Goal: Information Seeking & Learning: Check status

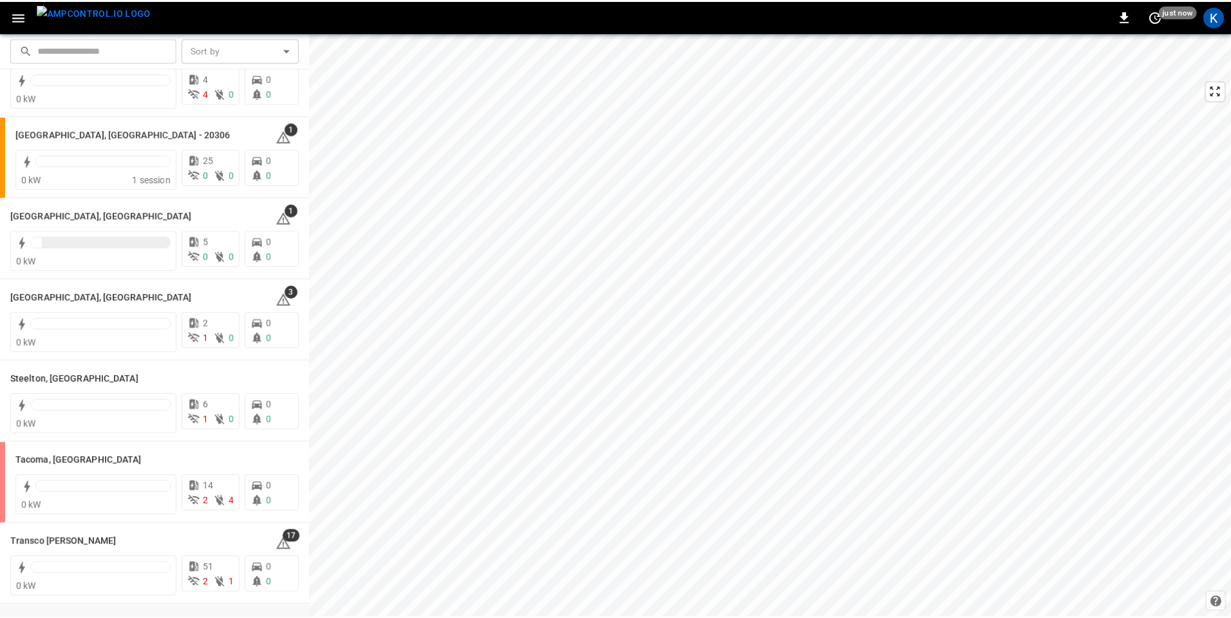
scroll to position [1361, 0]
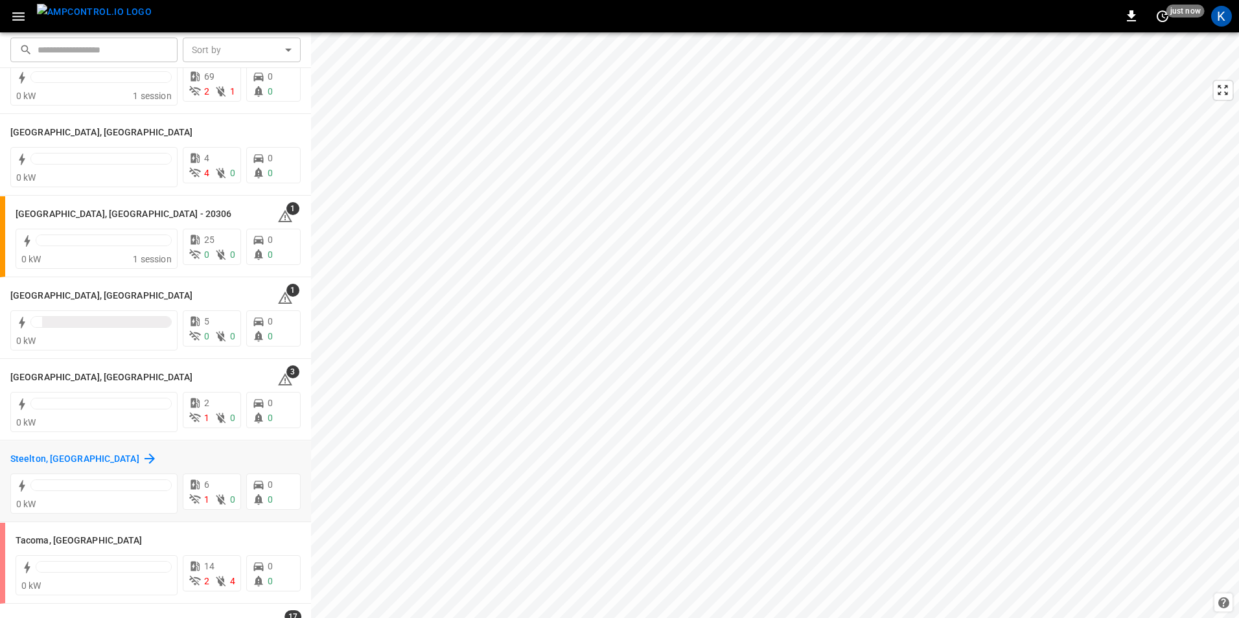
click at [40, 456] on h6 "Steelton, PA" at bounding box center [74, 459] width 129 height 14
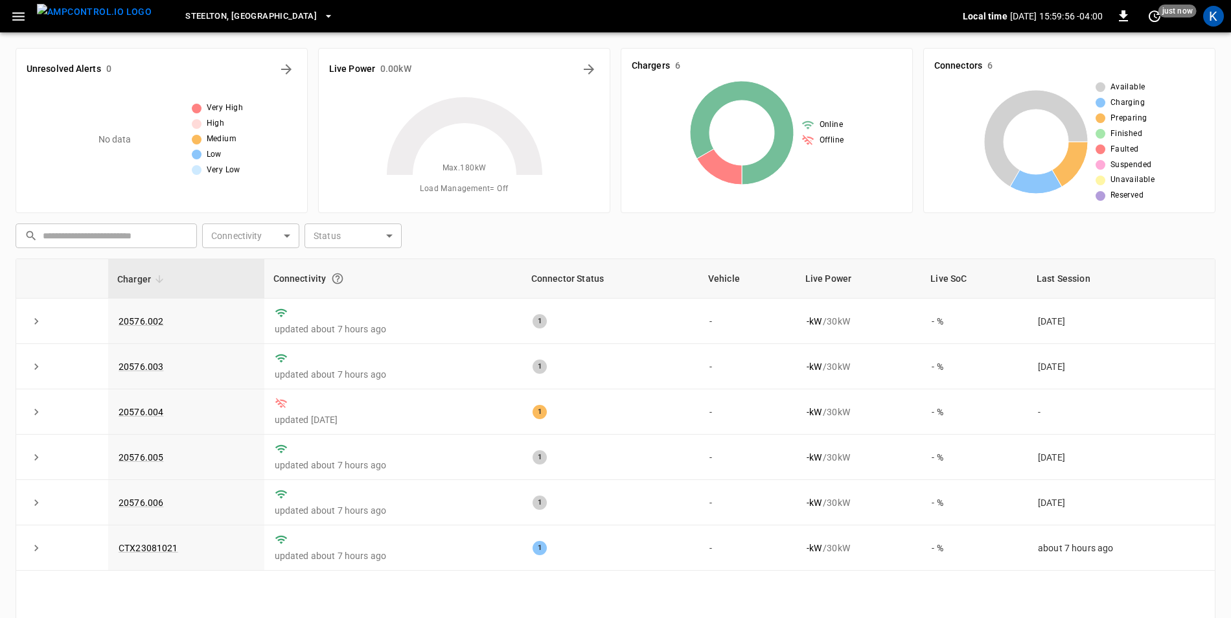
drag, startPoint x: 152, startPoint y: 320, endPoint x: 214, endPoint y: 20, distance: 306.5
click at [152, 320] on link "20576.002" at bounding box center [141, 321] width 45 height 10
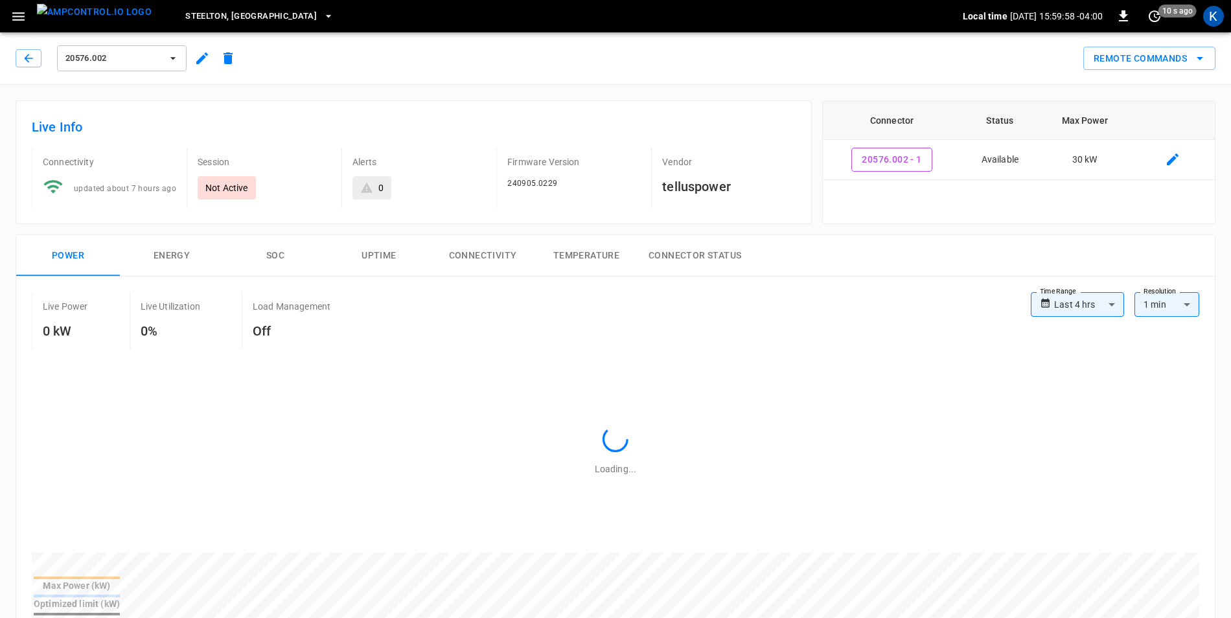
click at [202, 58] on icon "button" at bounding box center [202, 58] width 12 height 12
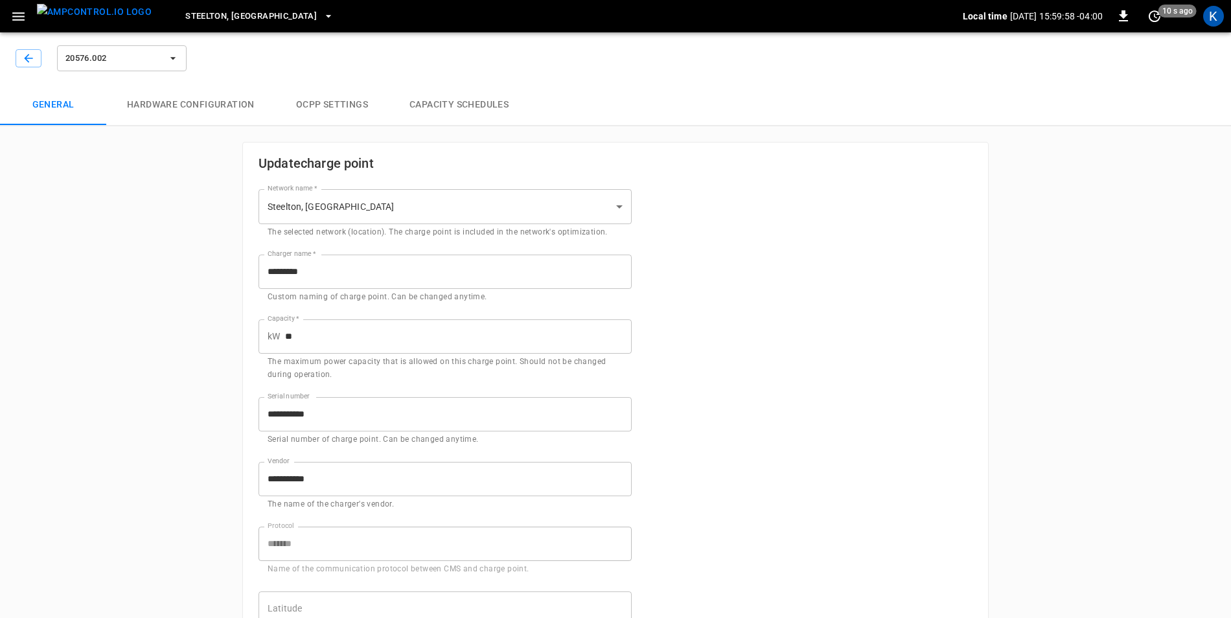
type input "**********"
click at [34, 57] on icon "button" at bounding box center [28, 58] width 13 height 13
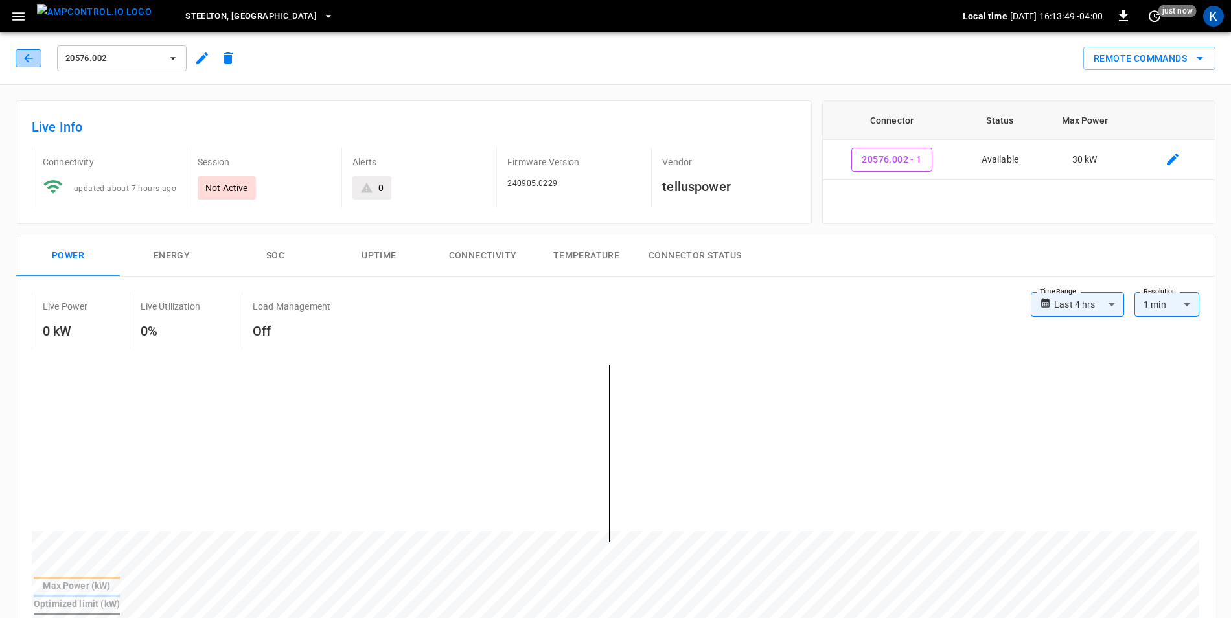
click at [27, 60] on icon "button" at bounding box center [28, 58] width 8 height 8
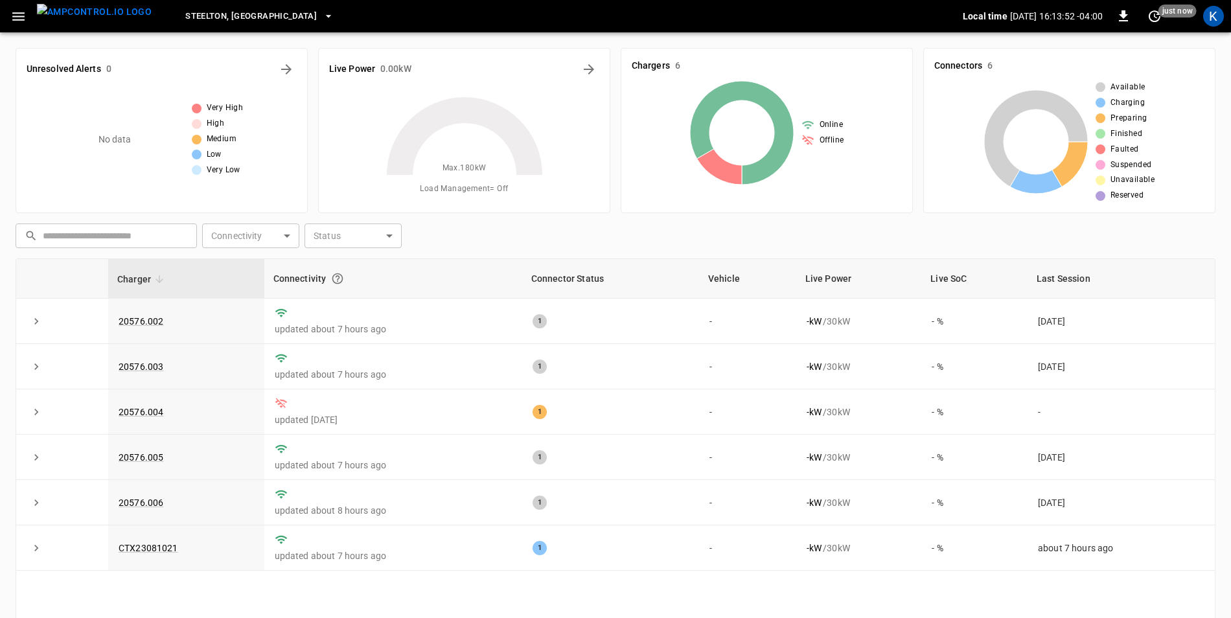
click at [322, 17] on icon "button" at bounding box center [328, 16] width 13 height 13
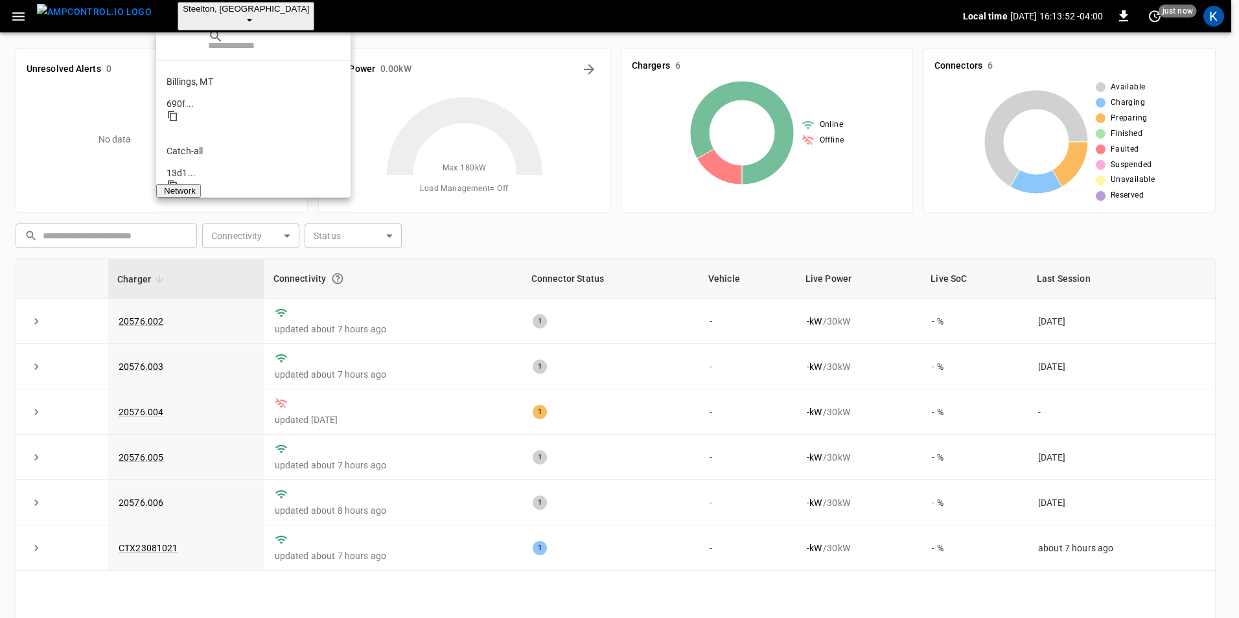
scroll to position [538, 0]
click at [250, 40] on input "text" at bounding box center [253, 45] width 91 height 19
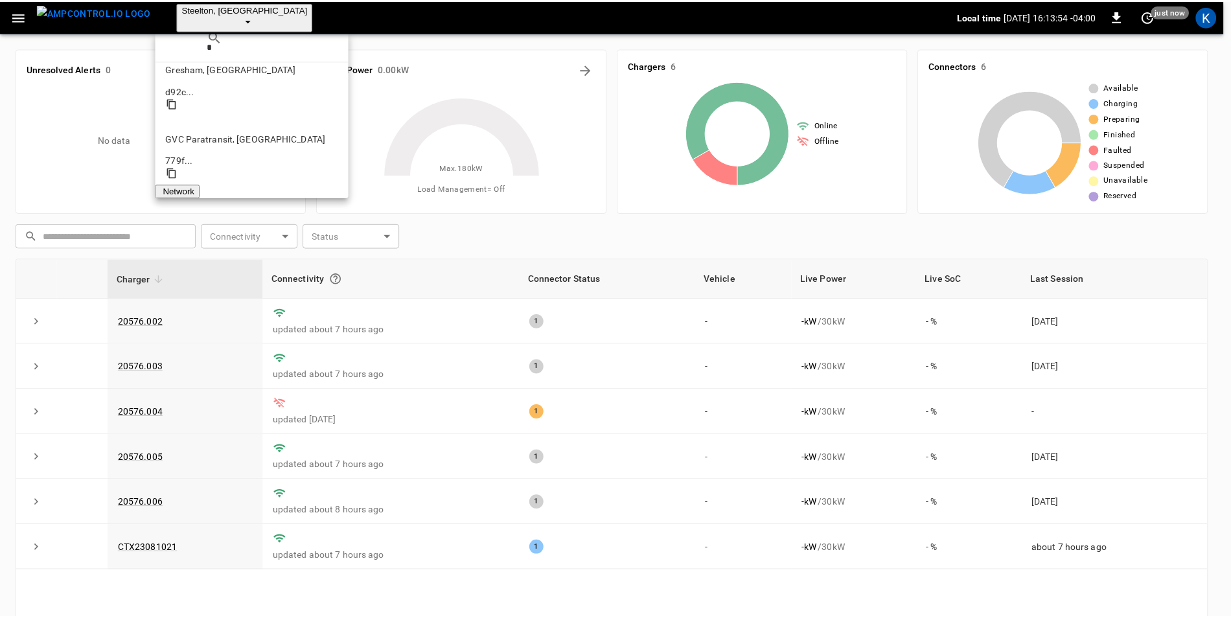
scroll to position [331, 0]
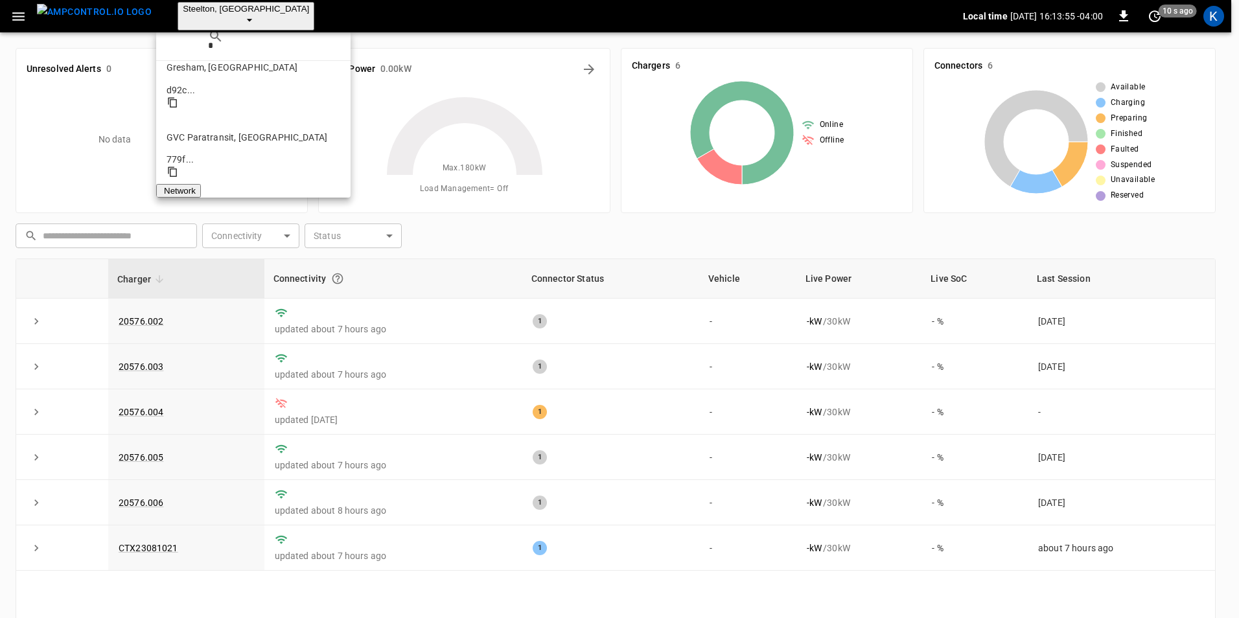
type input "*"
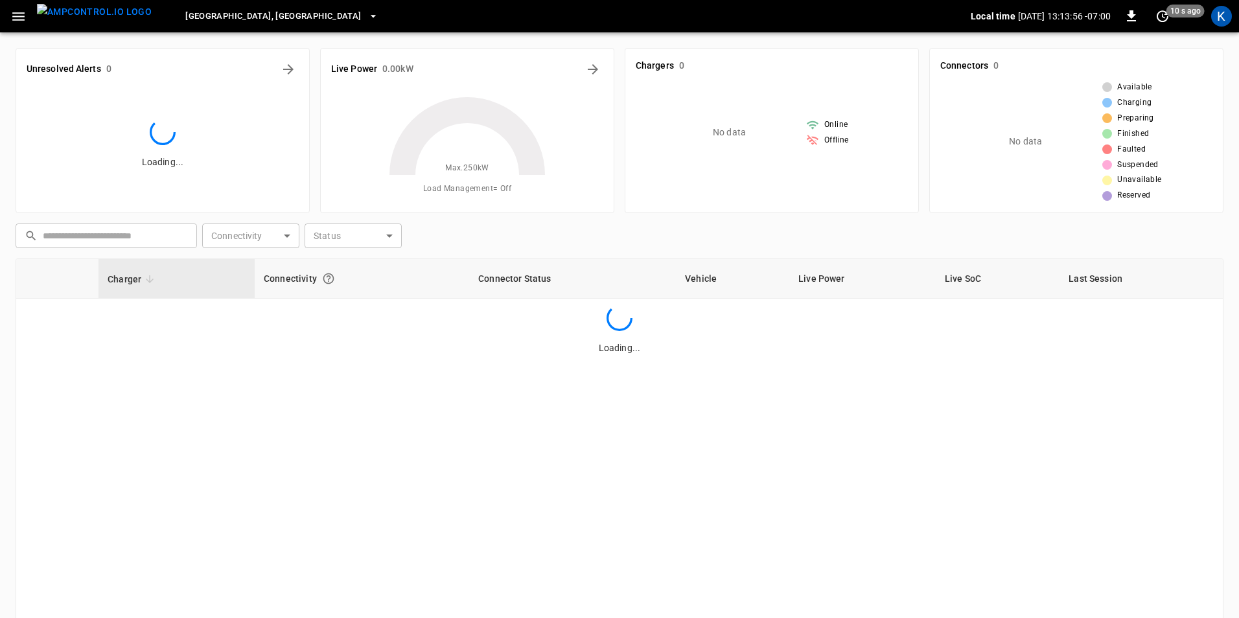
scroll to position [478, 0]
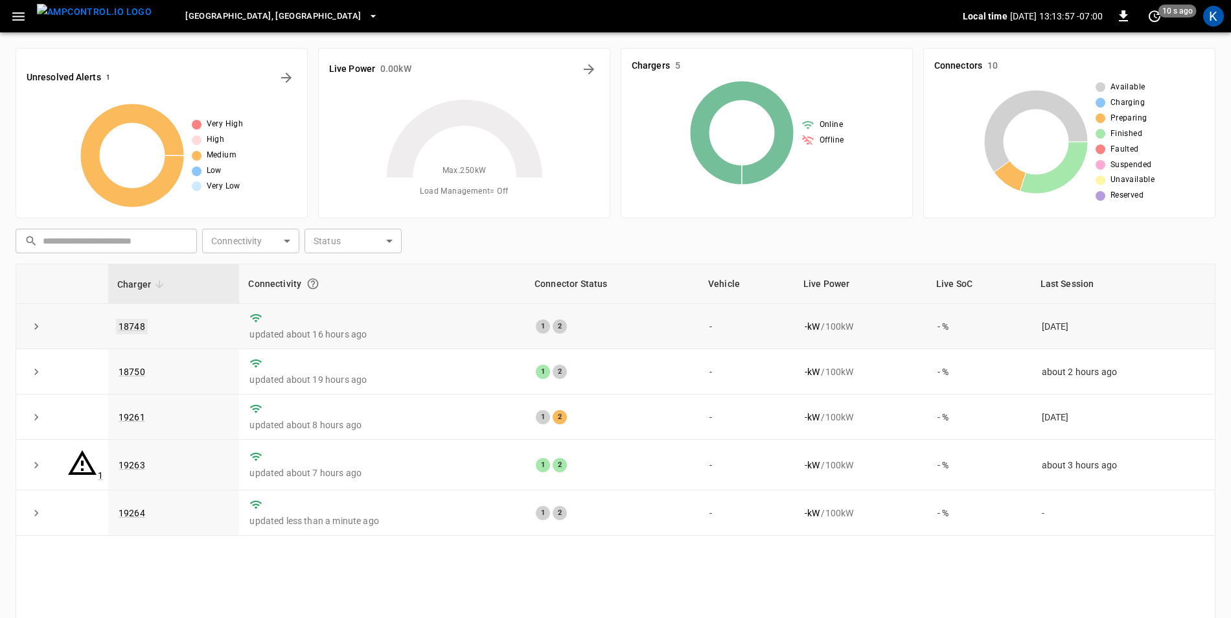
click at [131, 319] on link "18748" at bounding box center [132, 327] width 32 height 16
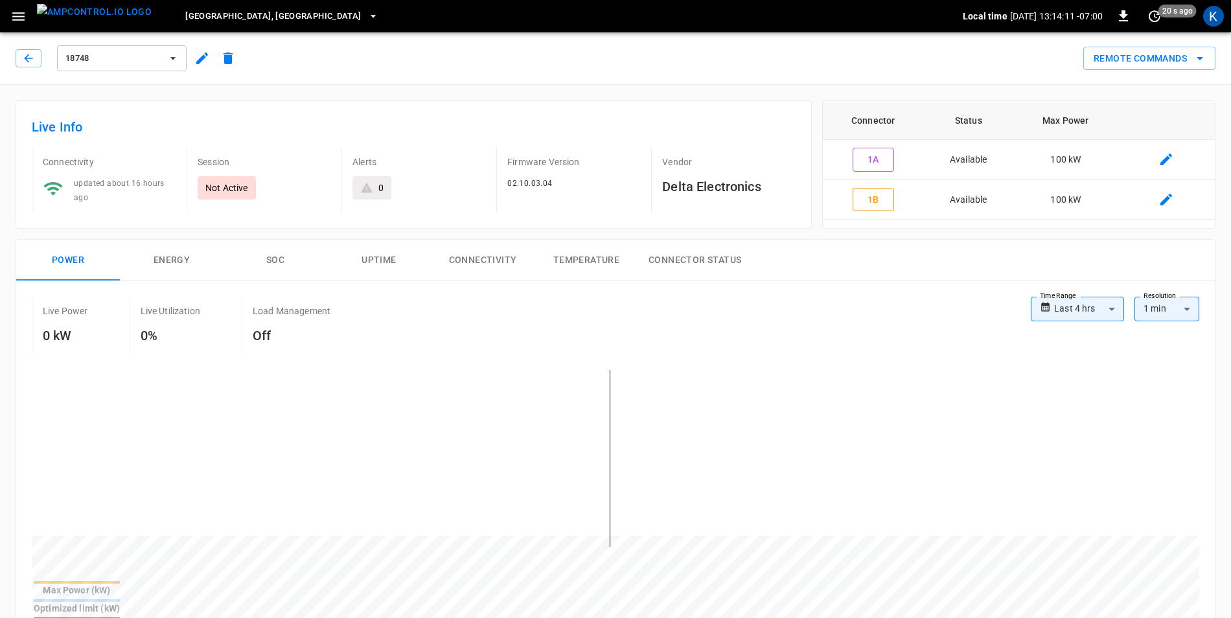
click at [173, 55] on icon "button" at bounding box center [173, 58] width 13 height 13
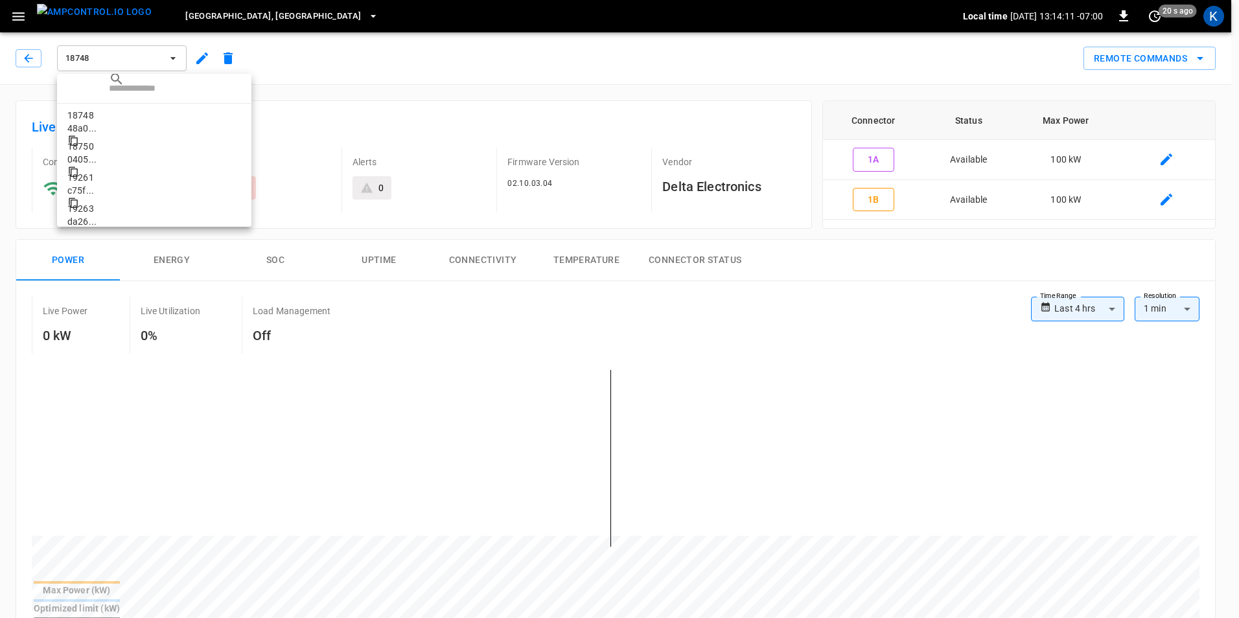
click at [173, 55] on div at bounding box center [619, 309] width 1239 height 618
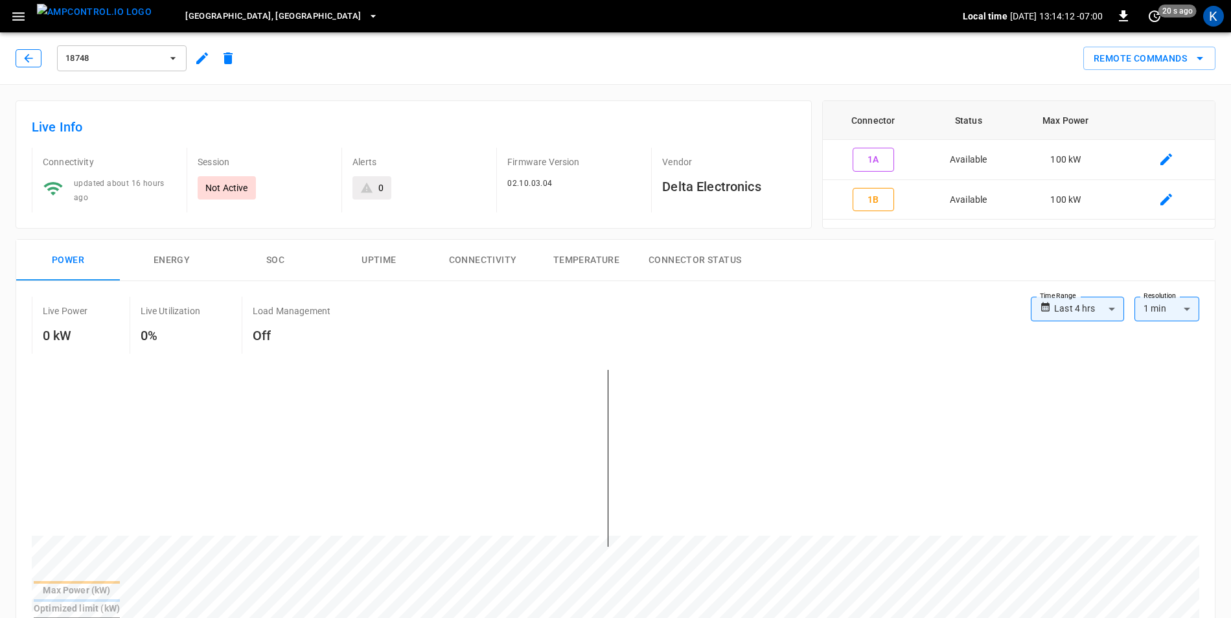
click at [27, 60] on icon "button" at bounding box center [28, 58] width 8 height 8
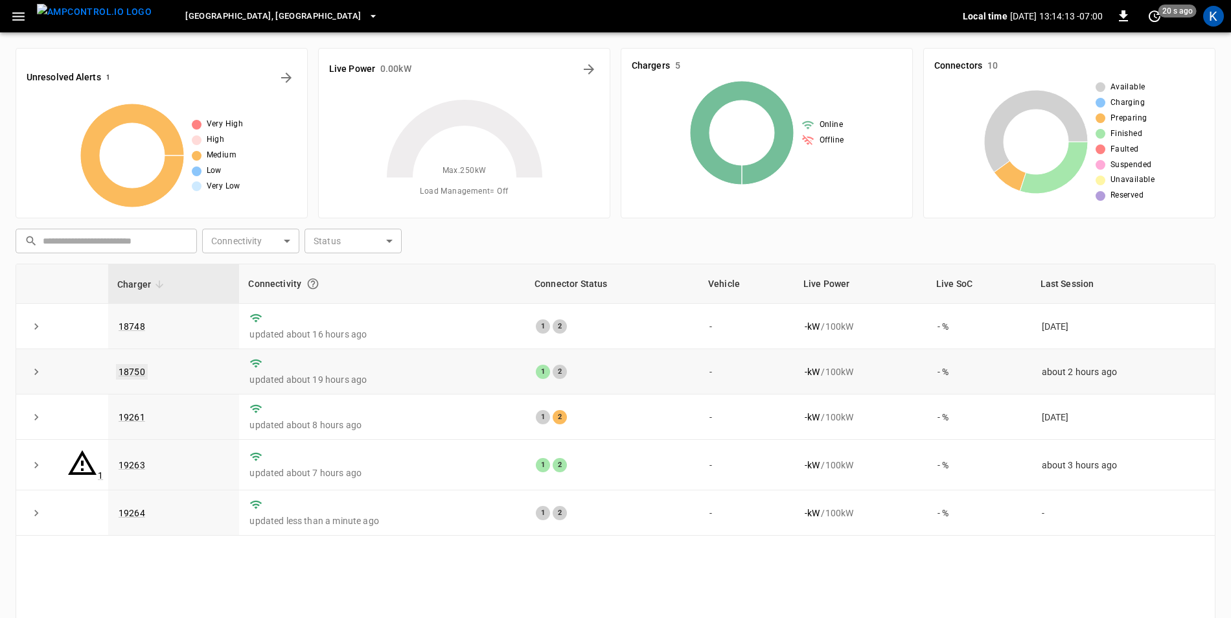
click at [138, 364] on link "18750" at bounding box center [132, 372] width 32 height 16
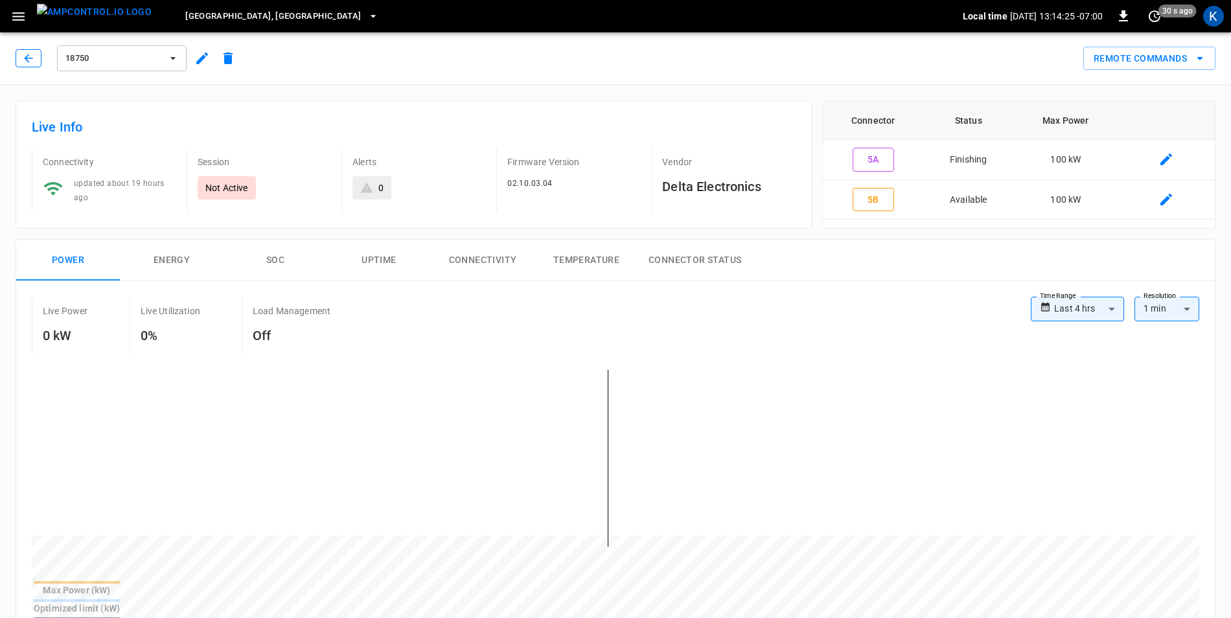
click at [30, 53] on icon "button" at bounding box center [28, 58] width 13 height 13
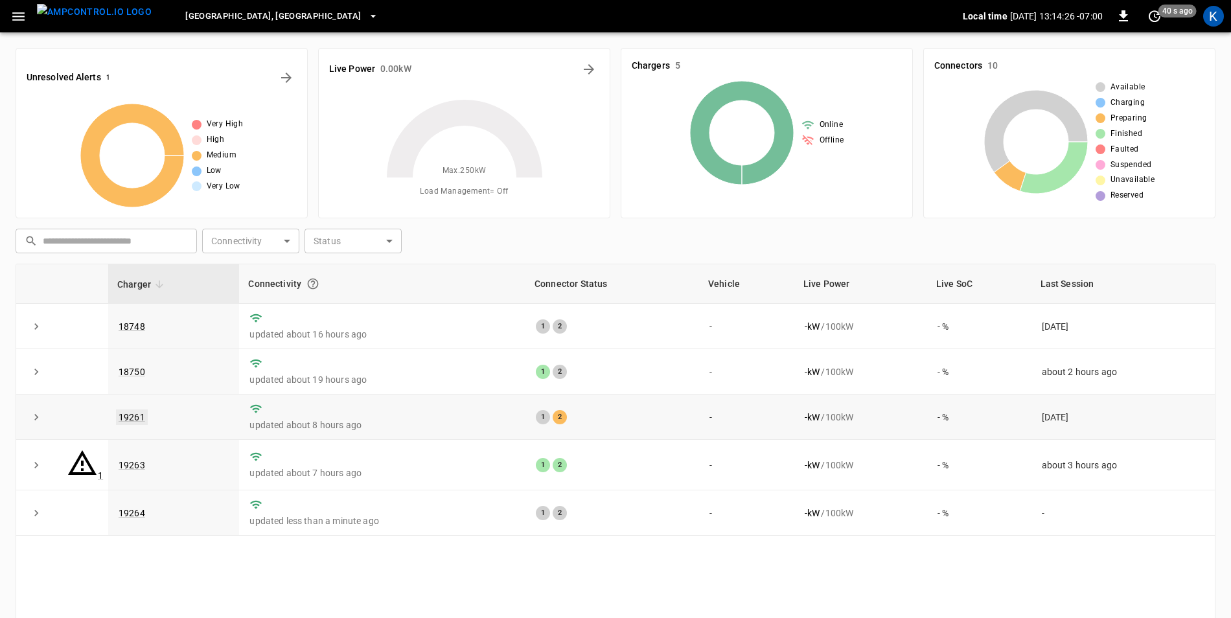
click at [137, 415] on link "19261" at bounding box center [132, 418] width 32 height 16
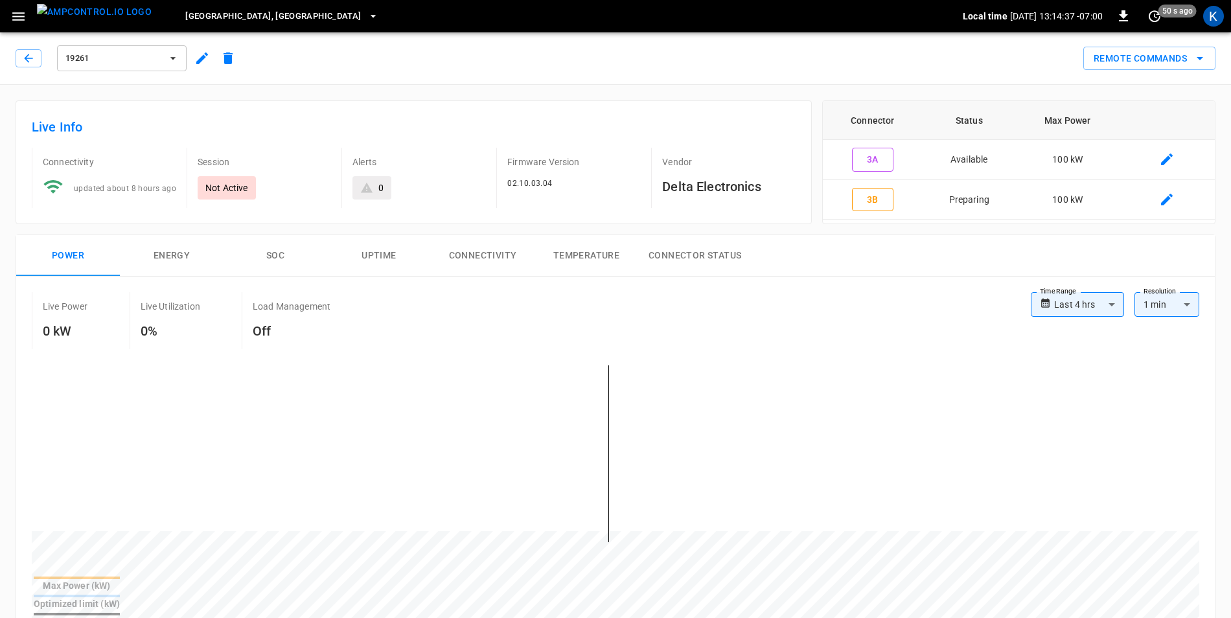
click at [176, 59] on icon "button" at bounding box center [173, 58] width 13 height 13
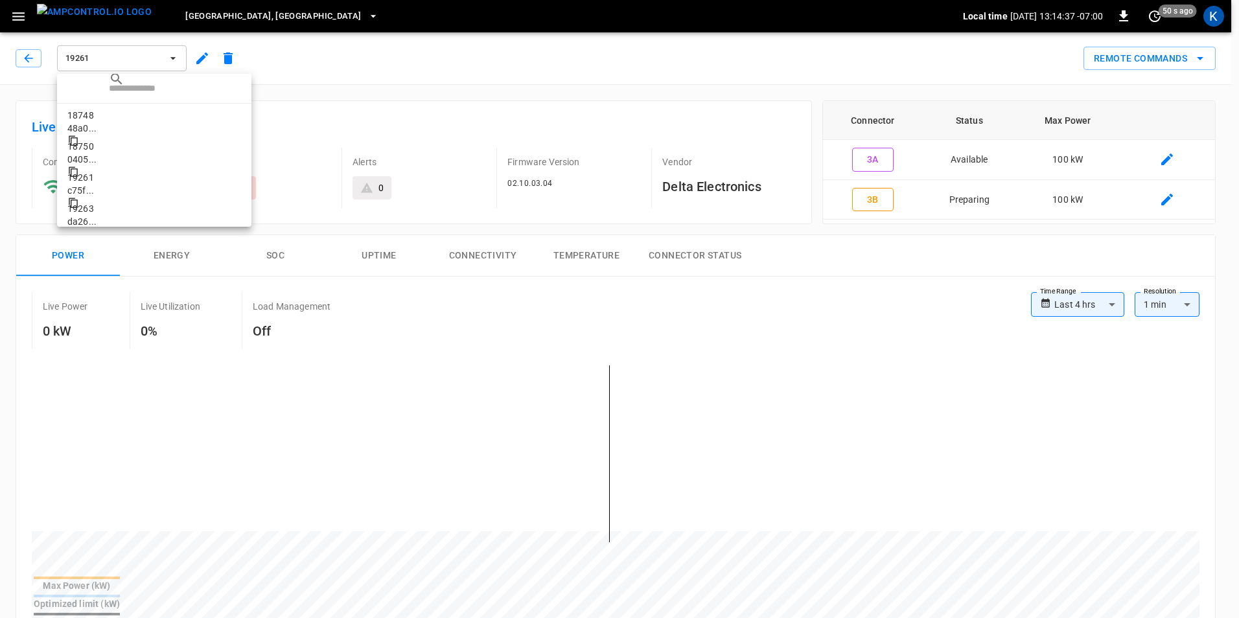
scroll to position [32, 0]
click at [176, 59] on div at bounding box center [619, 309] width 1239 height 618
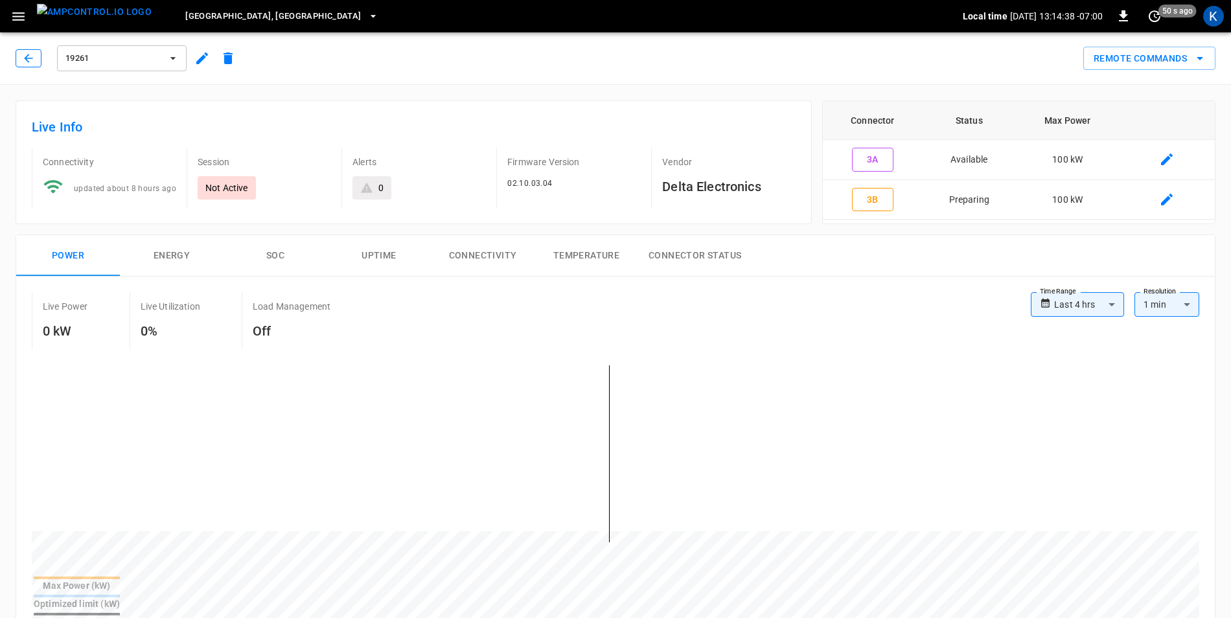
click at [34, 57] on icon "button" at bounding box center [28, 58] width 13 height 13
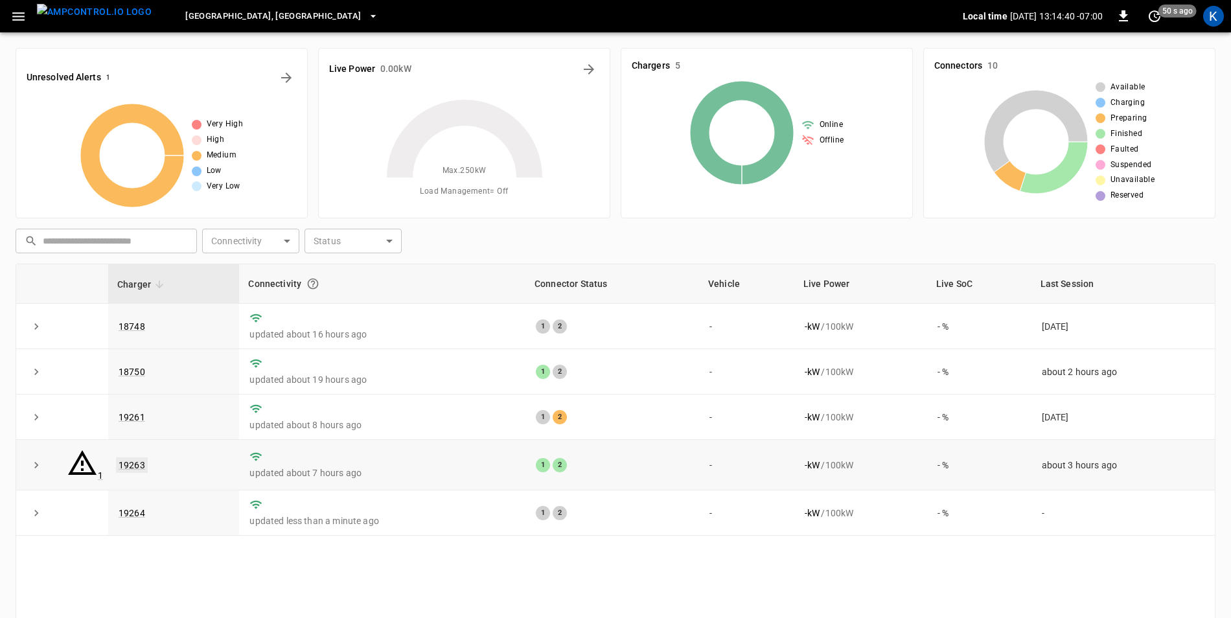
click at [139, 458] on link "19263" at bounding box center [132, 466] width 32 height 16
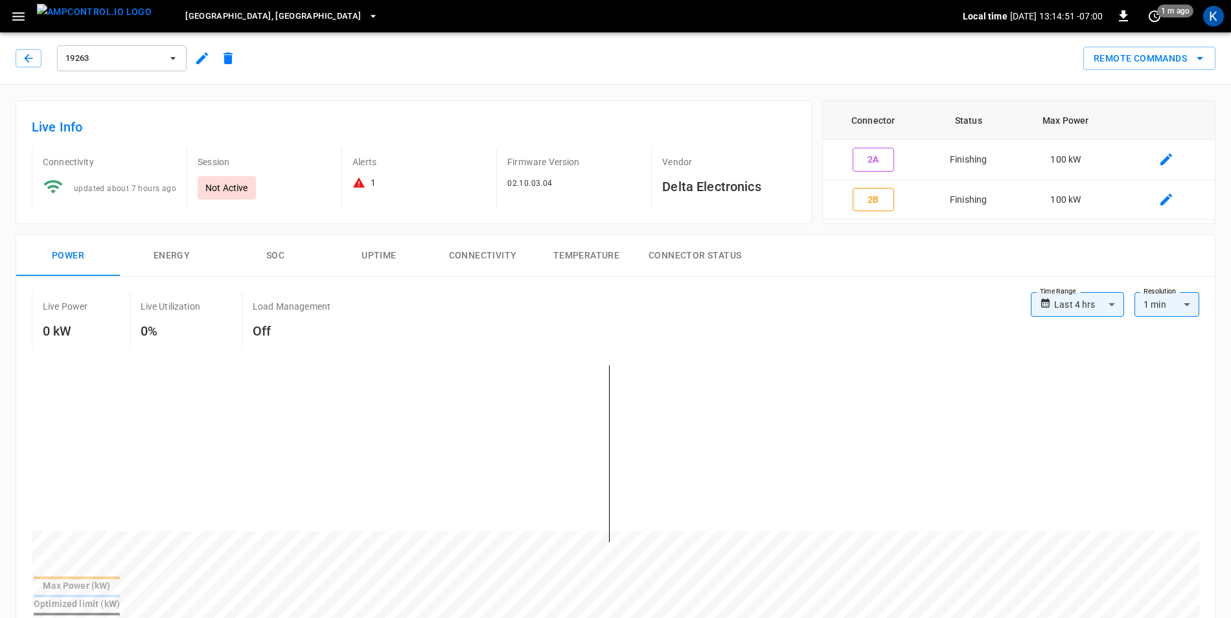
click at [179, 61] on icon "button" at bounding box center [173, 58] width 13 height 13
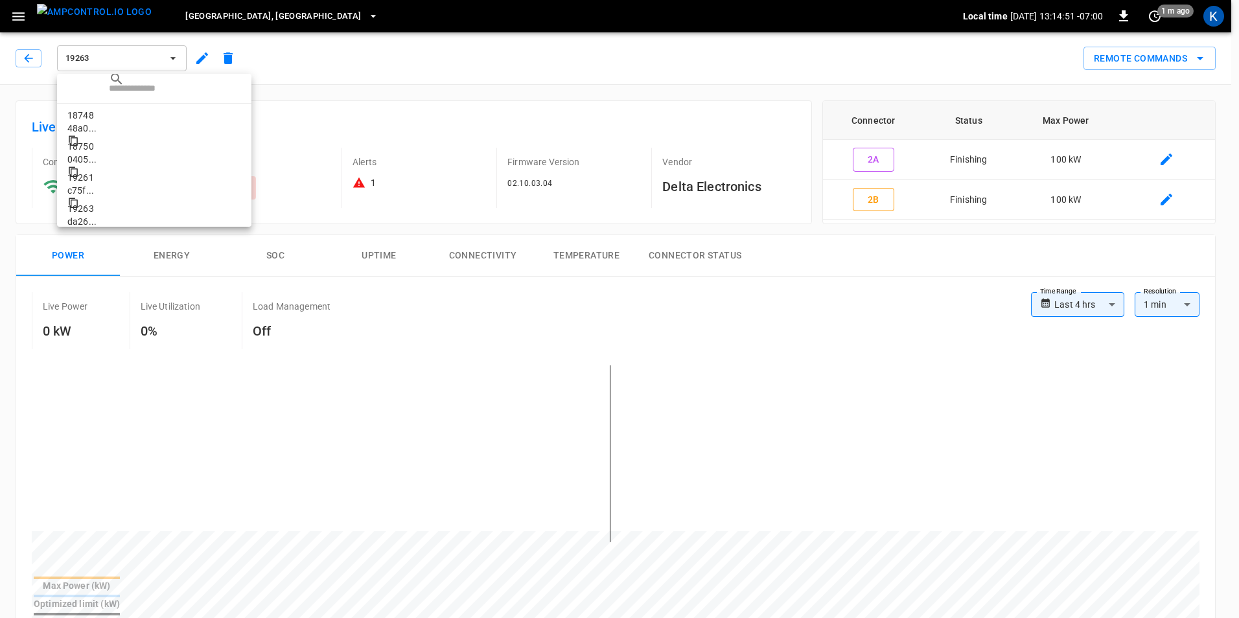
scroll to position [32, 0]
click at [29, 54] on div at bounding box center [619, 309] width 1239 height 618
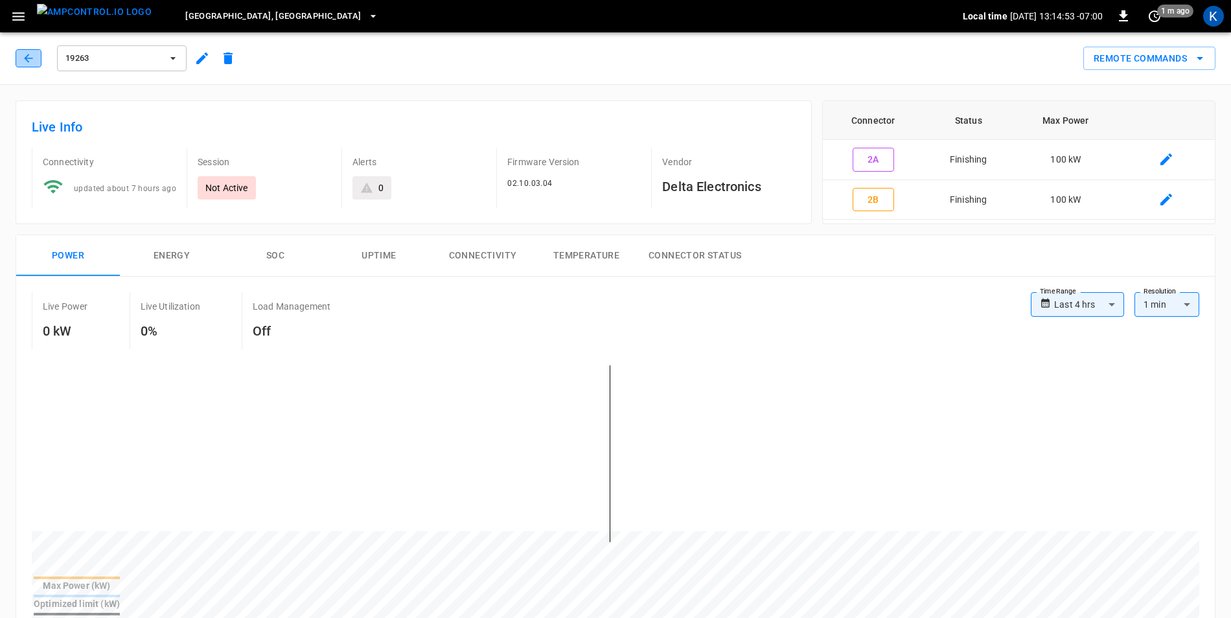
click at [29, 57] on icon "button" at bounding box center [28, 58] width 13 height 13
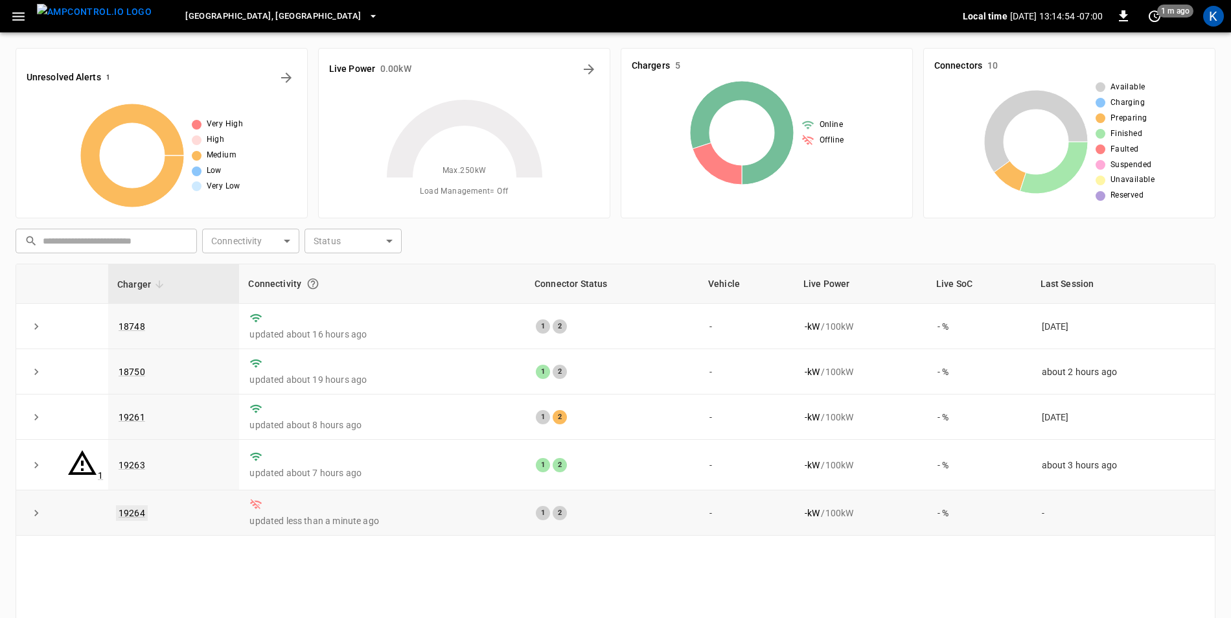
click at [134, 506] on link "19264" at bounding box center [132, 514] width 32 height 16
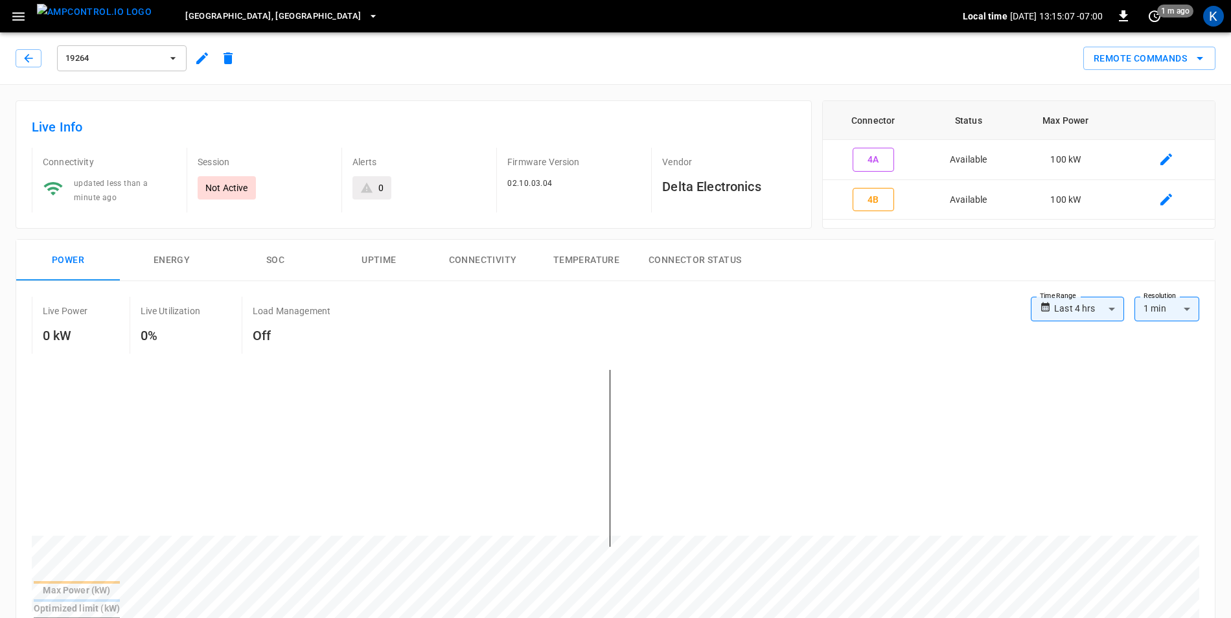
click at [169, 60] on icon "button" at bounding box center [173, 58] width 13 height 13
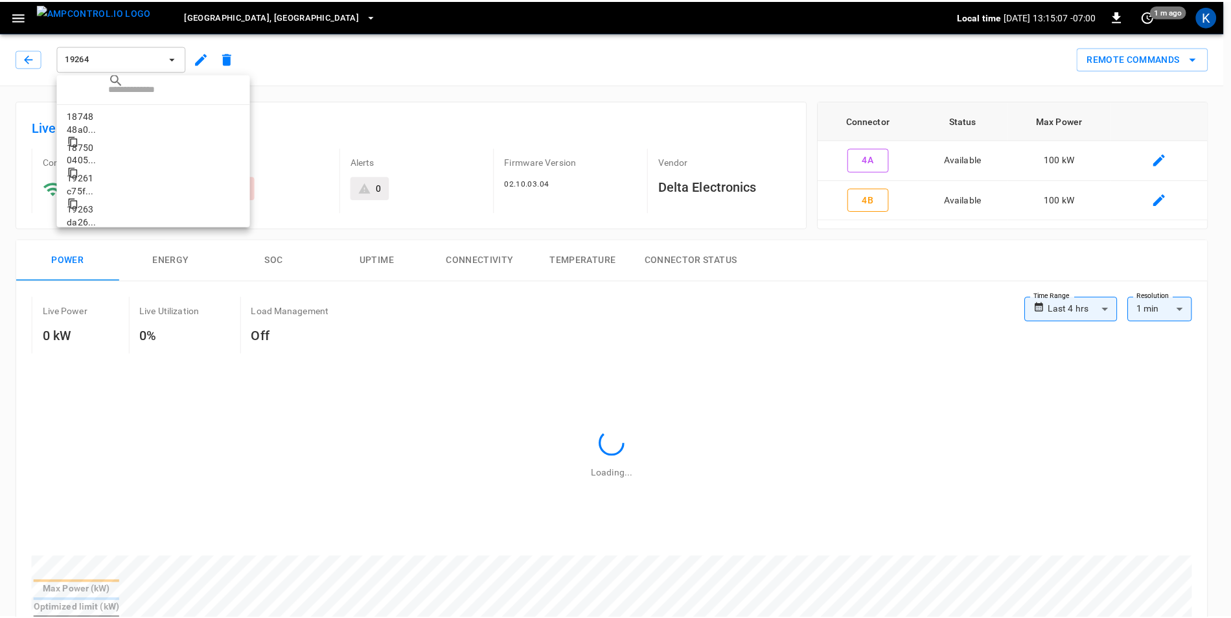
scroll to position [32, 0]
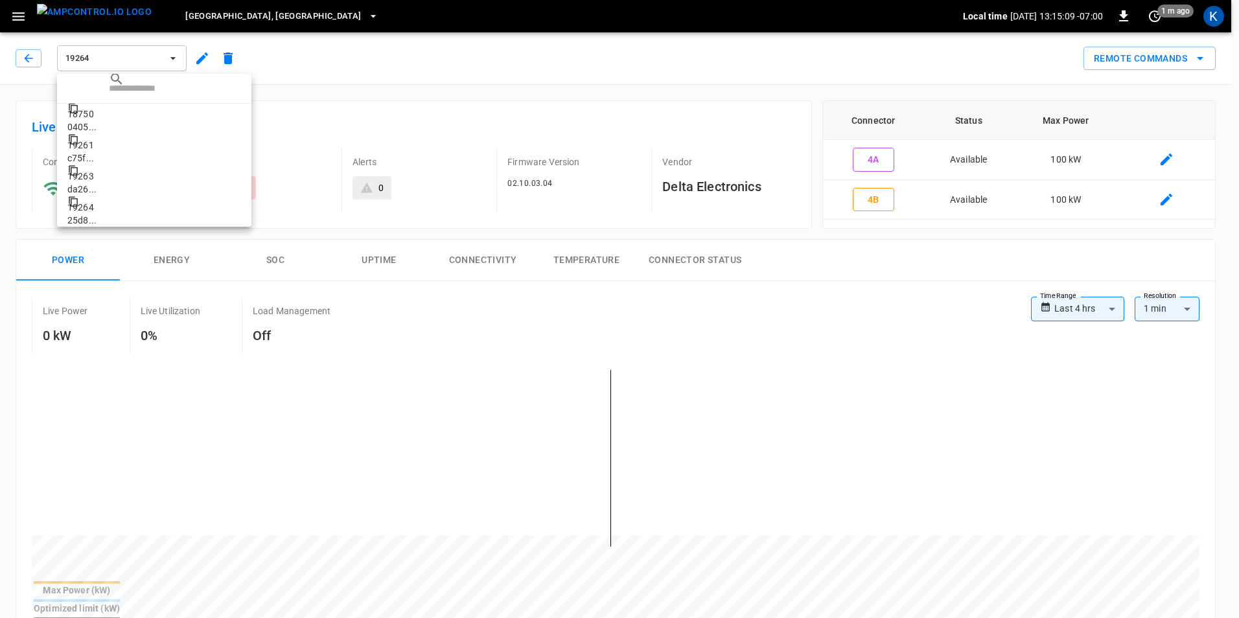
click at [100, 143] on li "19261 c75f ..." at bounding box center [154, 149] width 194 height 31
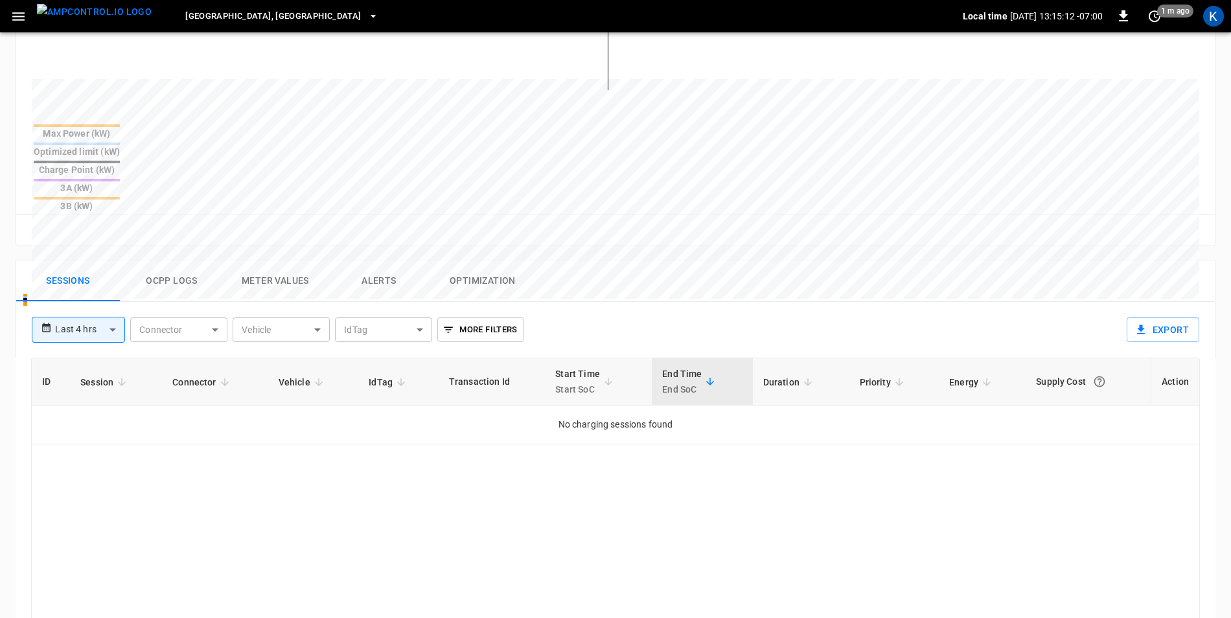
scroll to position [454, 0]
click at [157, 259] on button "Ocpp logs" at bounding box center [172, 279] width 104 height 41
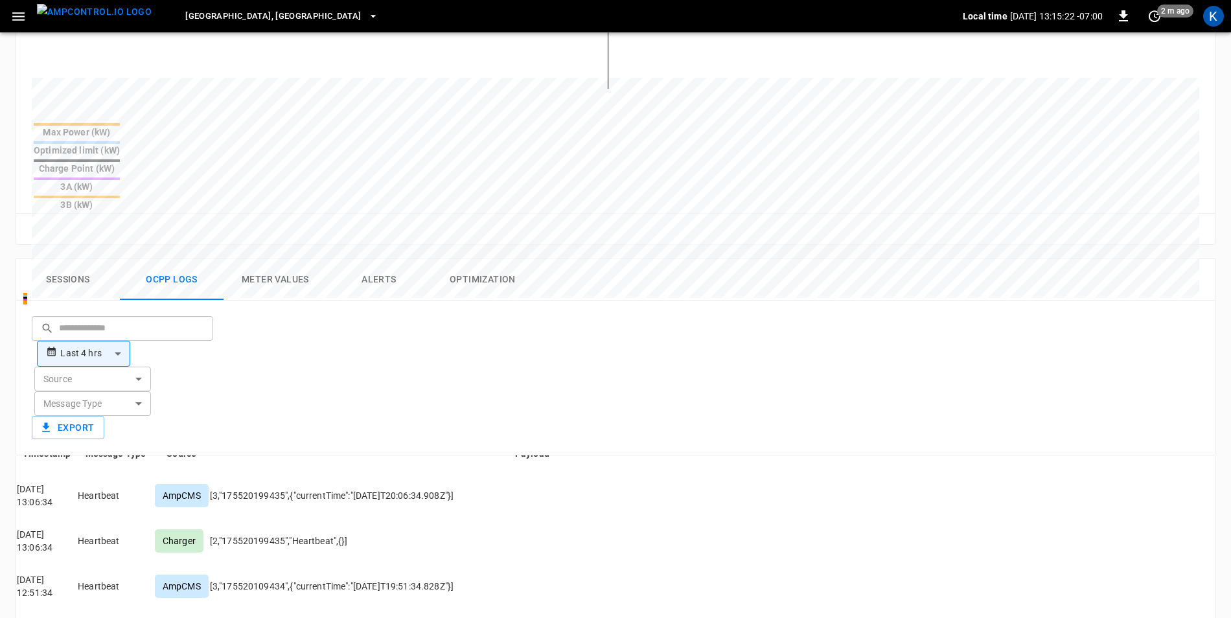
scroll to position [0, 0]
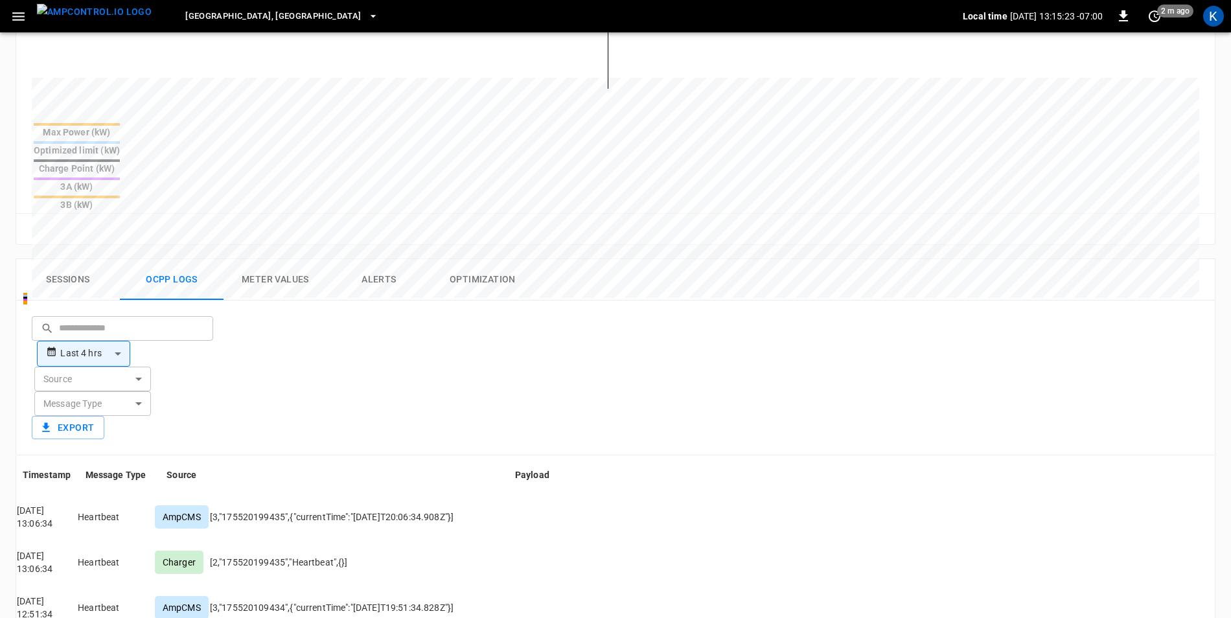
click at [286, 270] on body "**********" at bounding box center [615, 242] width 1231 height 1392
click at [286, 270] on div at bounding box center [619, 309] width 1239 height 618
click at [65, 259] on button "Sessions" at bounding box center [68, 279] width 104 height 41
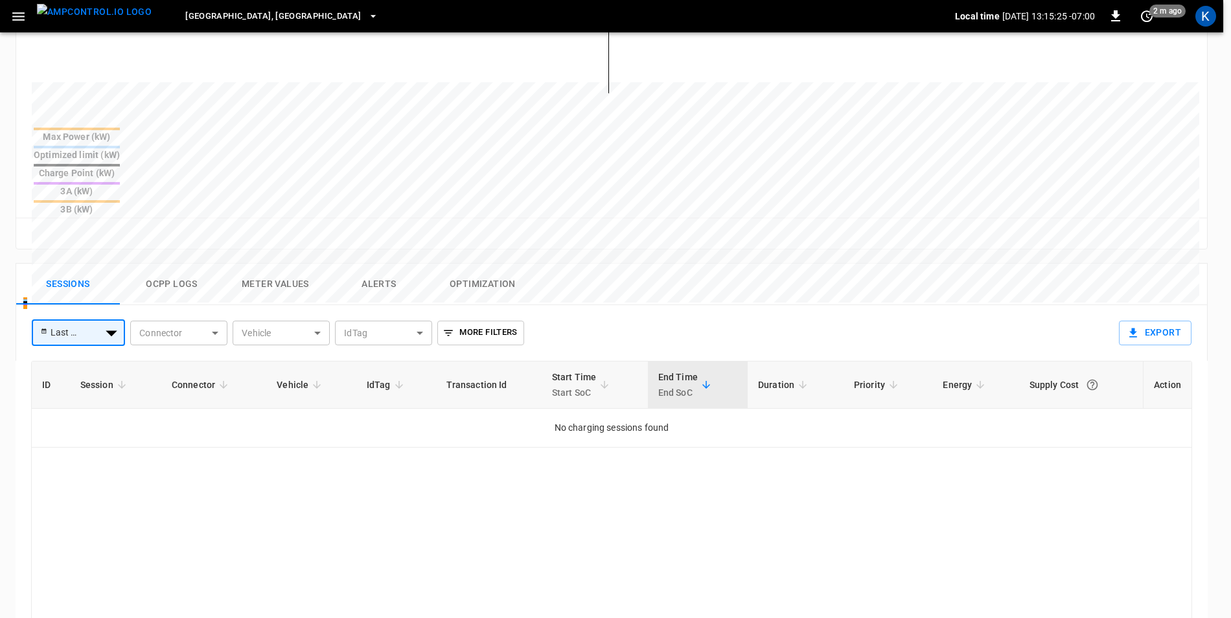
click at [102, 266] on body "**********" at bounding box center [615, 195] width 1231 height 1298
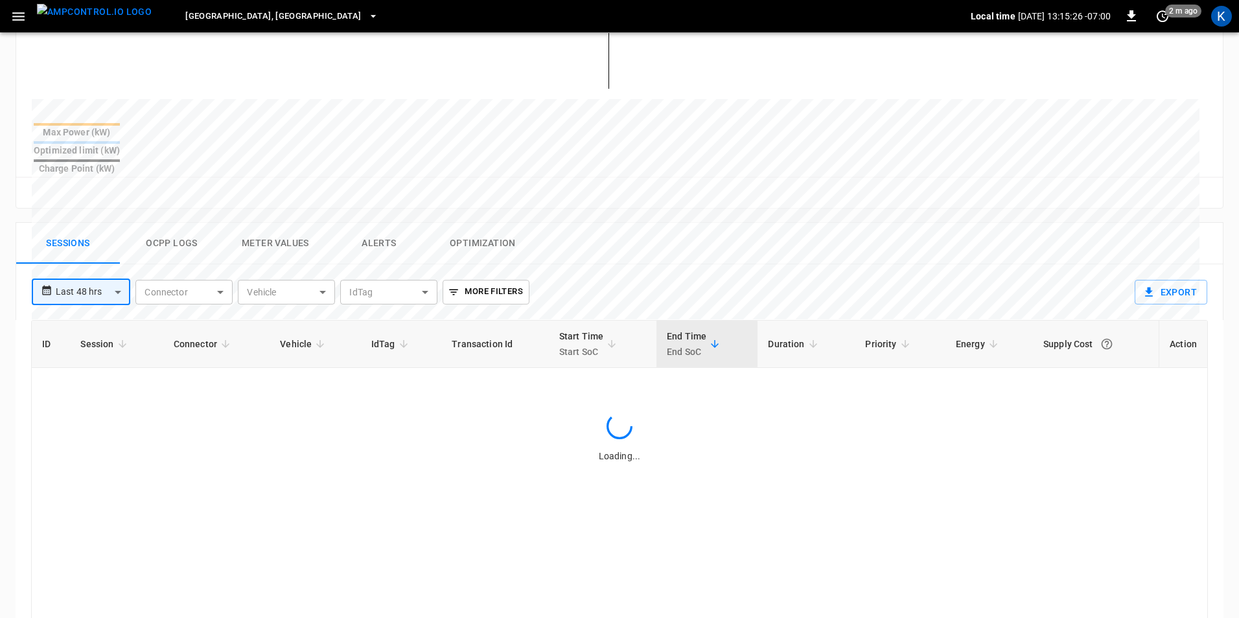
type input "**********"
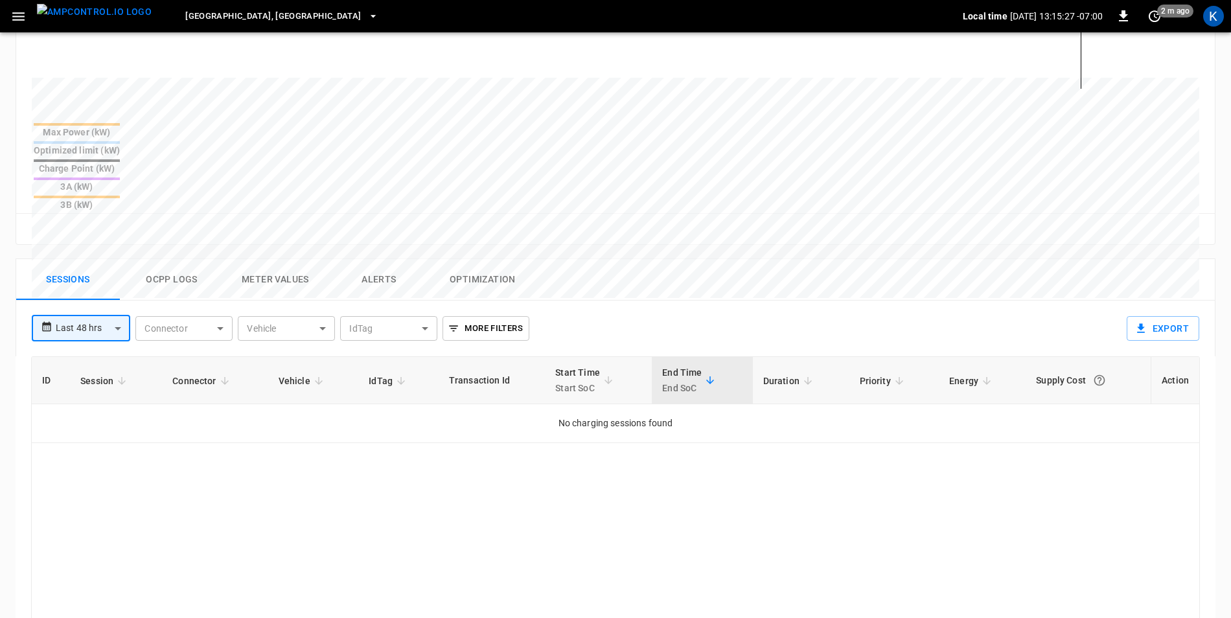
click at [78, 262] on body "**********" at bounding box center [615, 193] width 1231 height 1294
type input "**********"
type input "***"
type input "**********"
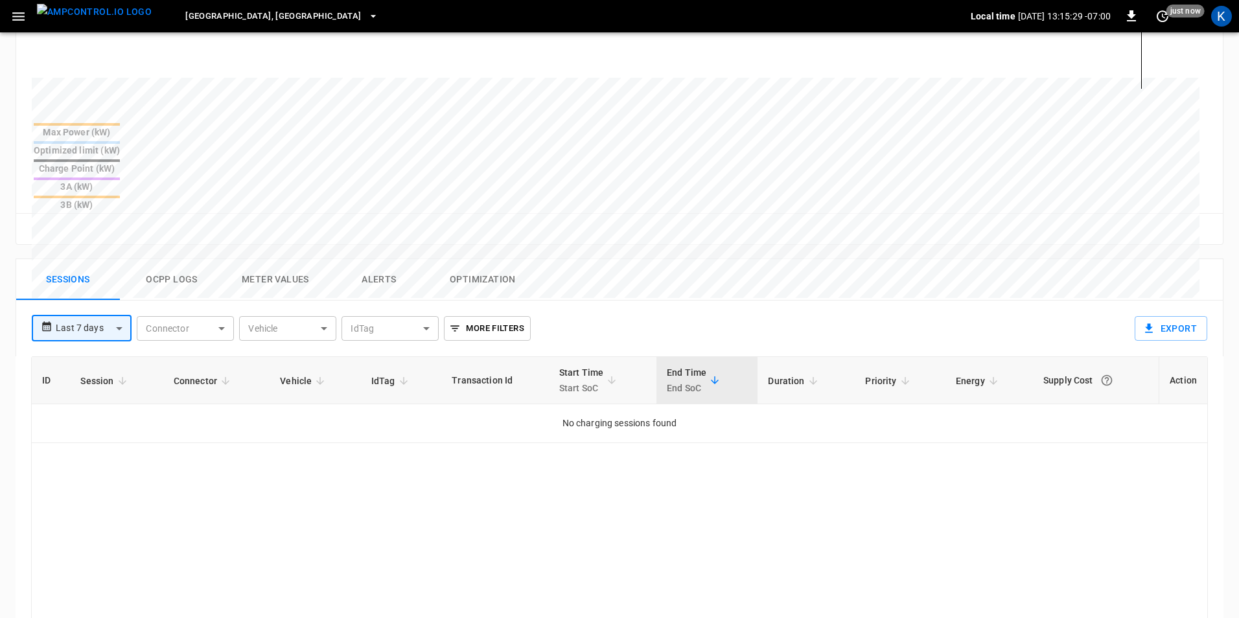
click at [86, 267] on body "**********" at bounding box center [619, 193] width 1239 height 1294
type input "**********"
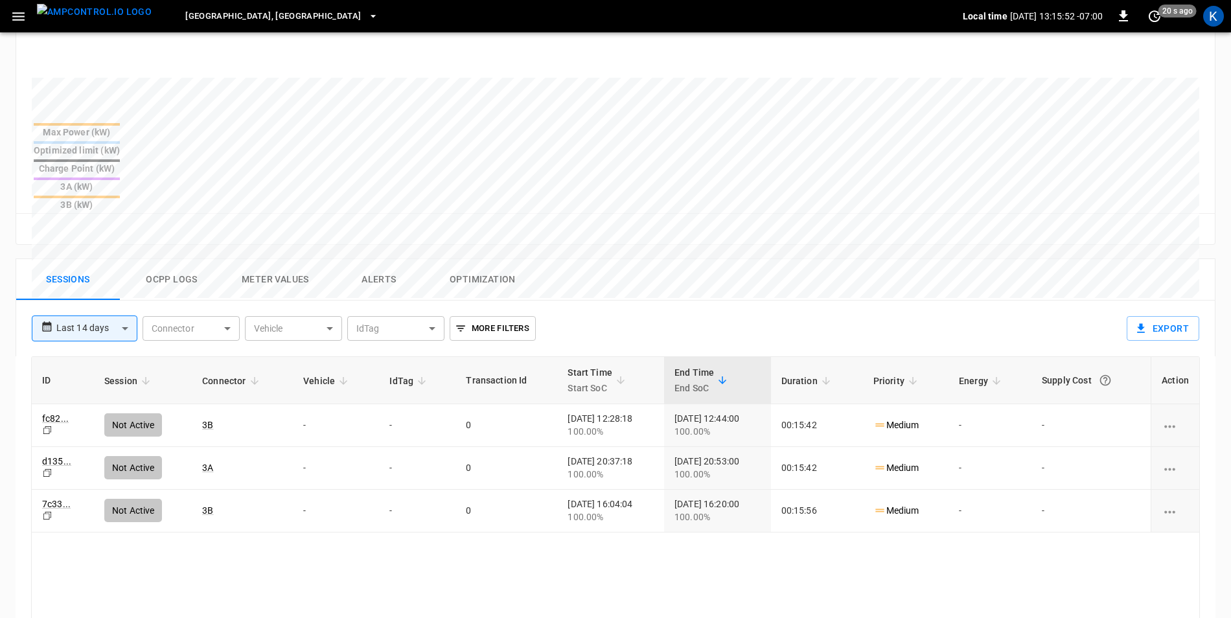
click at [182, 259] on button "Ocpp logs" at bounding box center [172, 279] width 104 height 41
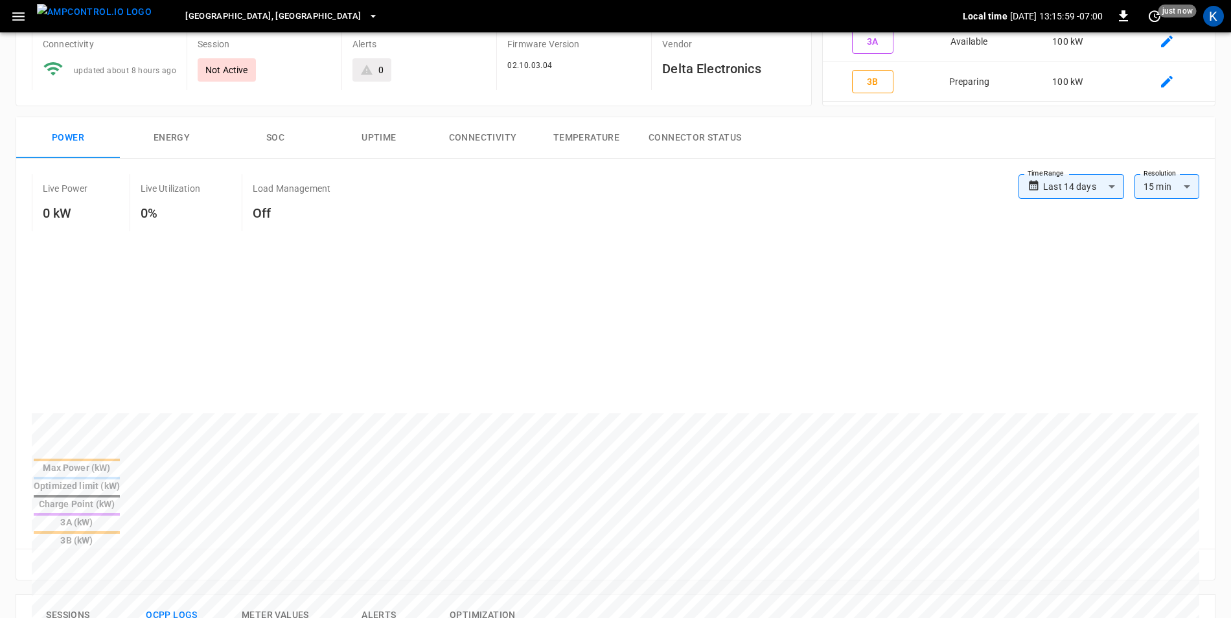
scroll to position [324, 0]
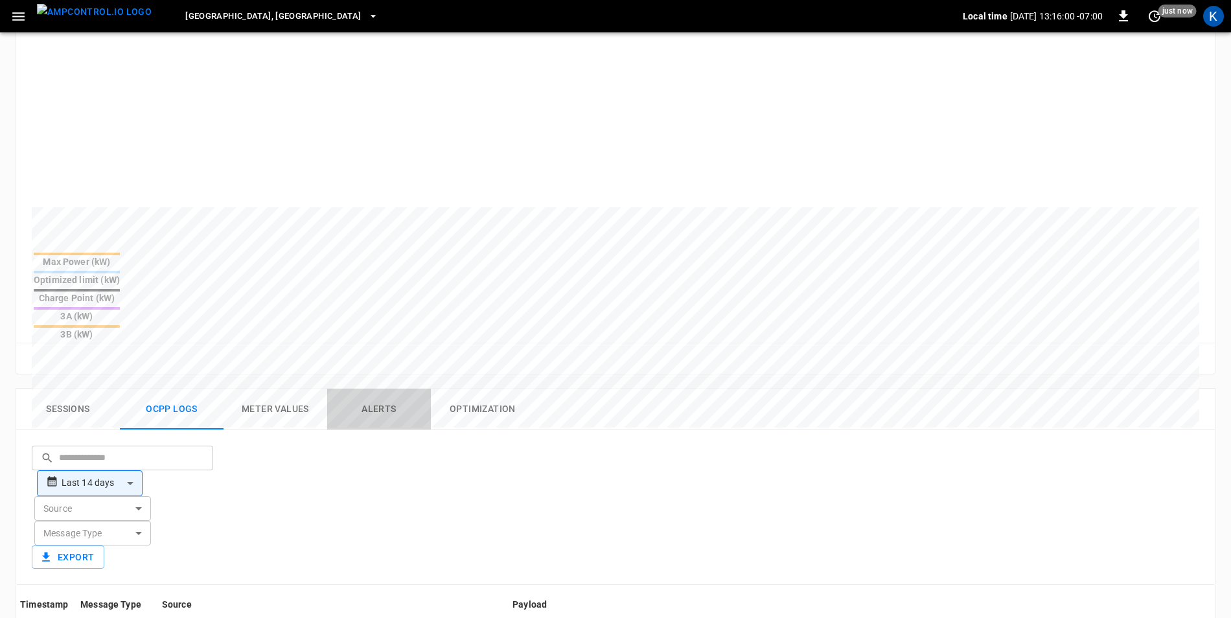
click at [371, 389] on button "Alerts" at bounding box center [379, 409] width 104 height 41
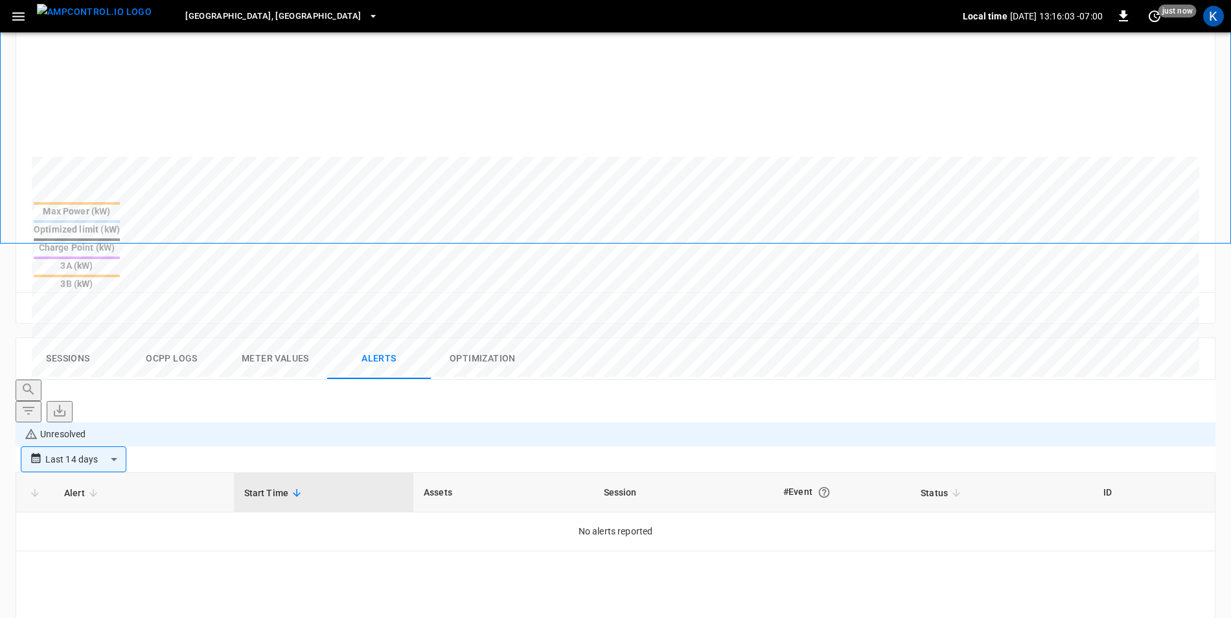
scroll to position [389, 0]
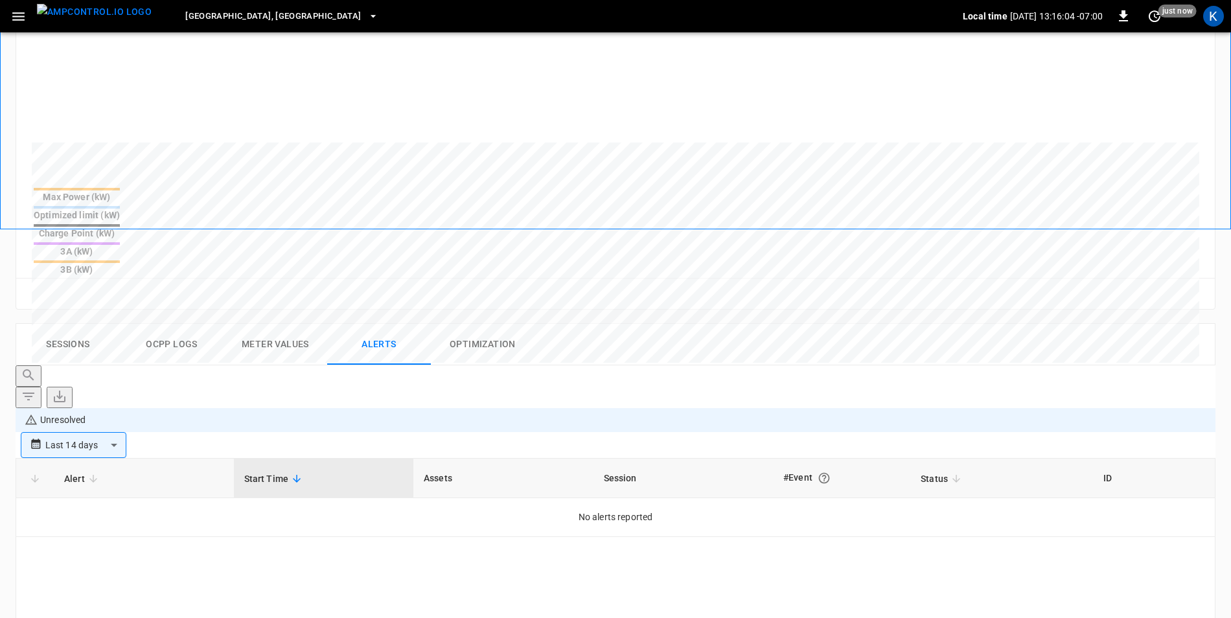
click at [266, 324] on button "Meter Values" at bounding box center [276, 344] width 104 height 41
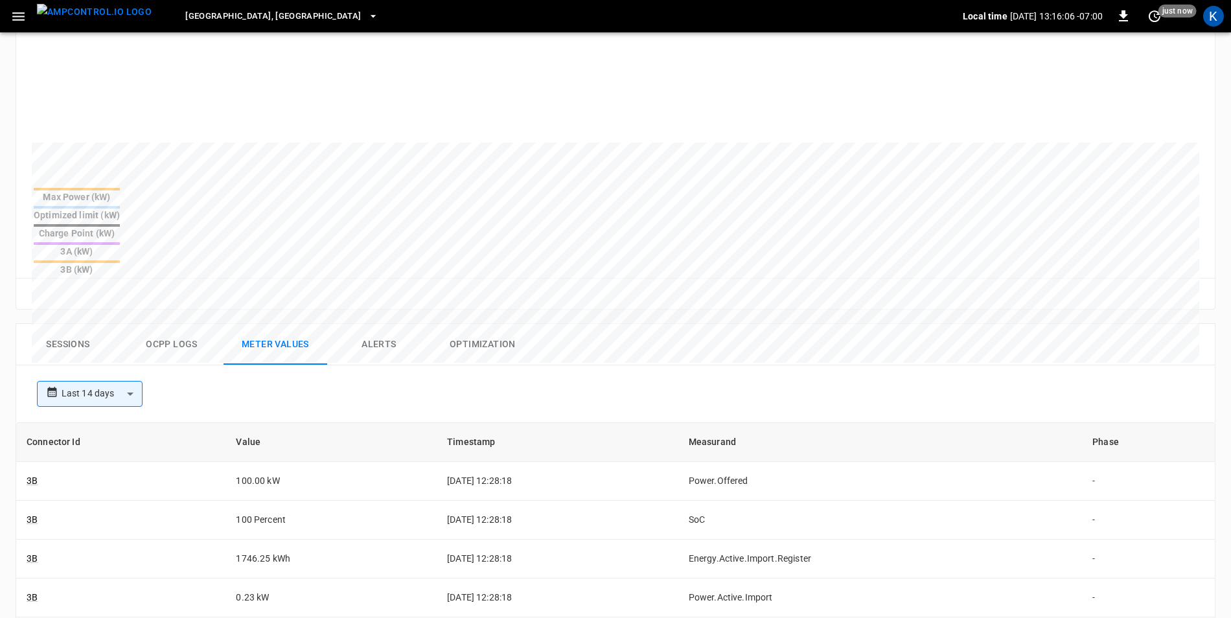
click at [173, 324] on button "Ocpp logs" at bounding box center [172, 344] width 104 height 41
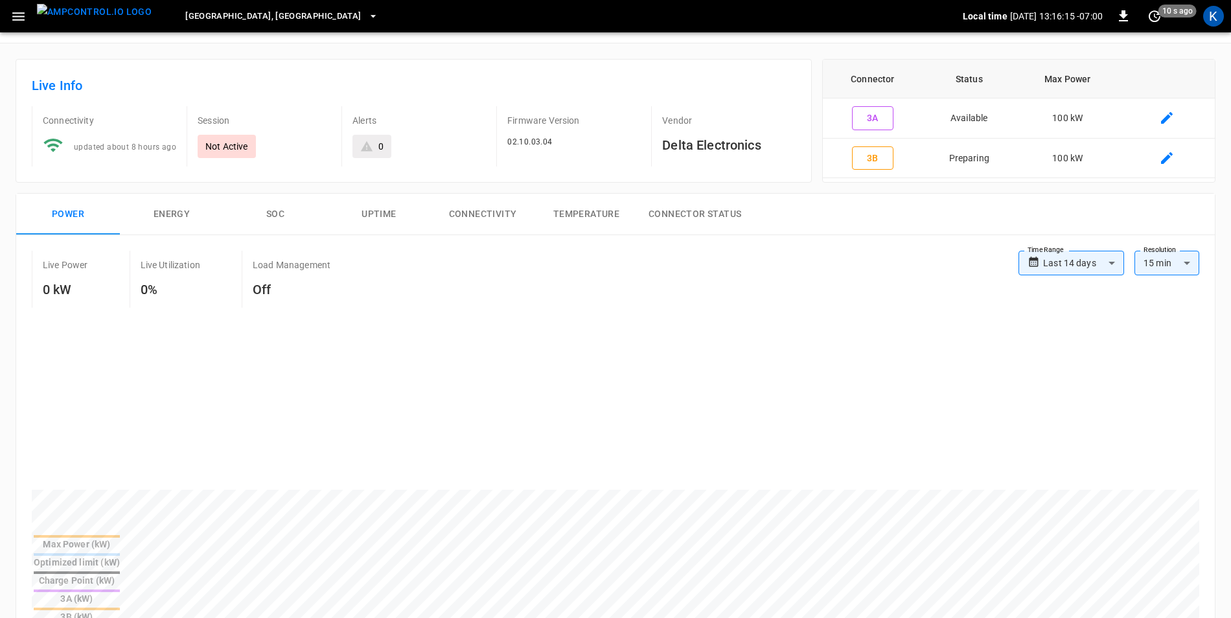
scroll to position [0, 0]
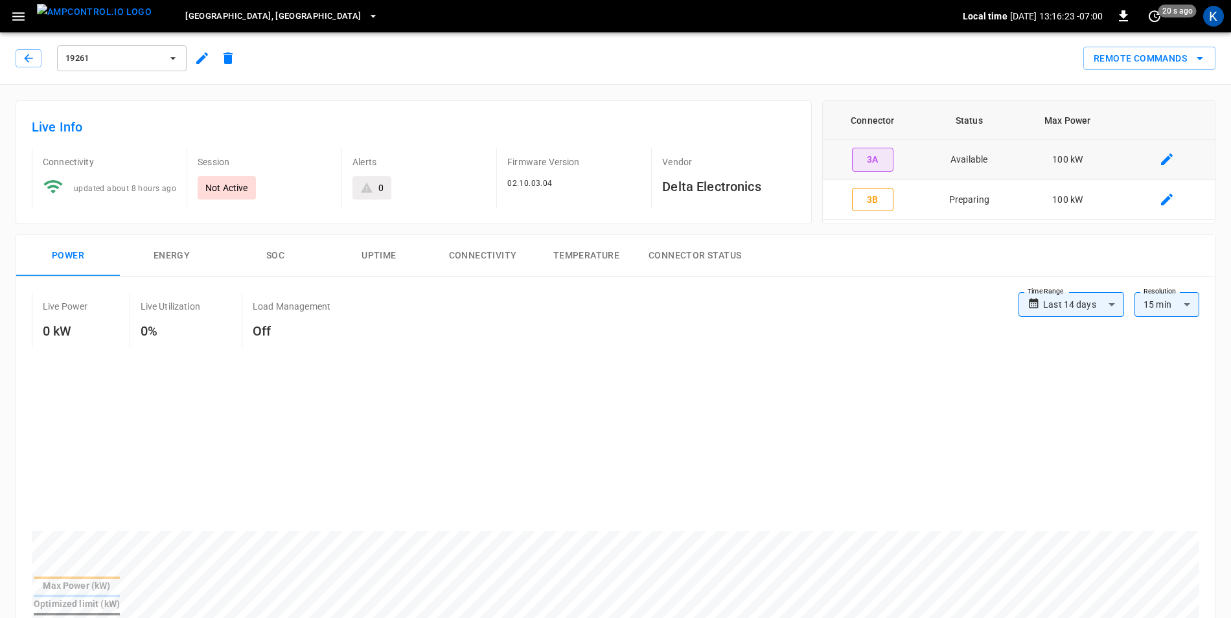
click at [874, 159] on button "3A" at bounding box center [872, 160] width 41 height 24
click at [862, 206] on button "3B" at bounding box center [872, 200] width 41 height 24
type input "**********"
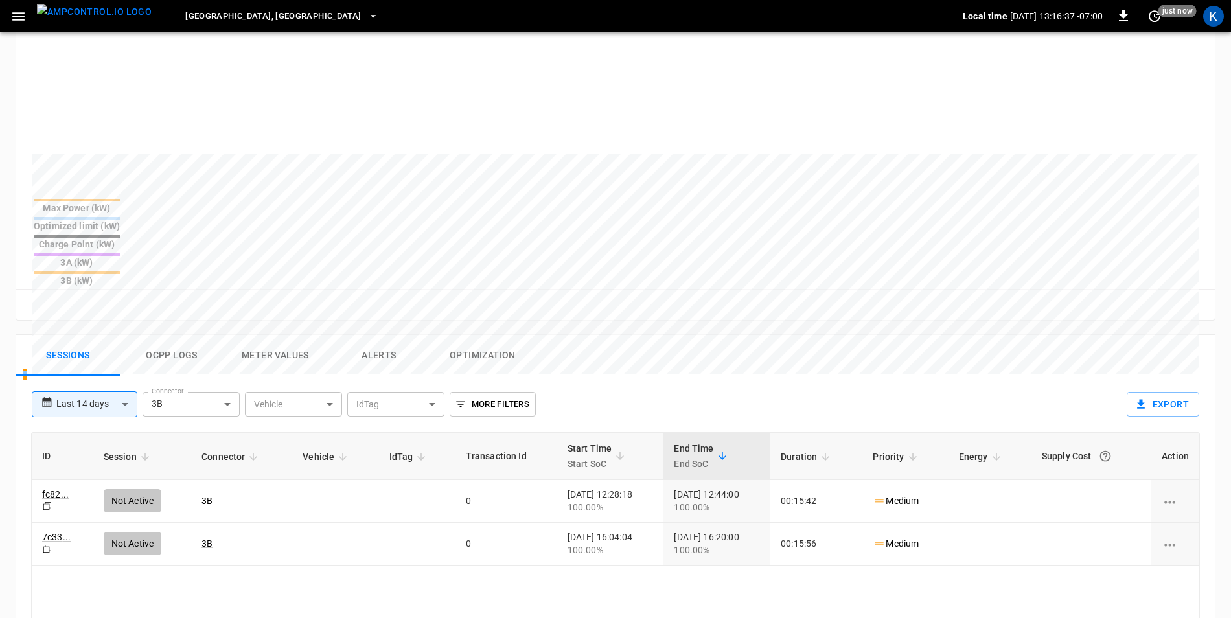
scroll to position [389, 0]
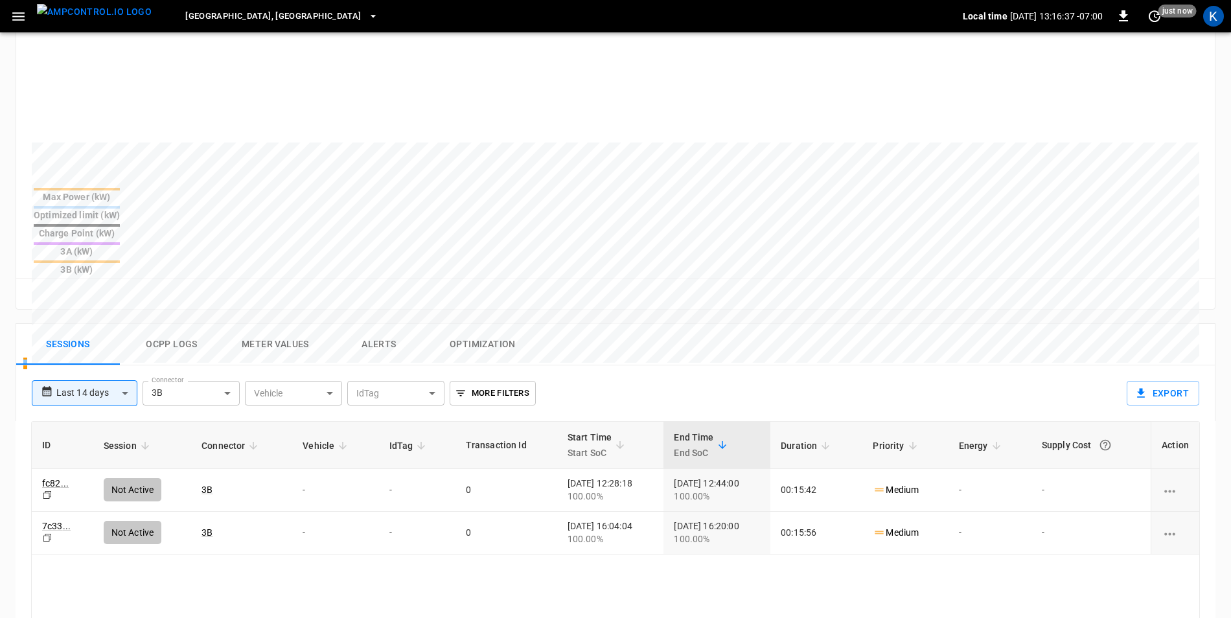
click at [180, 324] on button "Ocpp logs" at bounding box center [172, 344] width 104 height 41
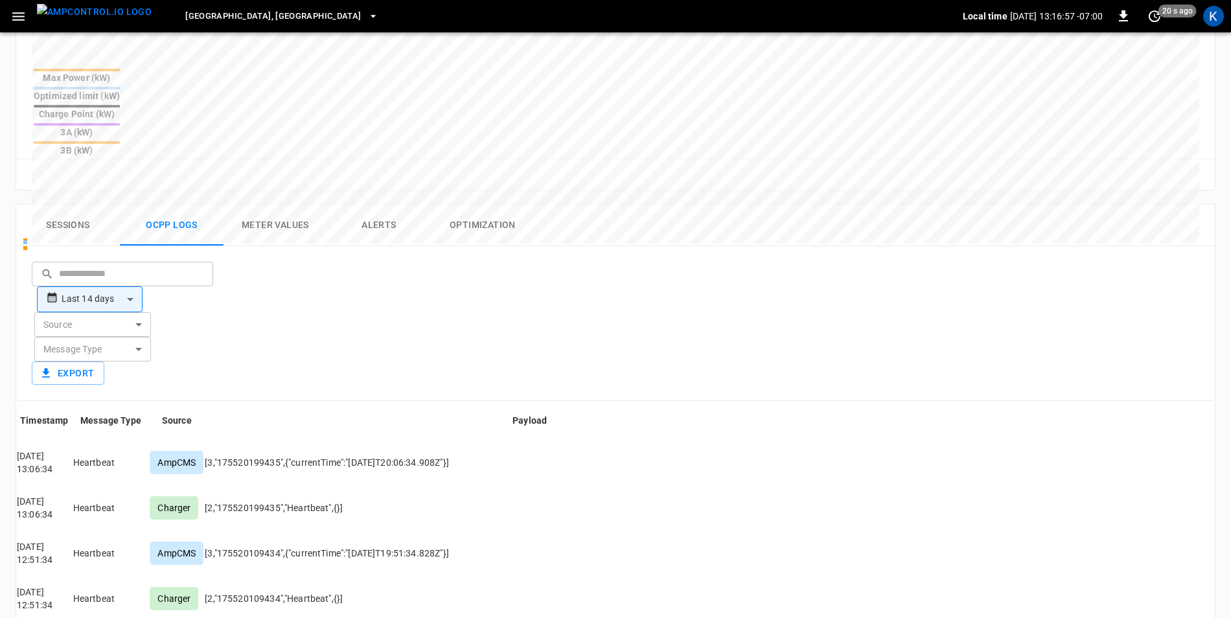
scroll to position [495, 0]
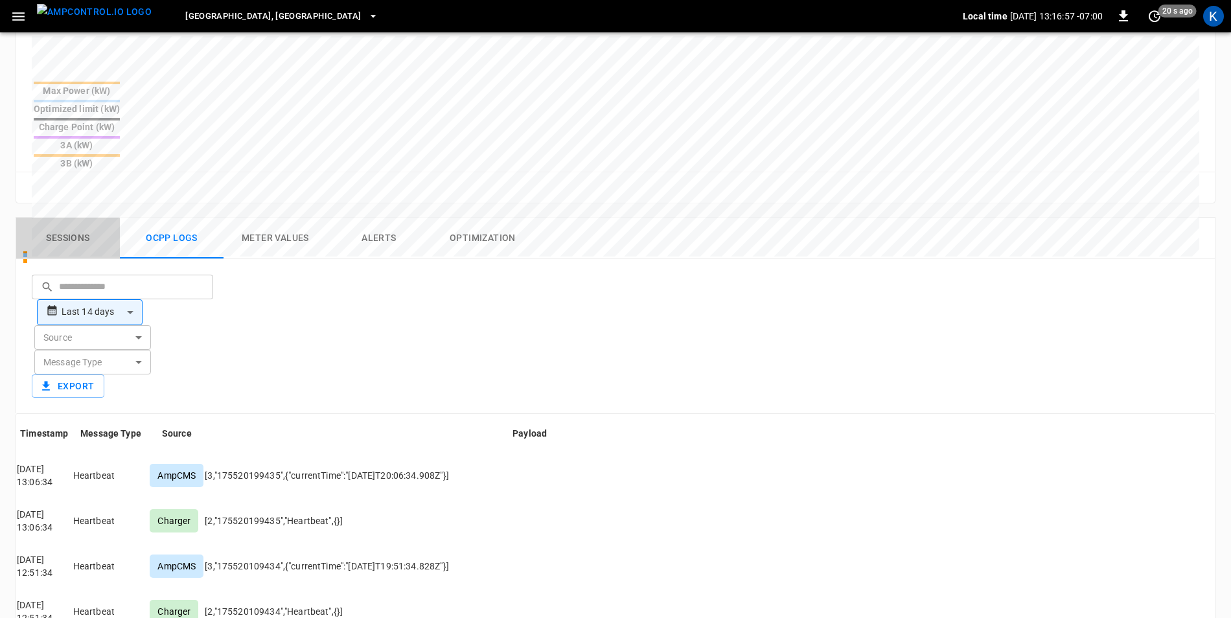
click at [74, 218] on button "Sessions" at bounding box center [68, 238] width 104 height 41
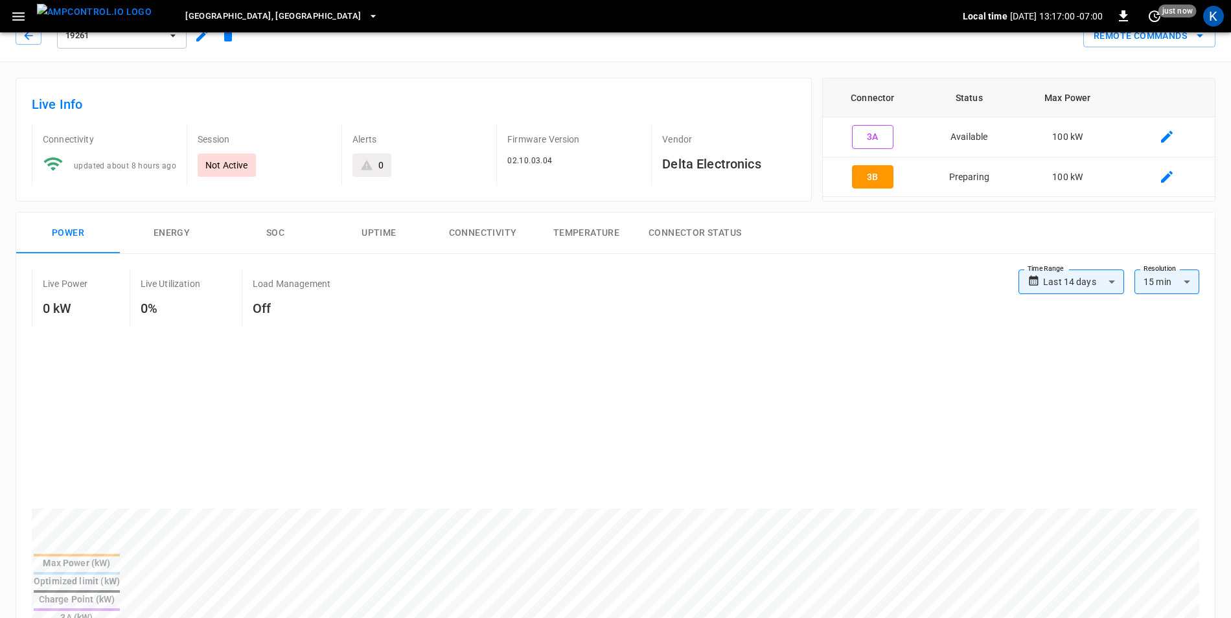
scroll to position [0, 0]
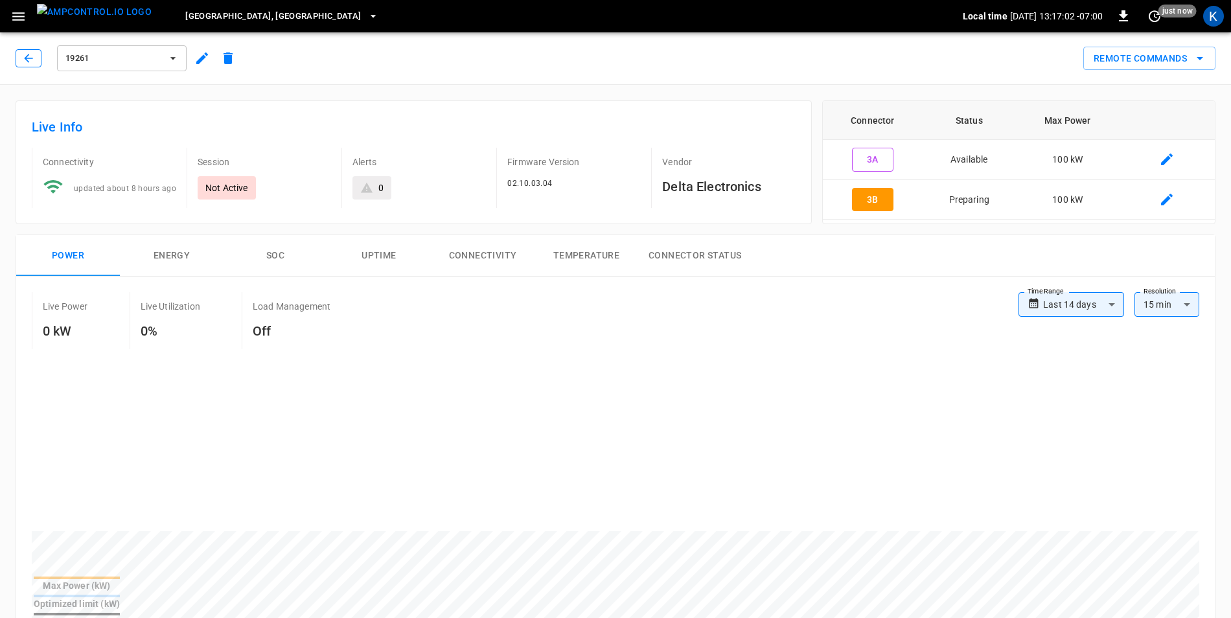
click at [25, 61] on icon "button" at bounding box center [28, 58] width 13 height 13
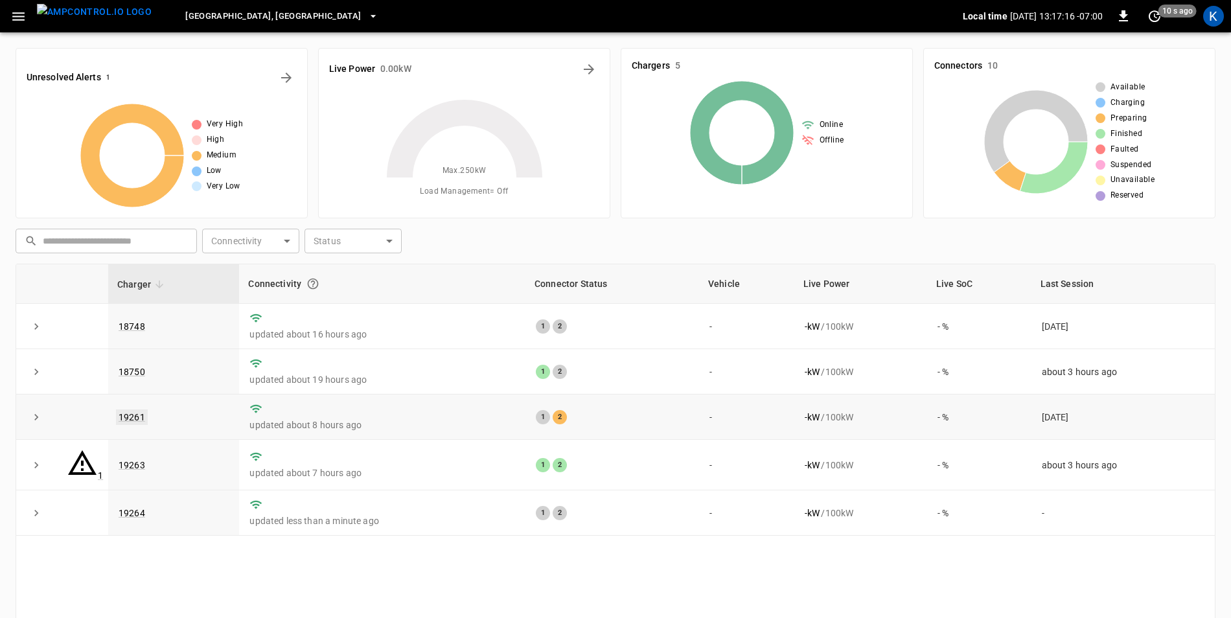
click at [128, 413] on link "19261" at bounding box center [132, 418] width 32 height 16
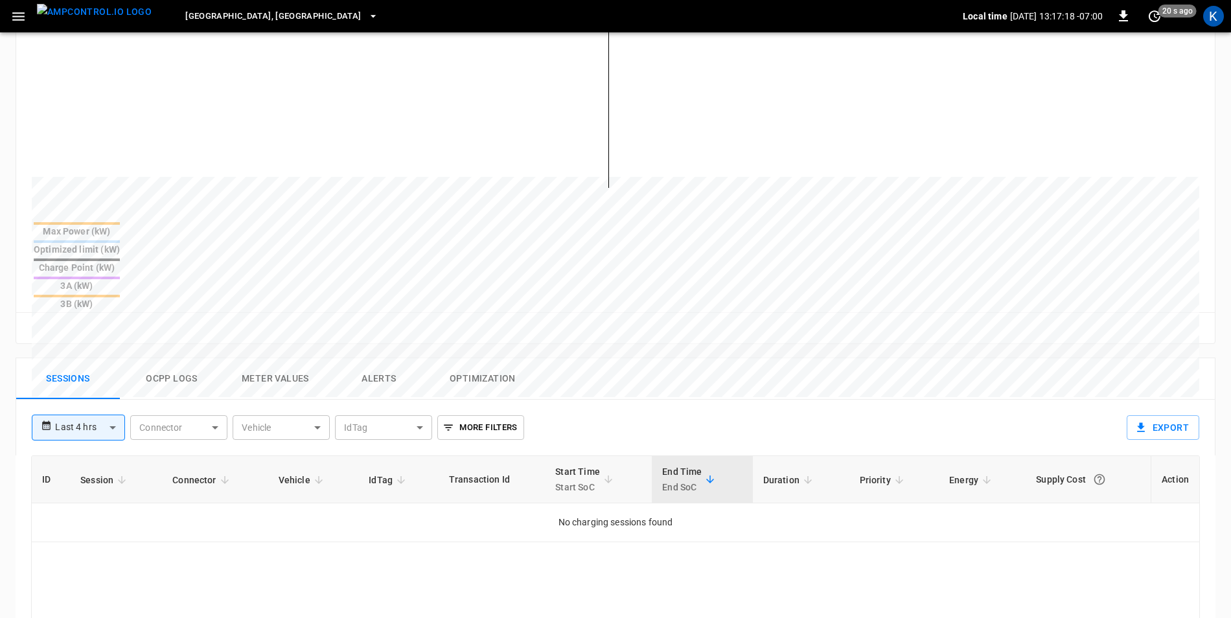
scroll to position [389, 0]
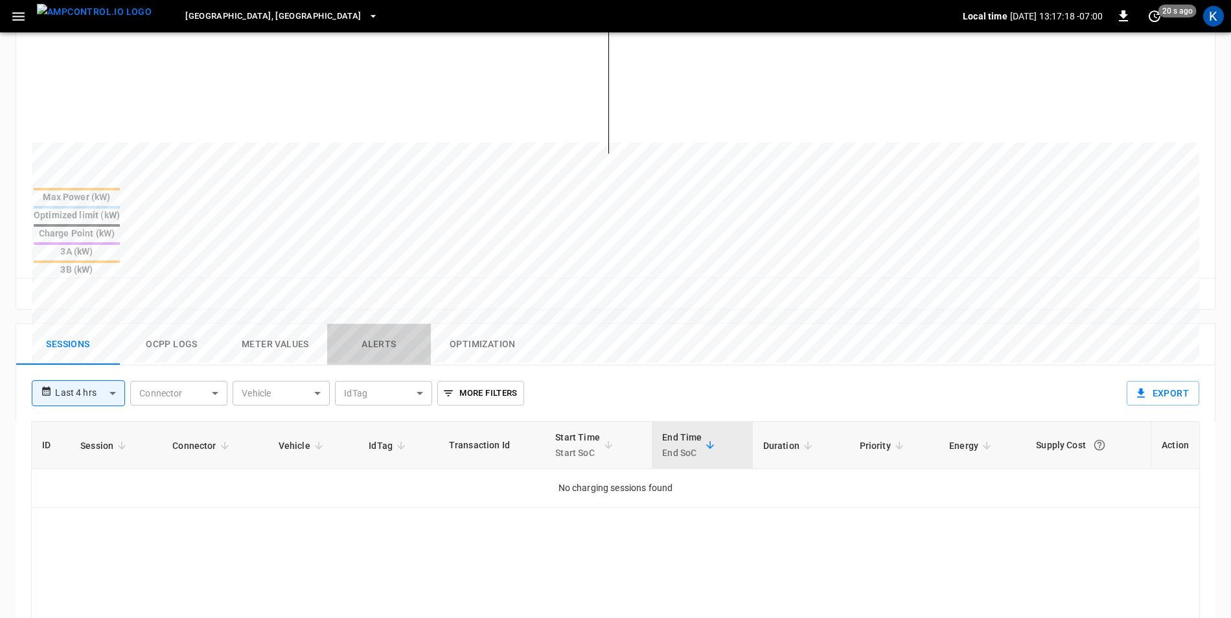
click at [375, 324] on button "Alerts" at bounding box center [379, 344] width 104 height 41
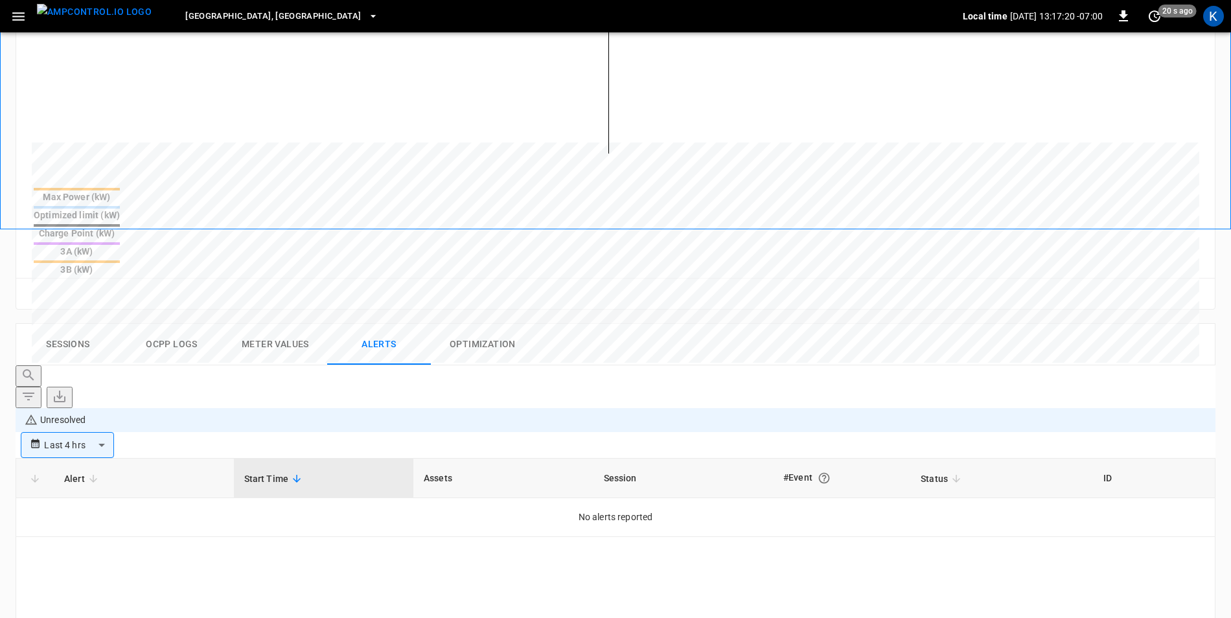
click at [1107, 328] on body "**********" at bounding box center [615, 291] width 1231 height 1360
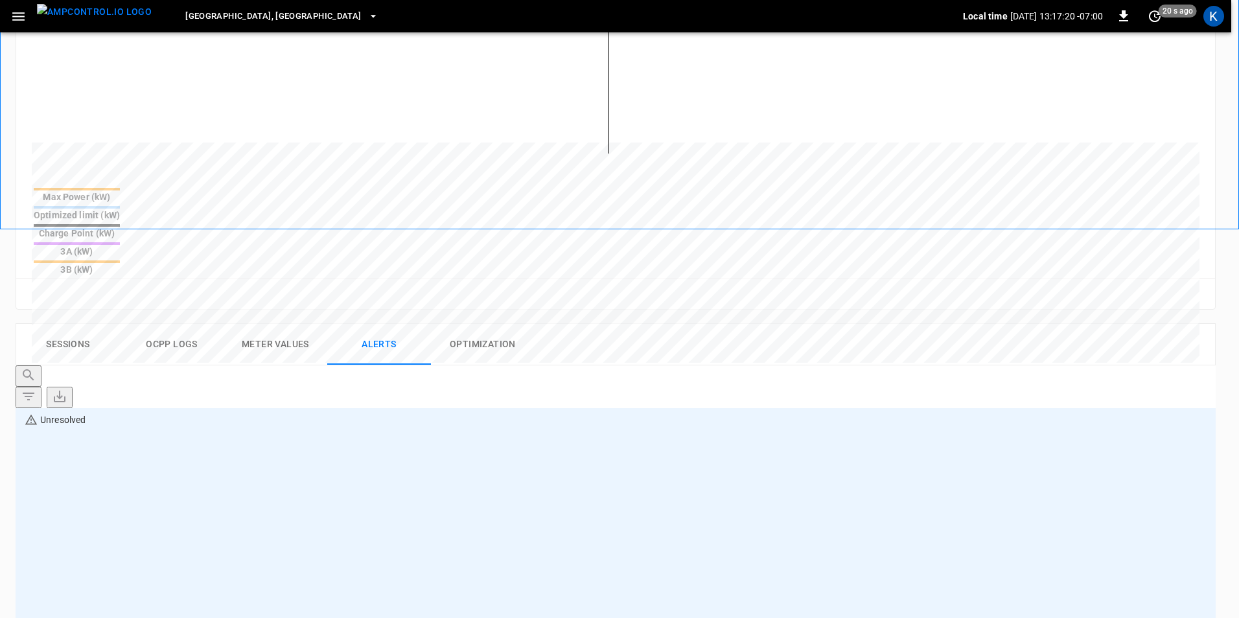
type input "**********"
click at [1160, 324] on div at bounding box center [619, 309] width 1239 height 618
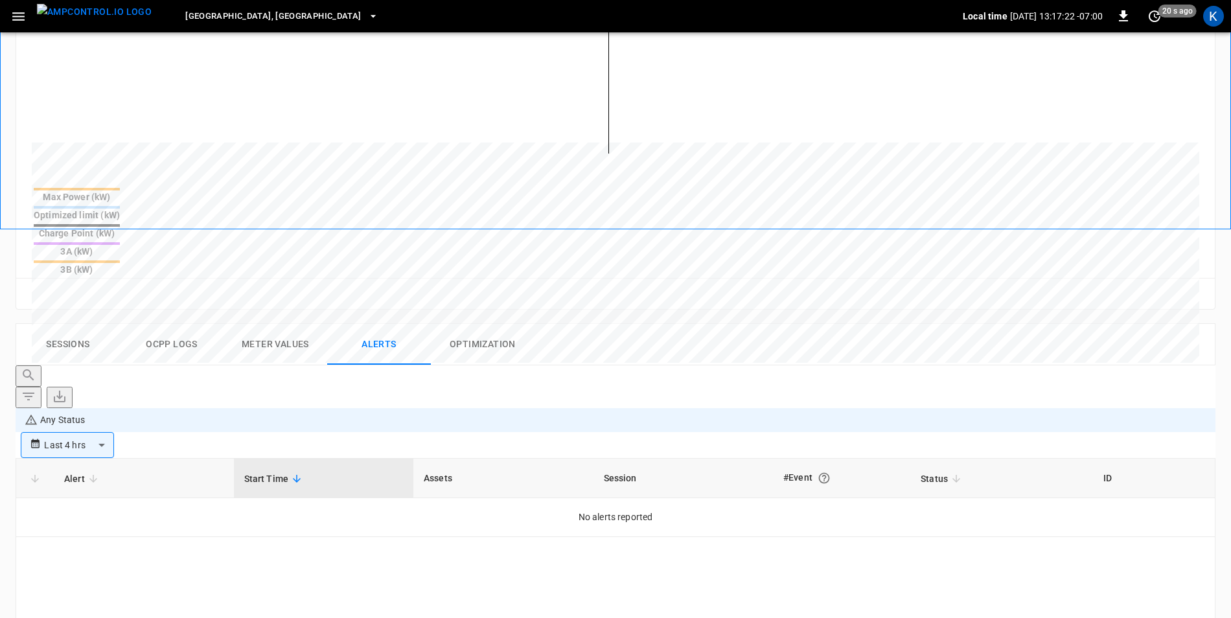
click at [1158, 324] on body "**********" at bounding box center [615, 291] width 1231 height 1360
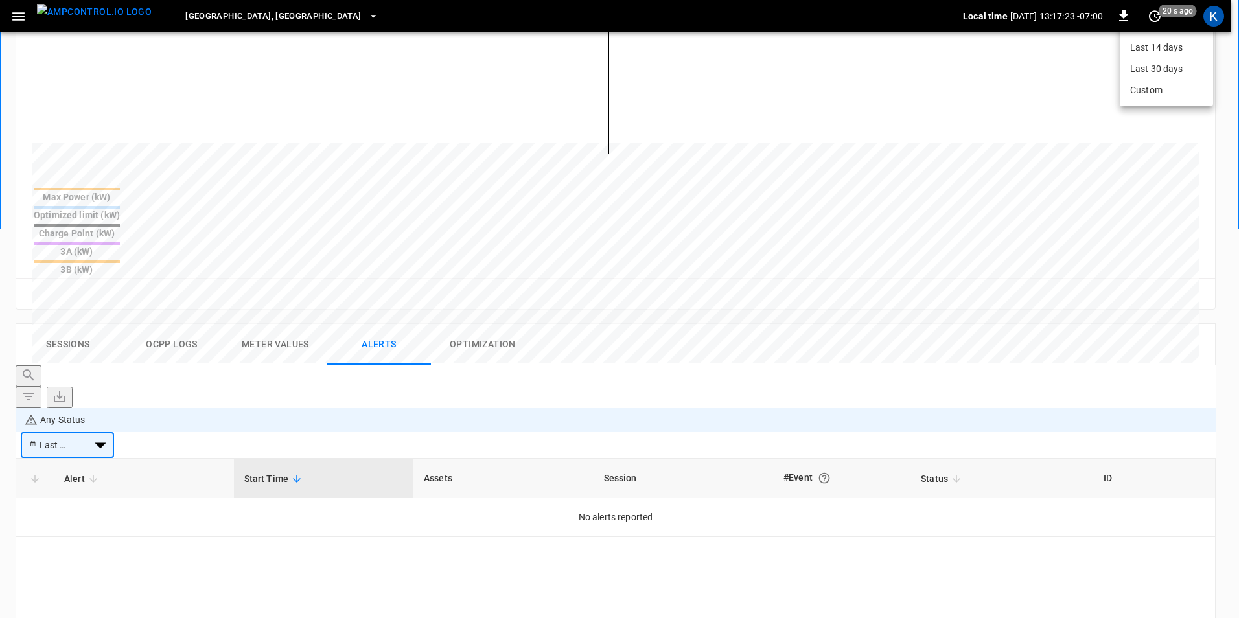
click at [1150, 16] on li "Last 48 hrs" at bounding box center [1166, 4] width 93 height 21
type input "**********"
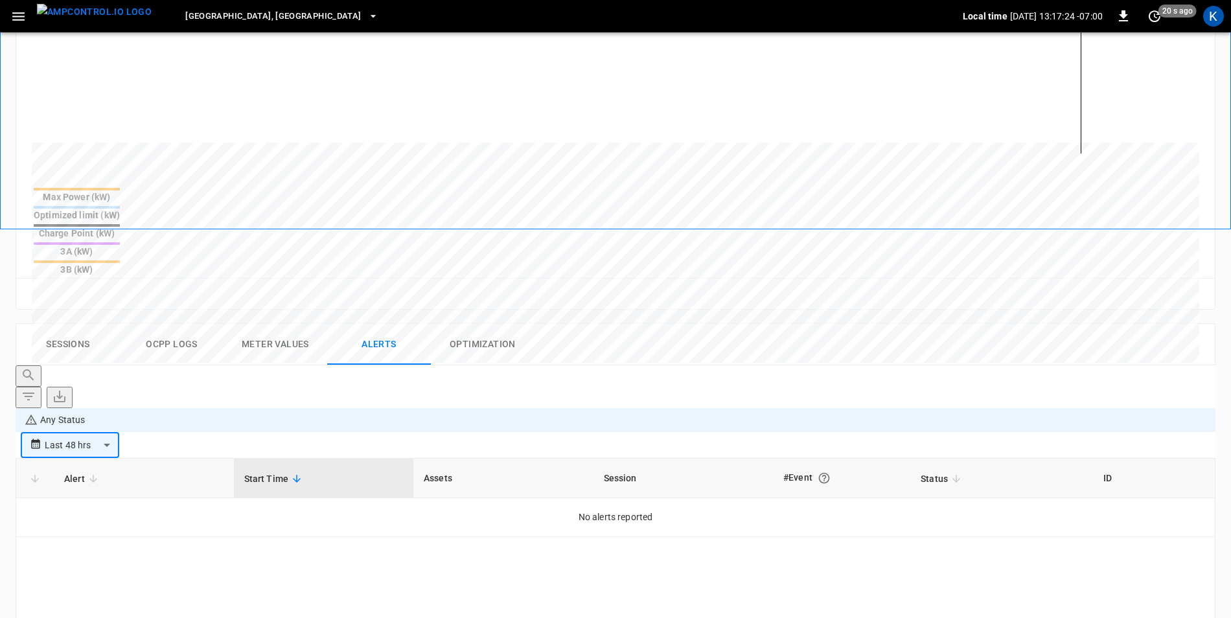
click at [1186, 325] on body "**********" at bounding box center [615, 291] width 1231 height 1360
click at [1181, 325] on div at bounding box center [619, 309] width 1239 height 618
click at [1071, 326] on body "**********" at bounding box center [615, 291] width 1231 height 1360
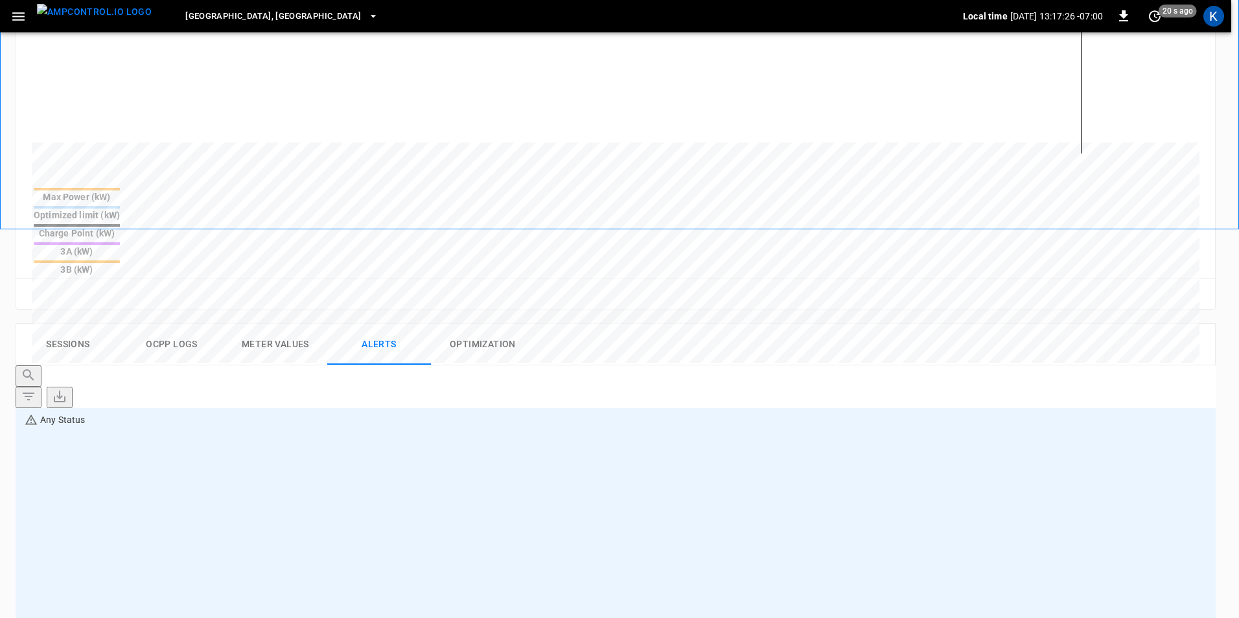
click at [1071, 326] on div at bounding box center [619, 309] width 1239 height 618
type input "**********"
click at [693, 509] on div at bounding box center [619, 309] width 1239 height 618
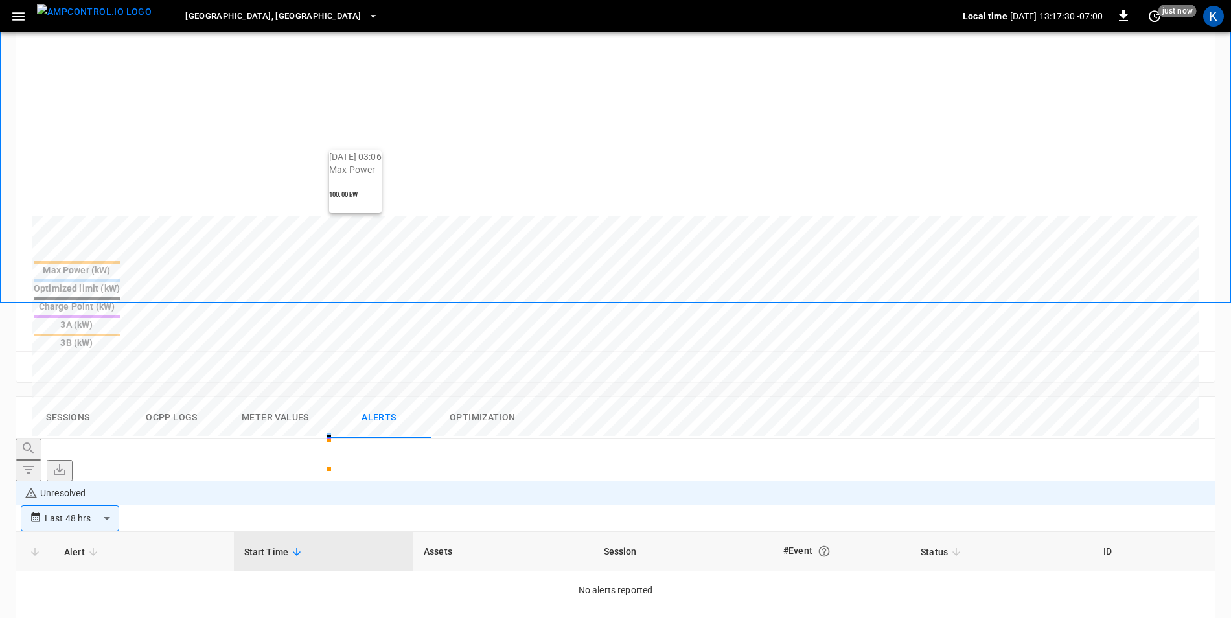
scroll to position [454, 0]
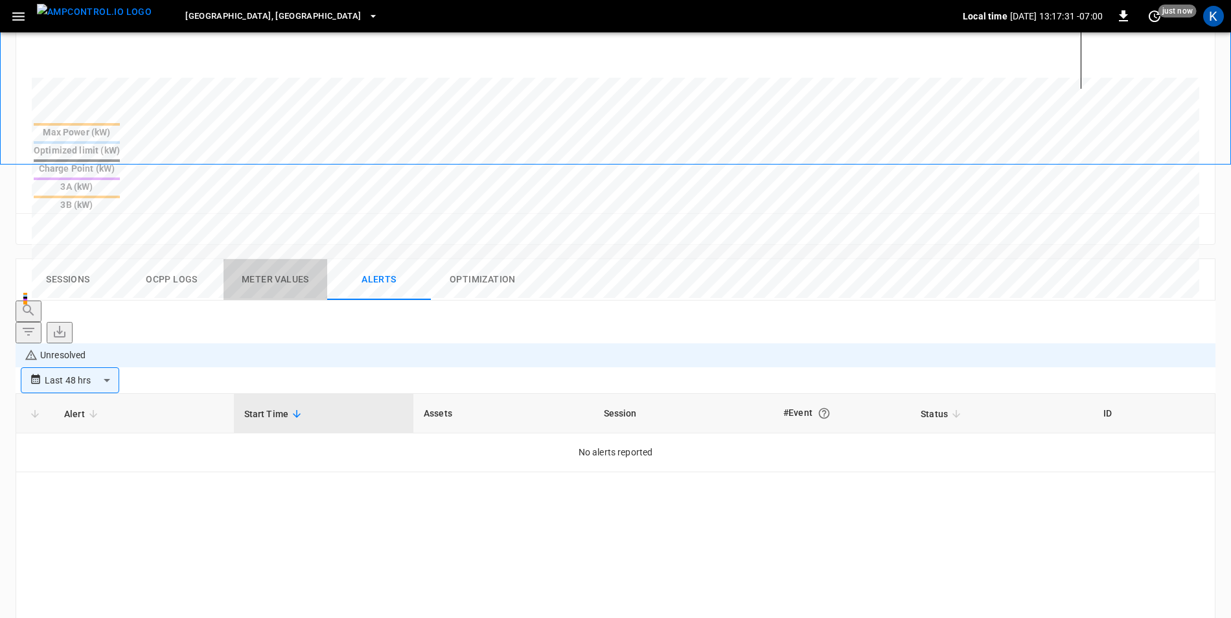
click at [259, 259] on button "Meter Values" at bounding box center [276, 279] width 104 height 41
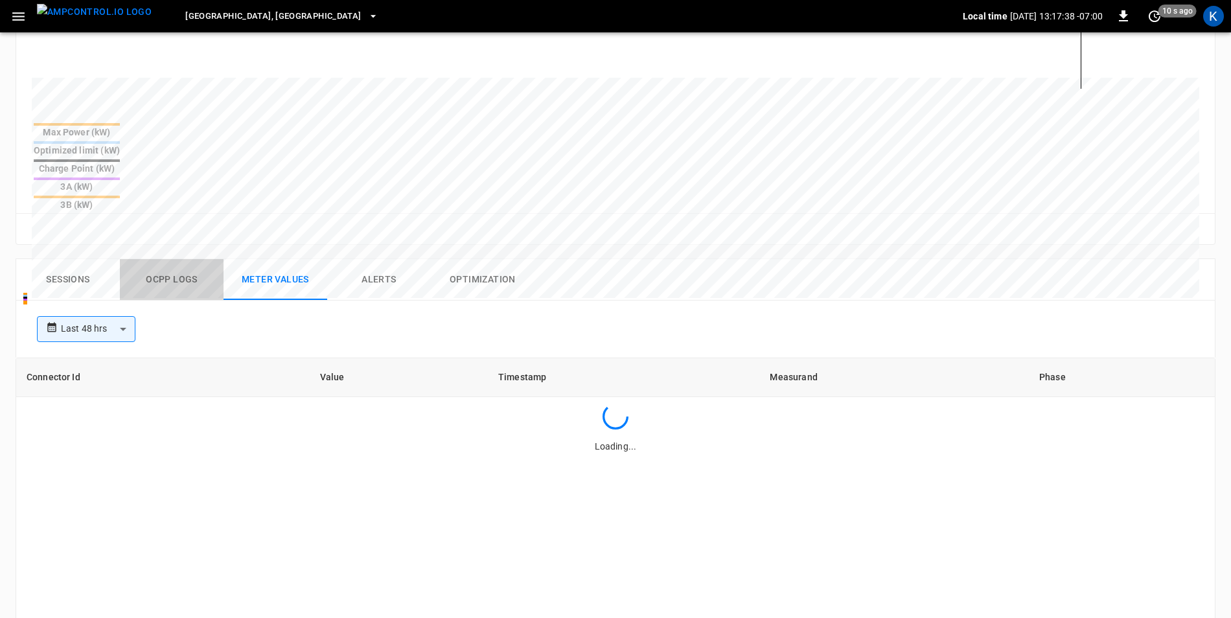
click at [172, 259] on button "Ocpp logs" at bounding box center [172, 279] width 104 height 41
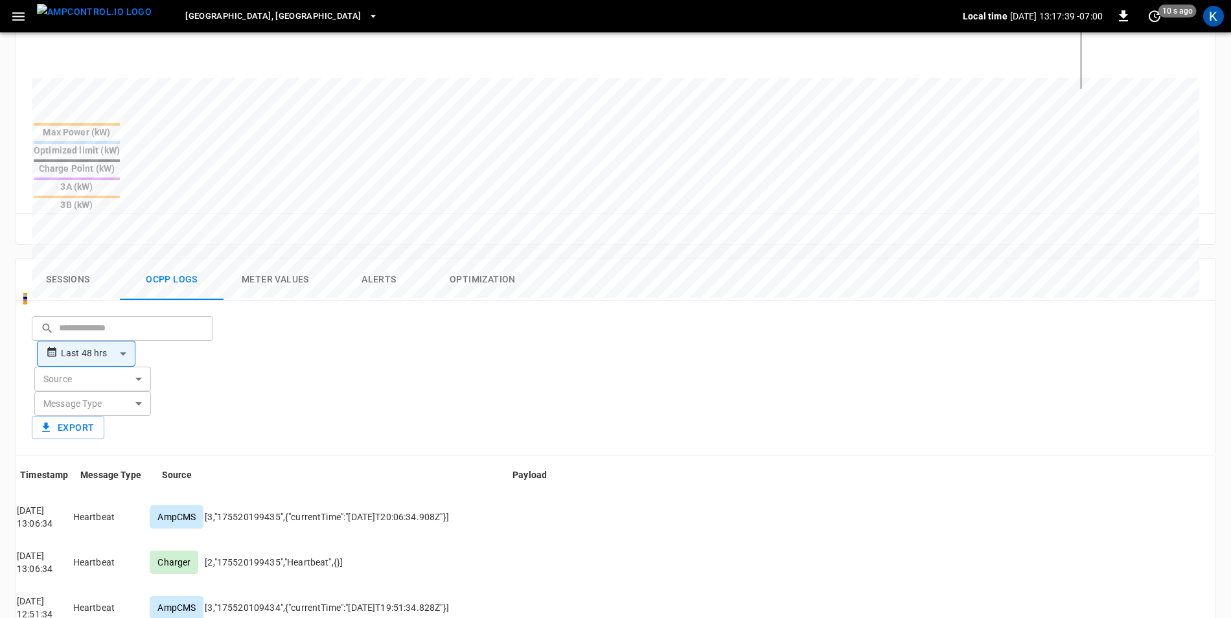
click at [65, 259] on button "Sessions" at bounding box center [68, 279] width 104 height 41
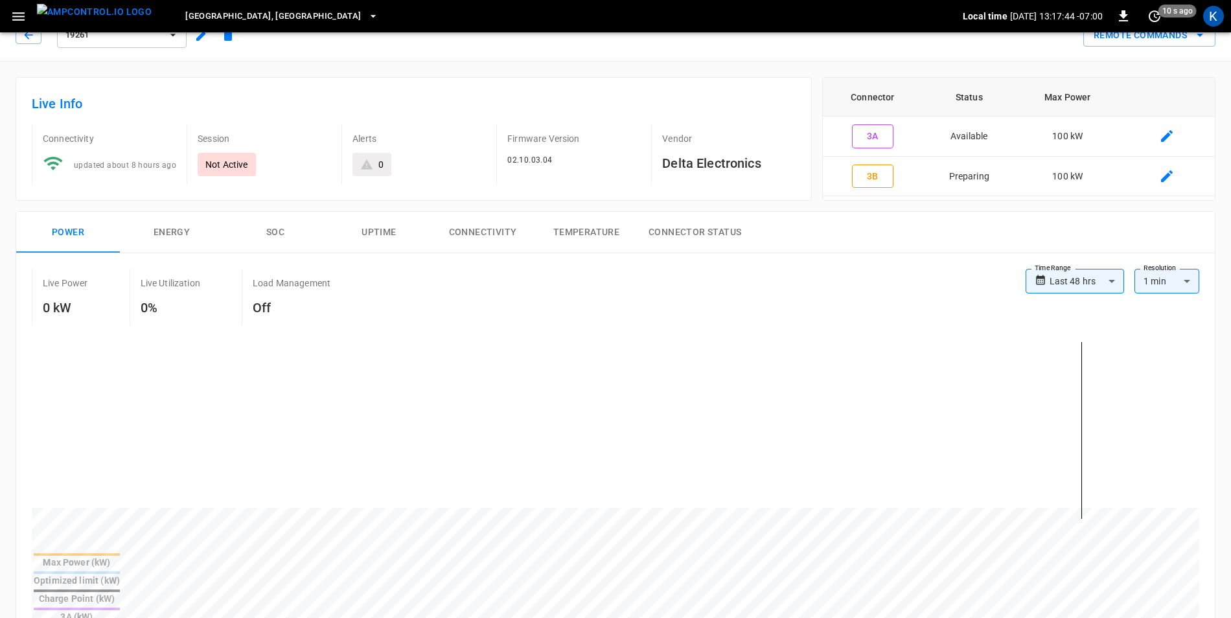
scroll to position [0, 0]
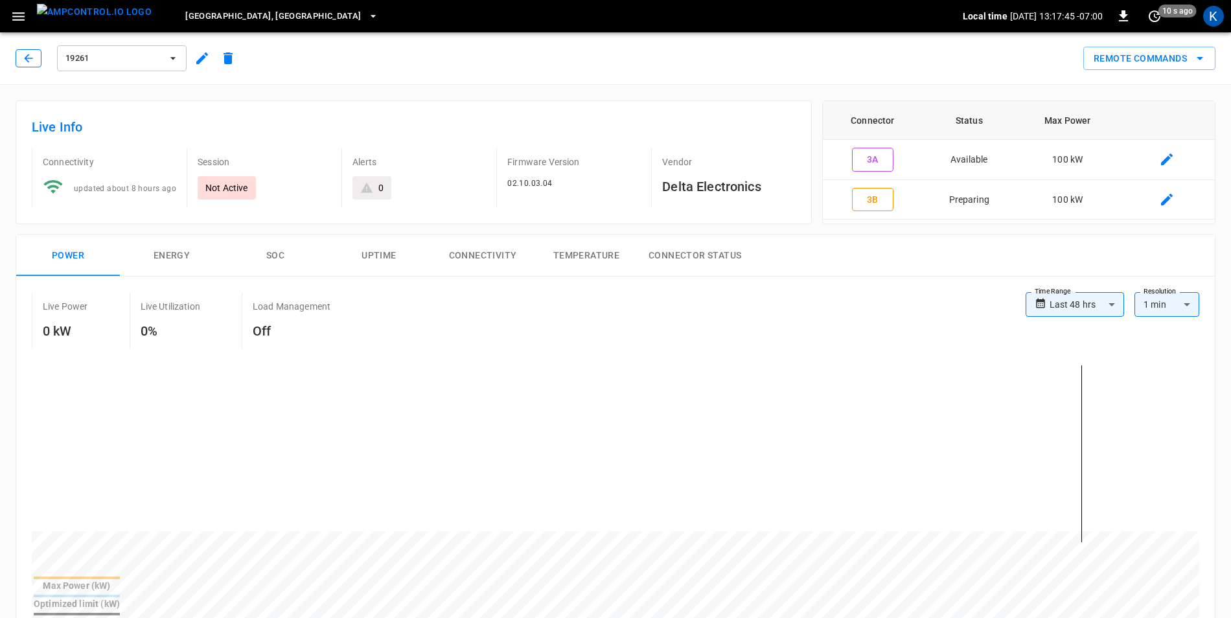
click at [32, 53] on icon "button" at bounding box center [28, 58] width 13 height 13
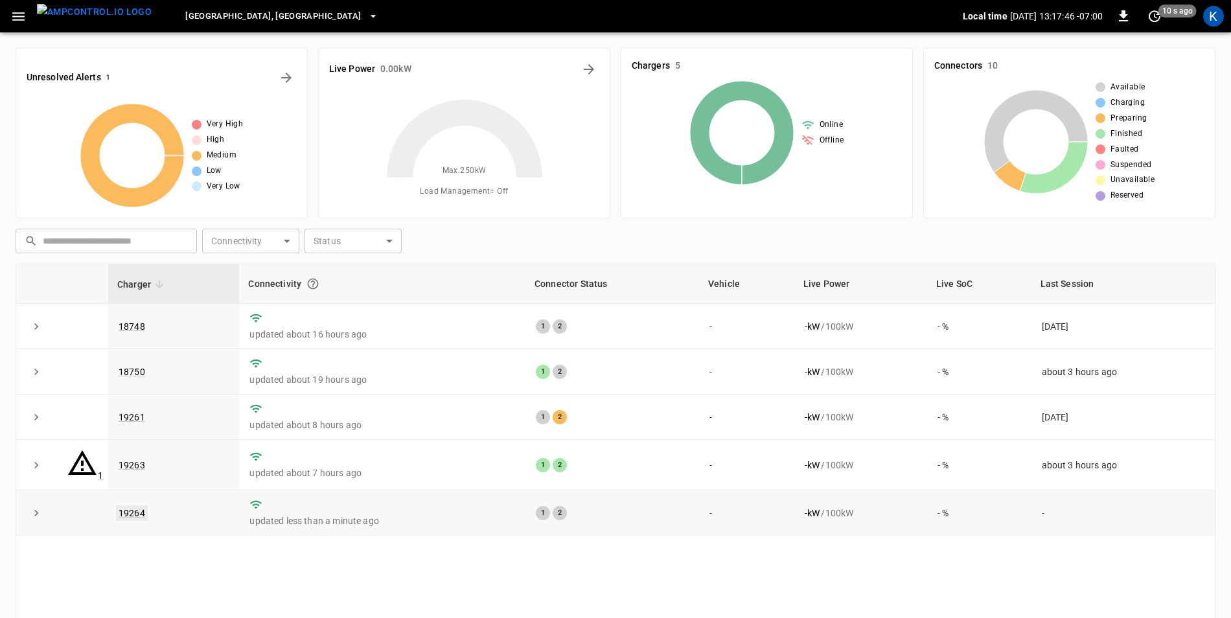
click at [141, 506] on link "19264" at bounding box center [132, 514] width 32 height 16
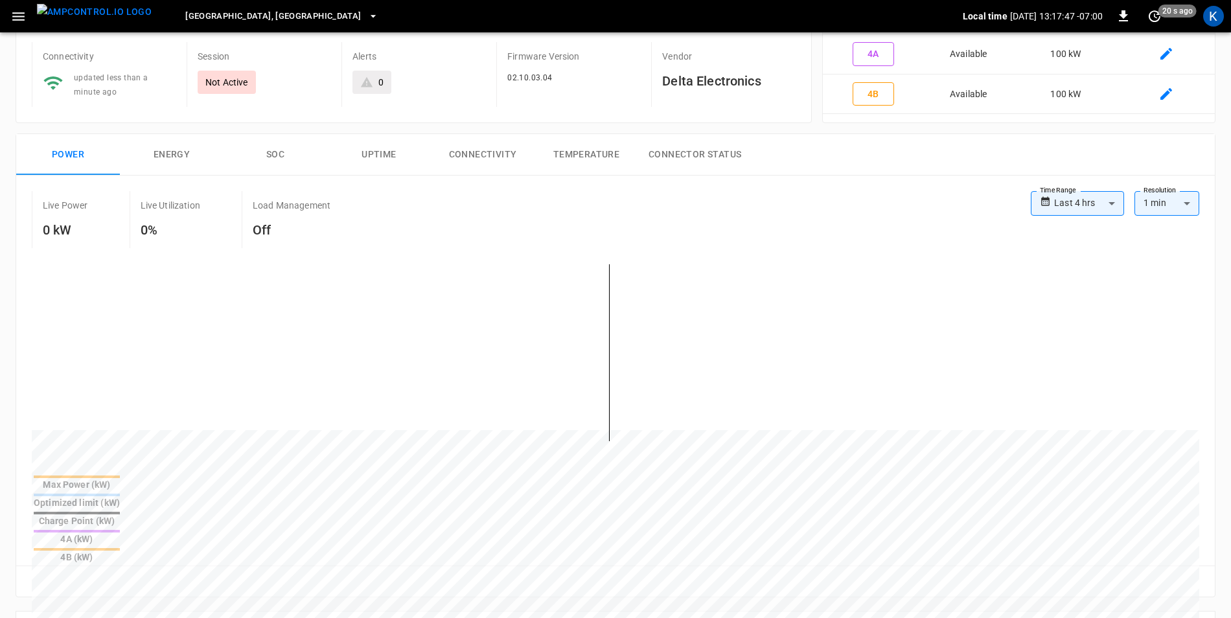
scroll to position [324, 0]
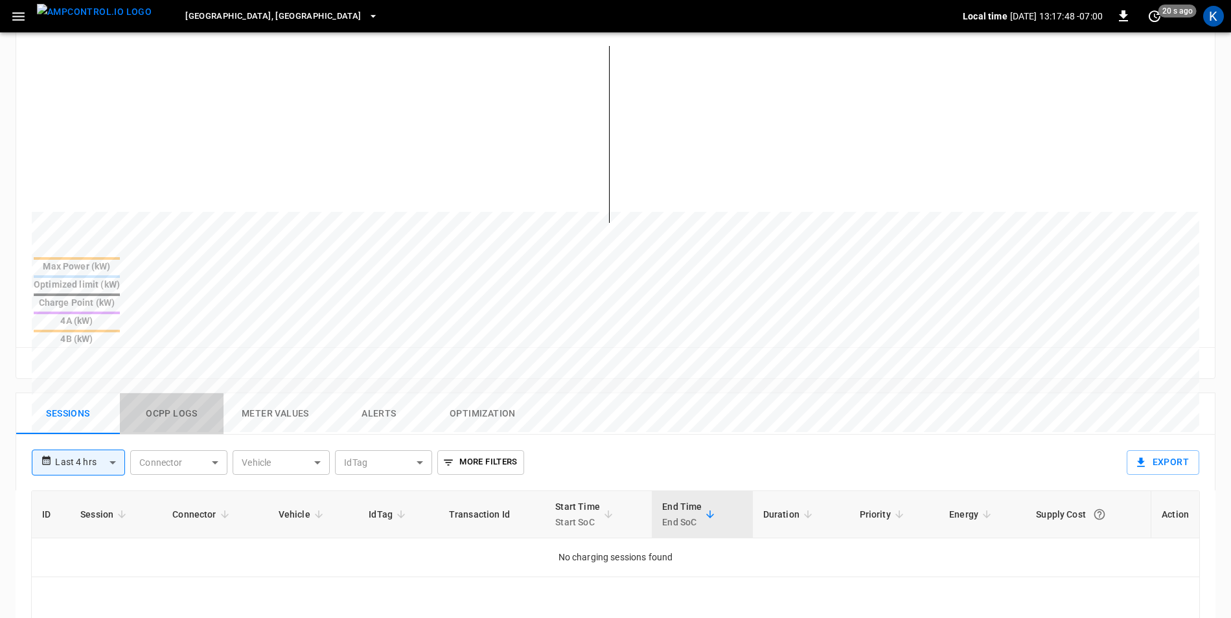
click at [189, 393] on button "Ocpp logs" at bounding box center [172, 413] width 104 height 41
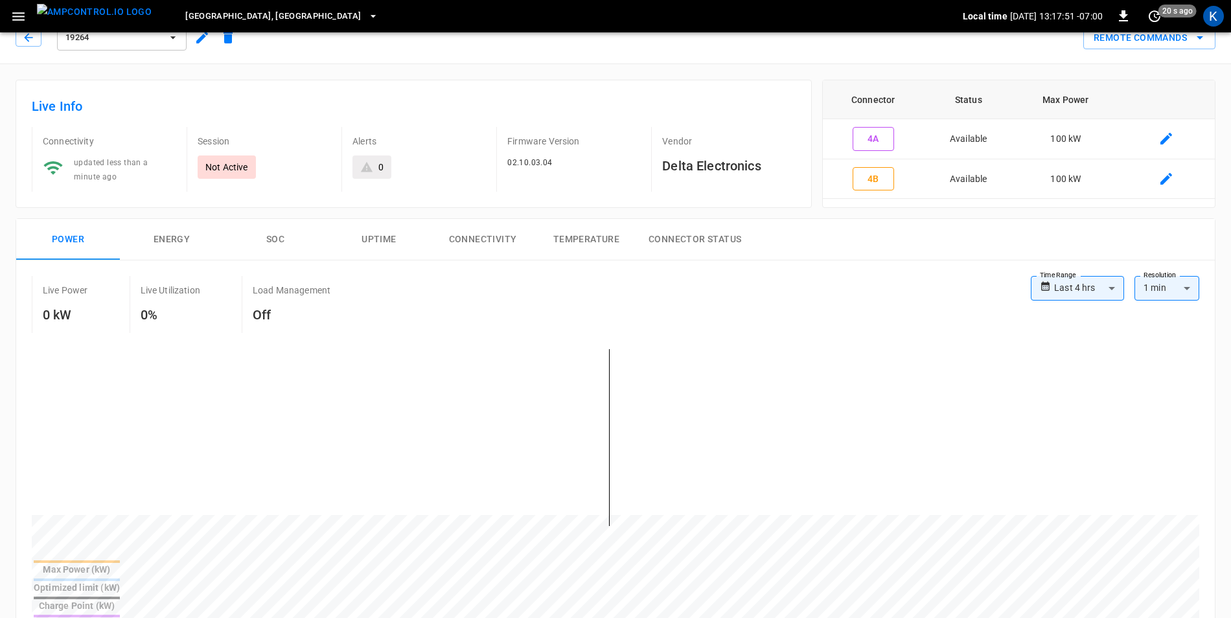
scroll to position [0, 0]
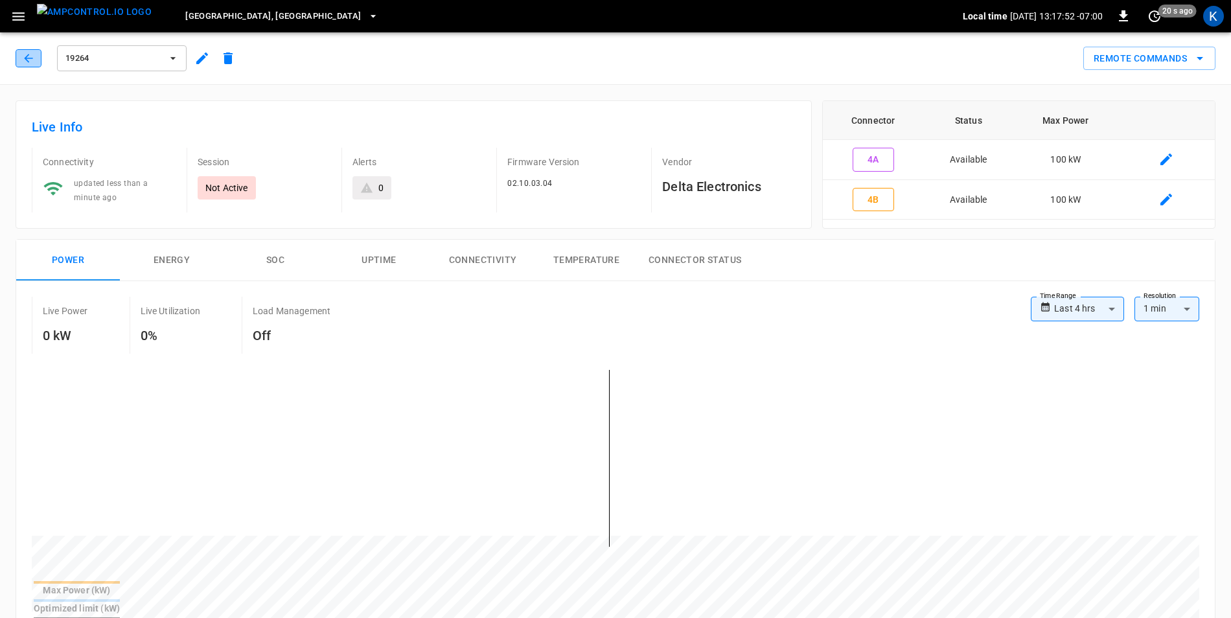
click at [25, 59] on icon "button" at bounding box center [28, 58] width 13 height 13
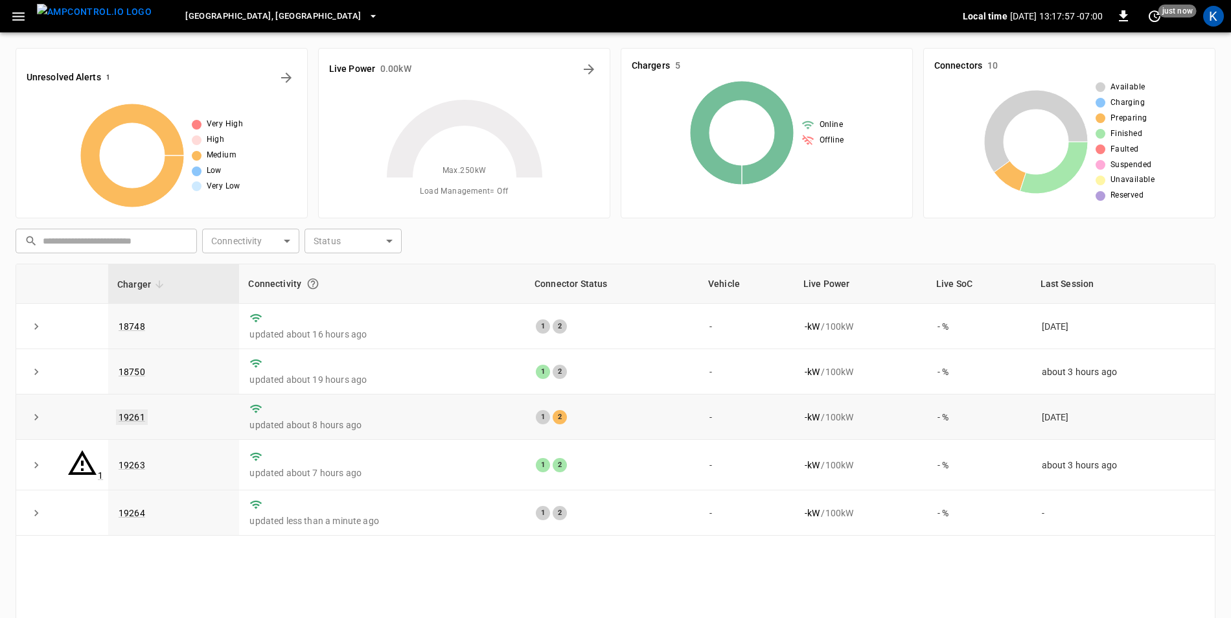
click at [136, 411] on link "19261" at bounding box center [132, 418] width 32 height 16
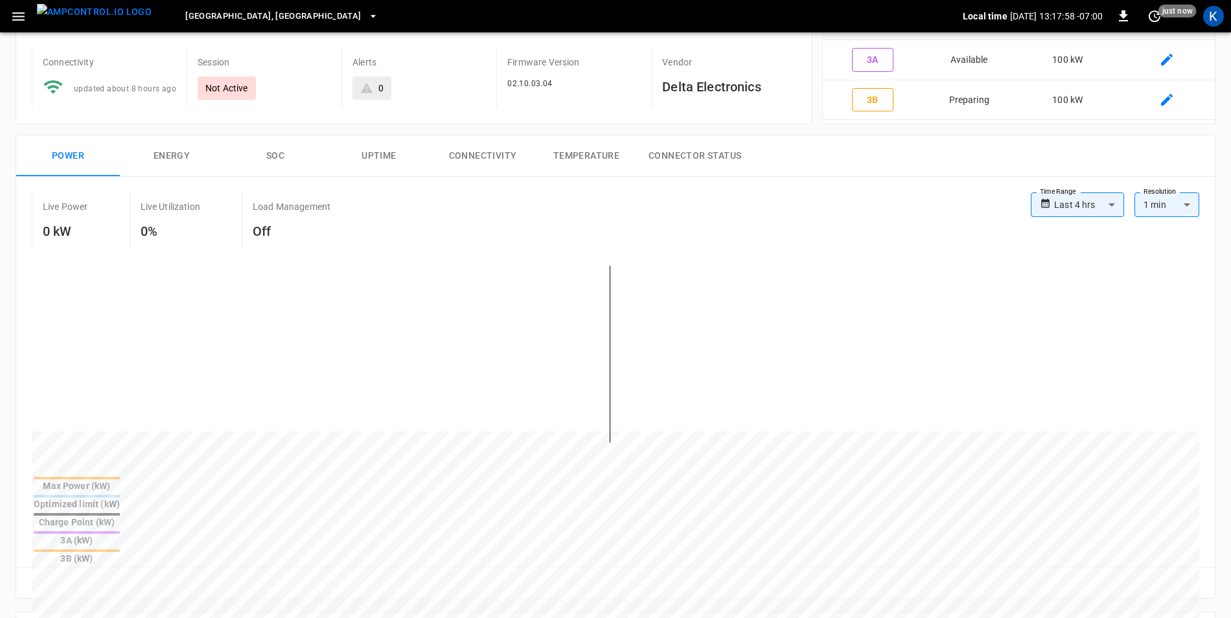
scroll to position [389, 0]
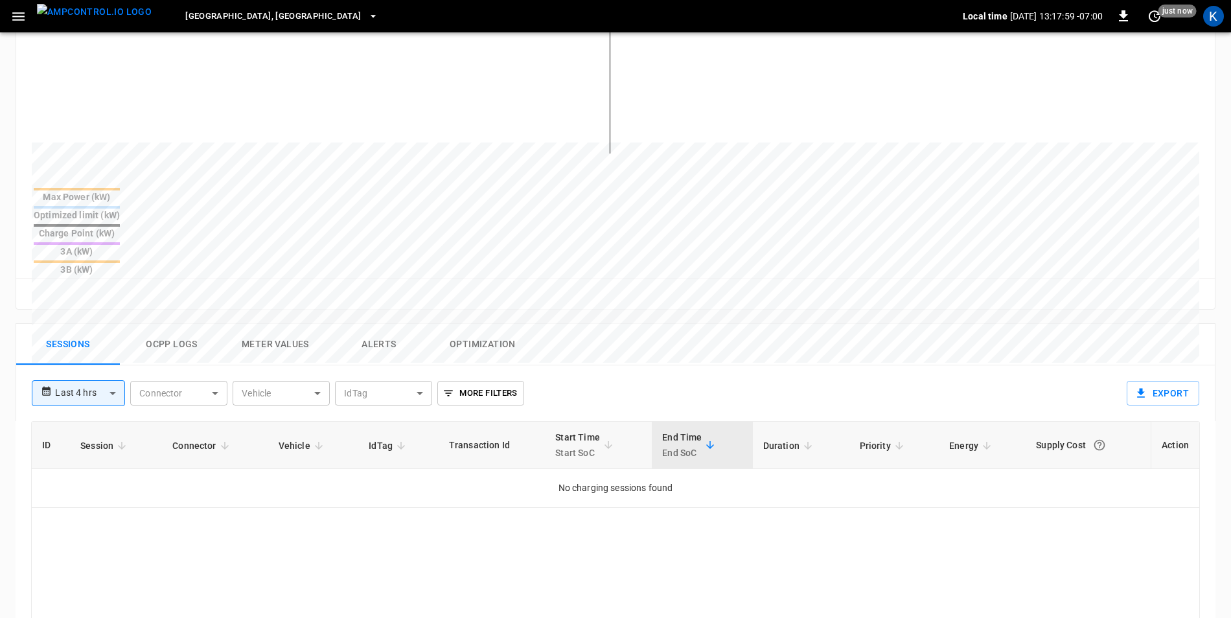
click at [177, 324] on button "Ocpp logs" at bounding box center [172, 344] width 104 height 41
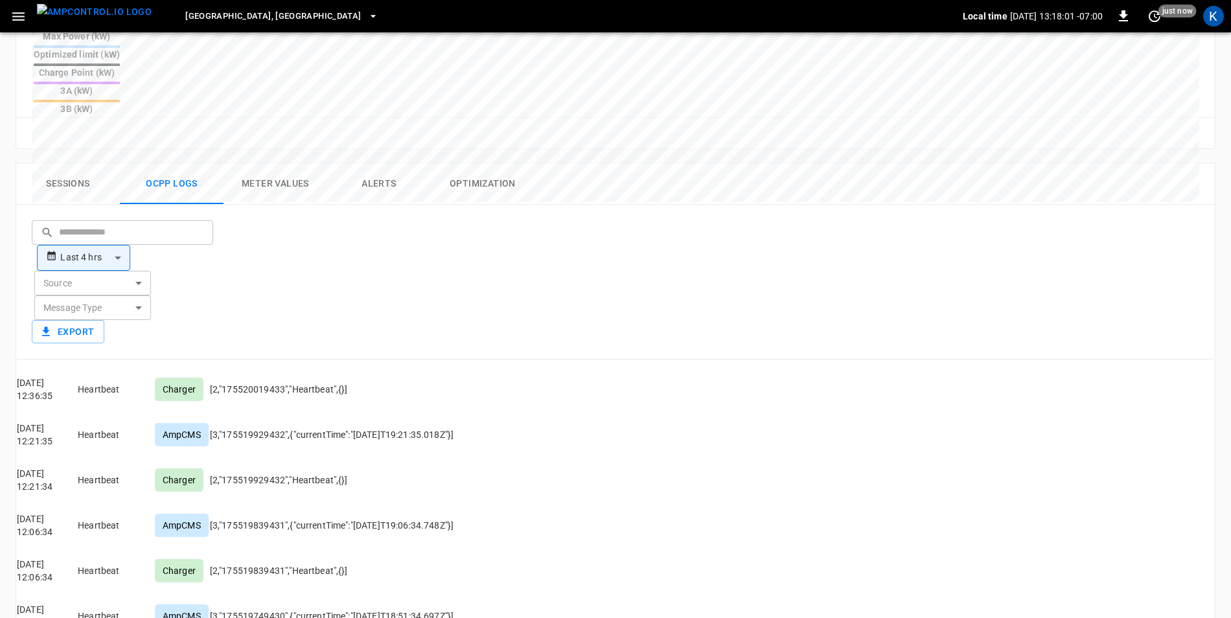
scroll to position [583, 0]
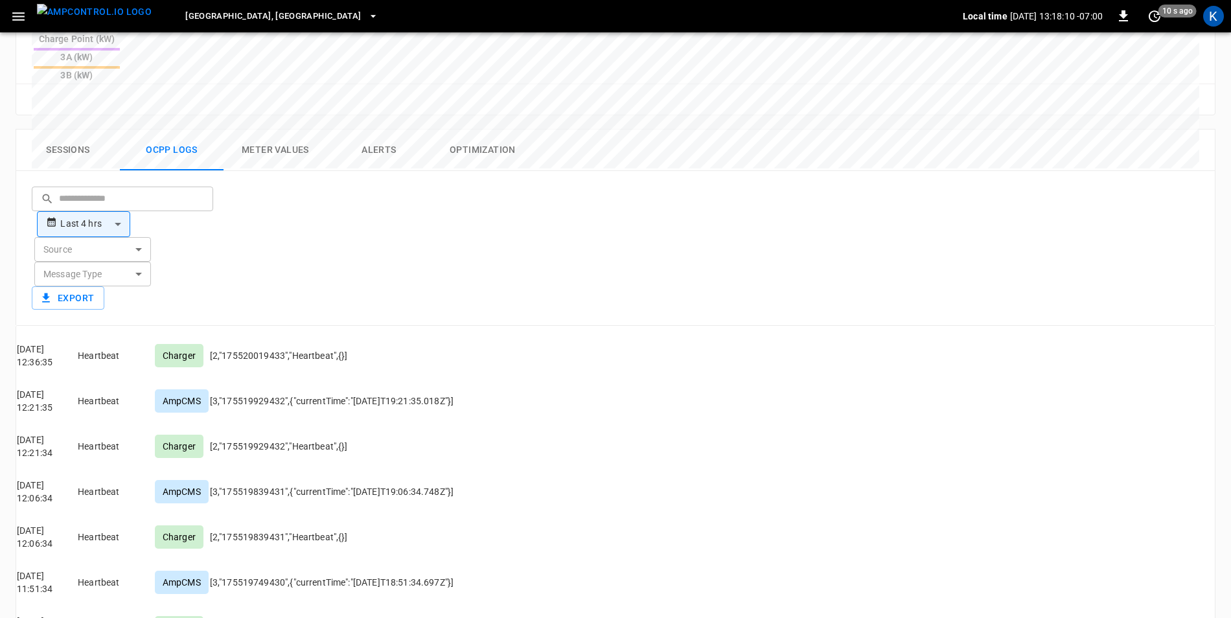
drag, startPoint x: 379, startPoint y: 497, endPoint x: 793, endPoint y: 504, distance: 414.2
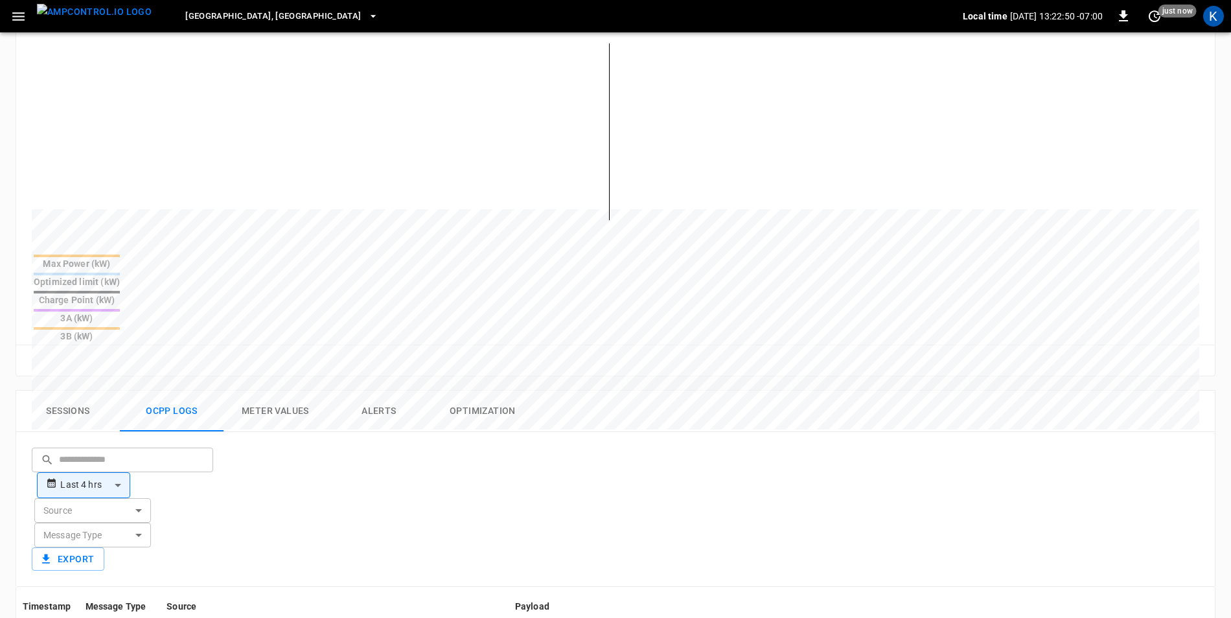
scroll to position [324, 0]
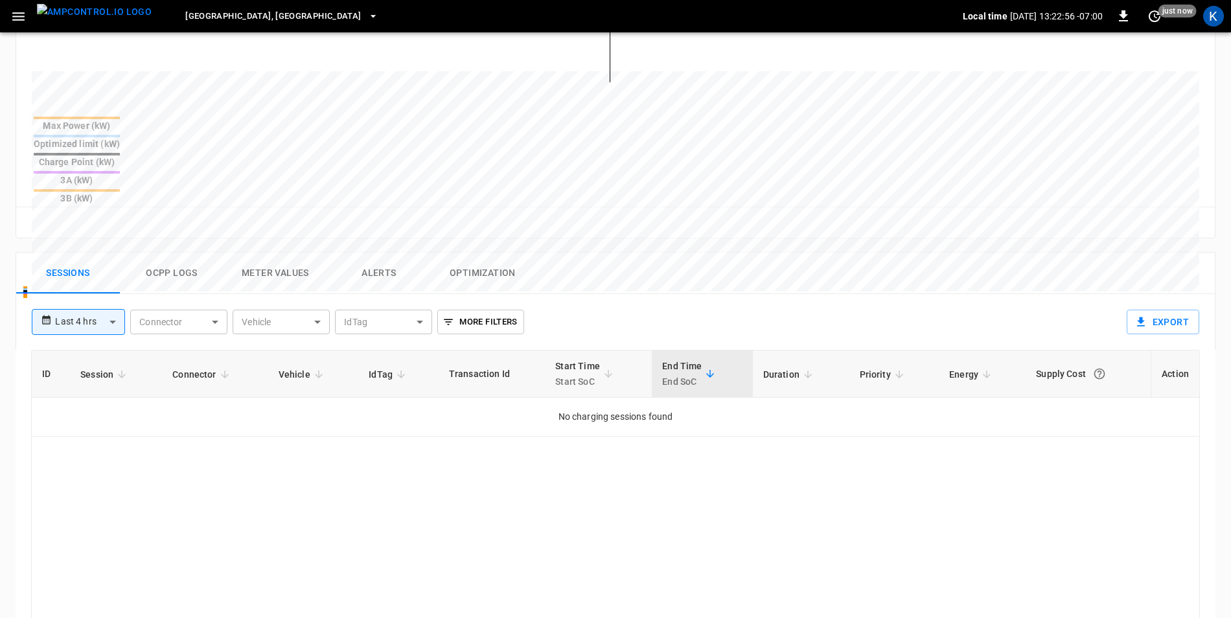
scroll to position [597, 0]
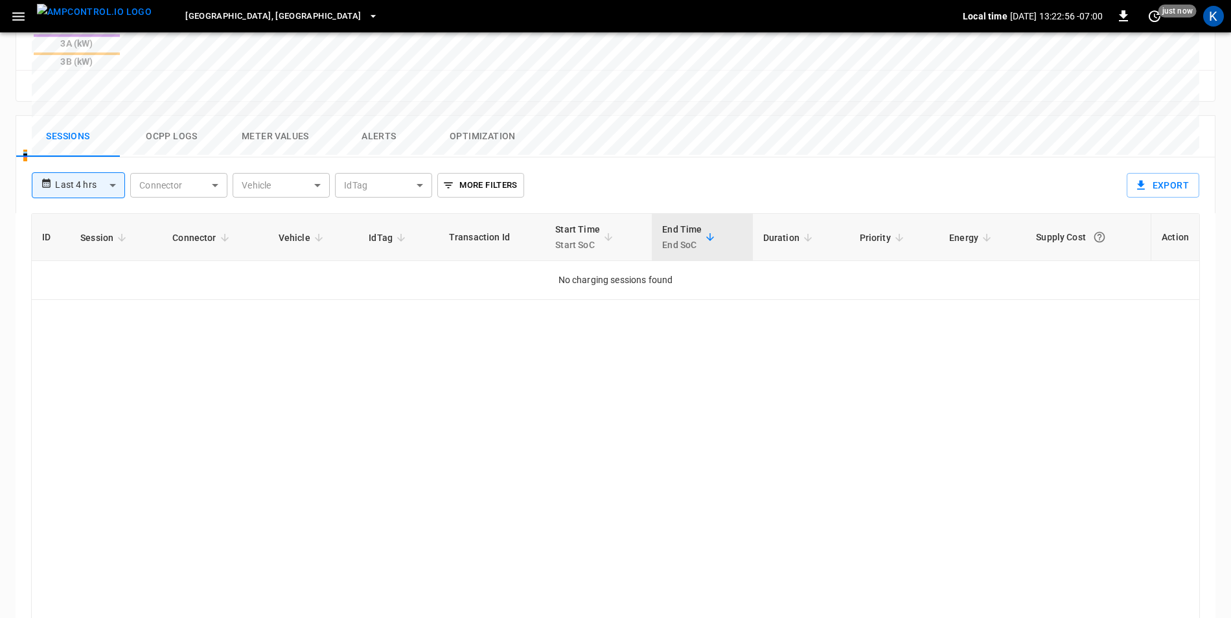
click at [167, 116] on button "Ocpp logs" at bounding box center [172, 136] width 104 height 41
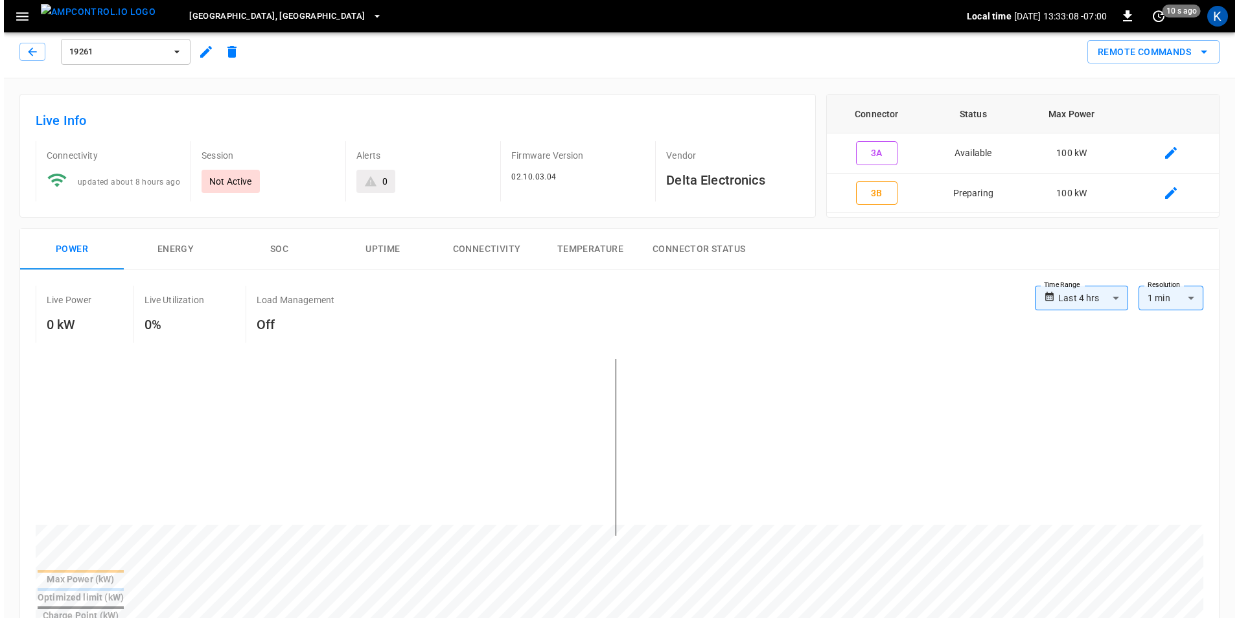
scroll to position [0, 0]
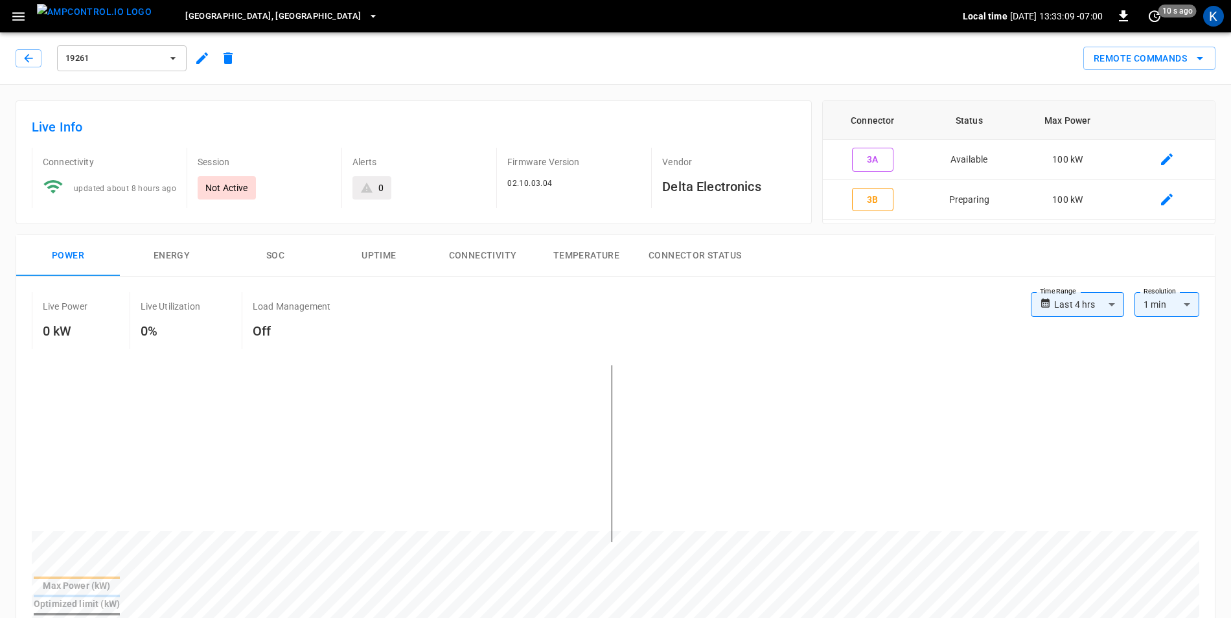
click at [169, 56] on icon "button" at bounding box center [173, 58] width 13 height 13
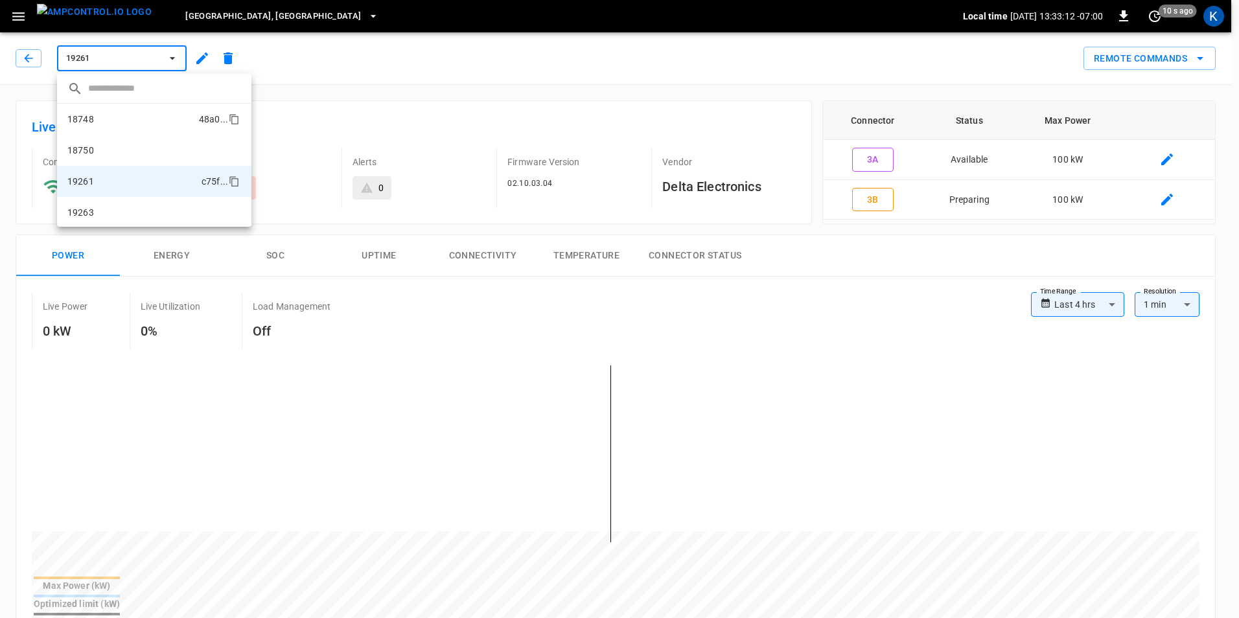
click at [101, 119] on li "18748 48a0 ..." at bounding box center [154, 119] width 194 height 31
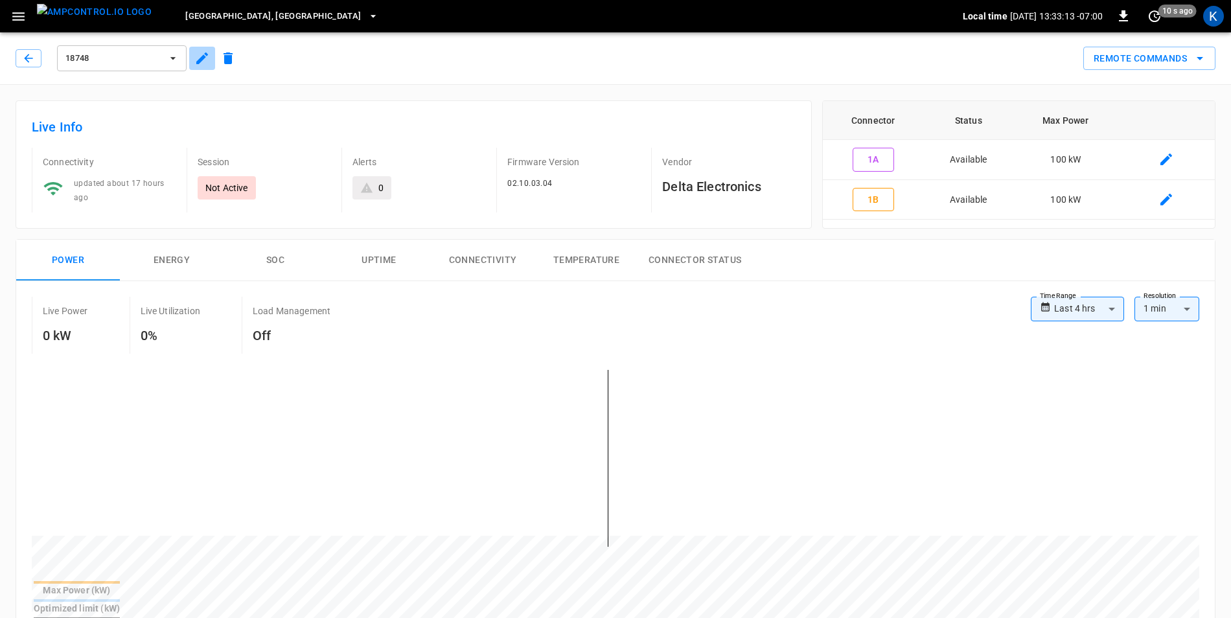
click at [202, 62] on icon "button" at bounding box center [202, 59] width 16 height 16
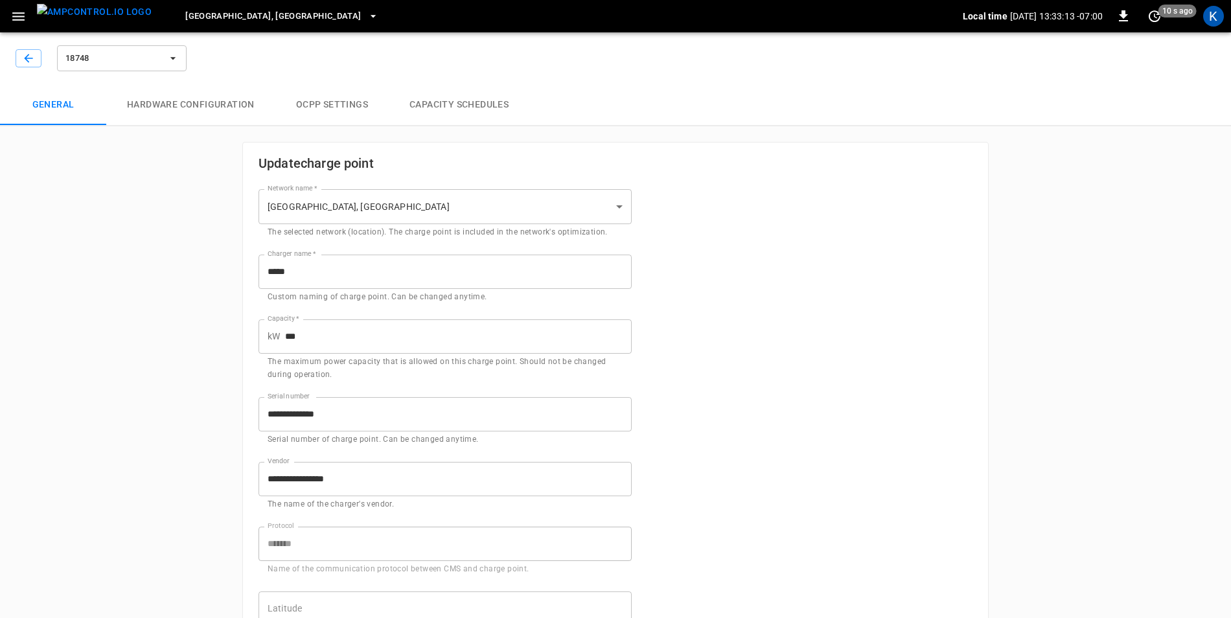
type input "**********"
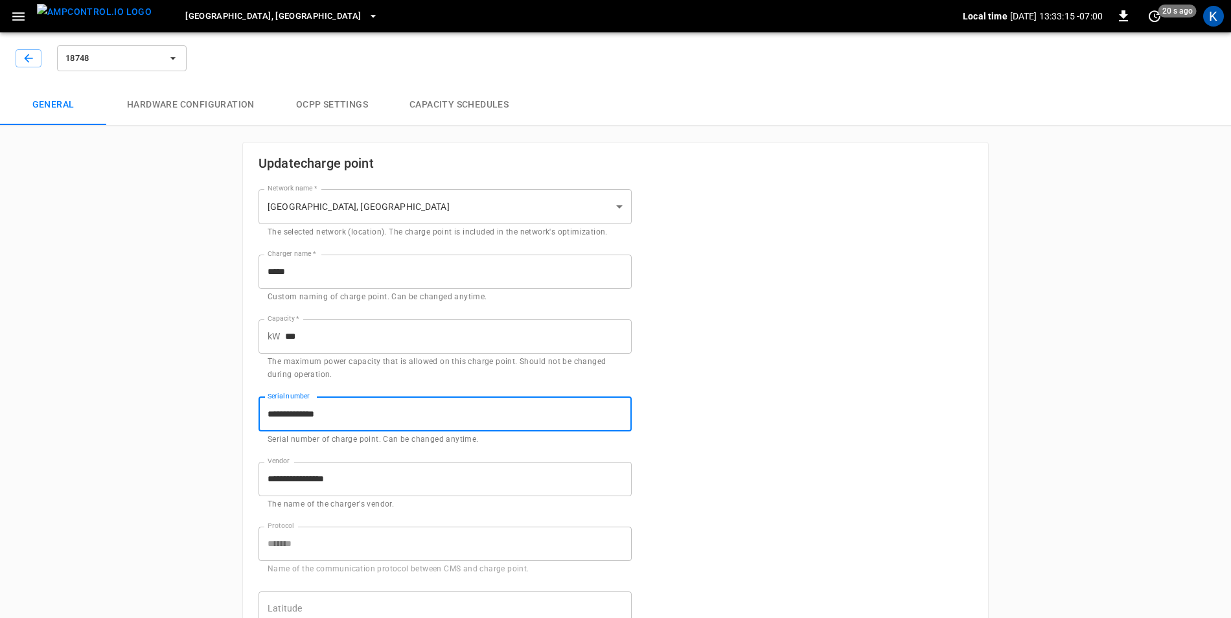
drag, startPoint x: 269, startPoint y: 411, endPoint x: 351, endPoint y: 411, distance: 82.3
click at [351, 411] on input "**********" at bounding box center [445, 414] width 373 height 34
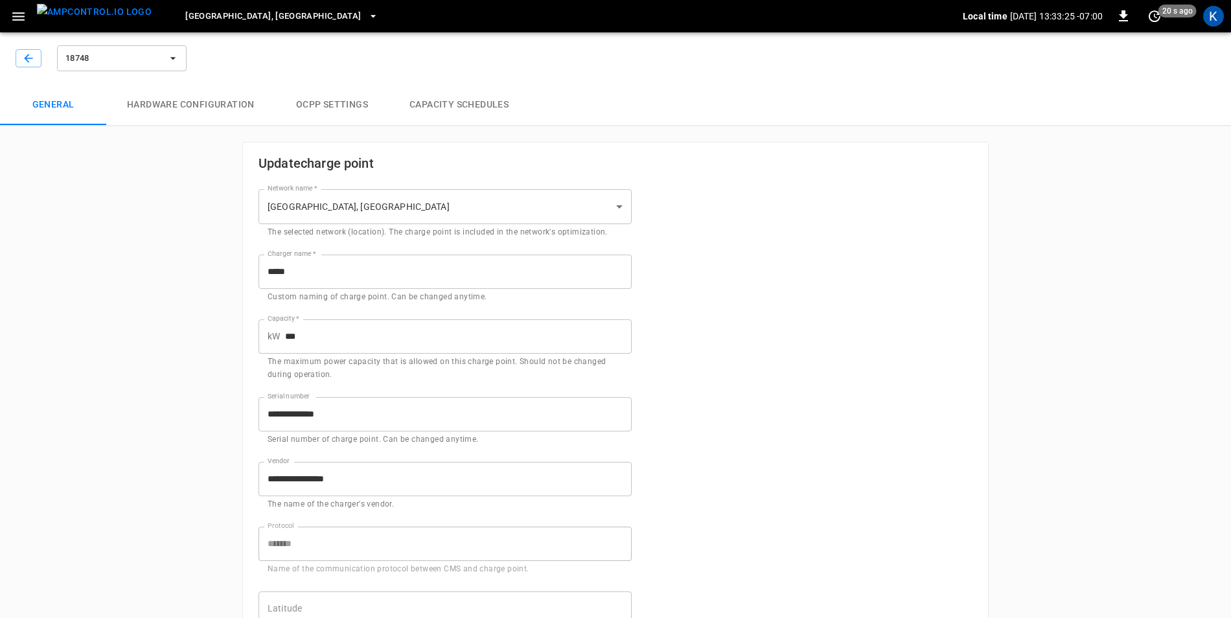
click at [172, 60] on icon "button" at bounding box center [173, 58] width 13 height 13
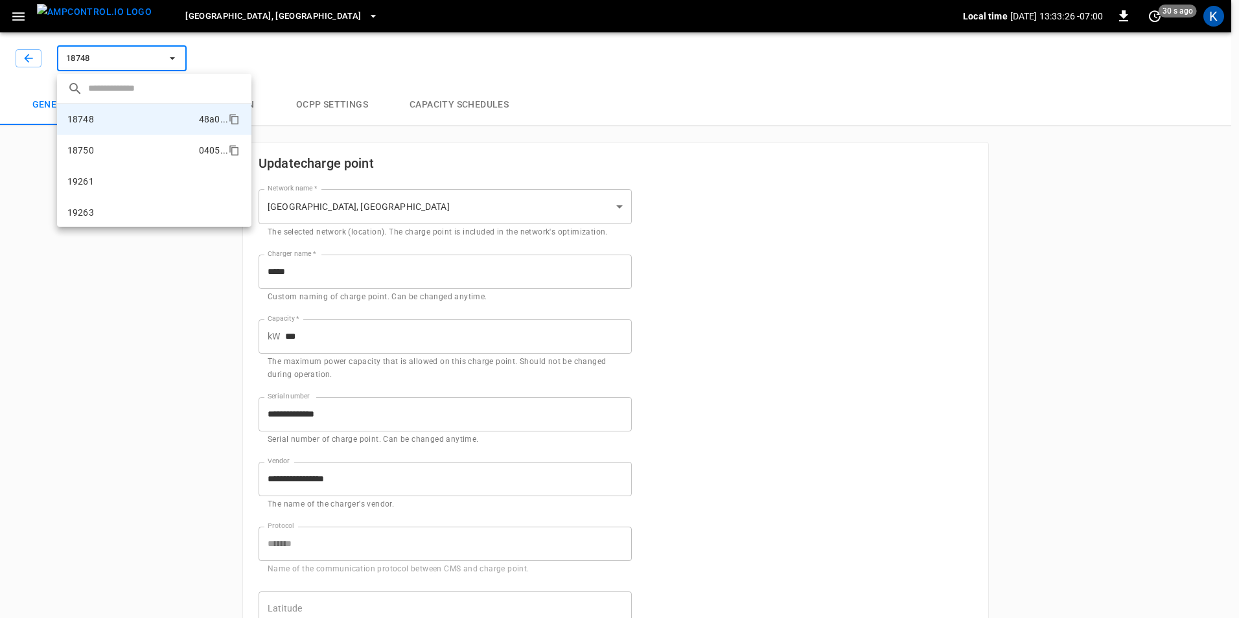
click at [104, 145] on li "18750 0405 ..." at bounding box center [154, 150] width 194 height 31
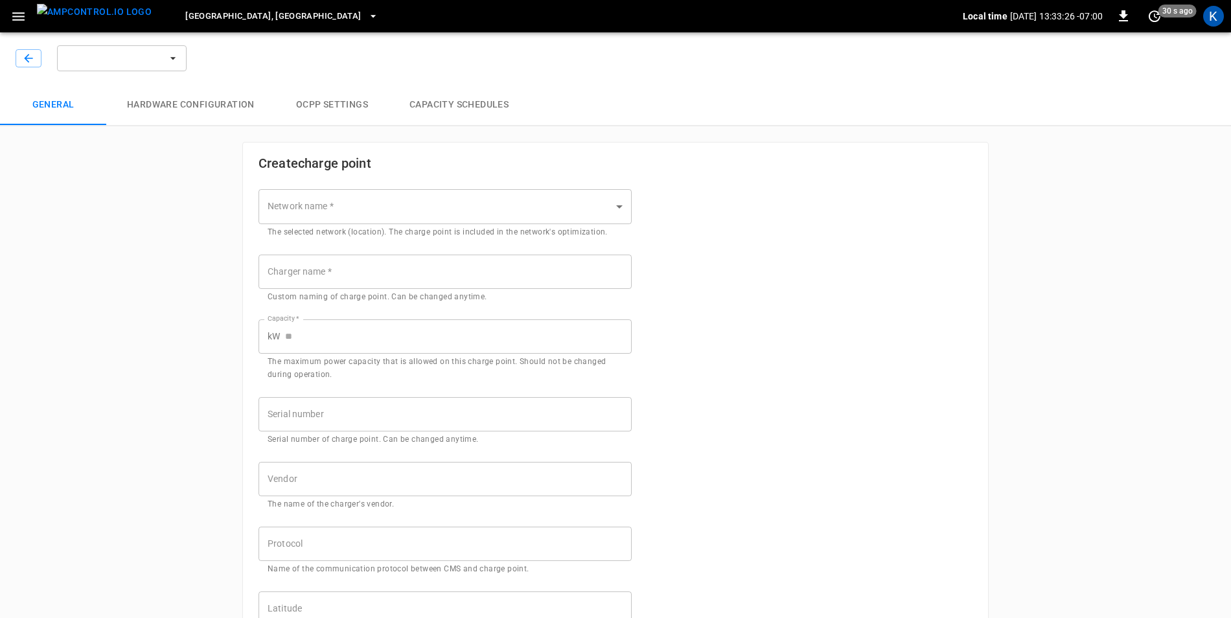
type input "**********"
type input "*****"
type input "***"
type input "**********"
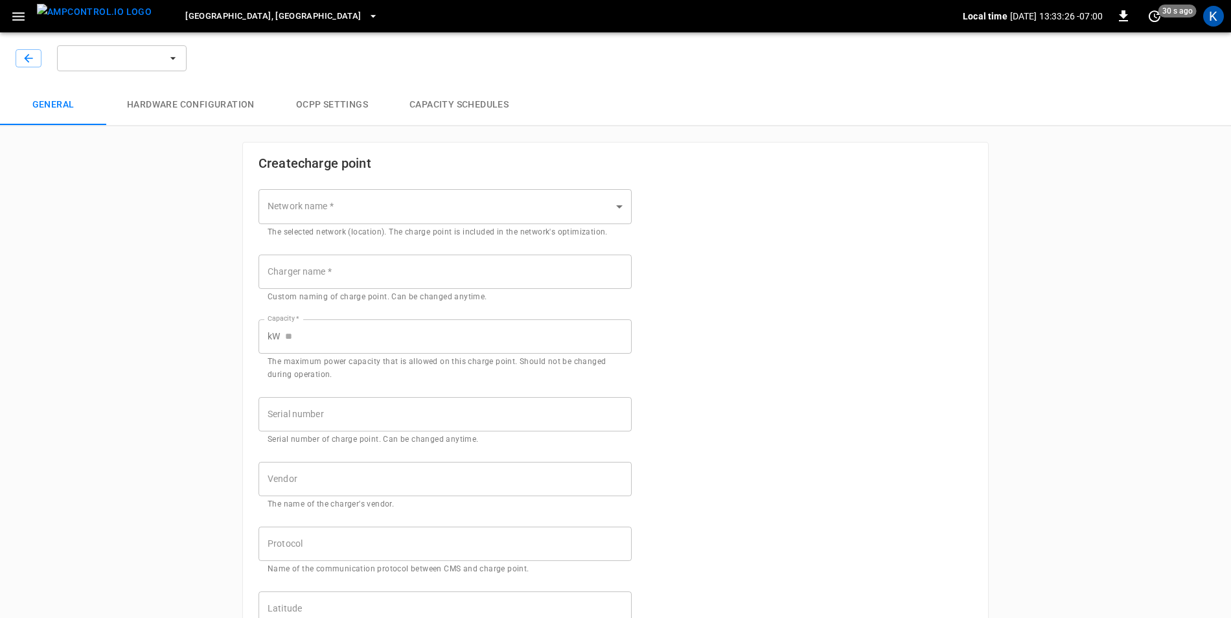
type input "*******"
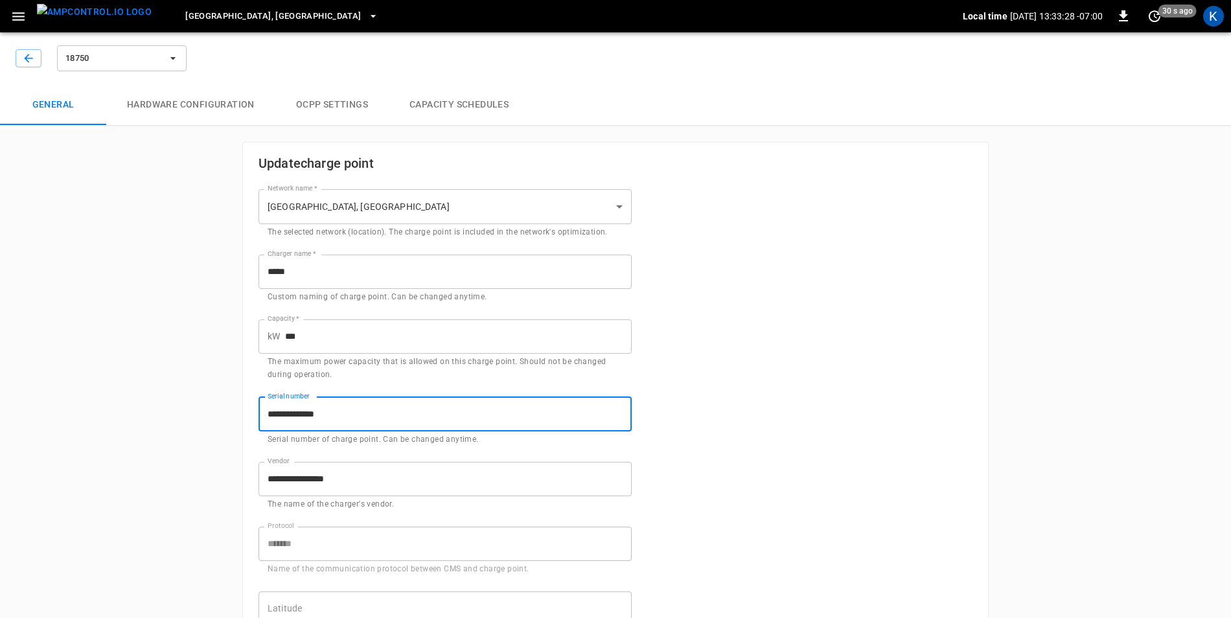
drag, startPoint x: 365, startPoint y: 415, endPoint x: 228, endPoint y: 413, distance: 136.8
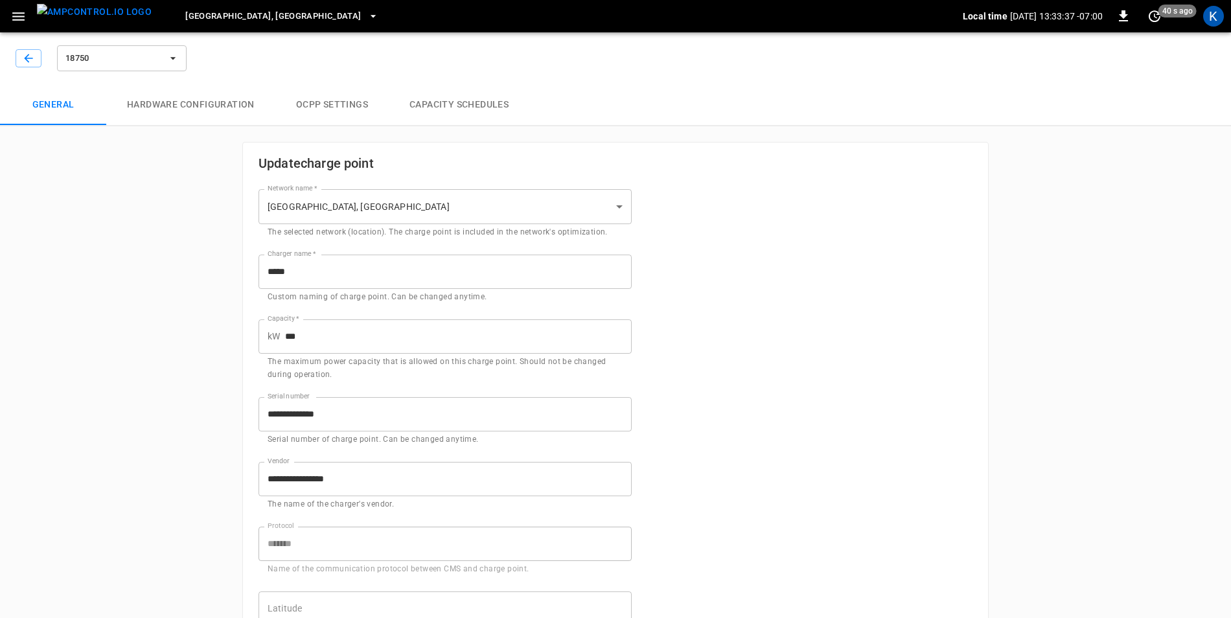
click at [161, 60] on button "18750" at bounding box center [122, 58] width 130 height 26
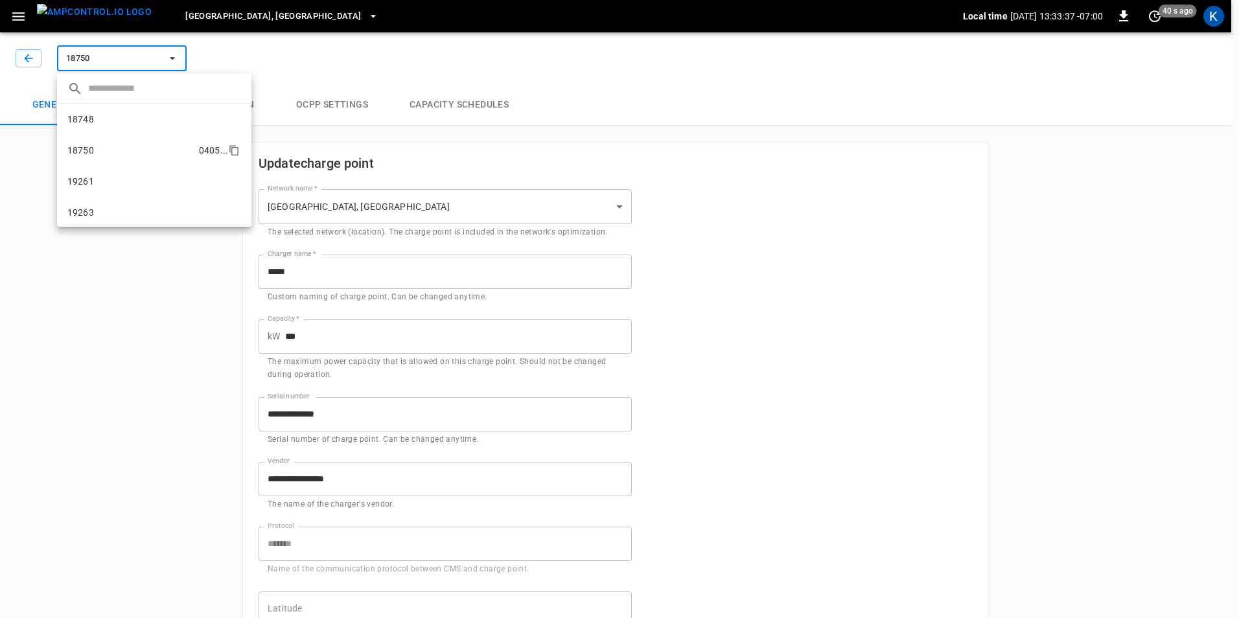
scroll to position [22, 0]
click at [102, 157] on li "19261 c75f ..." at bounding box center [154, 159] width 194 height 31
type input "*****"
type input "**********"
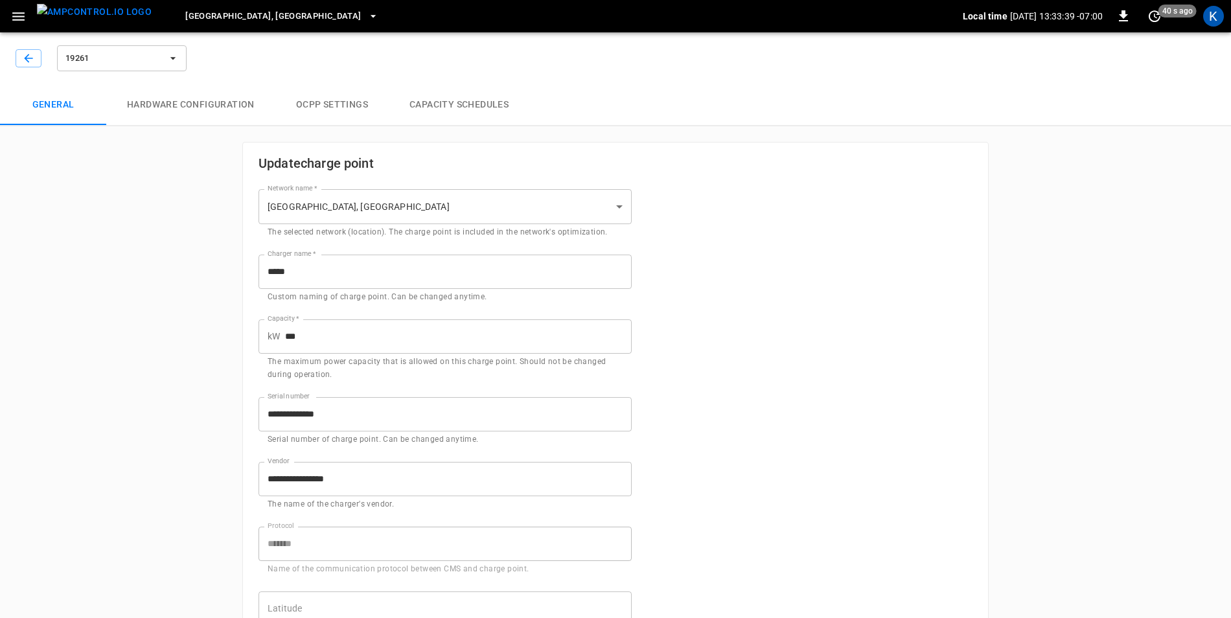
type input "**********"
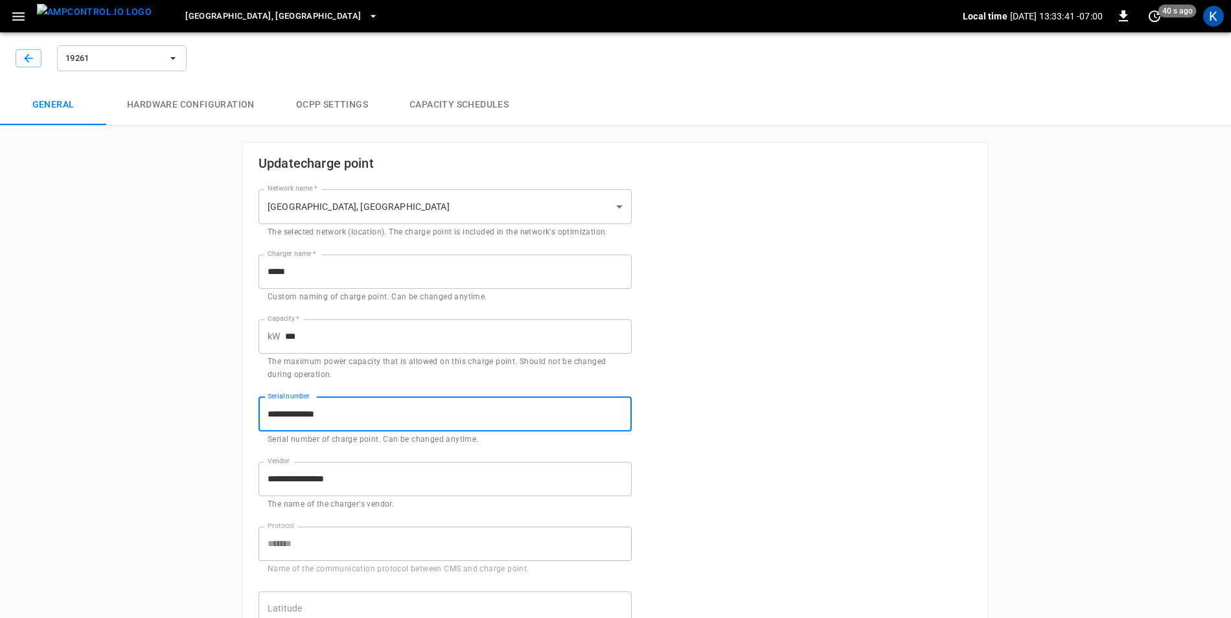
drag, startPoint x: 356, startPoint y: 414, endPoint x: 256, endPoint y: 417, distance: 100.5
click at [256, 417] on div "**********" at bounding box center [437, 414] width 389 height 65
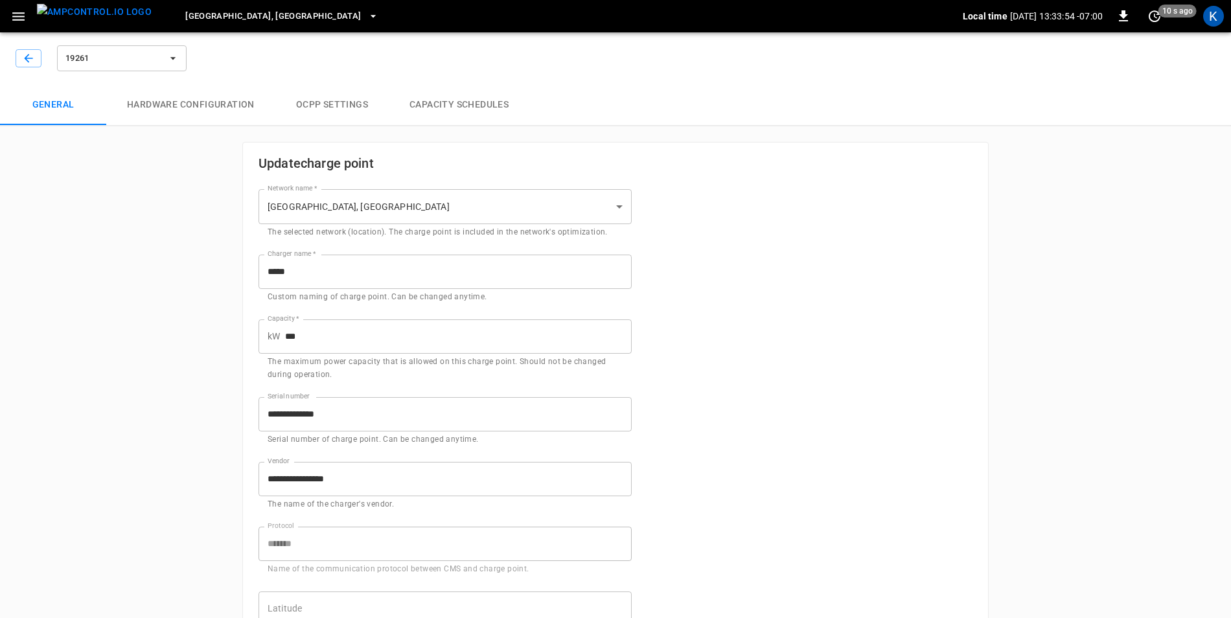
click at [163, 53] on button "19261" at bounding box center [122, 58] width 130 height 26
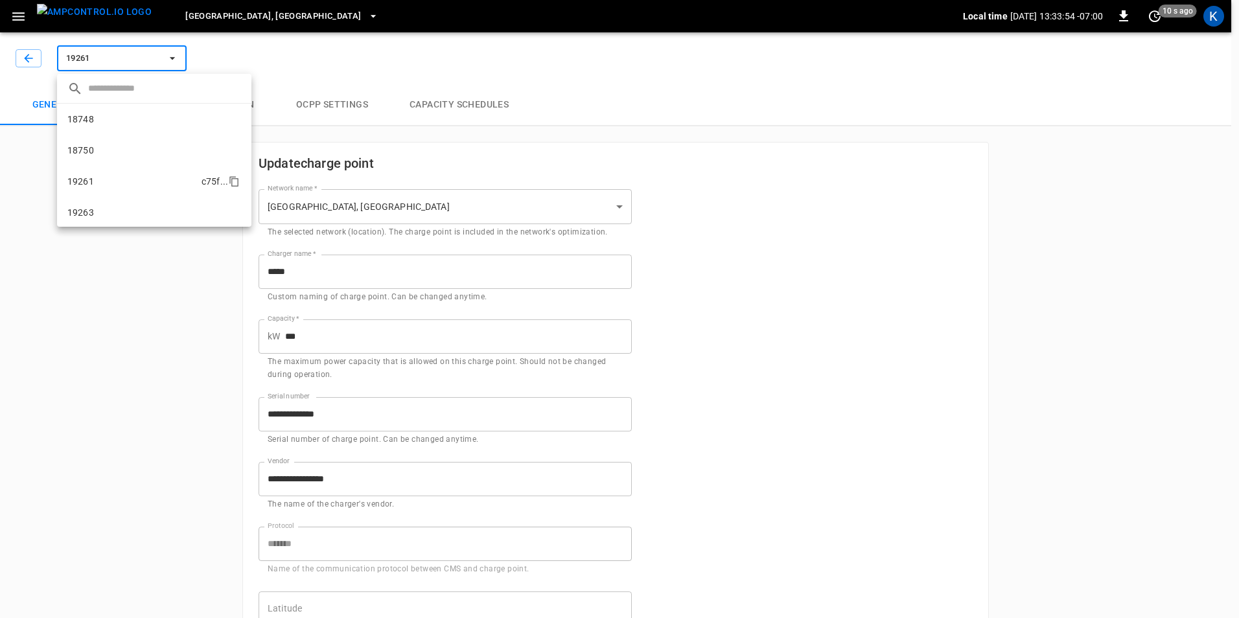
scroll to position [32, 0]
click at [127, 174] on li "19263 da26 ..." at bounding box center [154, 180] width 194 height 31
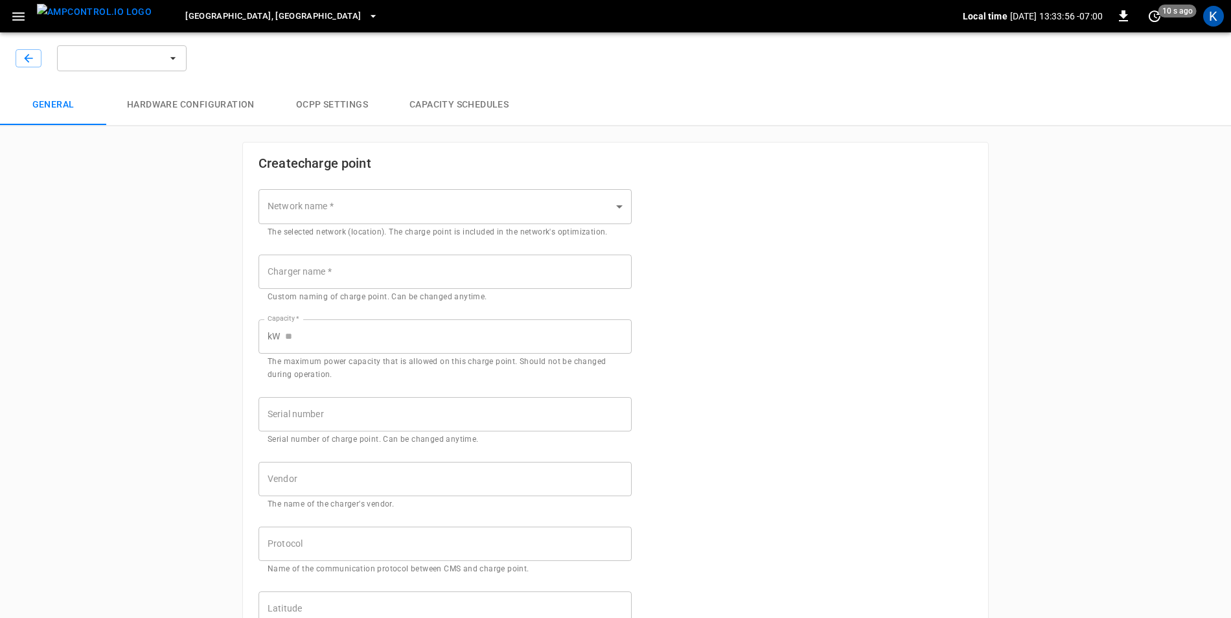
type input "**********"
type input "*****"
type input "***"
type input "**********"
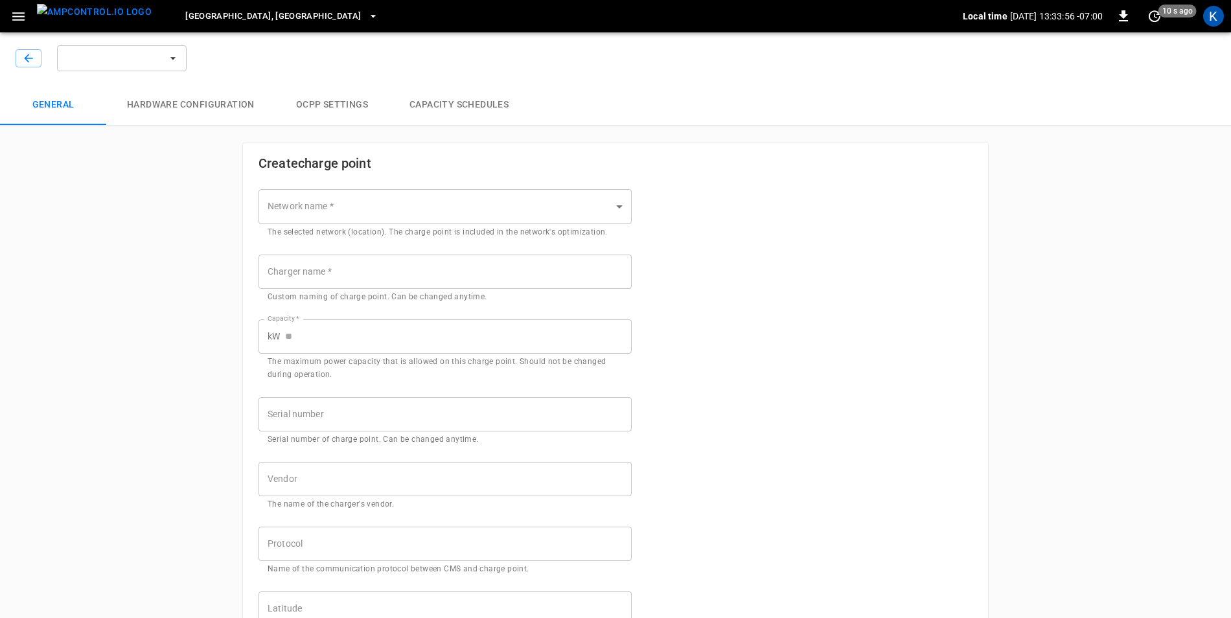
type input "*******"
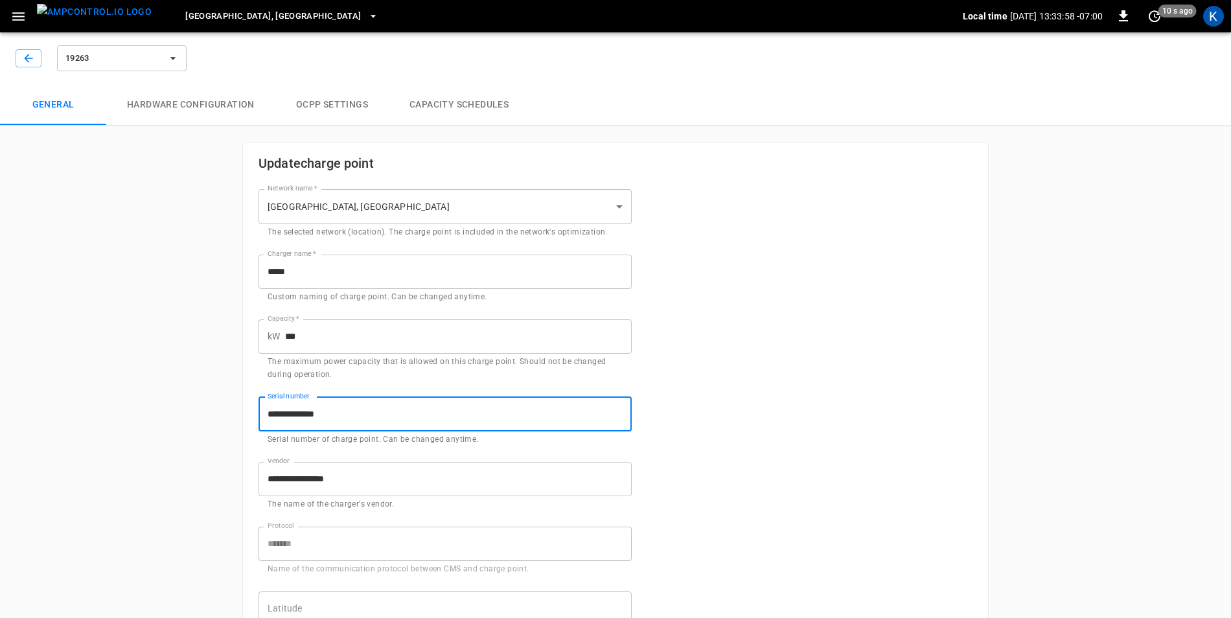
drag, startPoint x: 366, startPoint y: 415, endPoint x: 257, endPoint y: 423, distance: 109.8
click at [257, 423] on div "**********" at bounding box center [437, 414] width 389 height 65
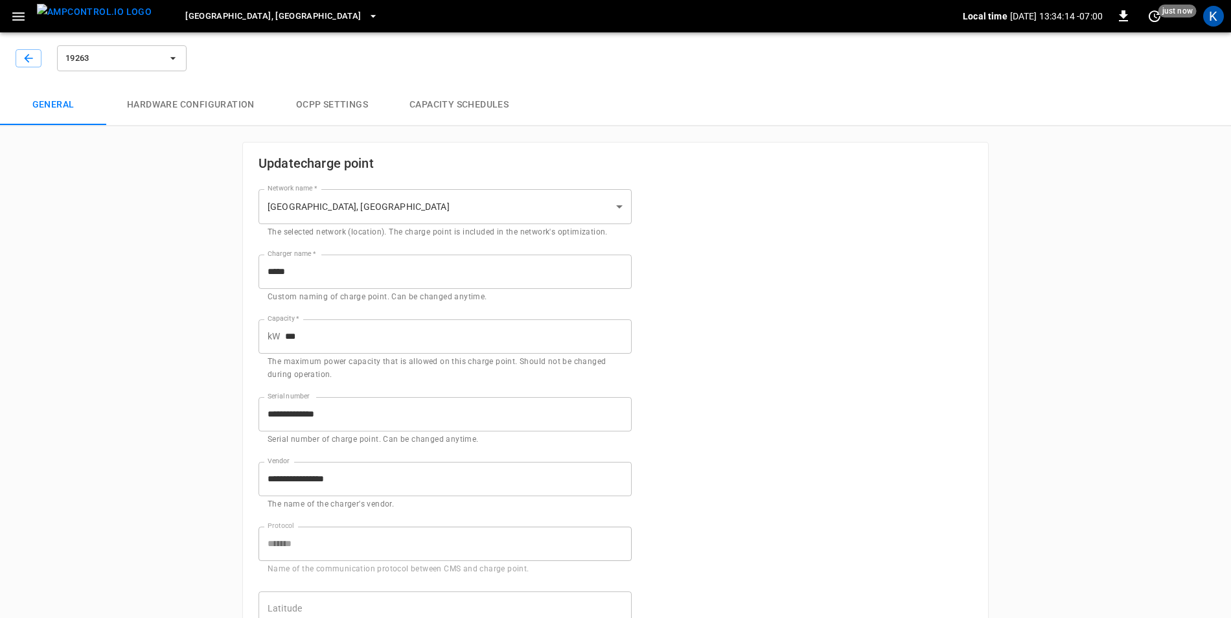
click at [174, 61] on icon "button" at bounding box center [173, 58] width 13 height 13
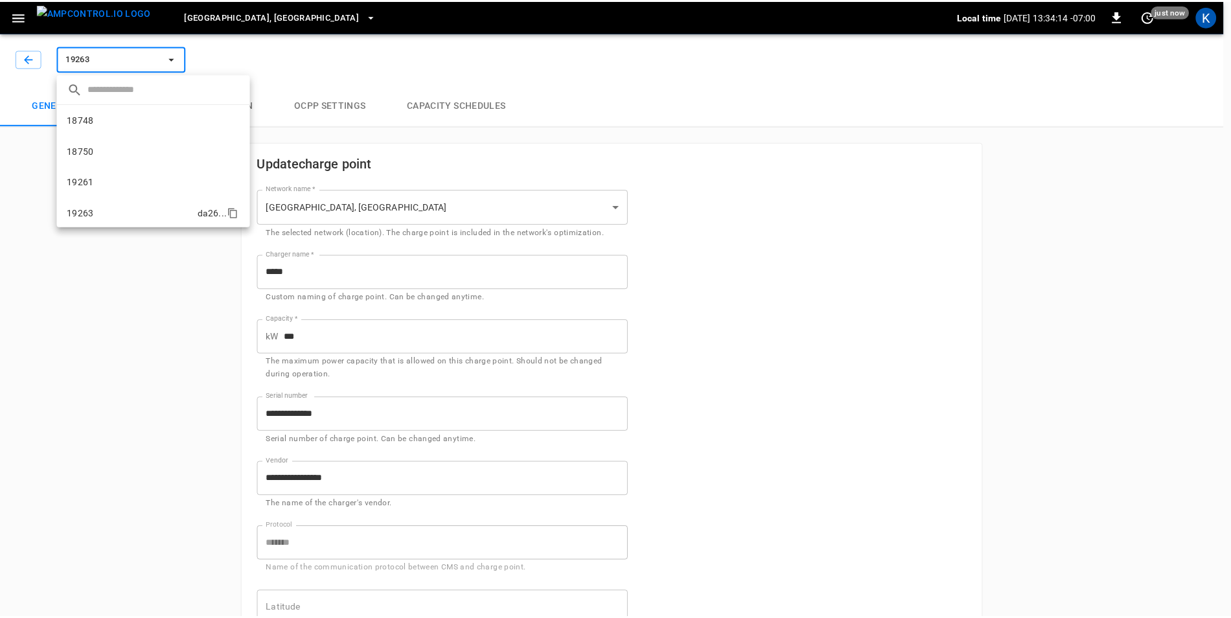
scroll to position [32, 0]
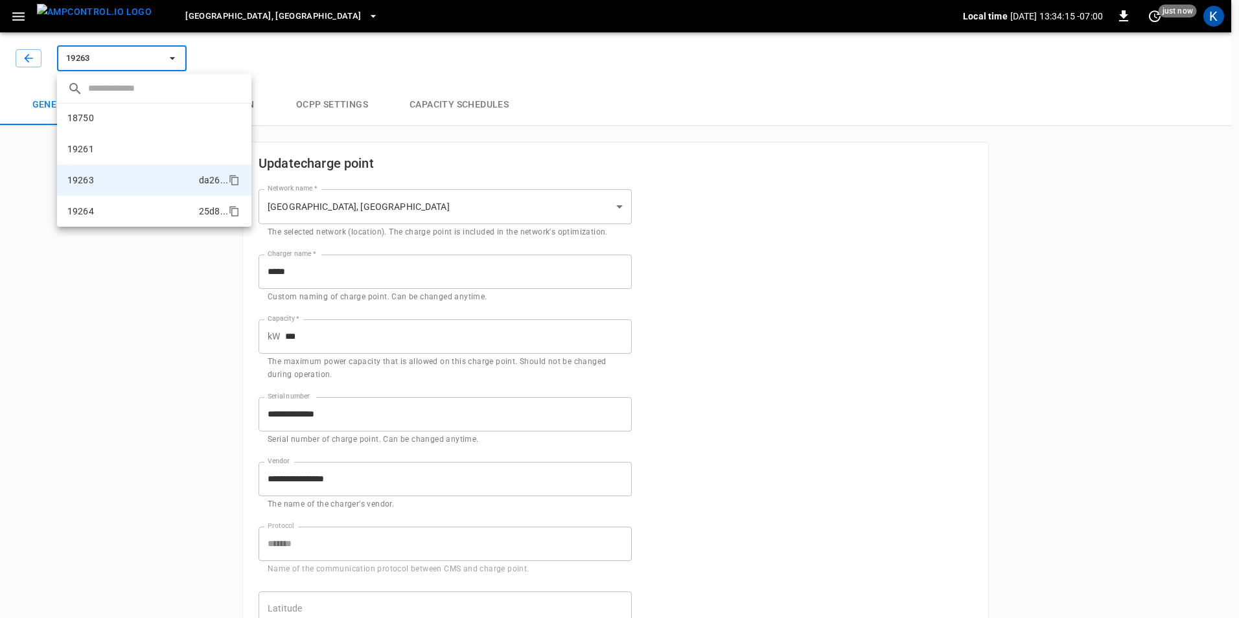
click at [98, 205] on li "19264 25d8 ..." at bounding box center [154, 211] width 194 height 31
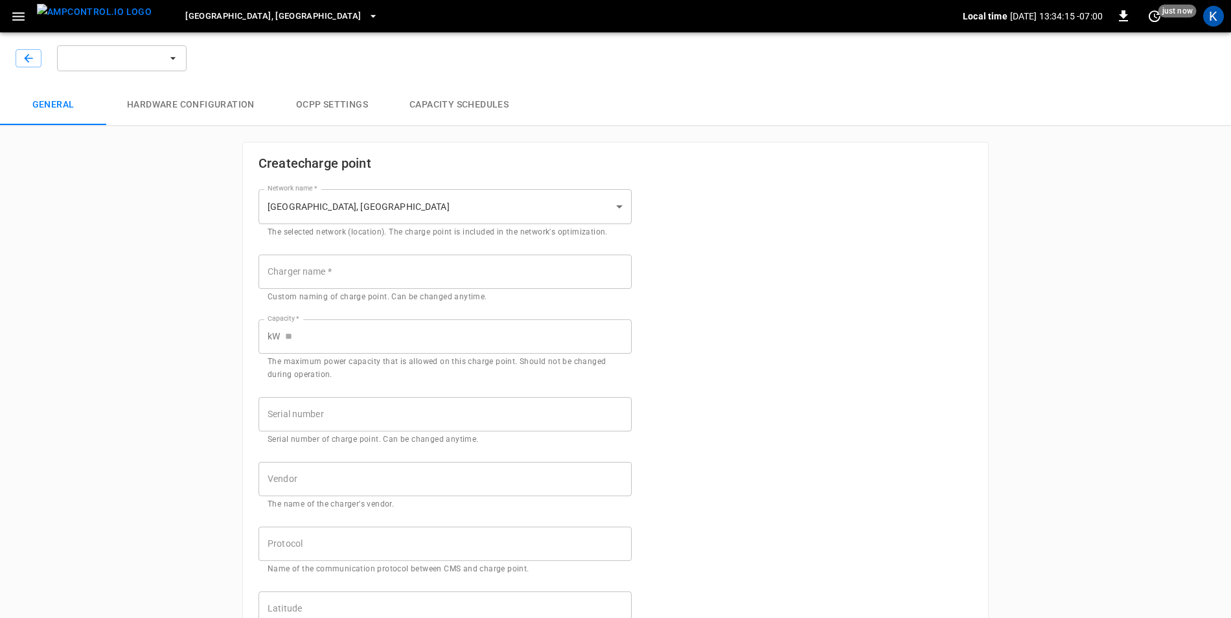
type input "**********"
type input "*****"
type input "***"
type input "**********"
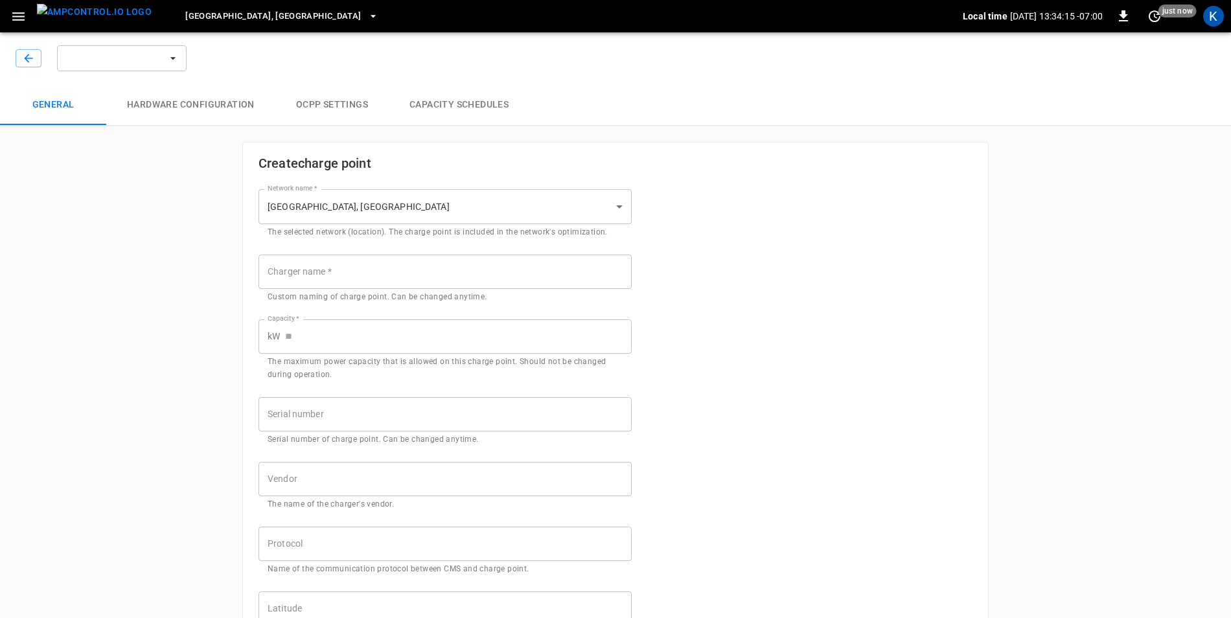
type input "*******"
click at [355, 412] on input "**********" at bounding box center [445, 414] width 373 height 34
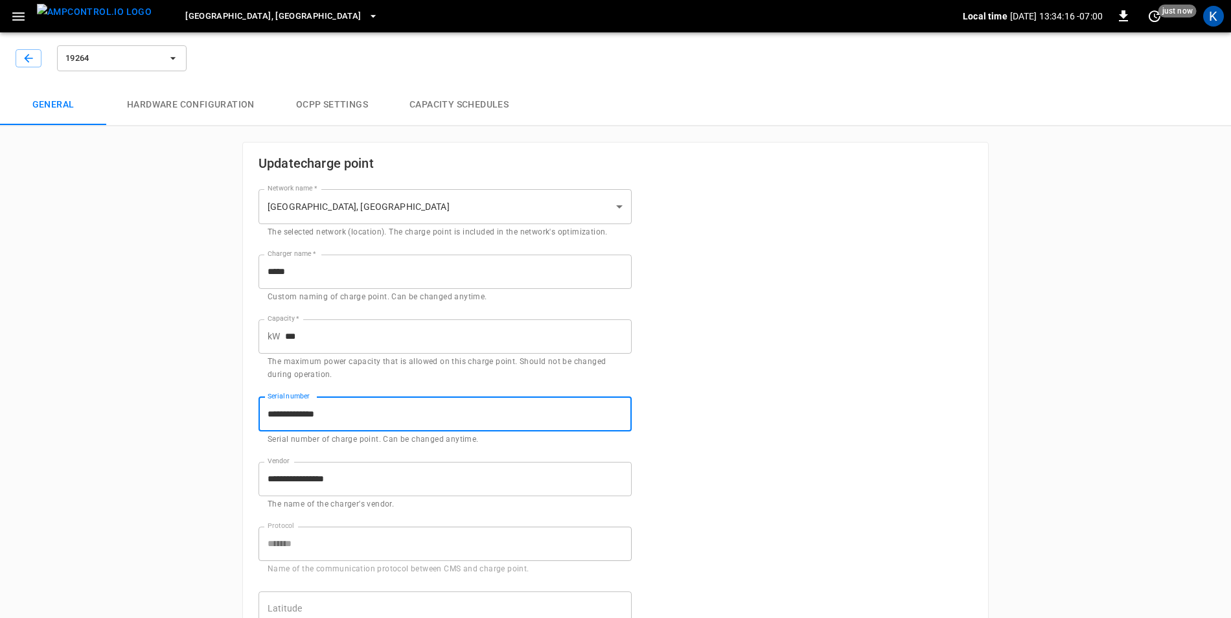
click at [355, 412] on input "**********" at bounding box center [445, 414] width 373 height 34
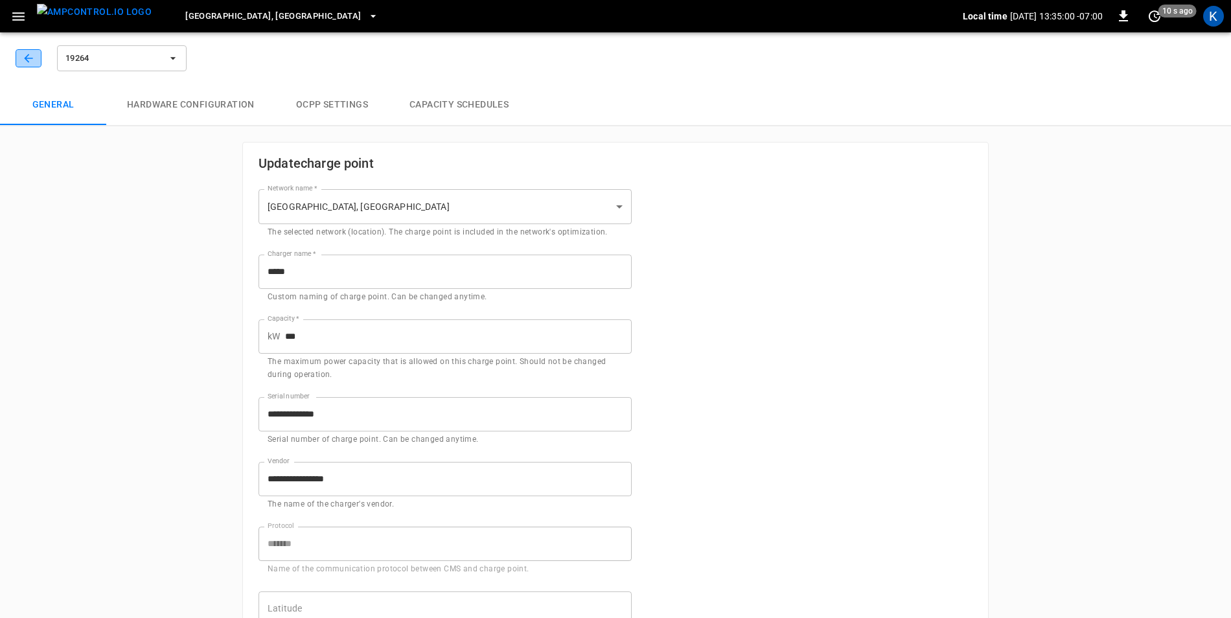
click at [38, 60] on button "button" at bounding box center [29, 58] width 26 height 18
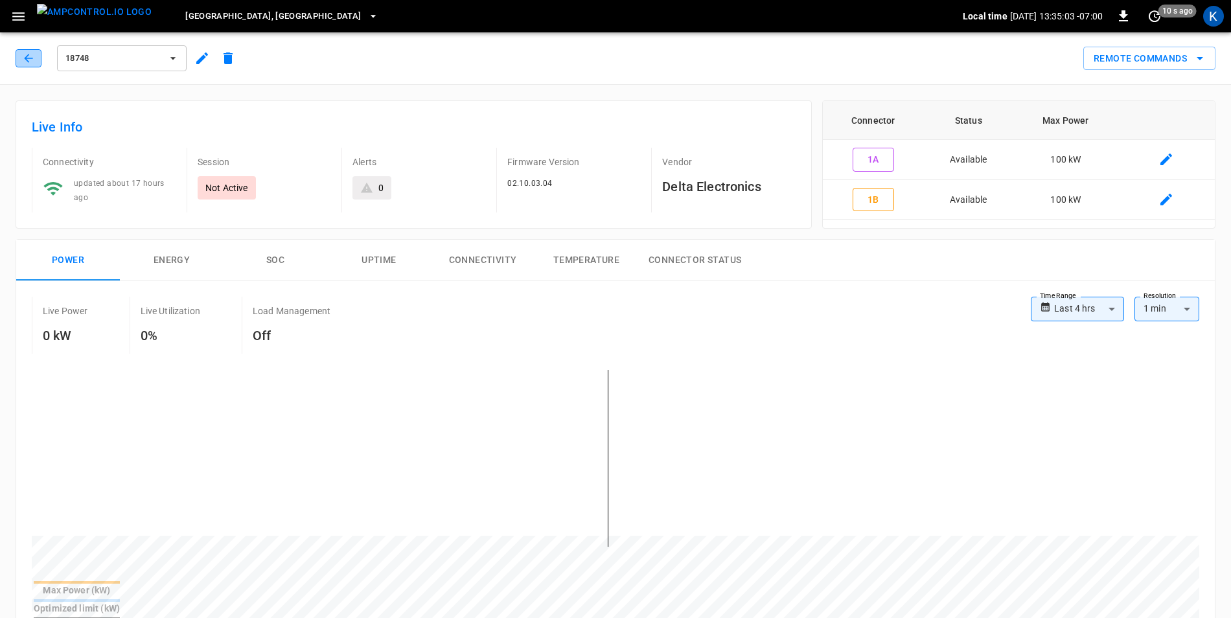
click at [34, 60] on icon "button" at bounding box center [28, 58] width 13 height 13
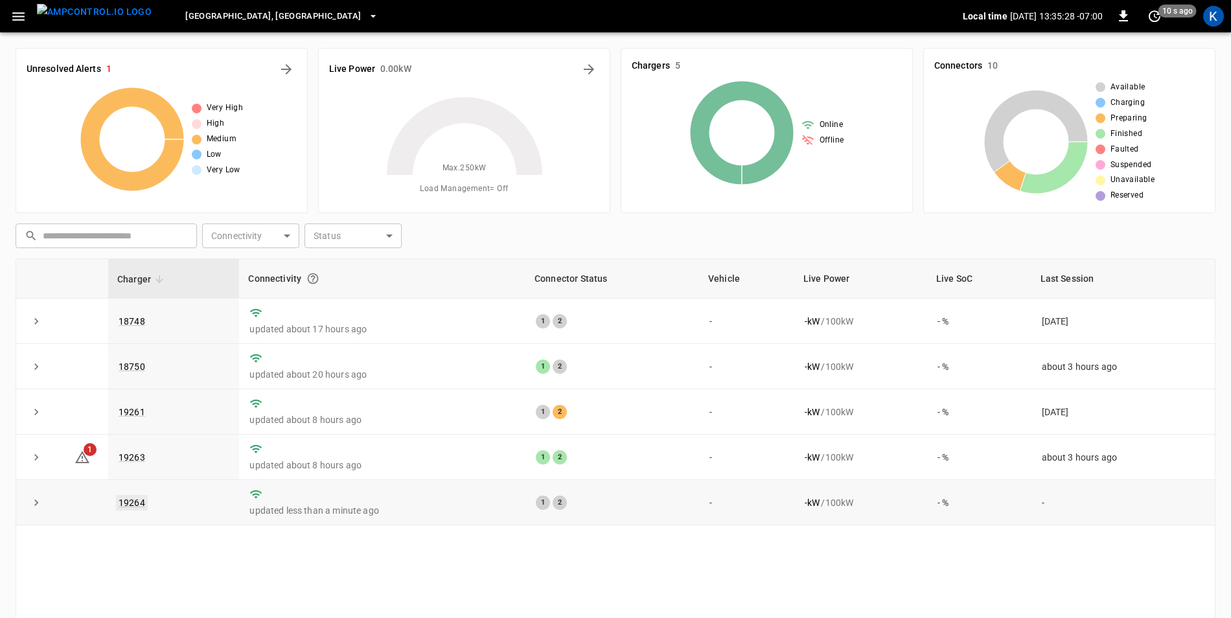
click at [131, 504] on link "19264" at bounding box center [132, 503] width 32 height 16
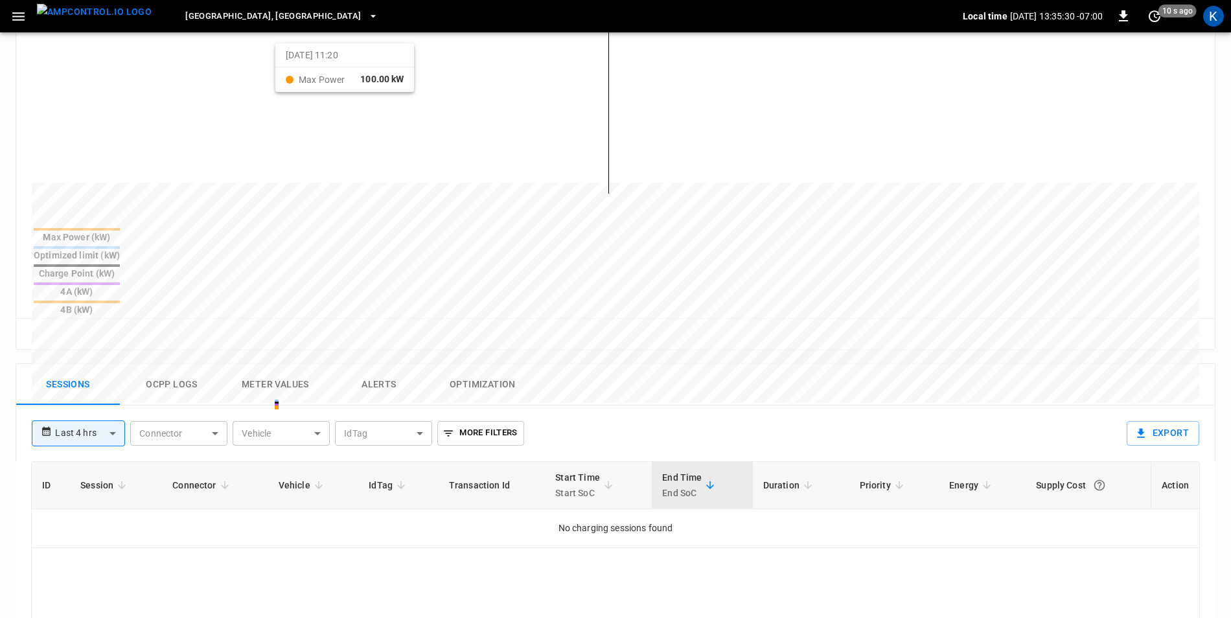
scroll to position [389, 0]
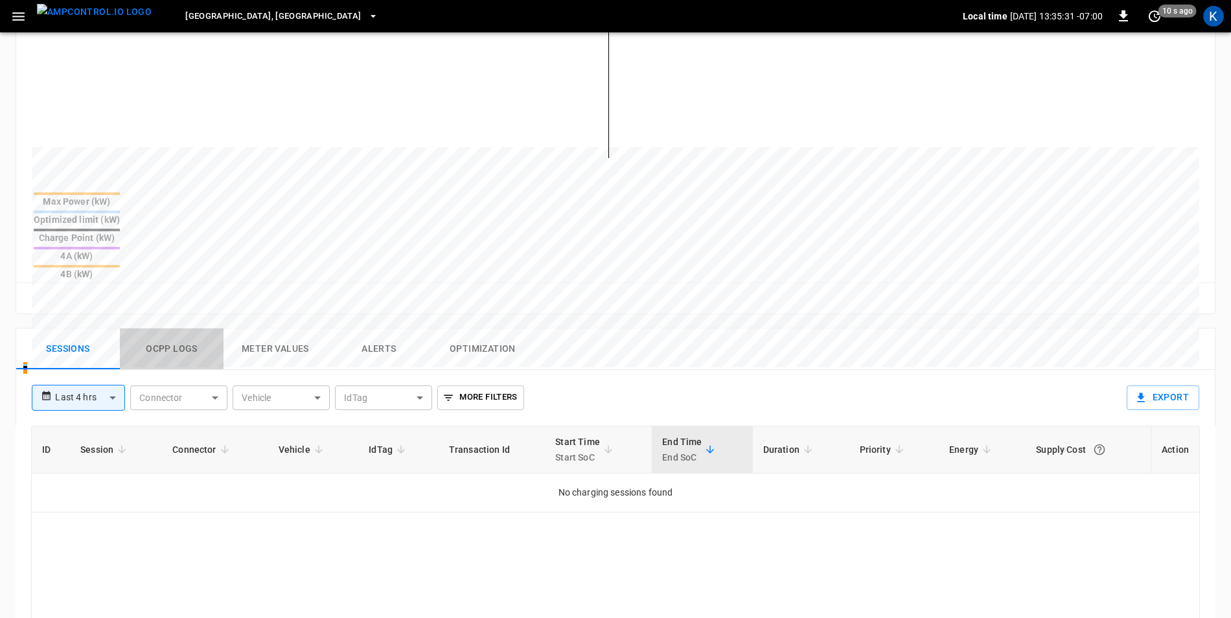
click at [148, 329] on button "Ocpp logs" at bounding box center [172, 349] width 104 height 41
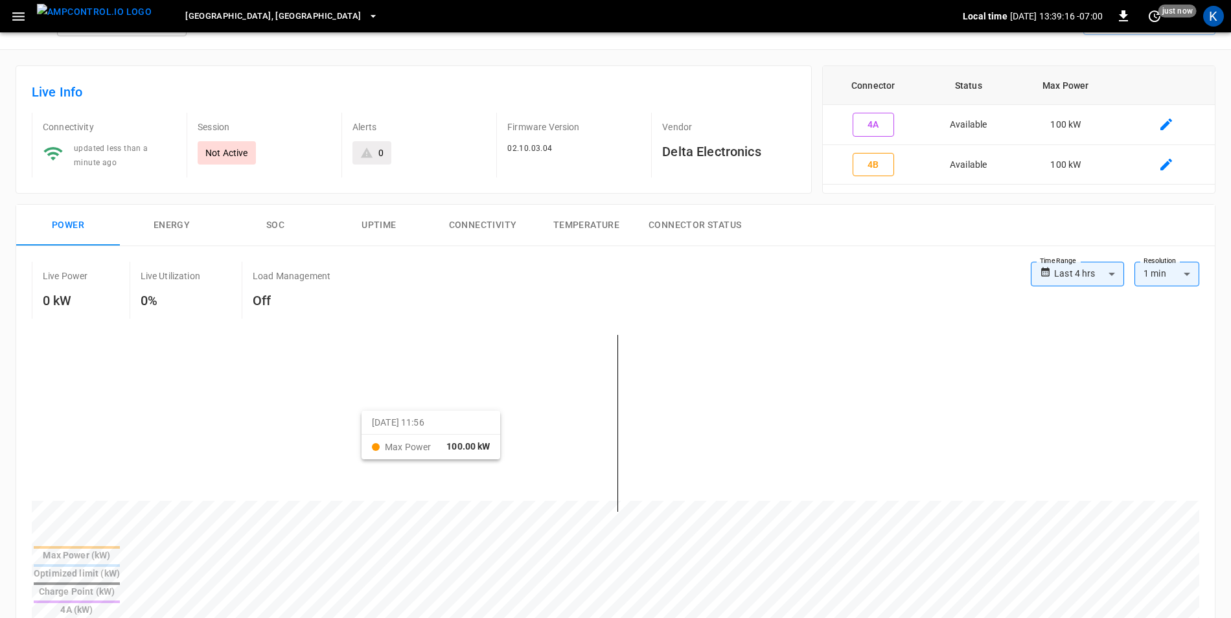
scroll to position [0, 0]
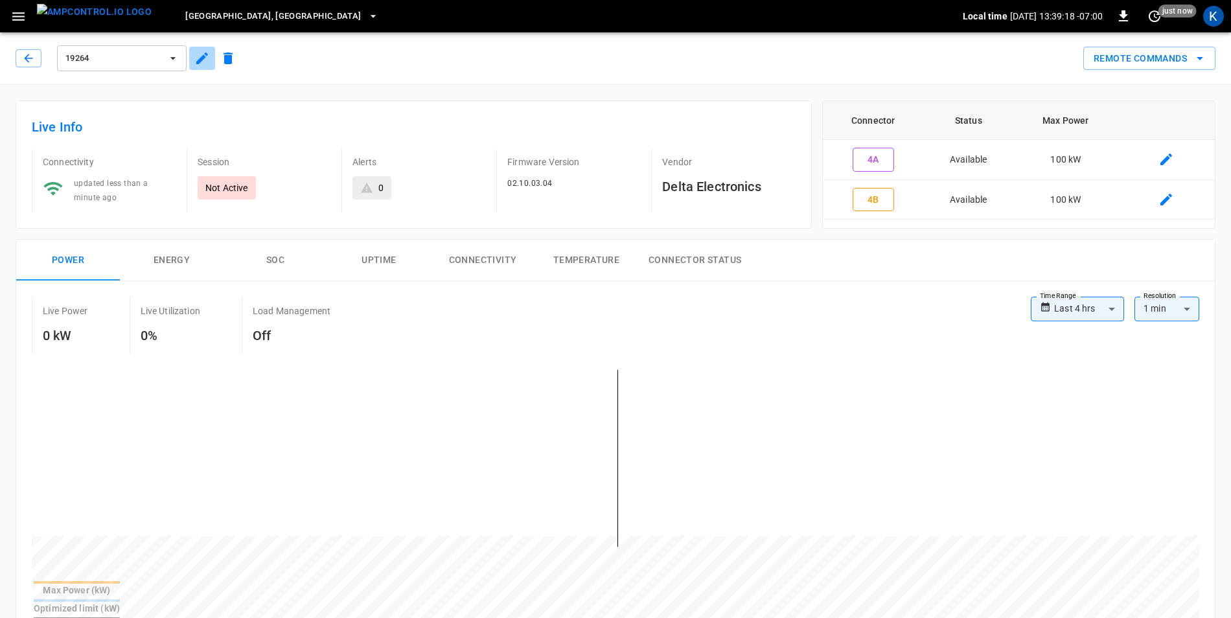
click at [203, 55] on icon "button" at bounding box center [202, 59] width 16 height 16
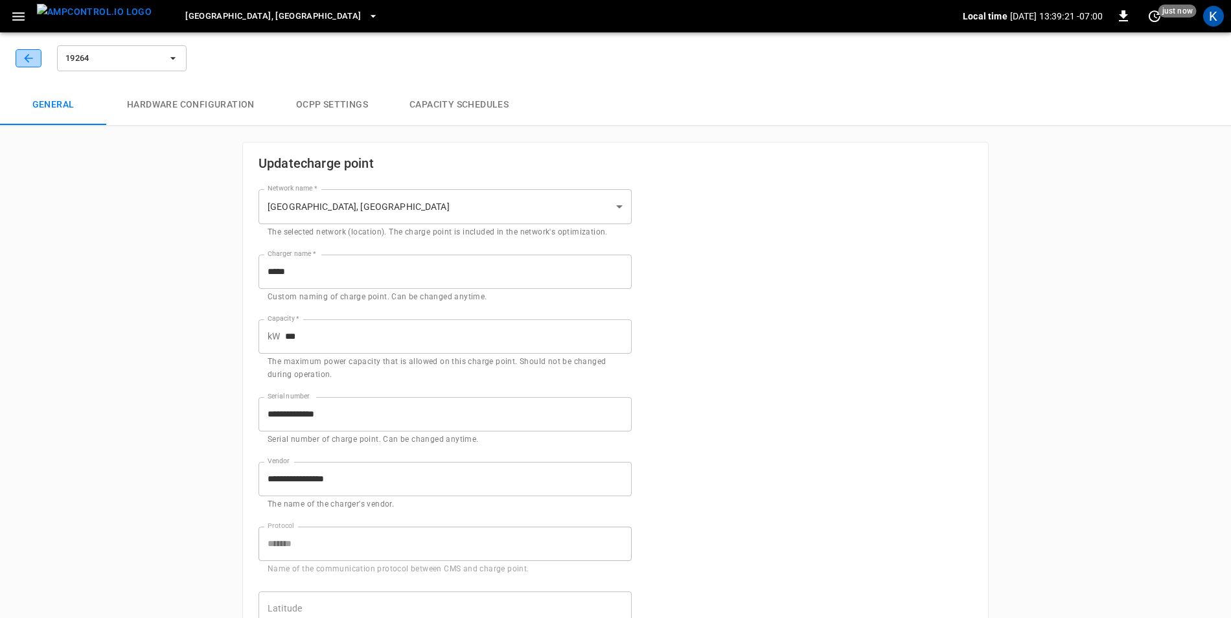
click at [23, 60] on icon "button" at bounding box center [28, 58] width 13 height 13
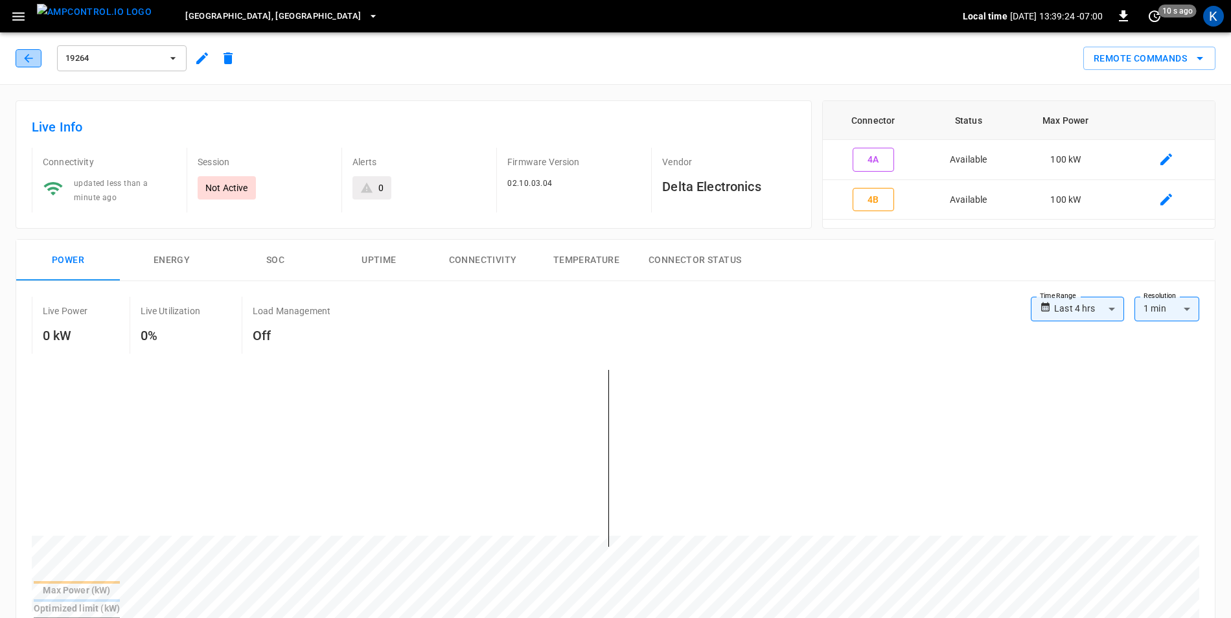
click at [19, 57] on button "button" at bounding box center [29, 58] width 26 height 18
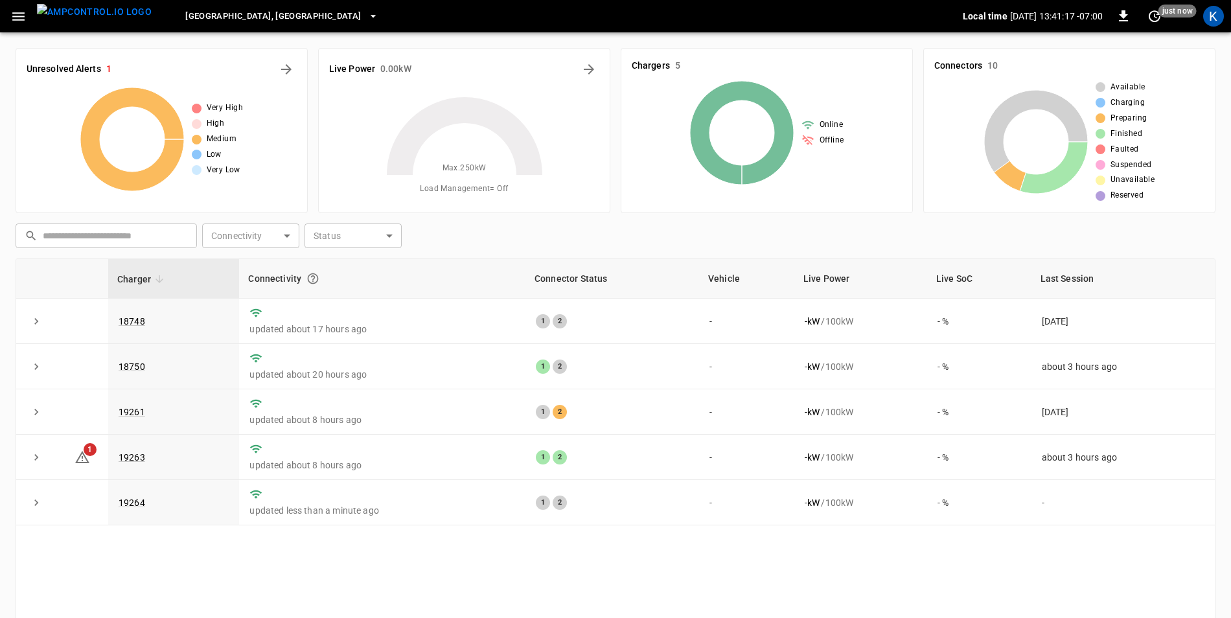
click at [384, 84] on div "Live Power 0.00 kW Max. 250 kW Load Management = Off" at bounding box center [464, 130] width 292 height 165
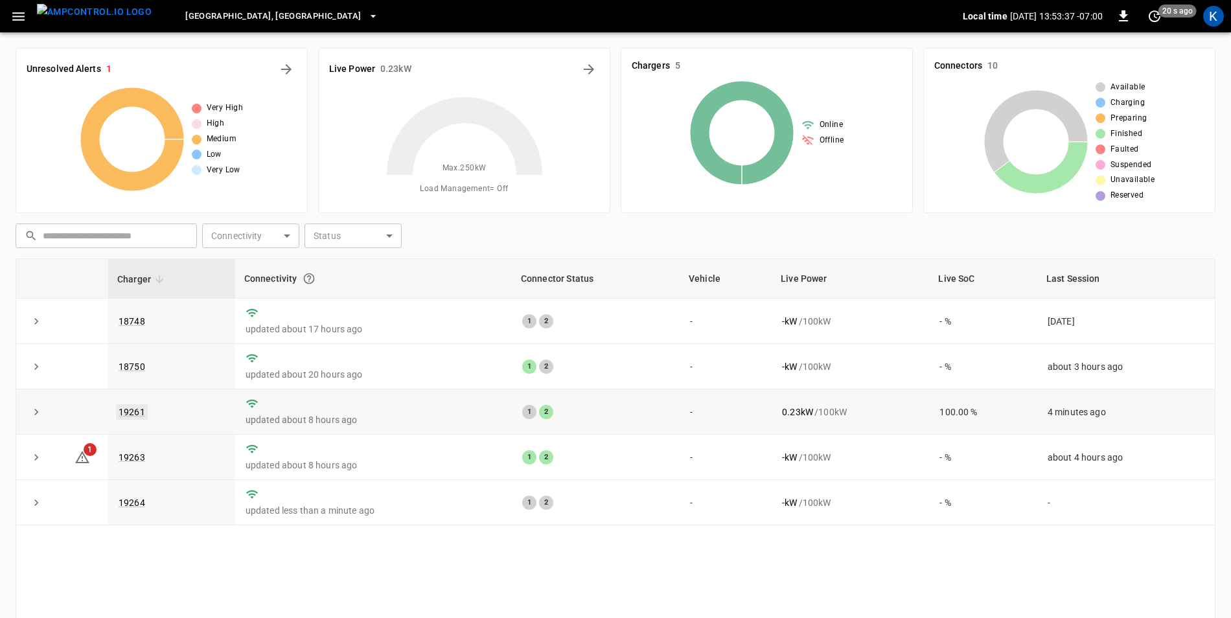
click at [132, 410] on link "19261" at bounding box center [132, 412] width 32 height 16
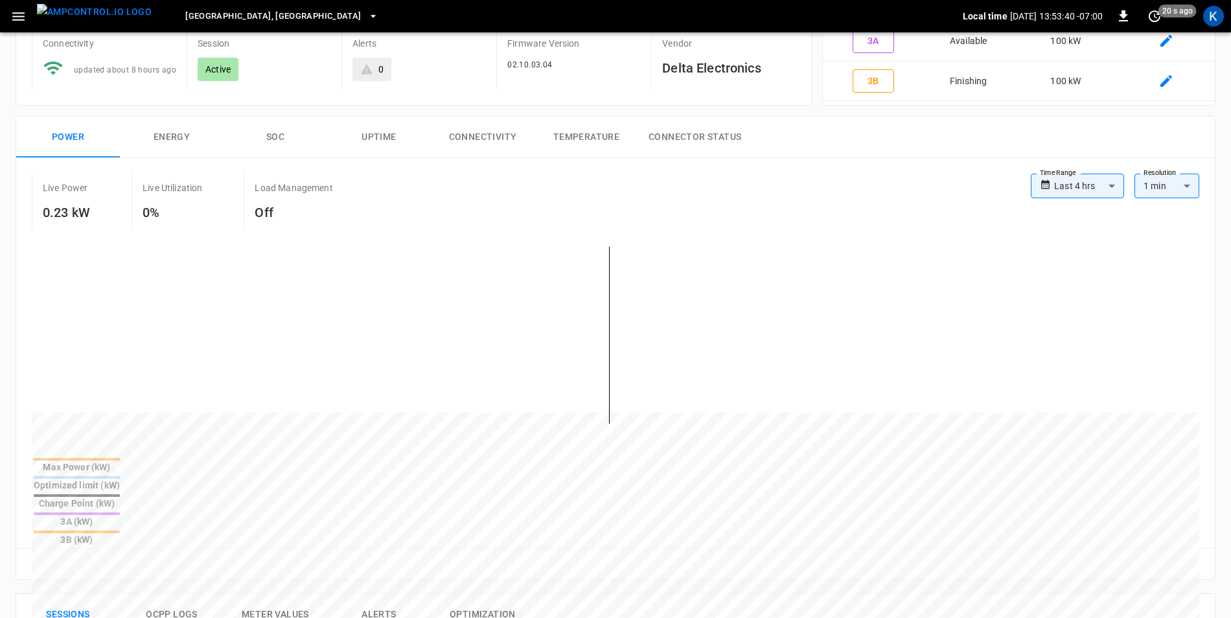
scroll to position [324, 0]
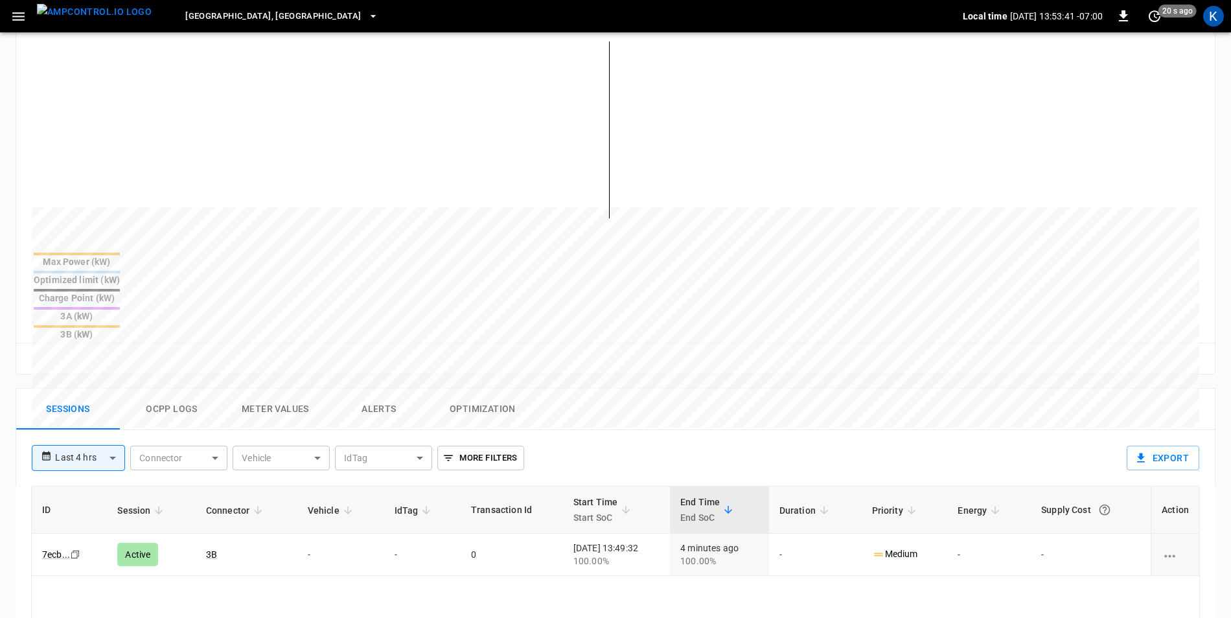
click at [183, 389] on button "Ocpp logs" at bounding box center [172, 409] width 104 height 41
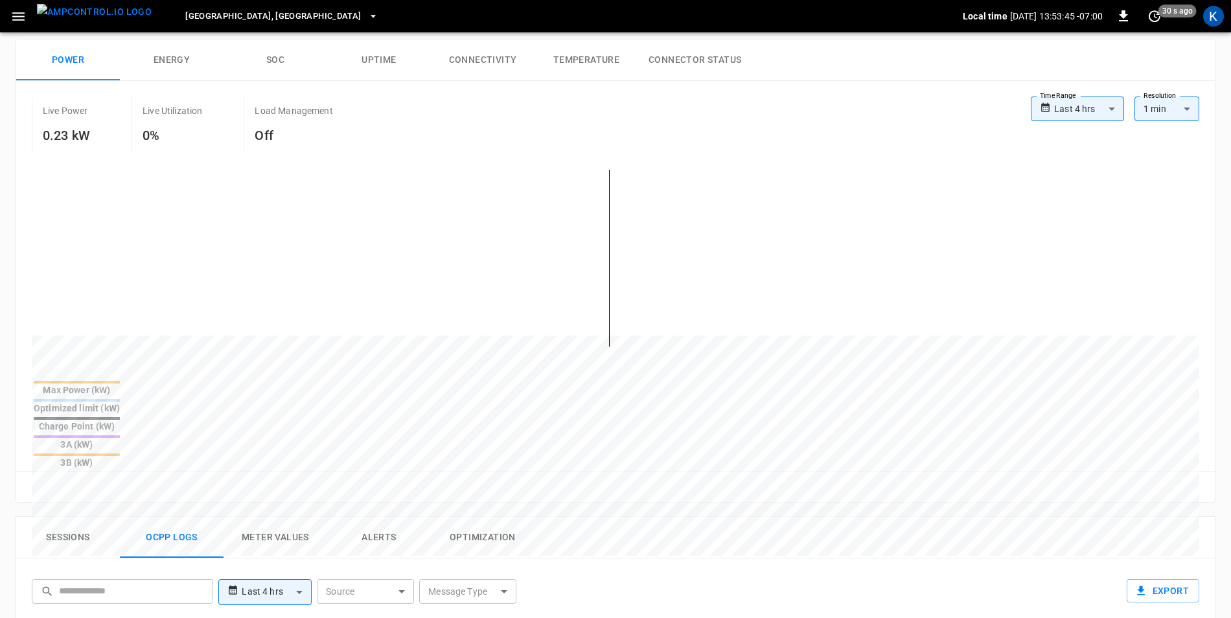
scroll to position [0, 0]
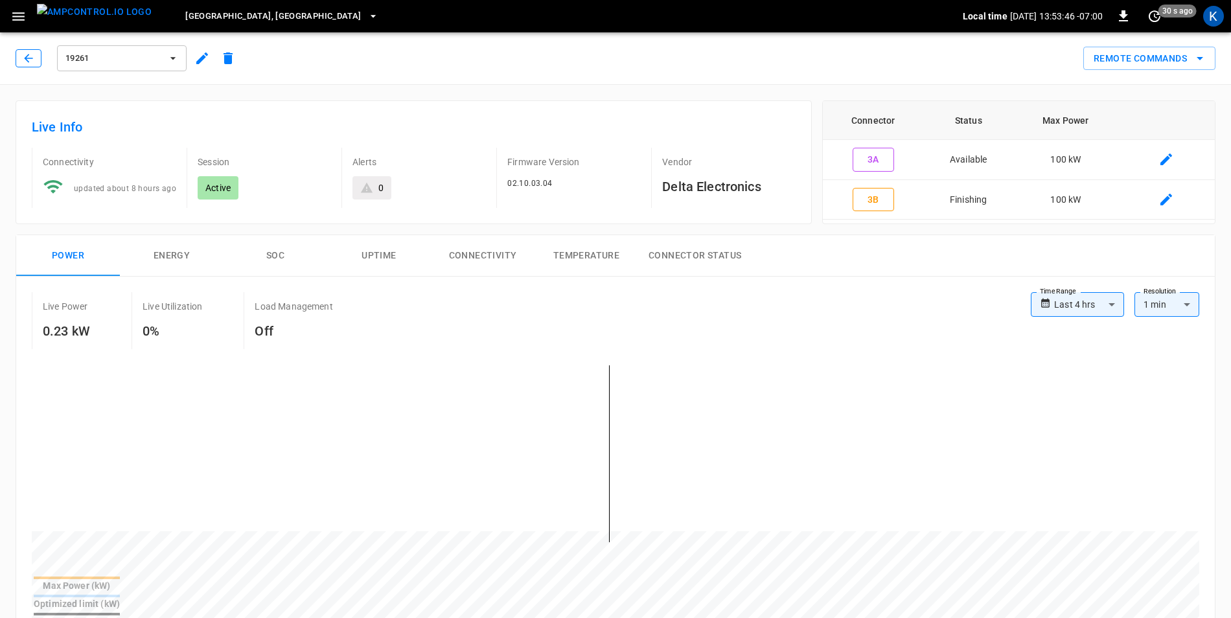
click at [25, 61] on icon "button" at bounding box center [28, 58] width 13 height 13
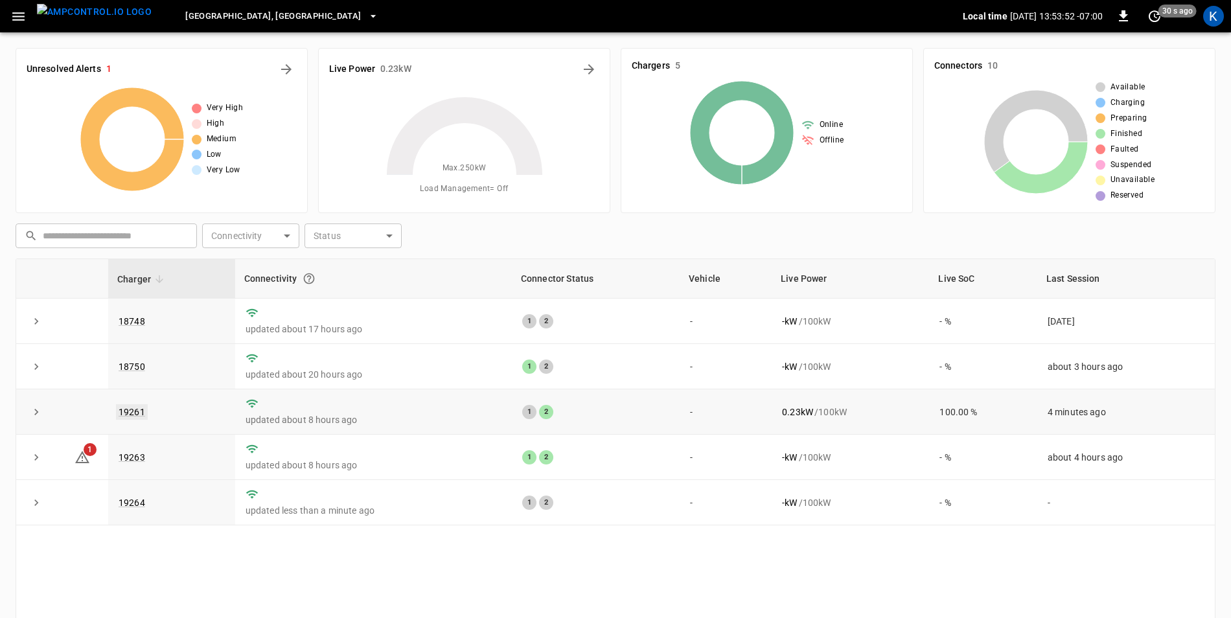
click at [139, 412] on link "19261" at bounding box center [132, 412] width 32 height 16
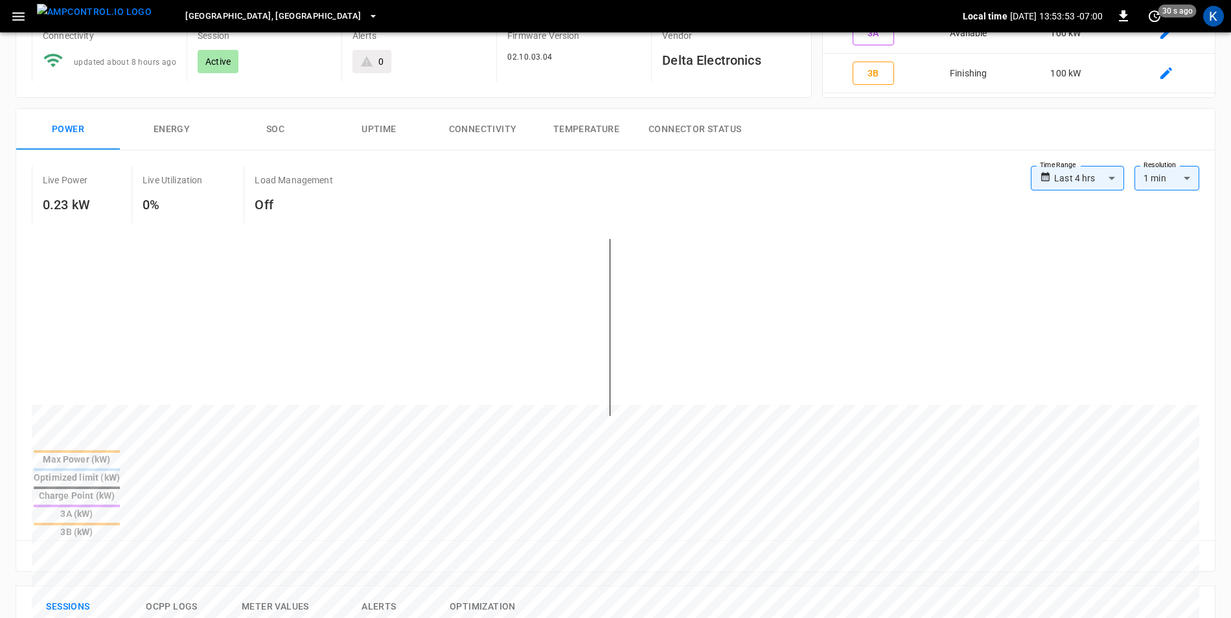
scroll to position [324, 0]
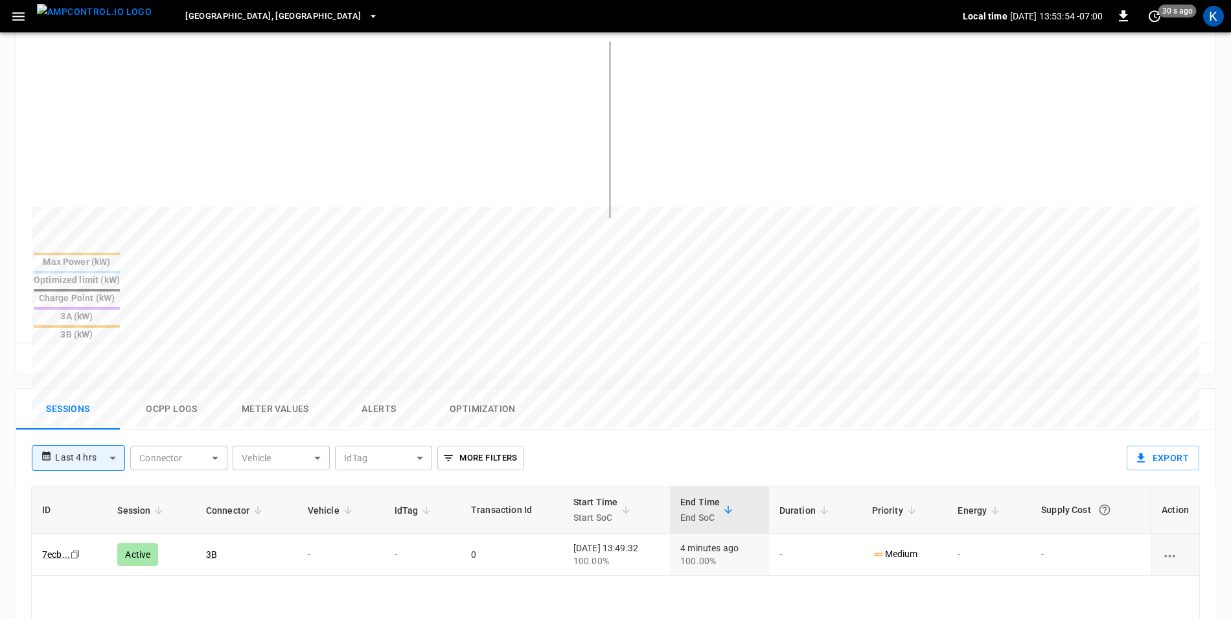
click at [165, 389] on button "Ocpp logs" at bounding box center [172, 409] width 104 height 41
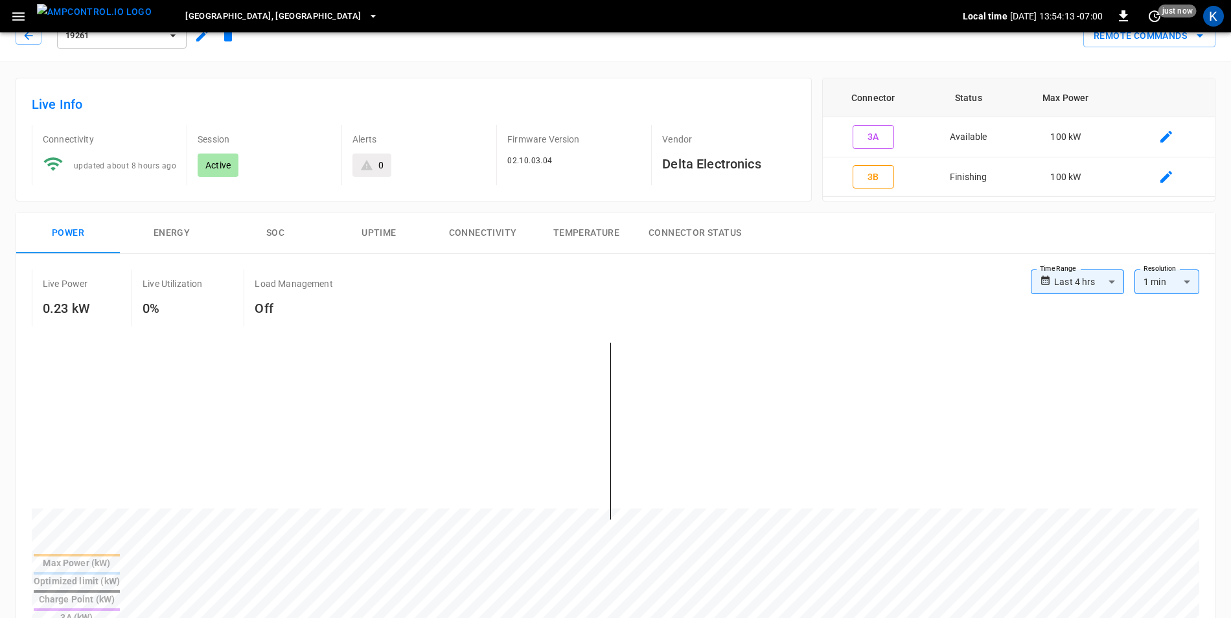
scroll to position [0, 0]
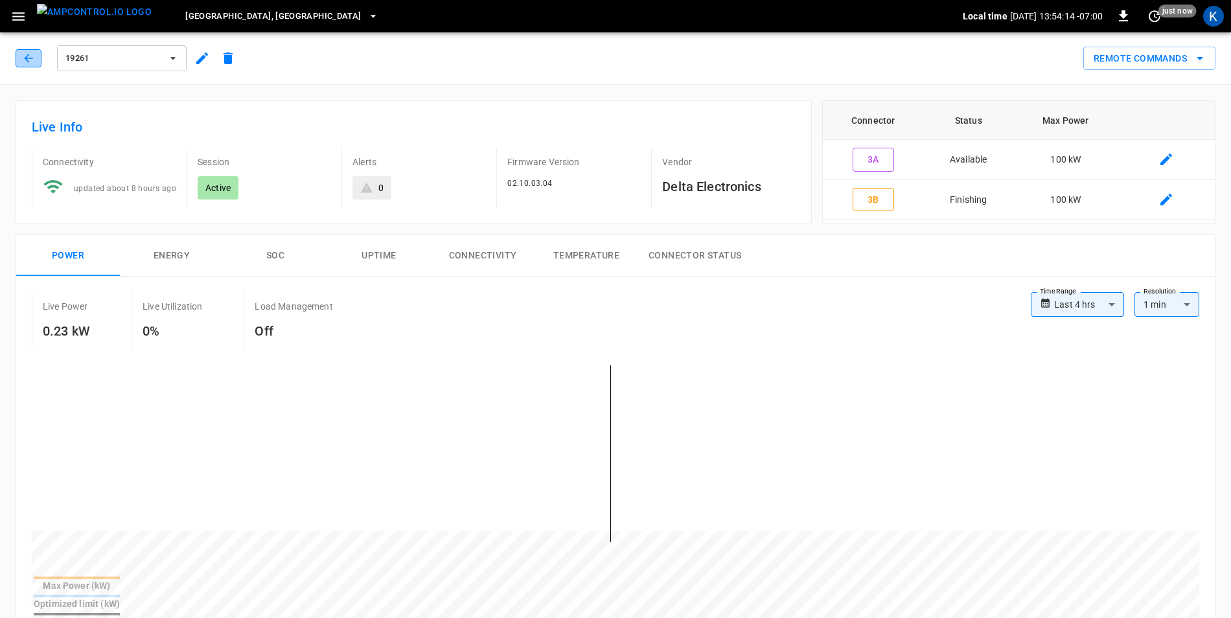
click at [32, 56] on icon "button" at bounding box center [28, 58] width 13 height 13
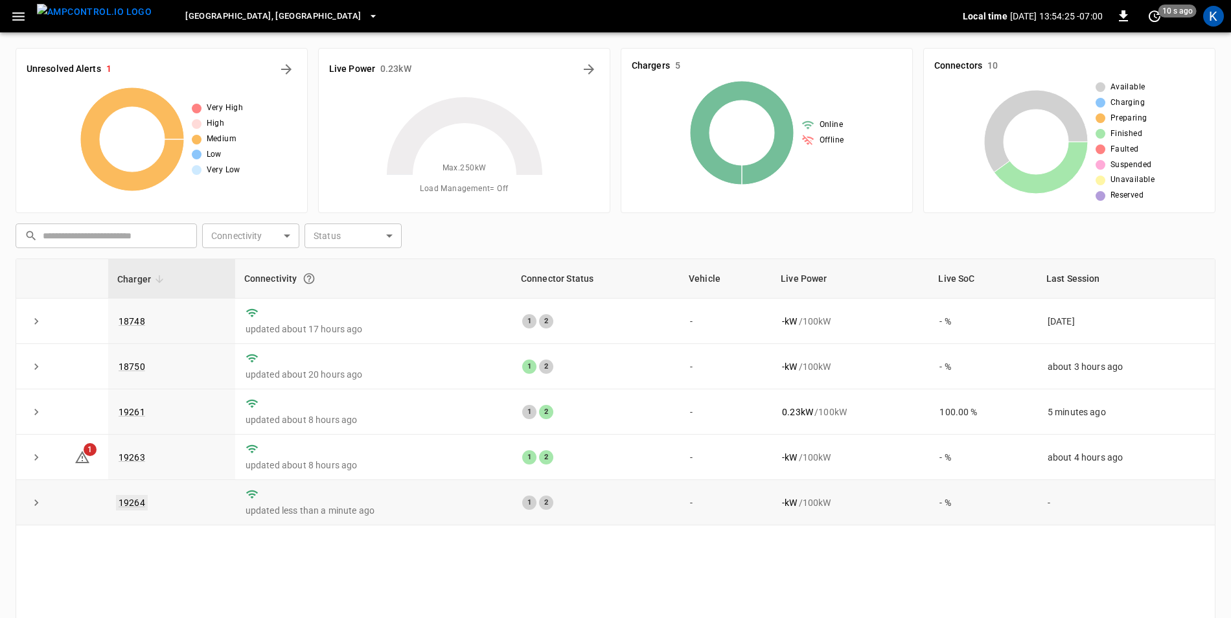
click at [132, 504] on link "19264" at bounding box center [132, 503] width 32 height 16
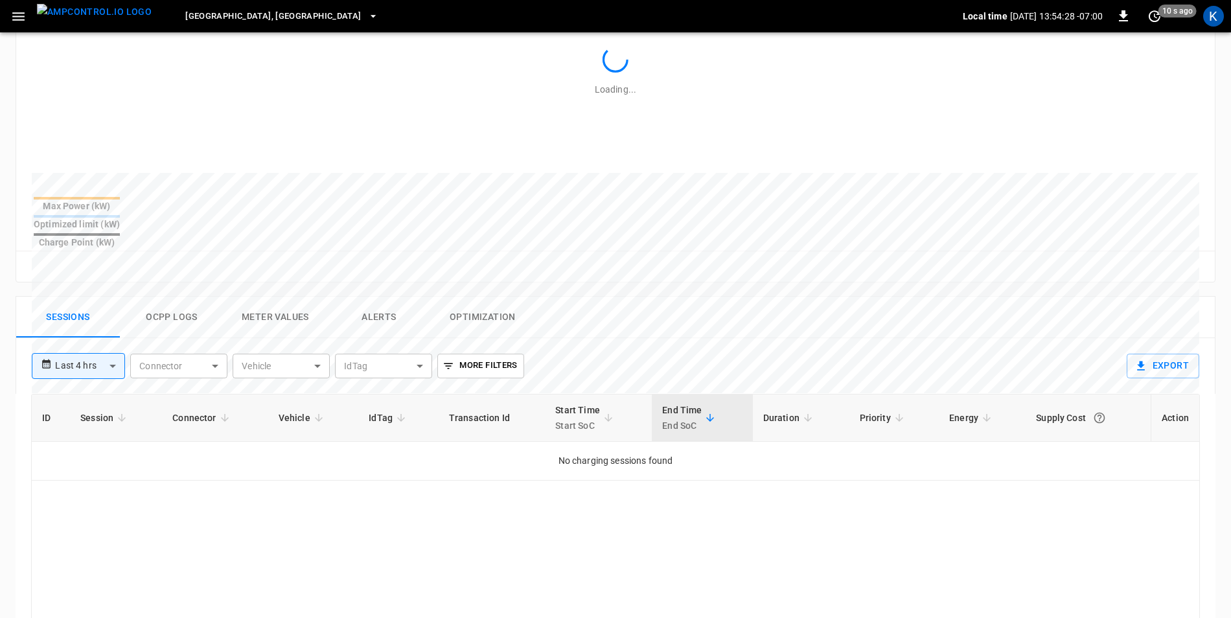
scroll to position [389, 0]
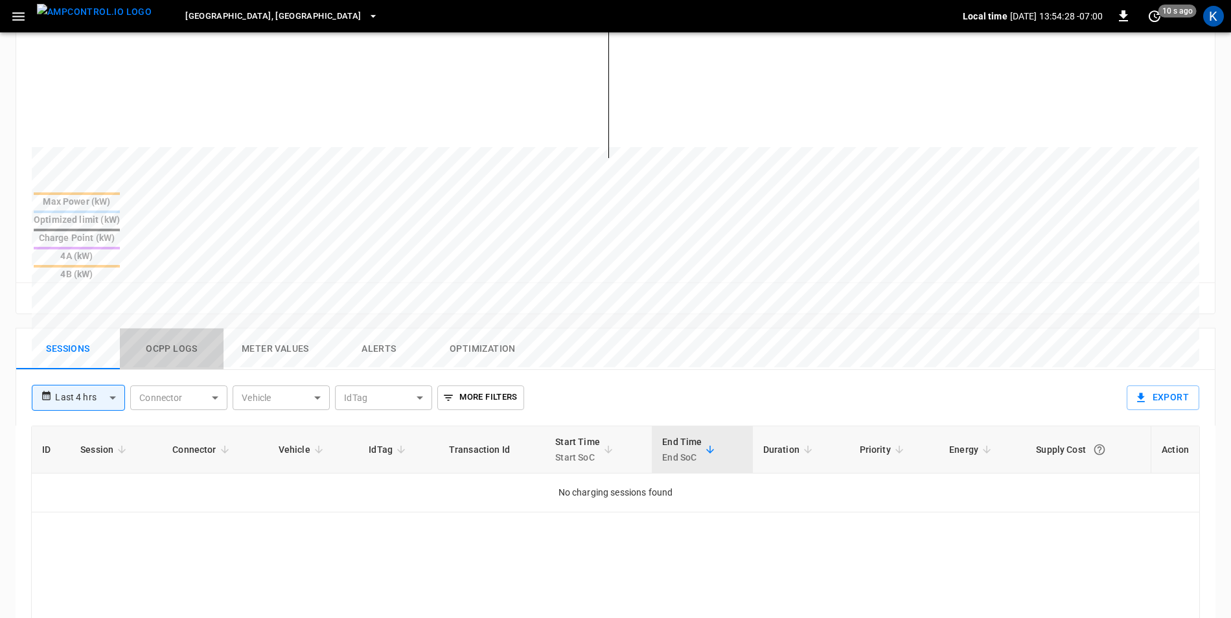
click at [187, 329] on button "Ocpp logs" at bounding box center [172, 349] width 104 height 41
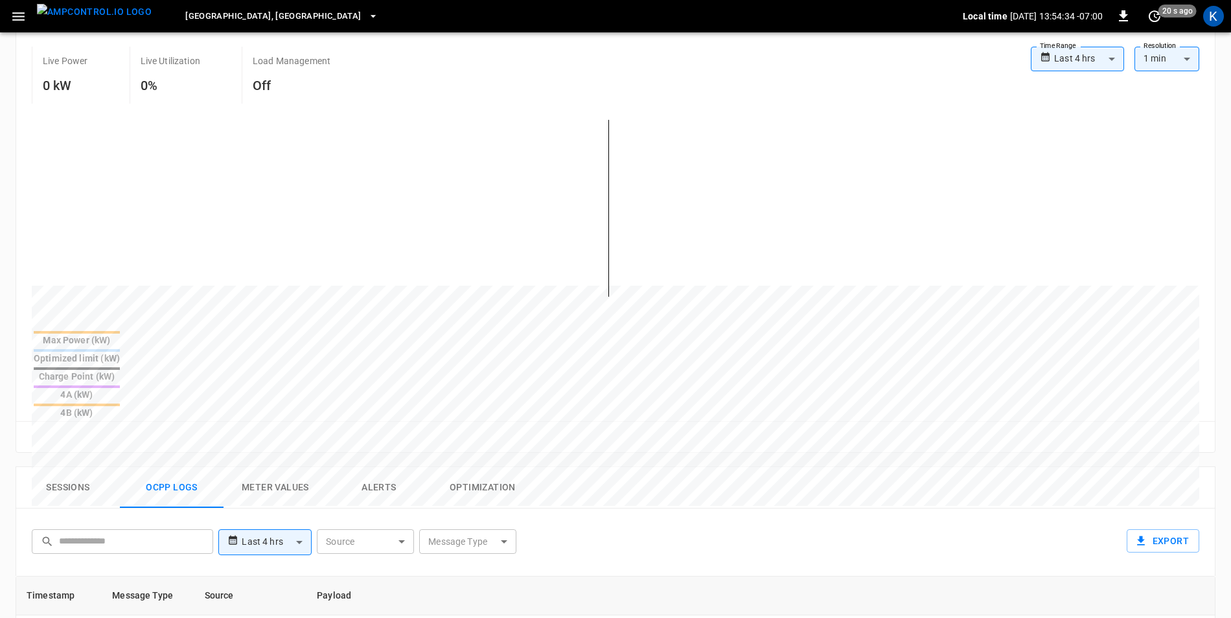
scroll to position [0, 0]
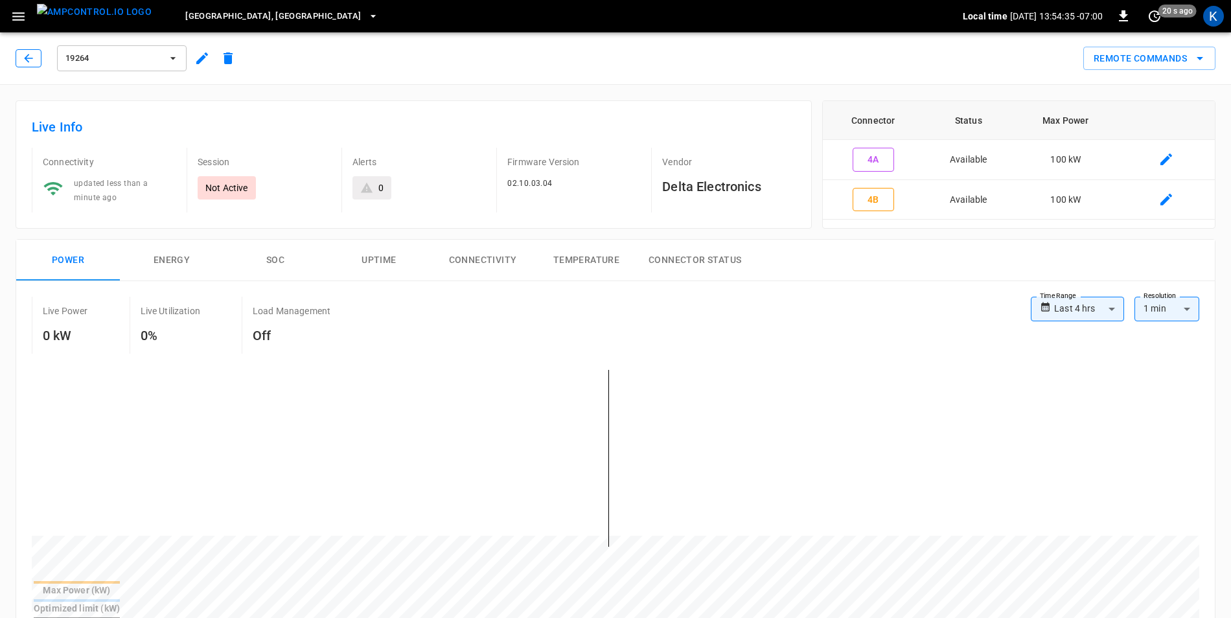
click at [28, 62] on icon "button" at bounding box center [28, 58] width 8 height 8
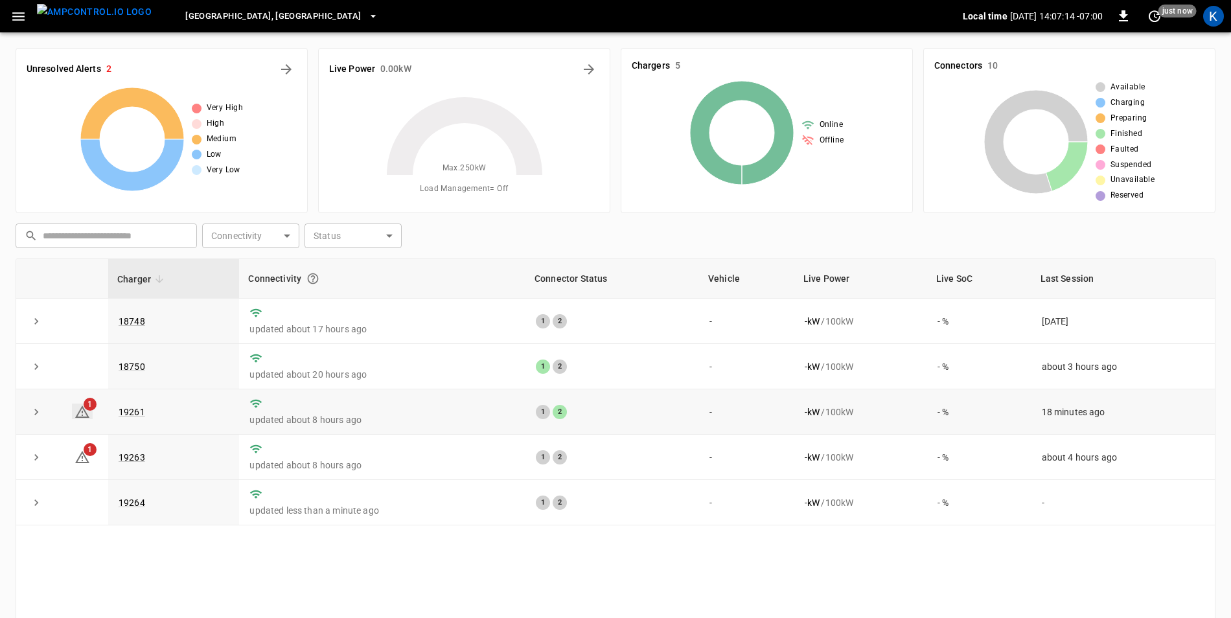
click at [87, 415] on icon at bounding box center [83, 412] width 16 height 16
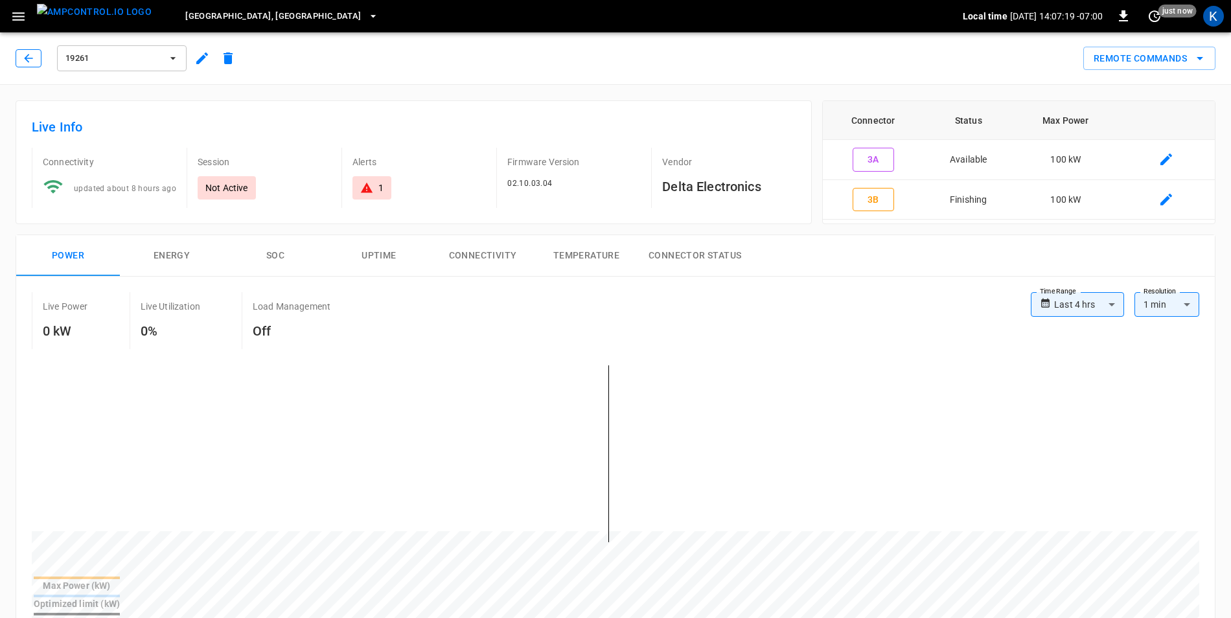
click at [23, 62] on icon "button" at bounding box center [28, 58] width 13 height 13
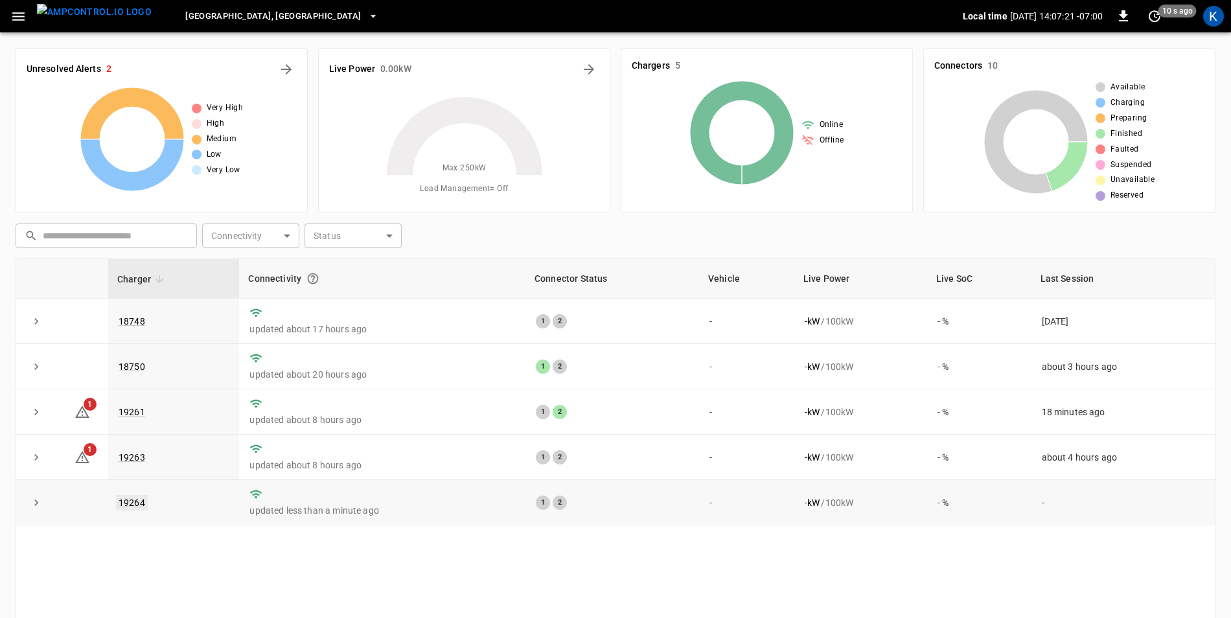
click at [130, 500] on link "19264" at bounding box center [132, 503] width 32 height 16
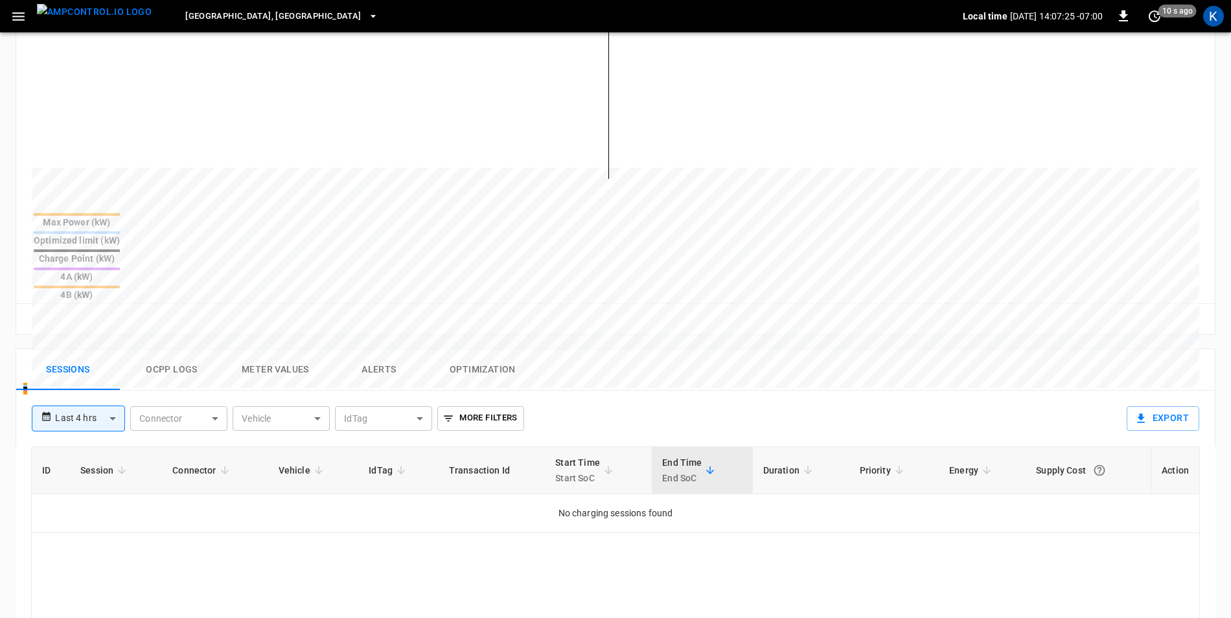
scroll to position [389, 0]
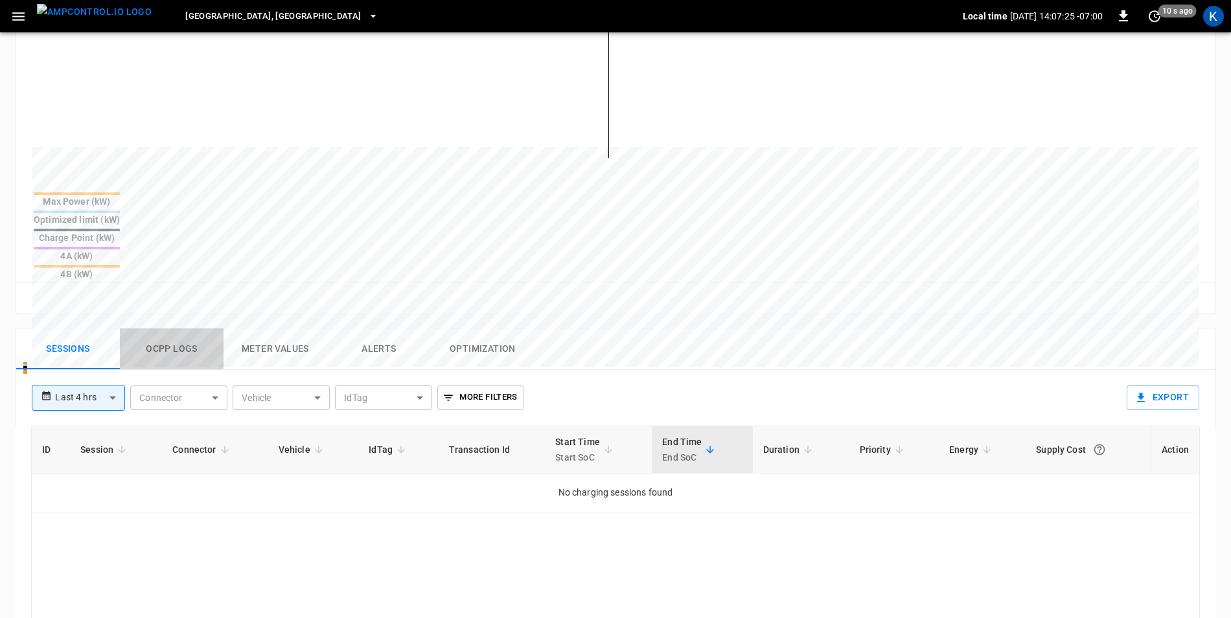
click at [160, 329] on button "Ocpp logs" at bounding box center [172, 349] width 104 height 41
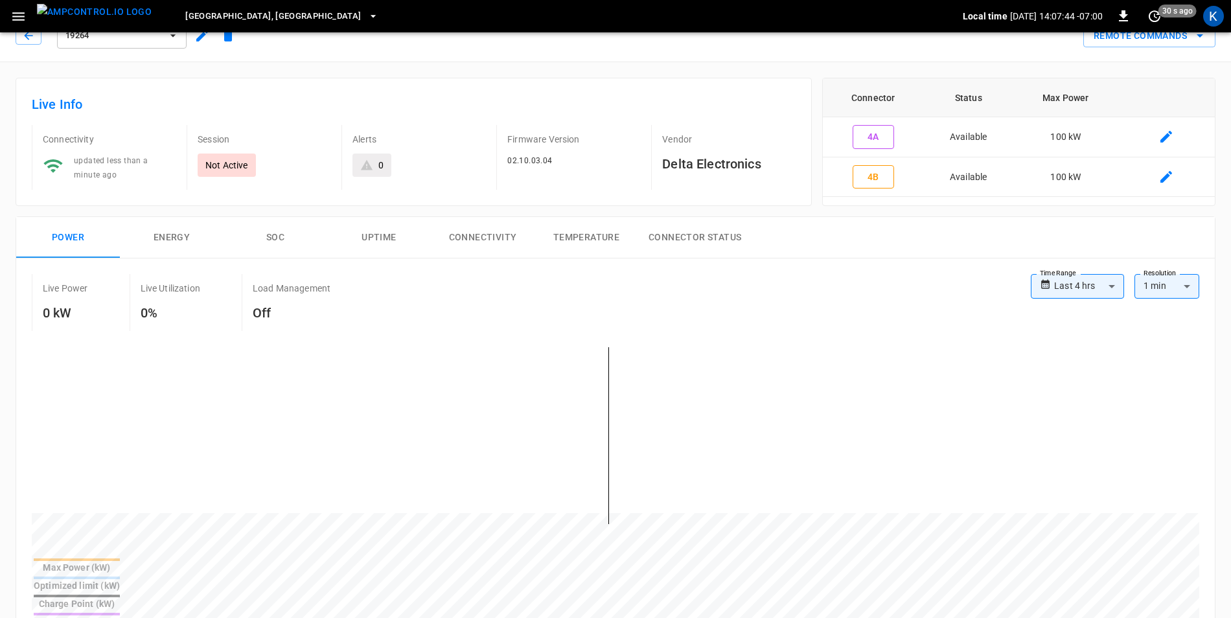
scroll to position [0, 0]
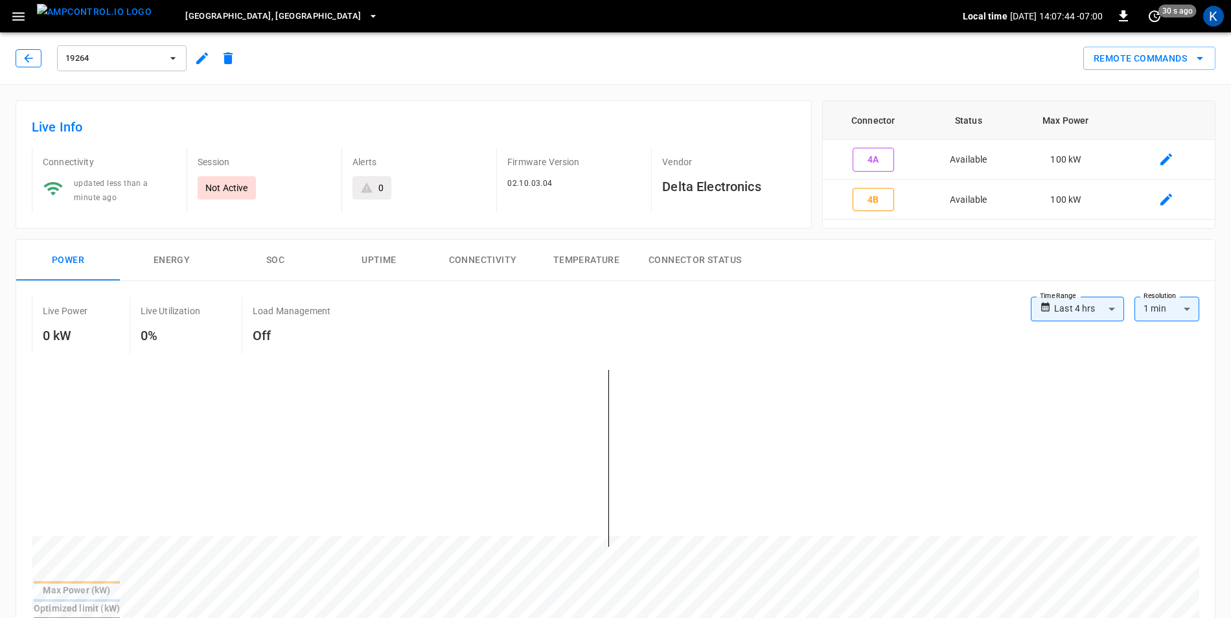
click at [29, 59] on icon "button" at bounding box center [28, 58] width 13 height 13
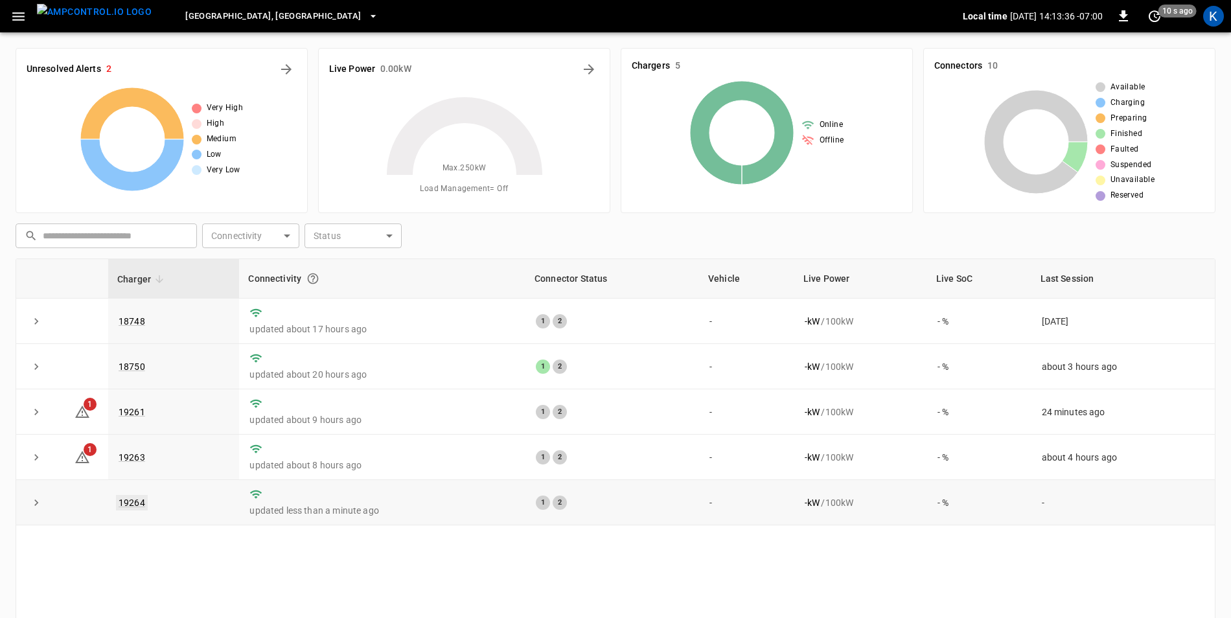
click at [133, 507] on link "19264" at bounding box center [132, 503] width 32 height 16
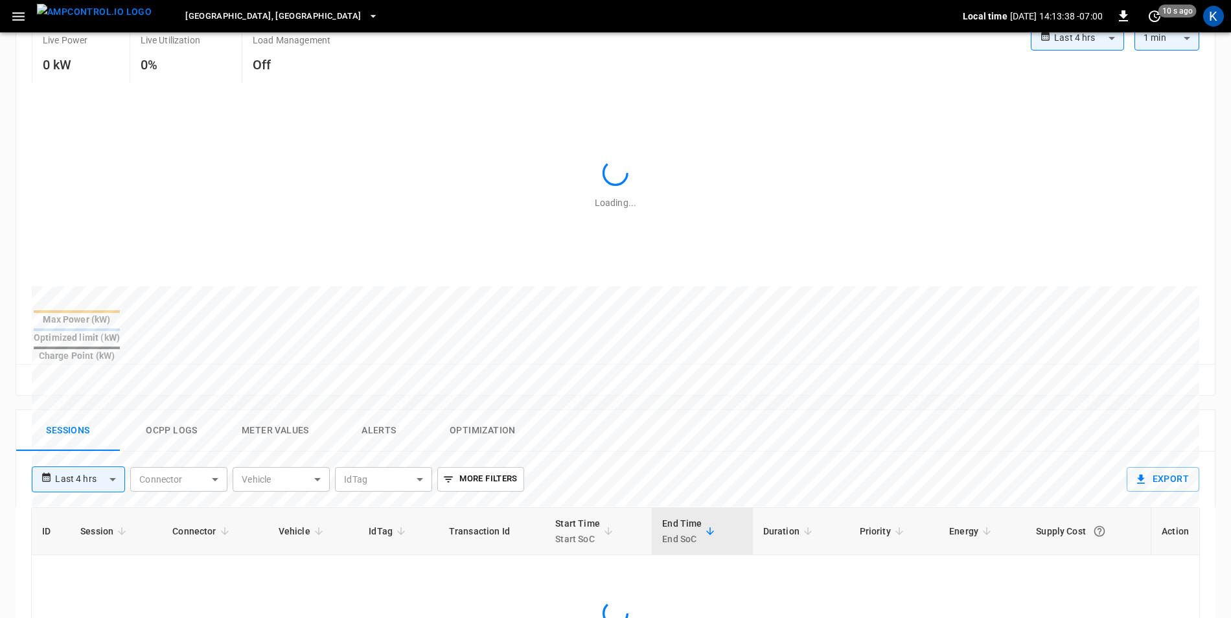
scroll to position [324, 0]
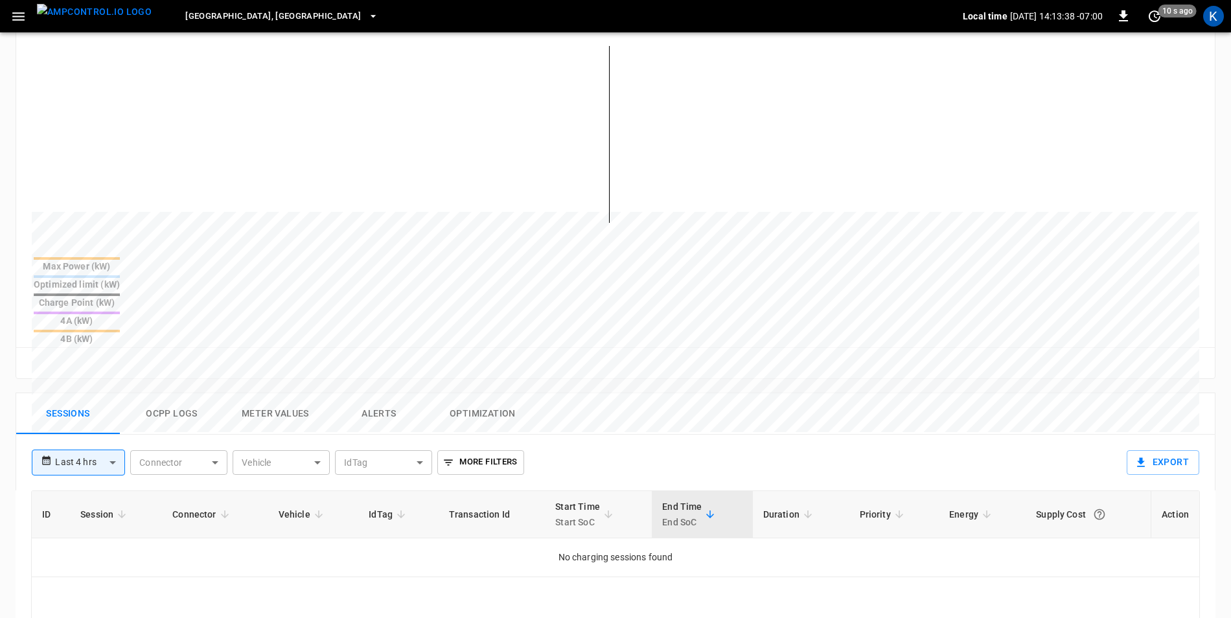
click at [175, 393] on button "Ocpp logs" at bounding box center [172, 413] width 104 height 41
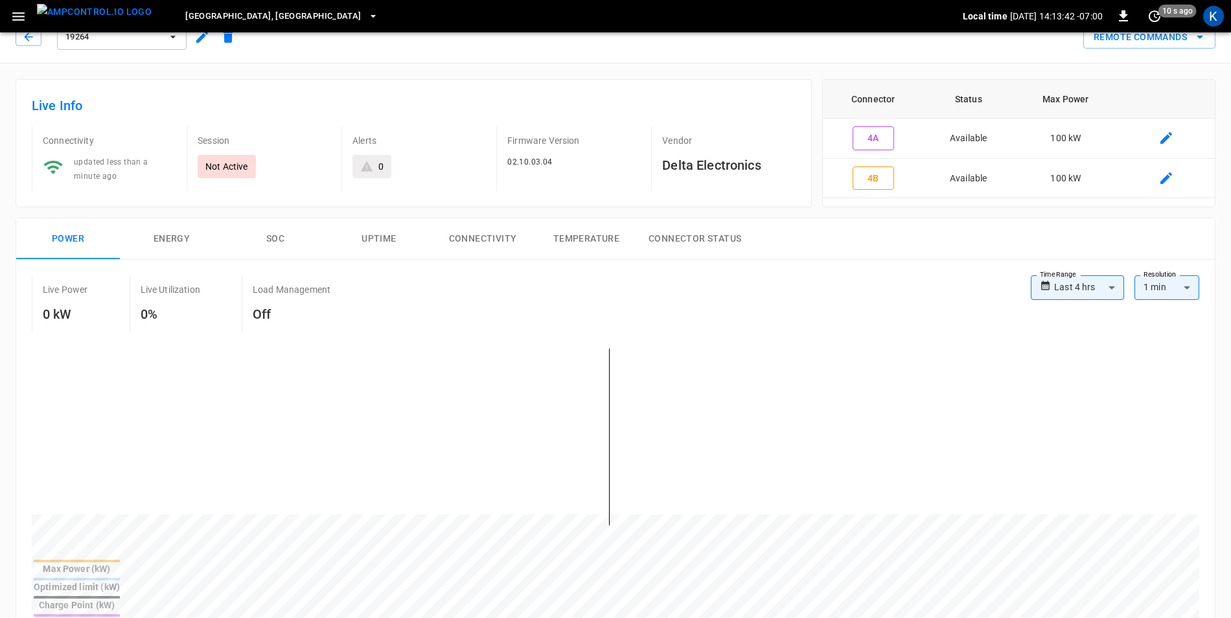
scroll to position [0, 0]
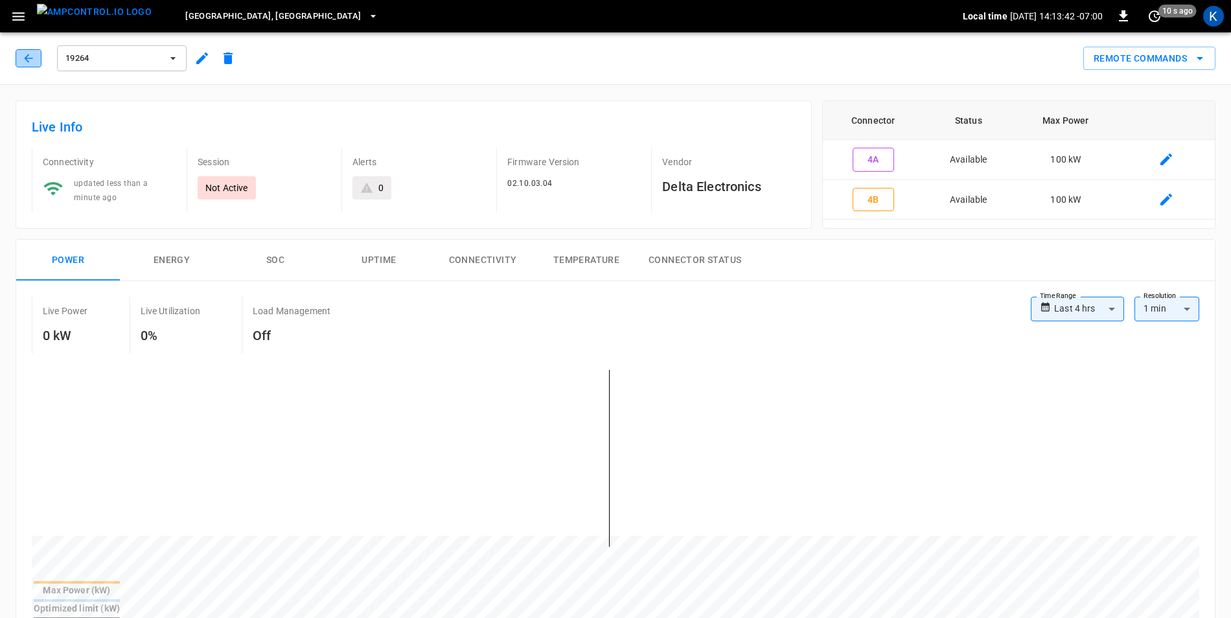
click at [29, 58] on icon "button" at bounding box center [28, 58] width 13 height 13
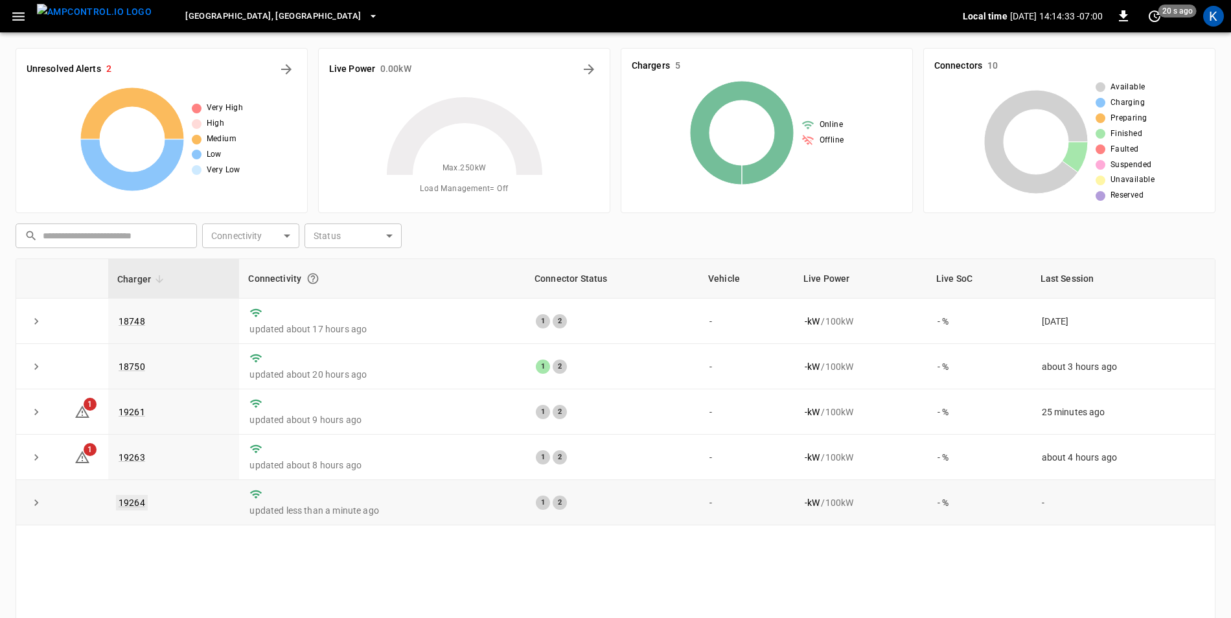
click at [135, 504] on link "19264" at bounding box center [132, 503] width 32 height 16
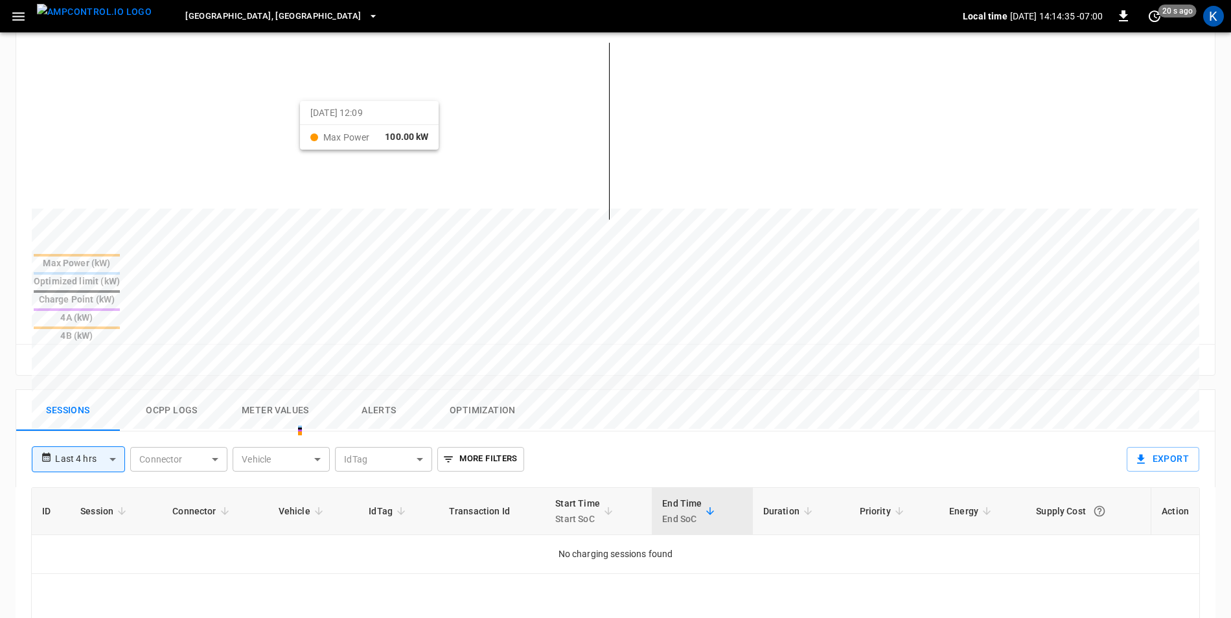
scroll to position [389, 0]
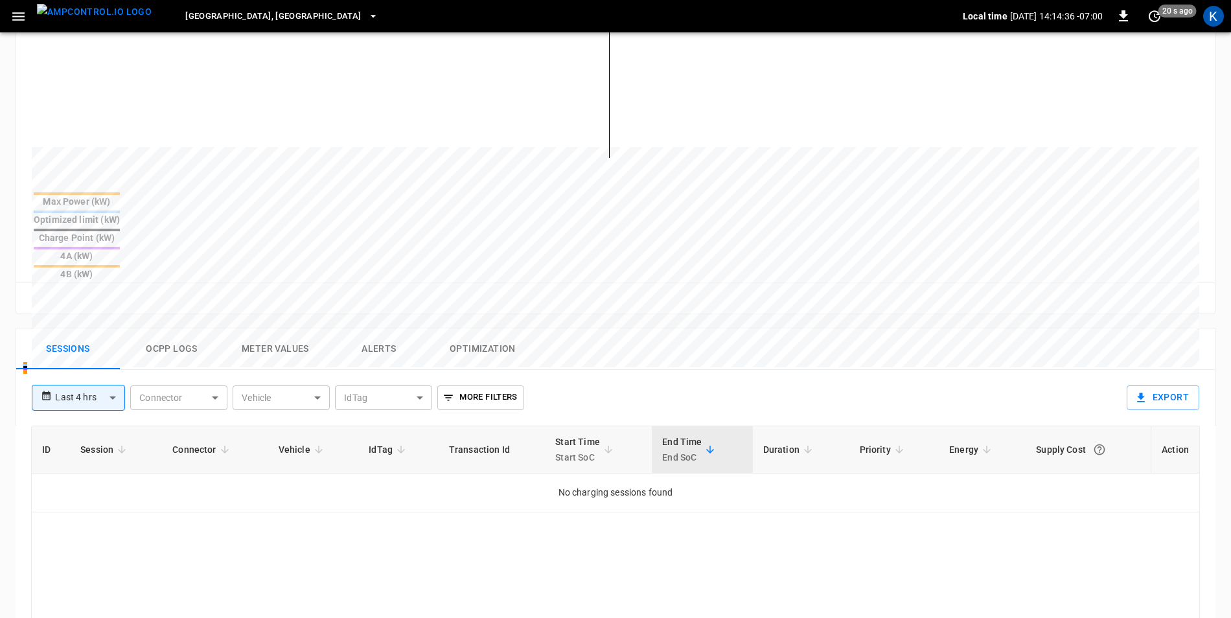
click at [172, 329] on button "Ocpp logs" at bounding box center [172, 349] width 104 height 41
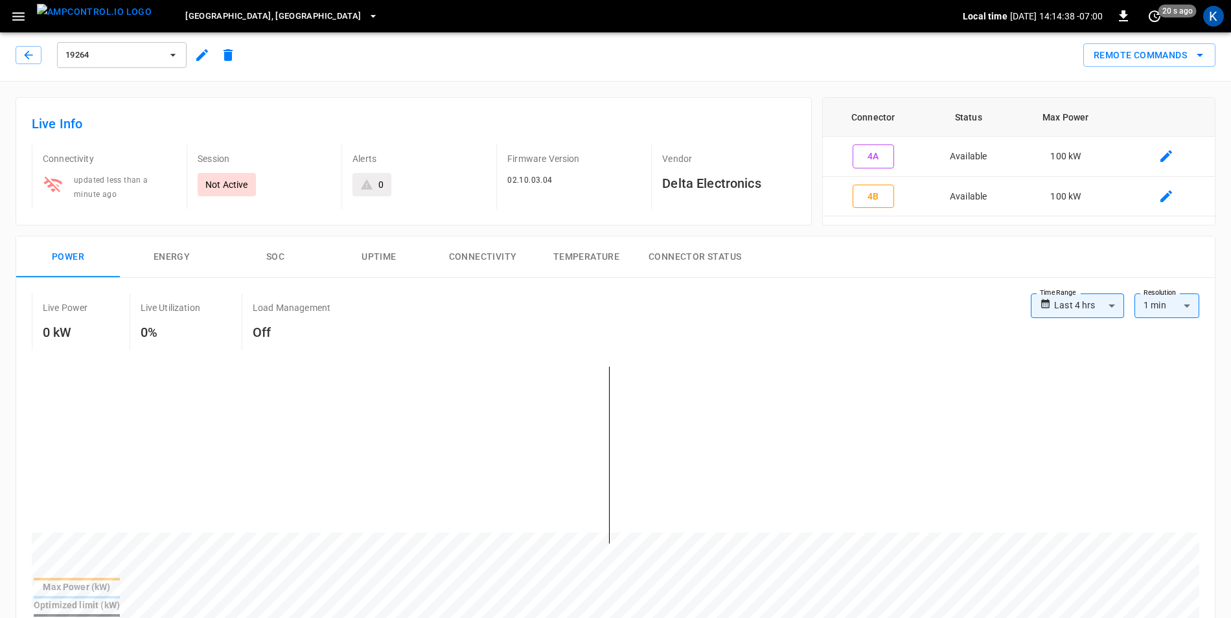
scroll to position [0, 0]
click at [26, 56] on icon "button" at bounding box center [28, 58] width 13 height 13
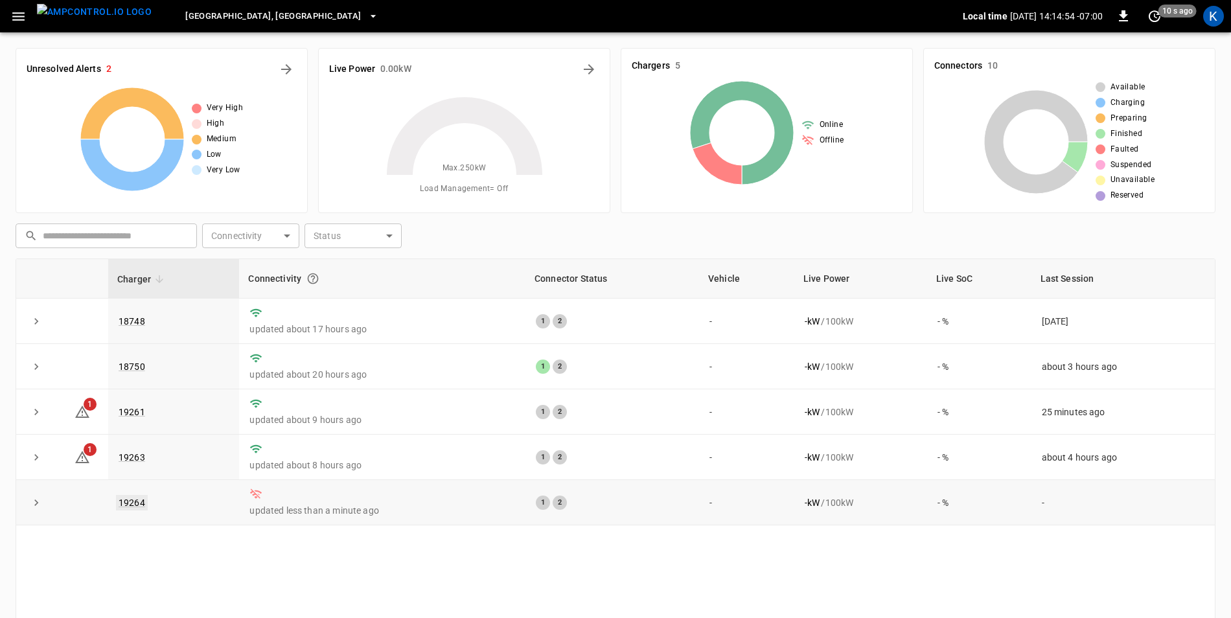
click at [124, 507] on link "19264" at bounding box center [132, 503] width 32 height 16
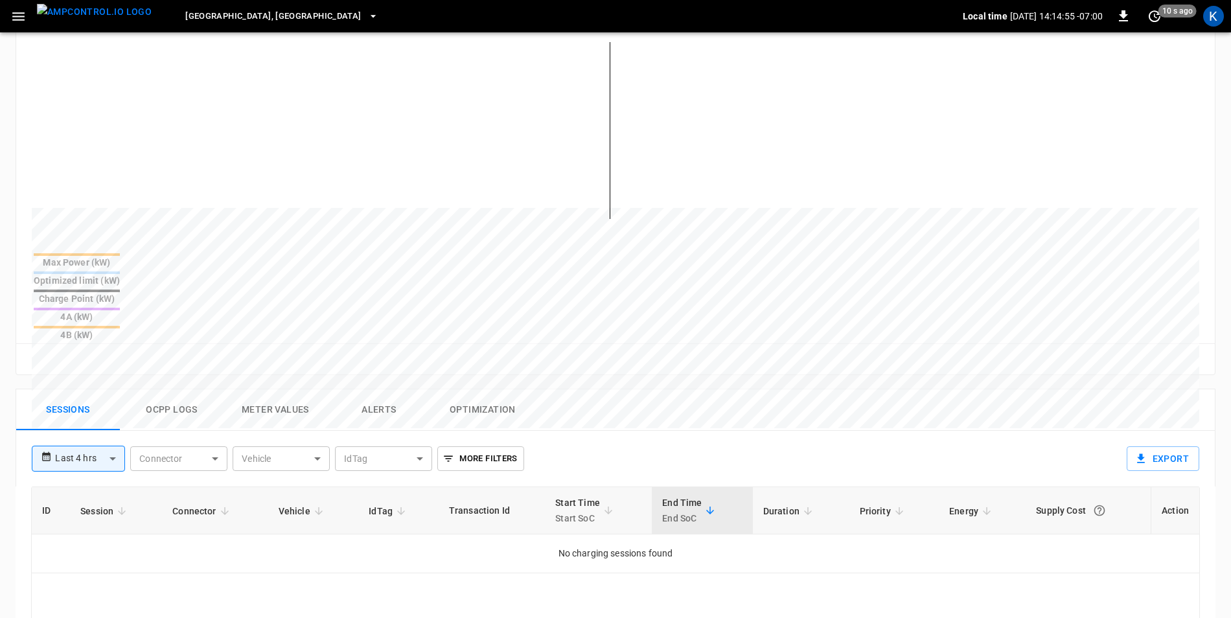
scroll to position [324, 0]
click at [171, 389] on button "Ocpp logs" at bounding box center [172, 409] width 104 height 41
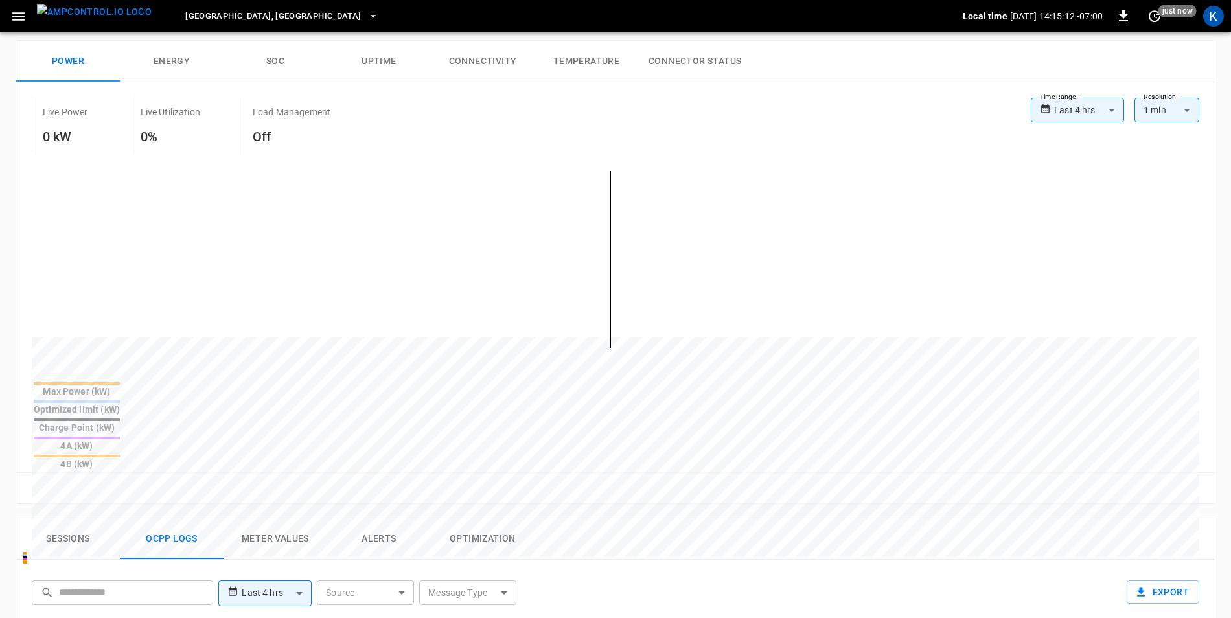
scroll to position [0, 0]
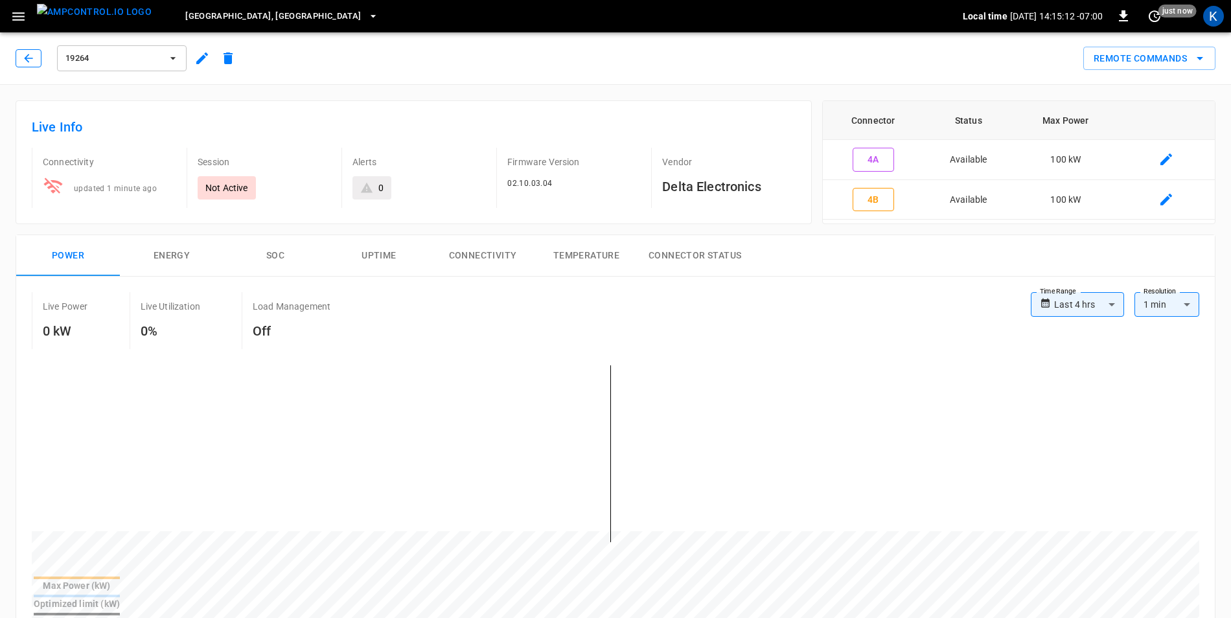
click at [29, 59] on icon "button" at bounding box center [28, 58] width 13 height 13
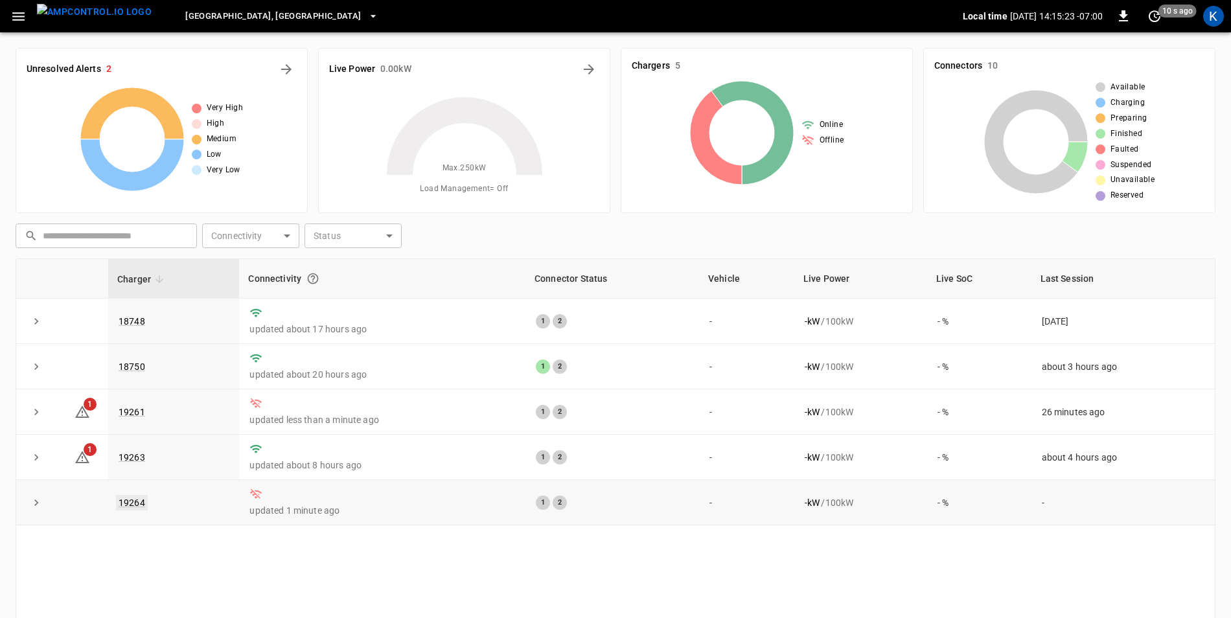
click at [128, 507] on link "19264" at bounding box center [132, 503] width 32 height 16
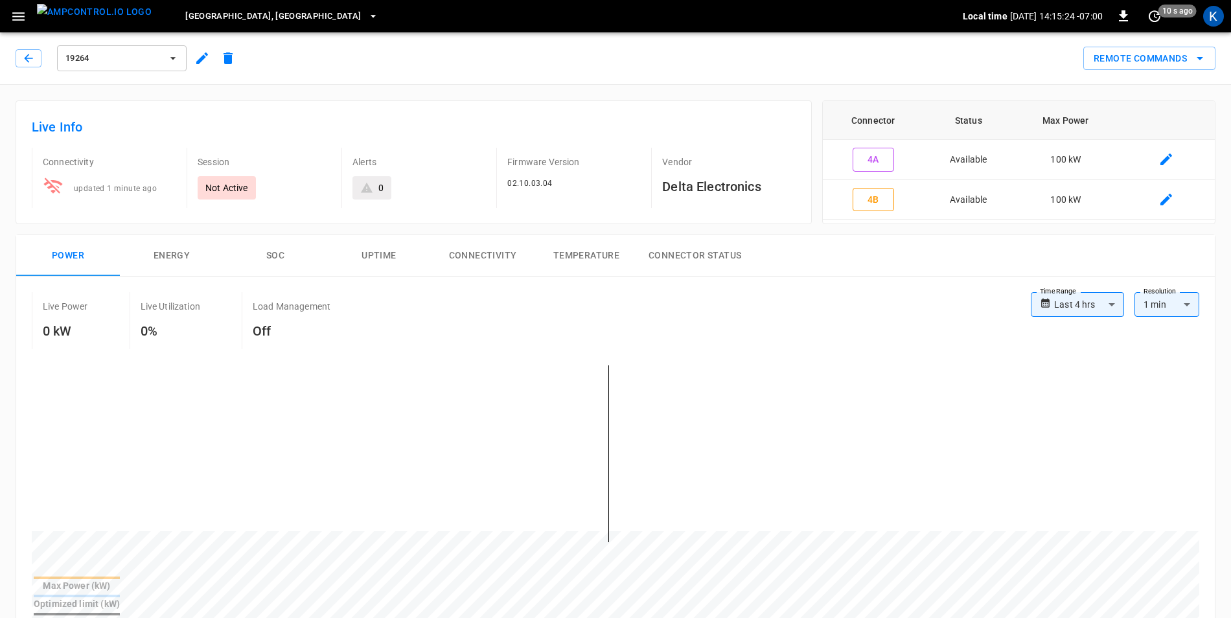
click at [202, 56] on icon "button" at bounding box center [202, 59] width 16 height 16
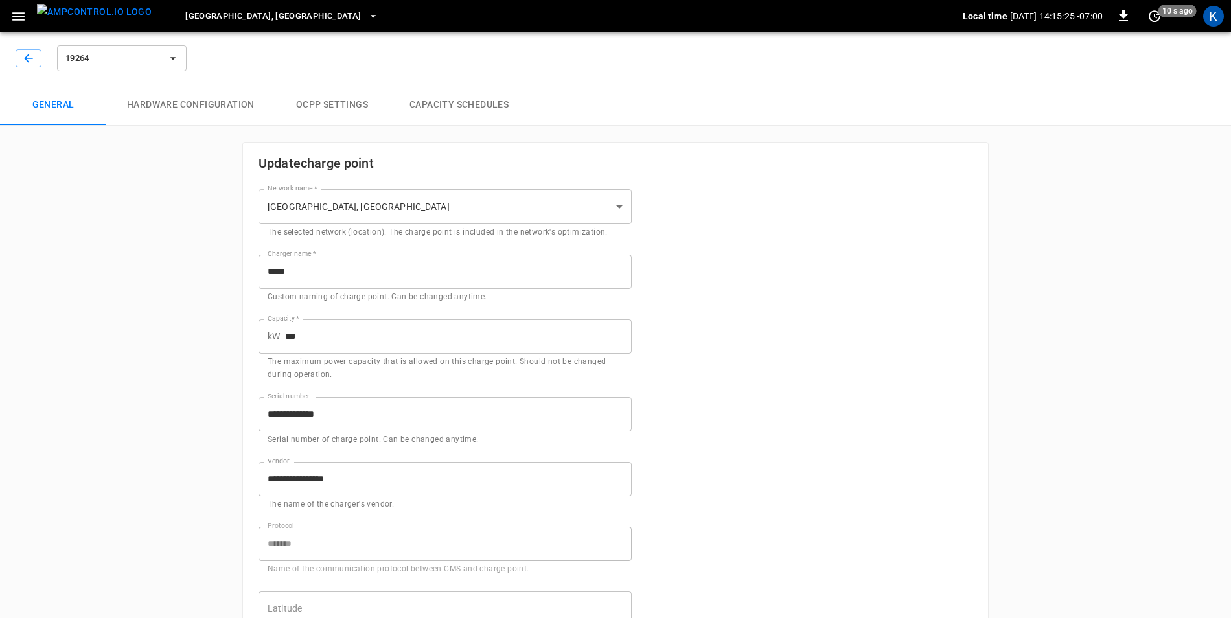
type input "**********"
click at [28, 60] on icon "button" at bounding box center [28, 58] width 13 height 13
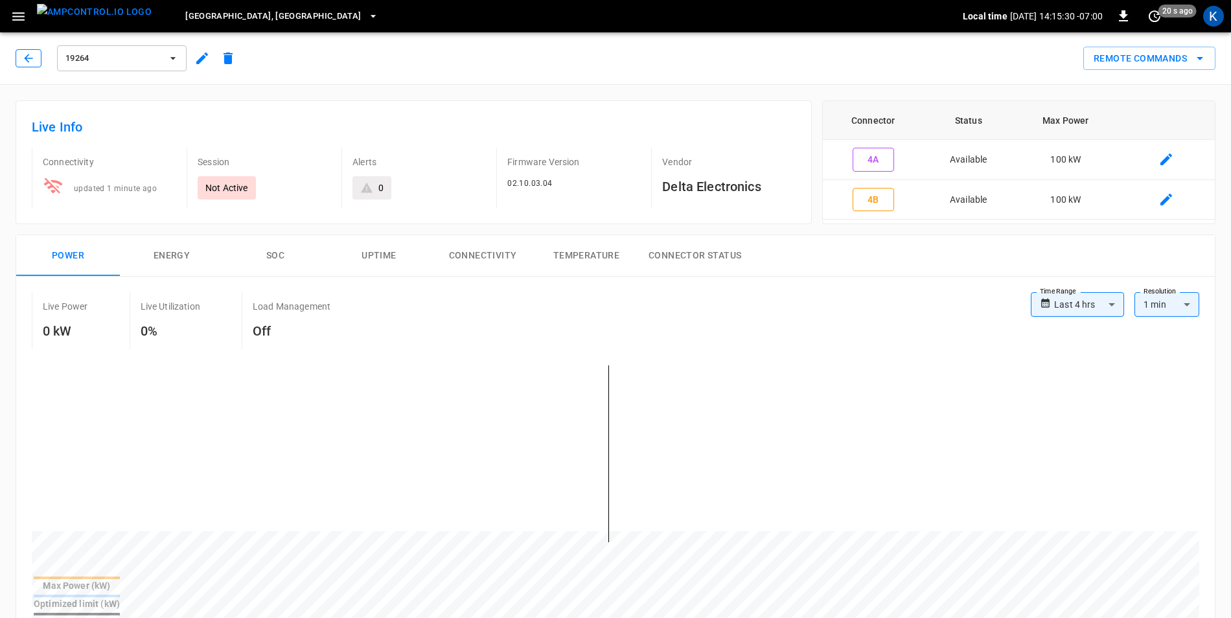
click at [34, 58] on icon "button" at bounding box center [28, 58] width 13 height 13
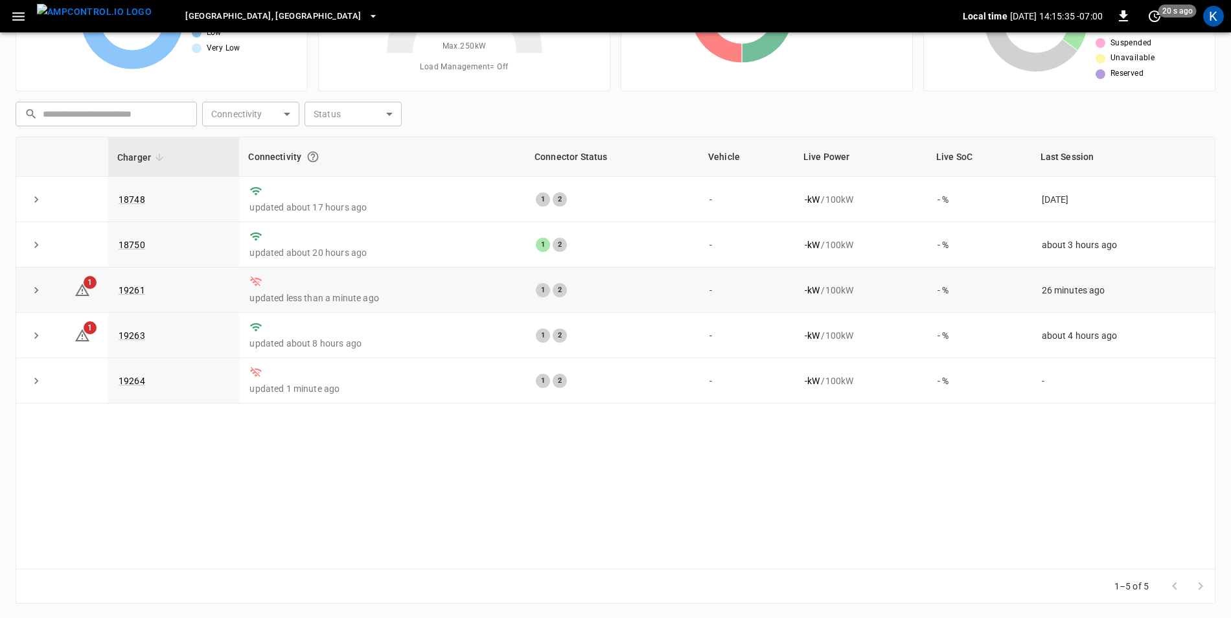
scroll to position [123, 0]
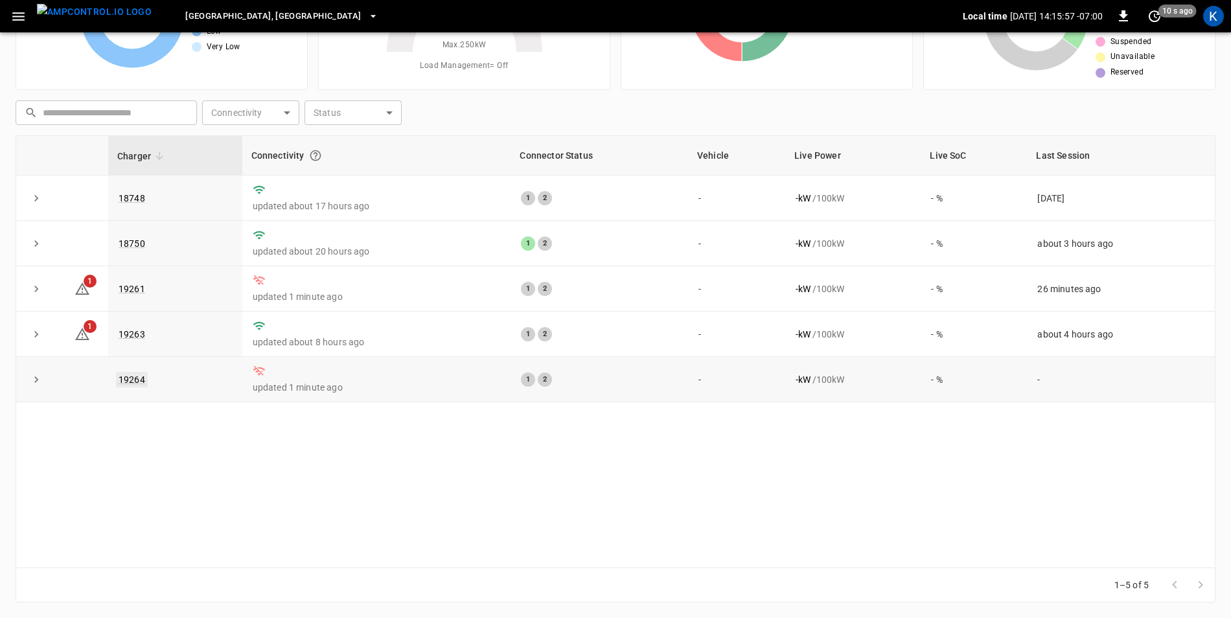
click at [132, 383] on link "19264" at bounding box center [132, 380] width 32 height 16
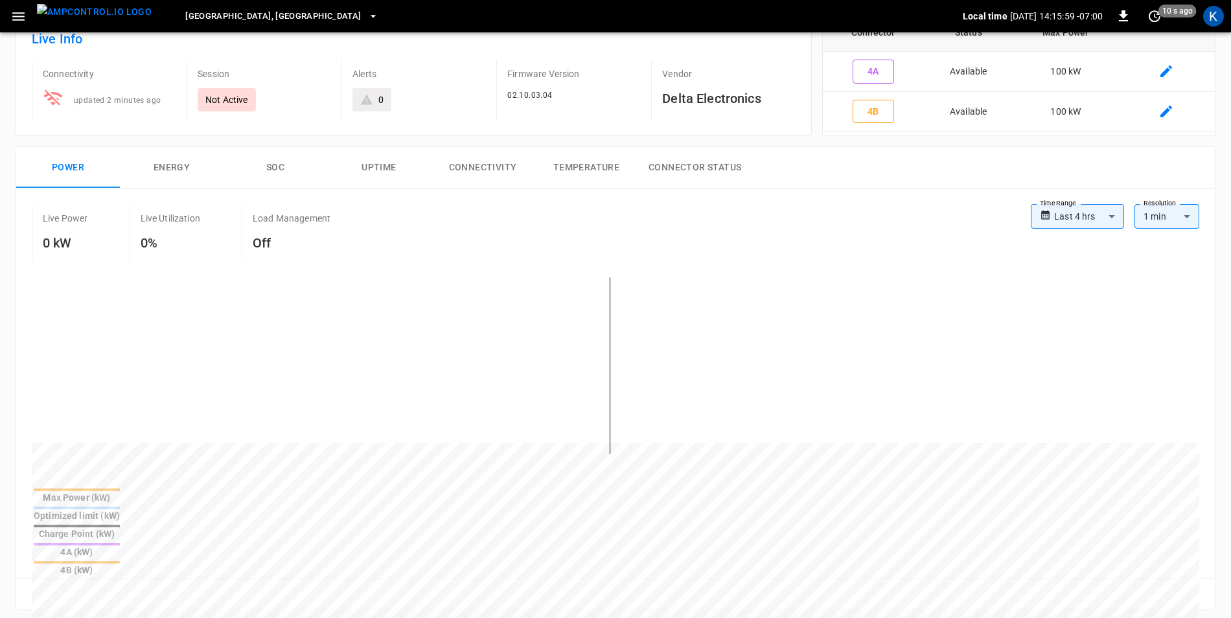
scroll to position [259, 0]
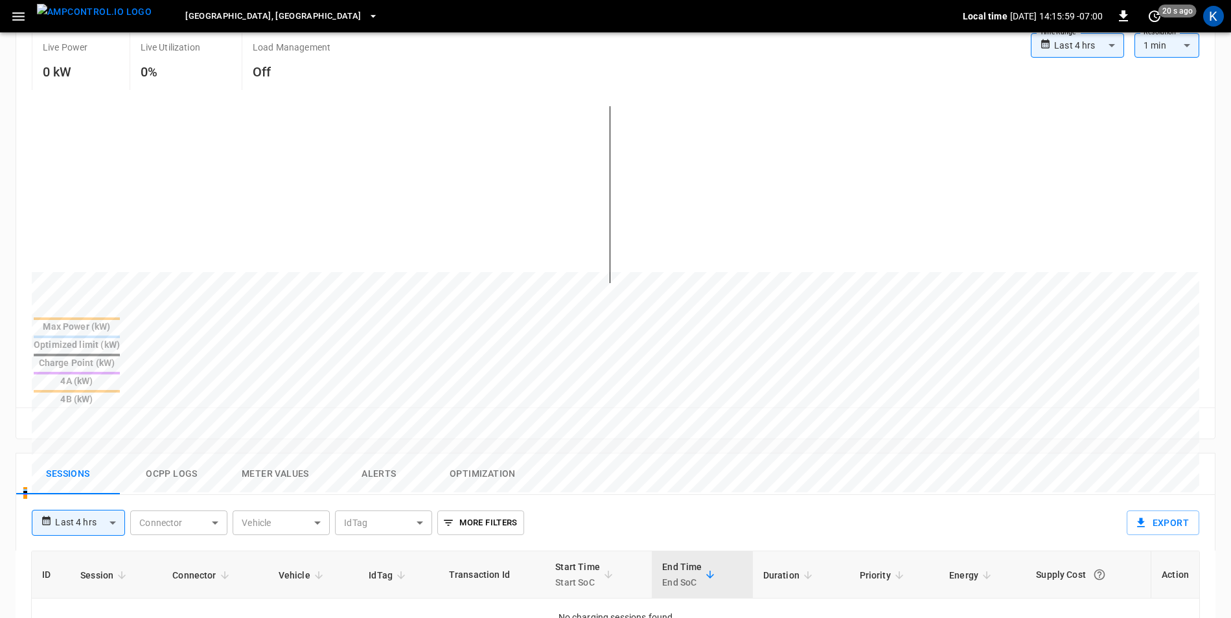
click at [172, 454] on button "Ocpp logs" at bounding box center [172, 474] width 104 height 41
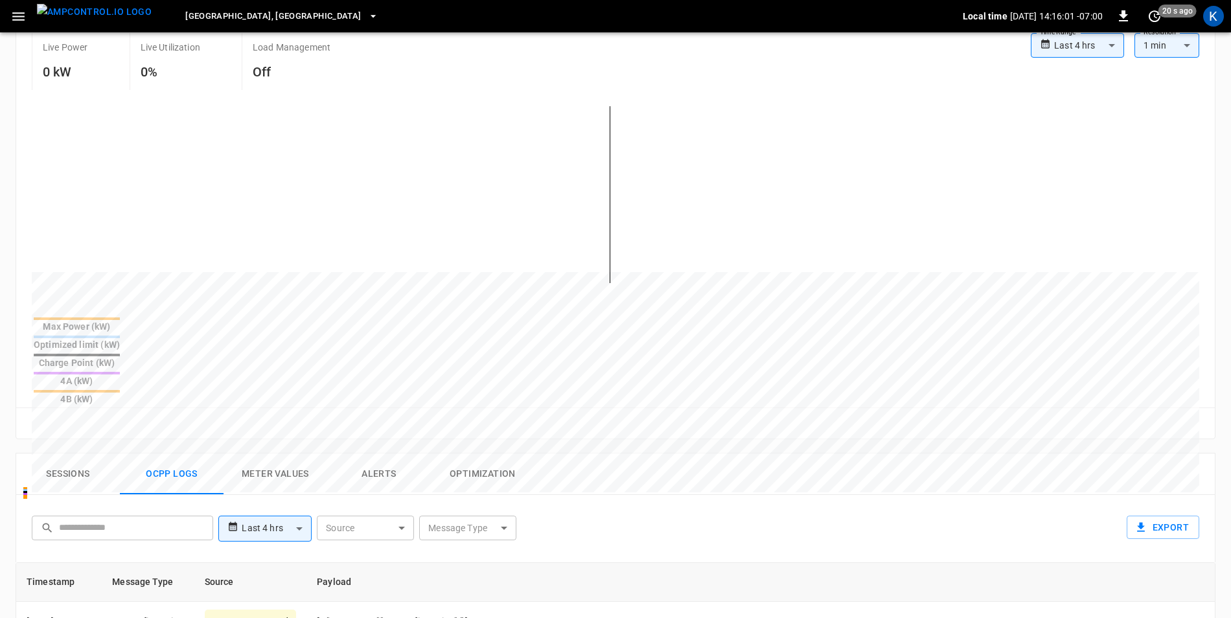
scroll to position [0, 0]
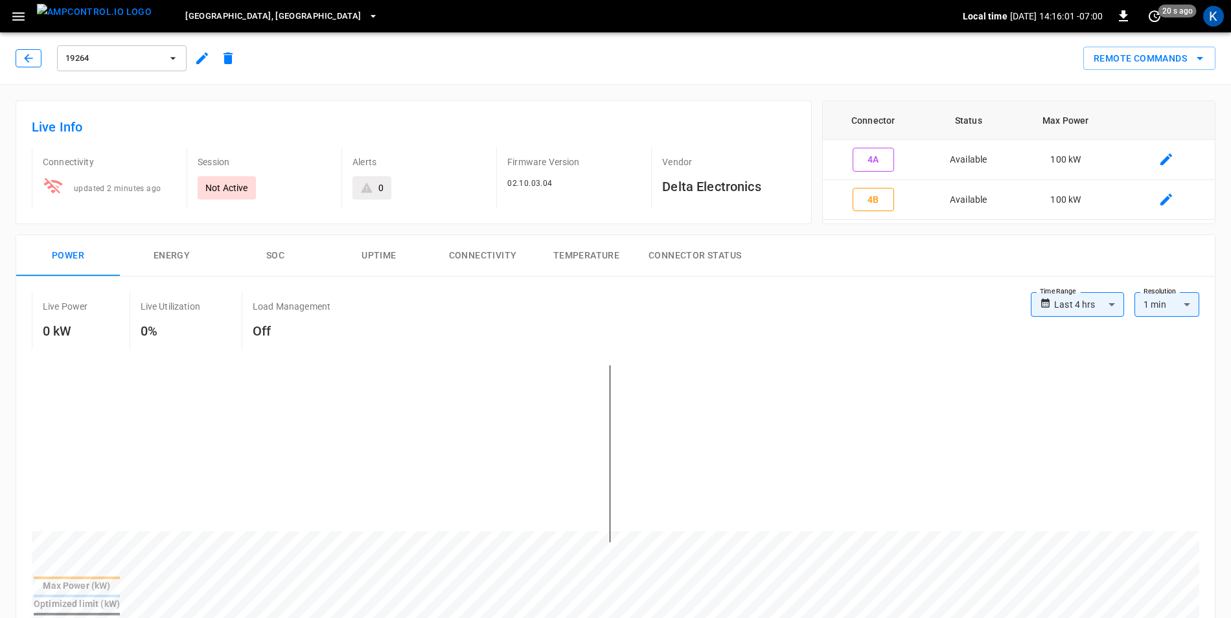
click at [29, 61] on icon "button" at bounding box center [28, 58] width 13 height 13
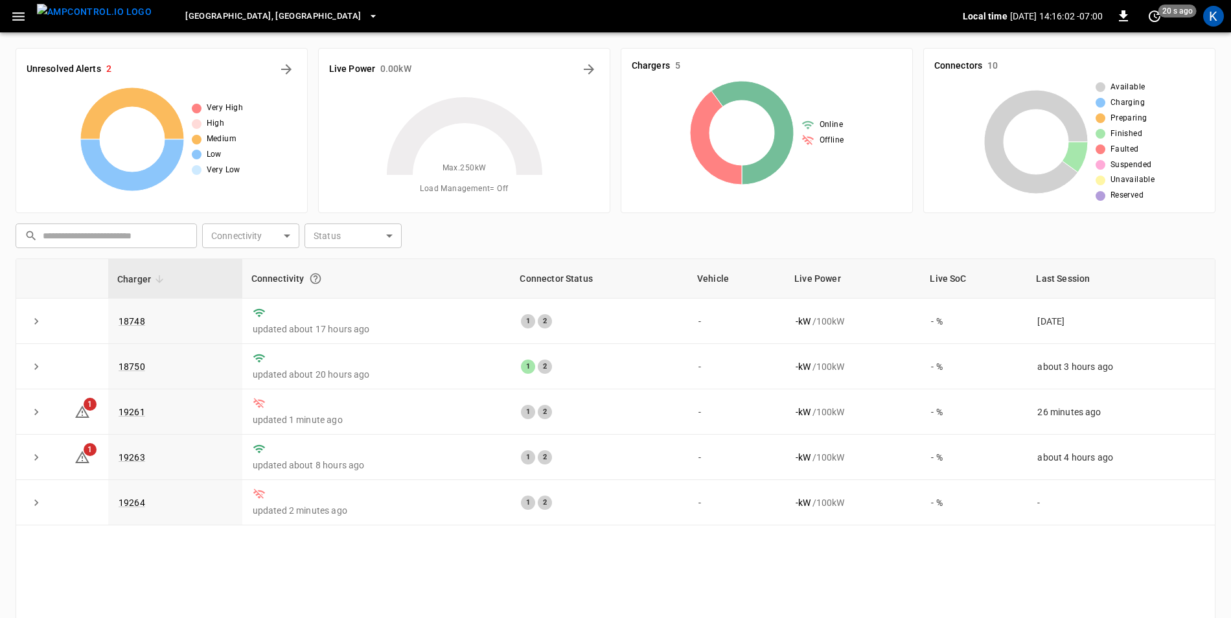
scroll to position [123, 0]
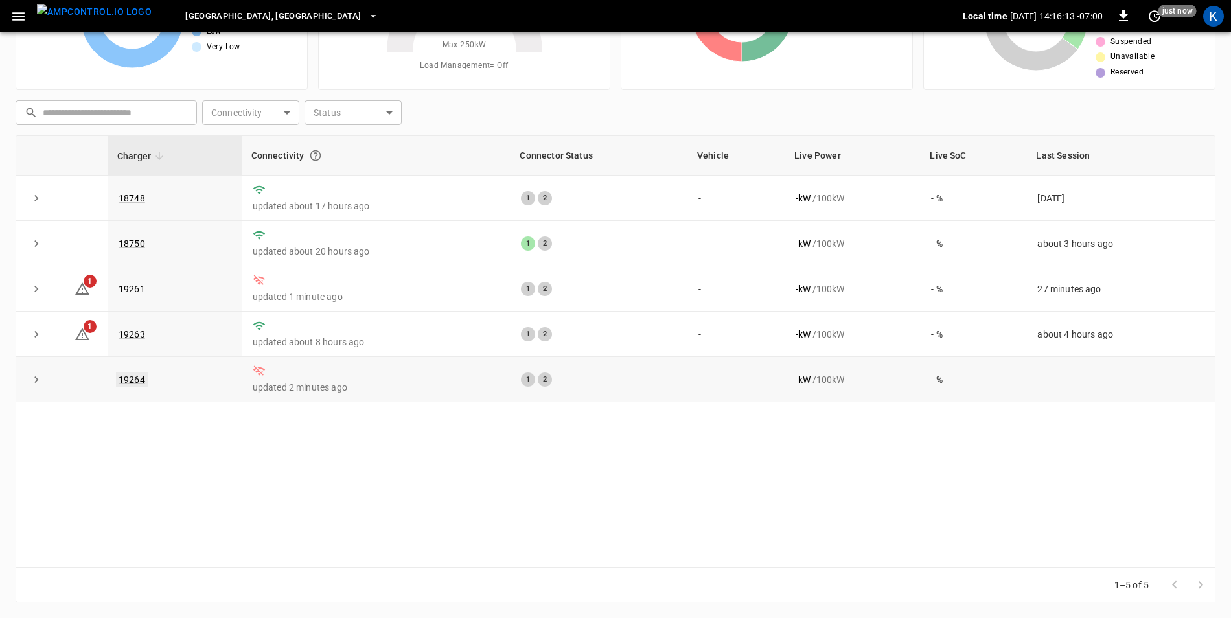
click at [135, 385] on link "19264" at bounding box center [132, 380] width 32 height 16
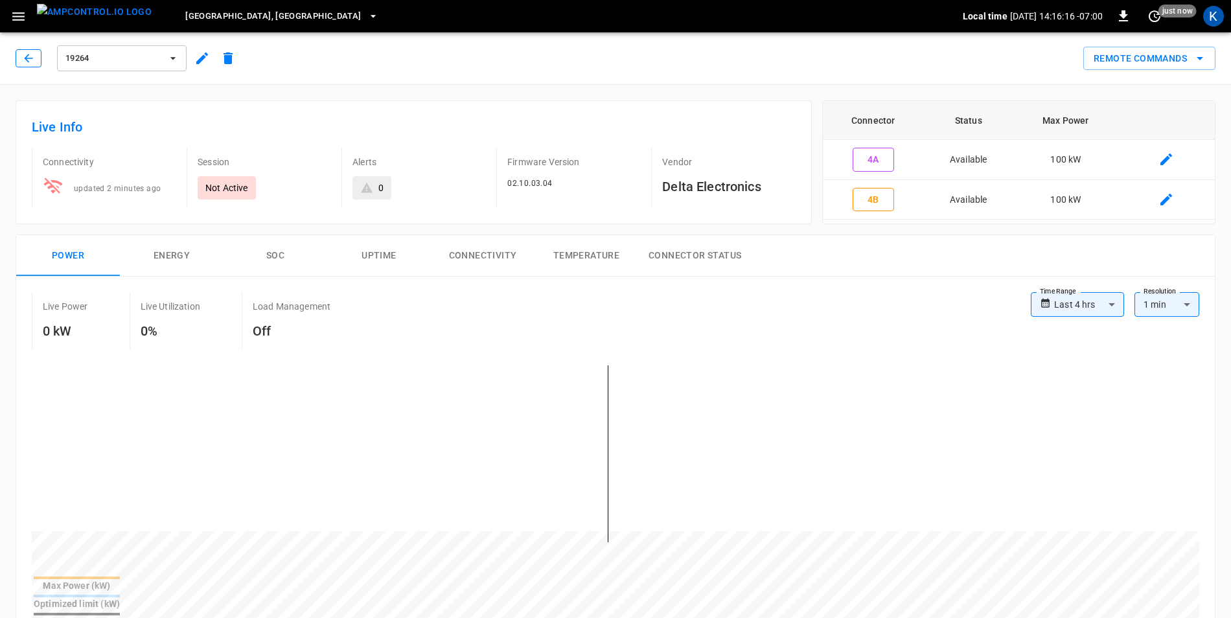
click at [27, 60] on icon "button" at bounding box center [28, 58] width 8 height 8
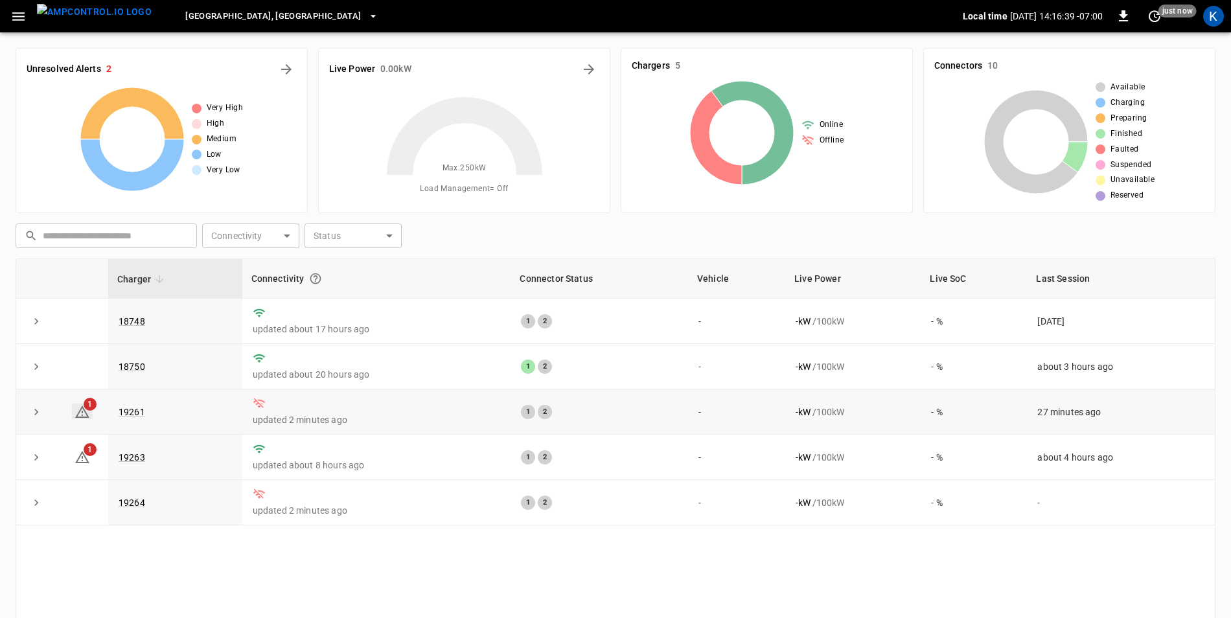
click at [78, 414] on icon at bounding box center [83, 412] width 16 height 16
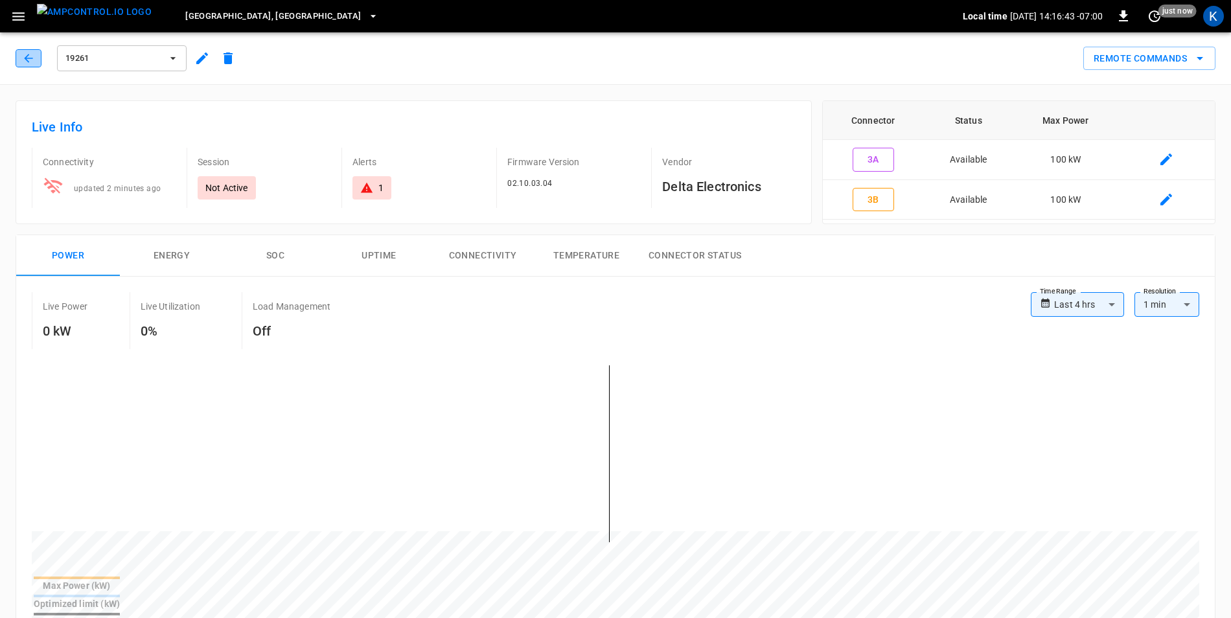
click at [26, 63] on icon "button" at bounding box center [28, 58] width 13 height 13
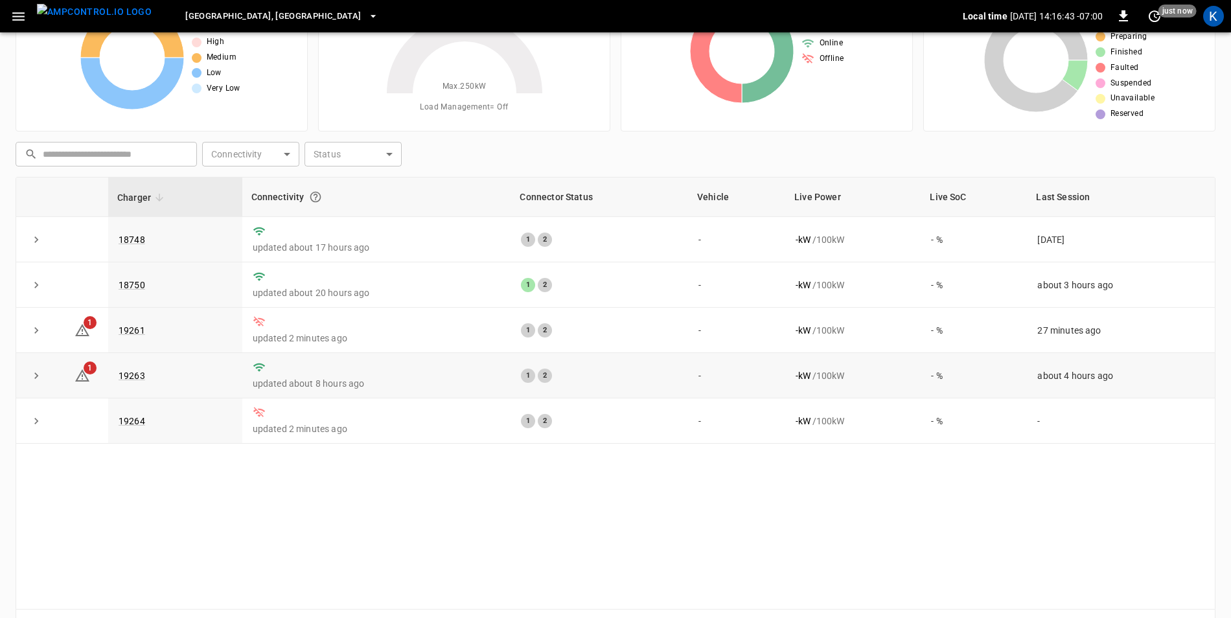
scroll to position [123, 0]
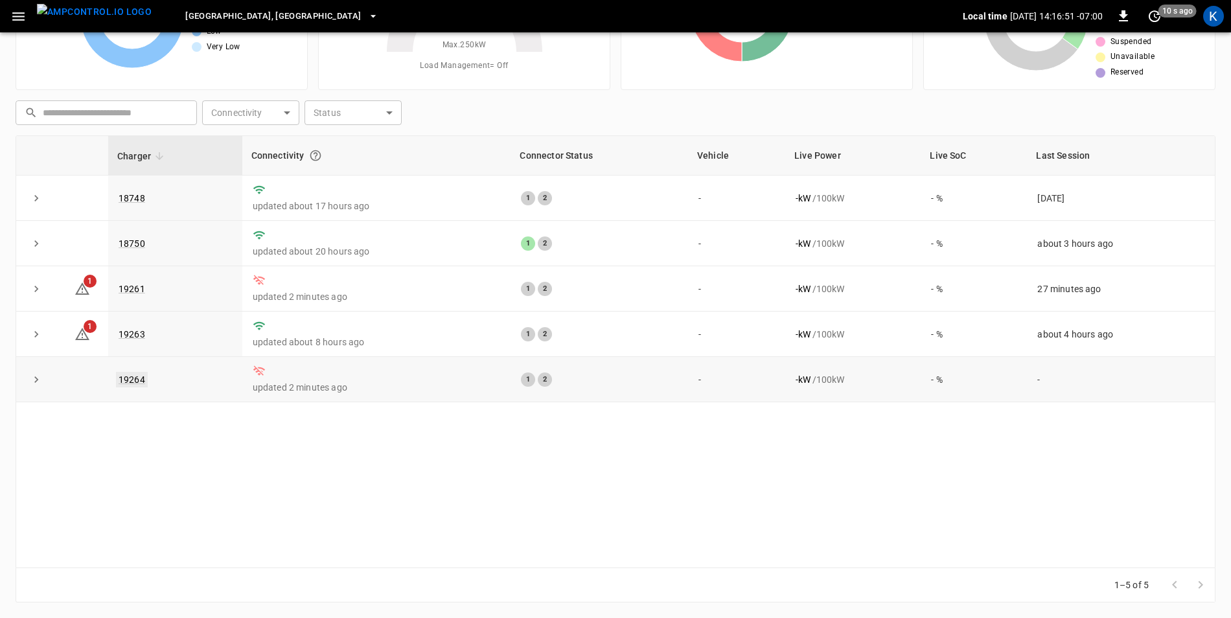
click at [132, 382] on link "19264" at bounding box center [132, 380] width 32 height 16
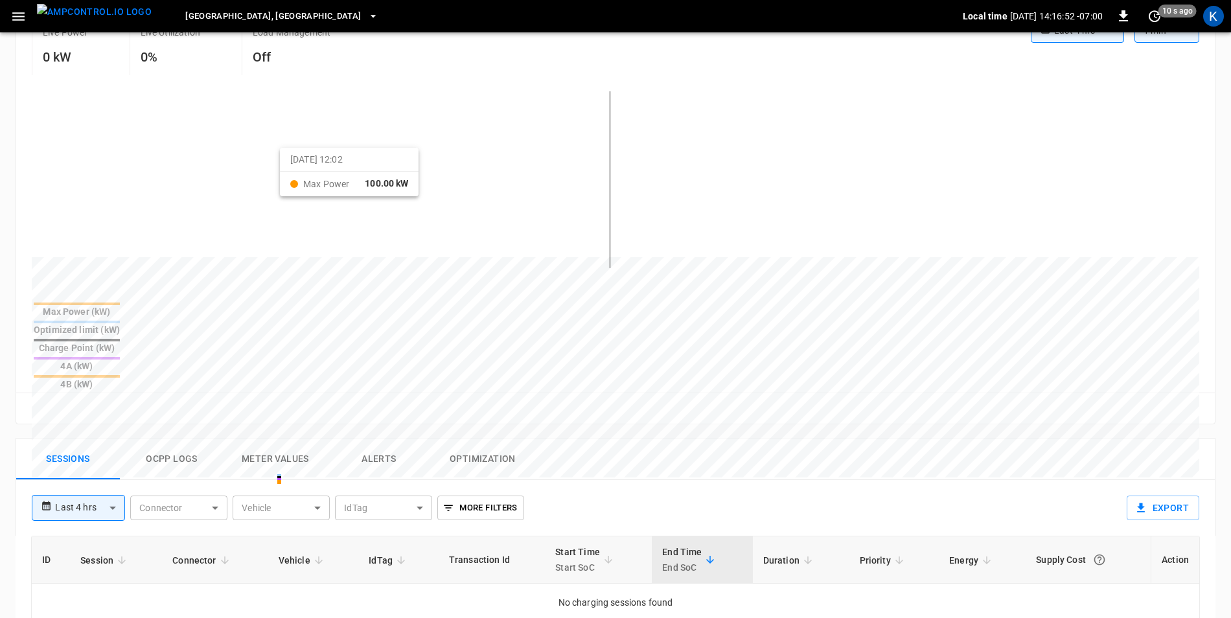
scroll to position [324, 0]
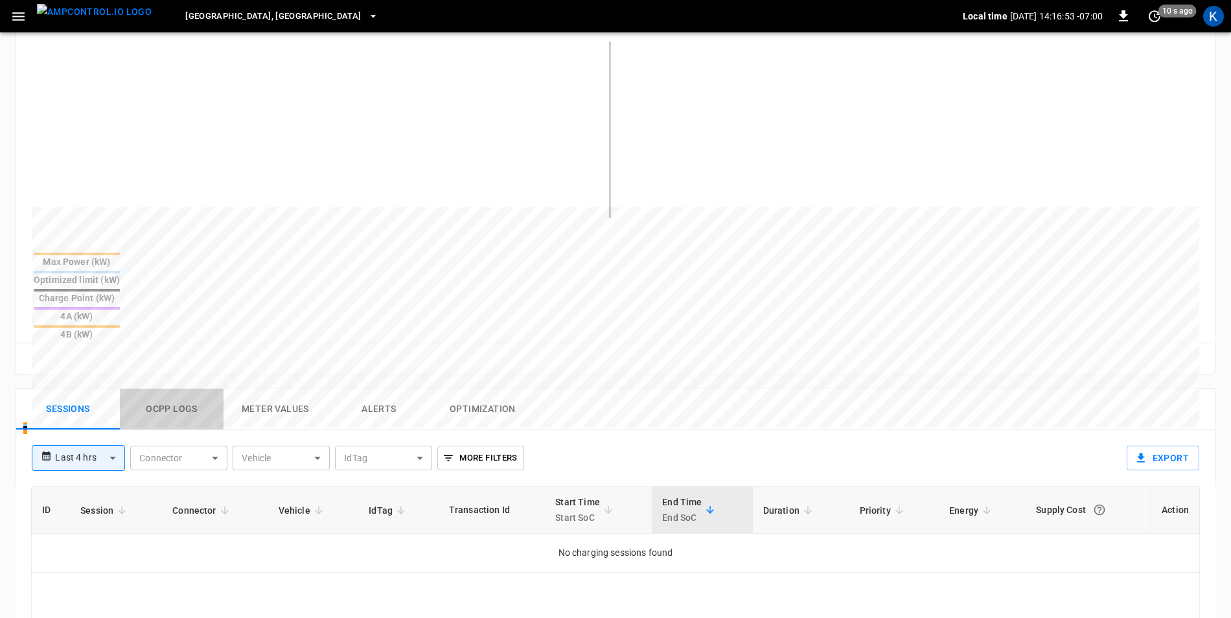
click at [165, 389] on button "Ocpp logs" at bounding box center [172, 409] width 104 height 41
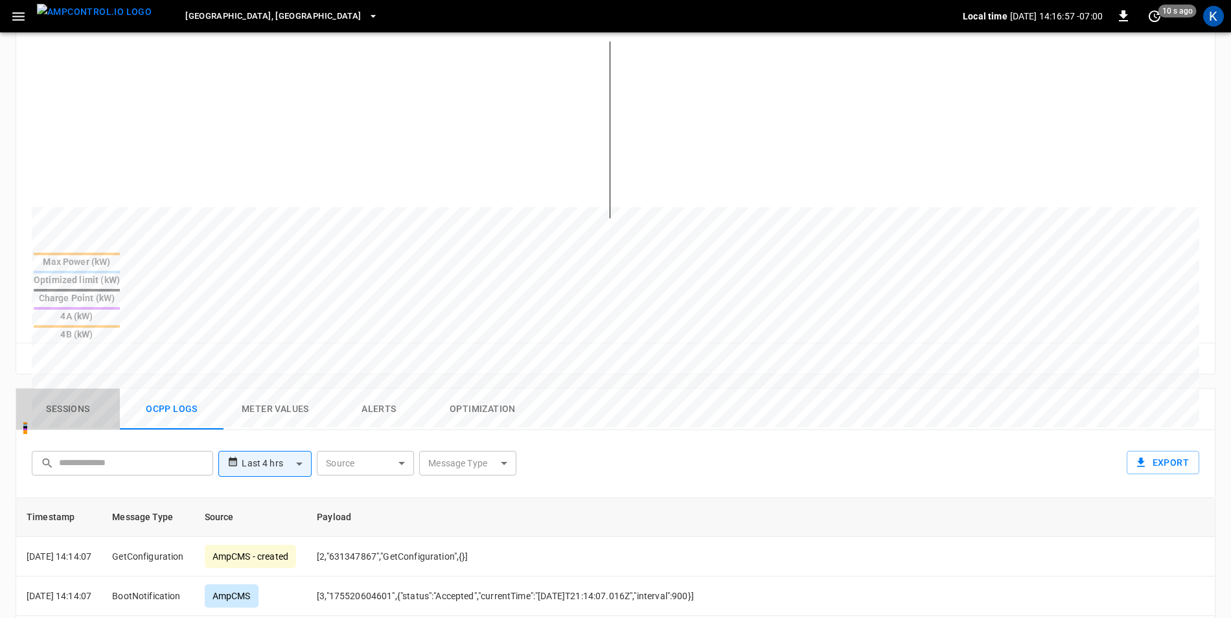
click at [82, 389] on button "Sessions" at bounding box center [68, 409] width 104 height 41
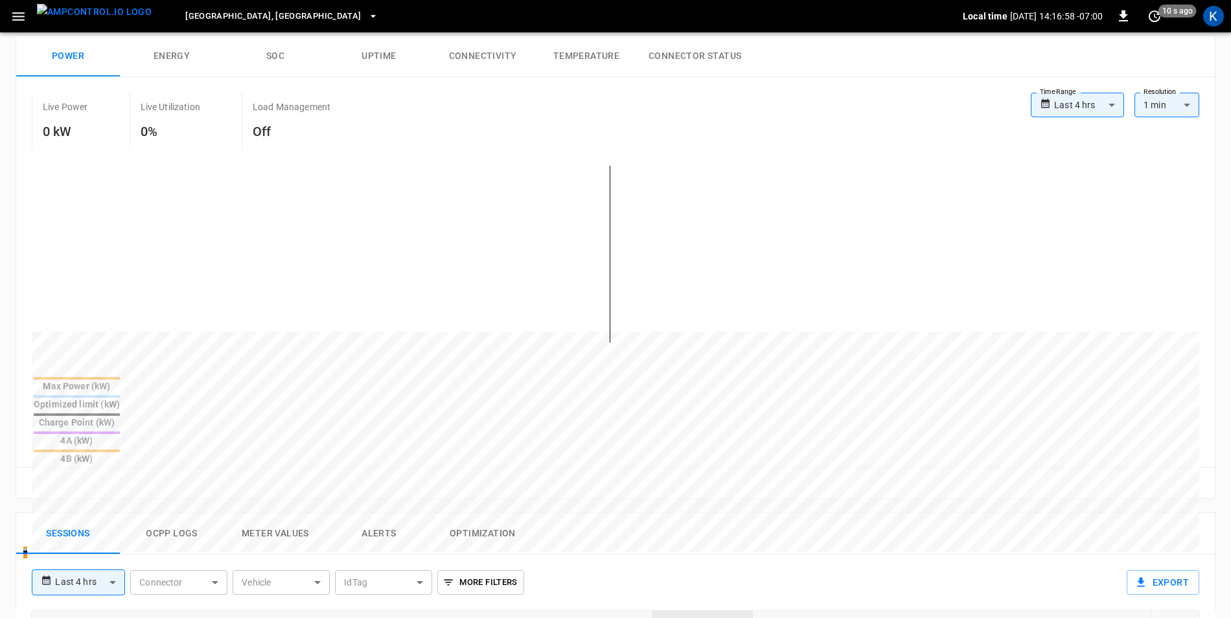
scroll to position [0, 0]
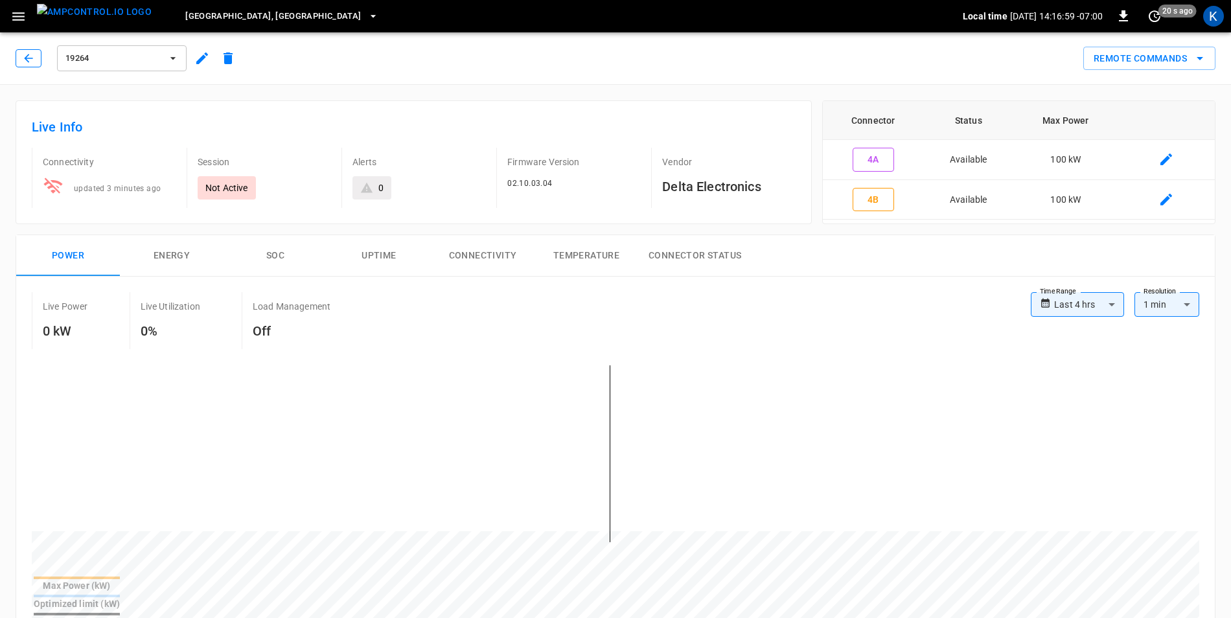
click at [27, 65] on button "button" at bounding box center [29, 58] width 26 height 18
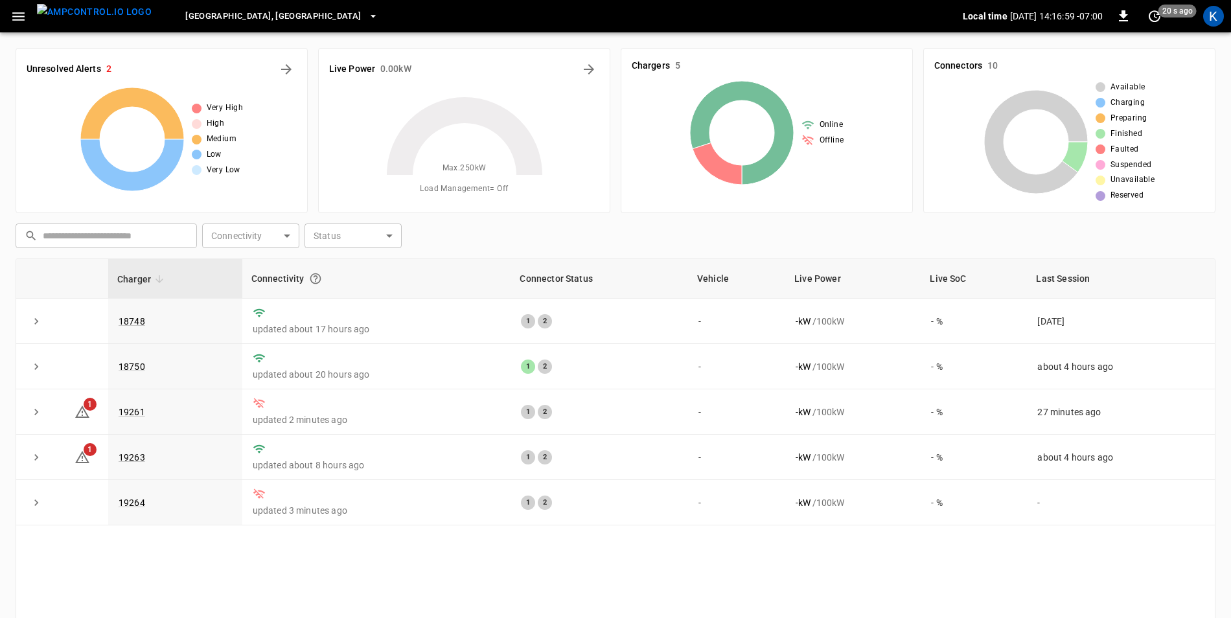
scroll to position [123, 0]
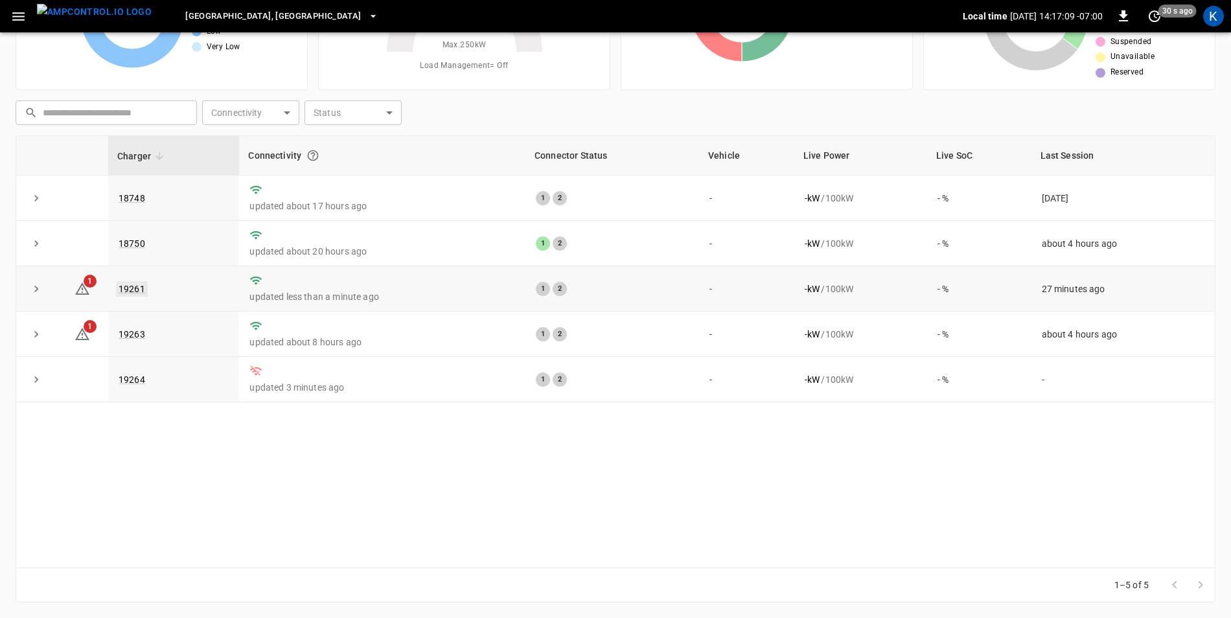
click at [128, 292] on link "19261" at bounding box center [132, 289] width 32 height 16
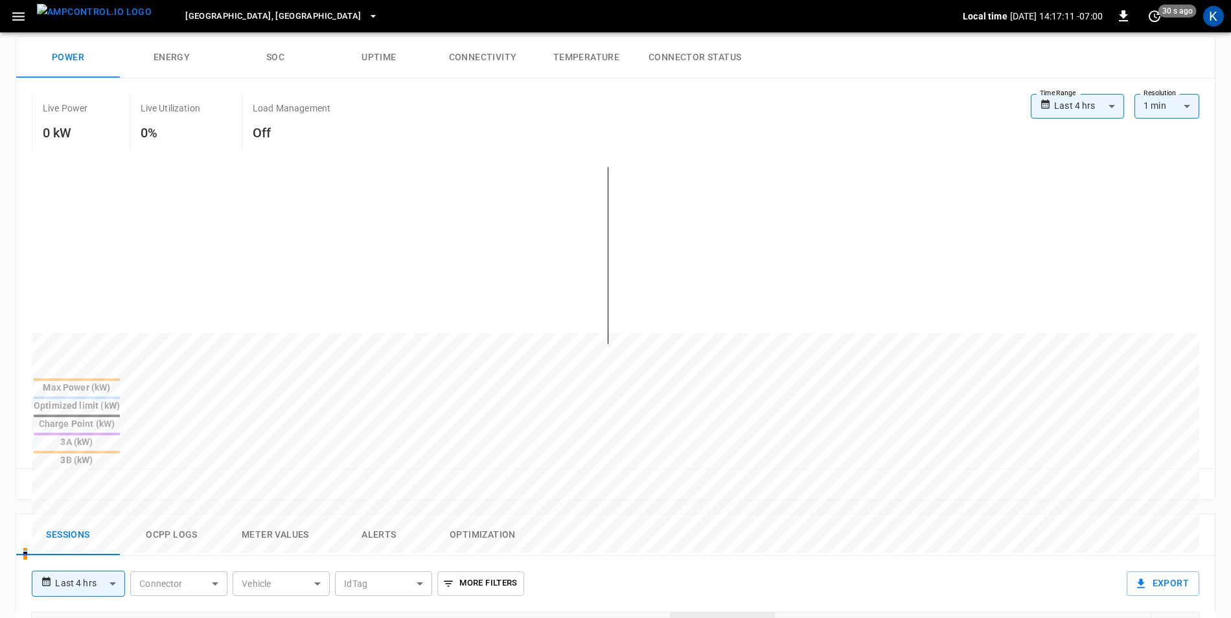
scroll to position [324, 0]
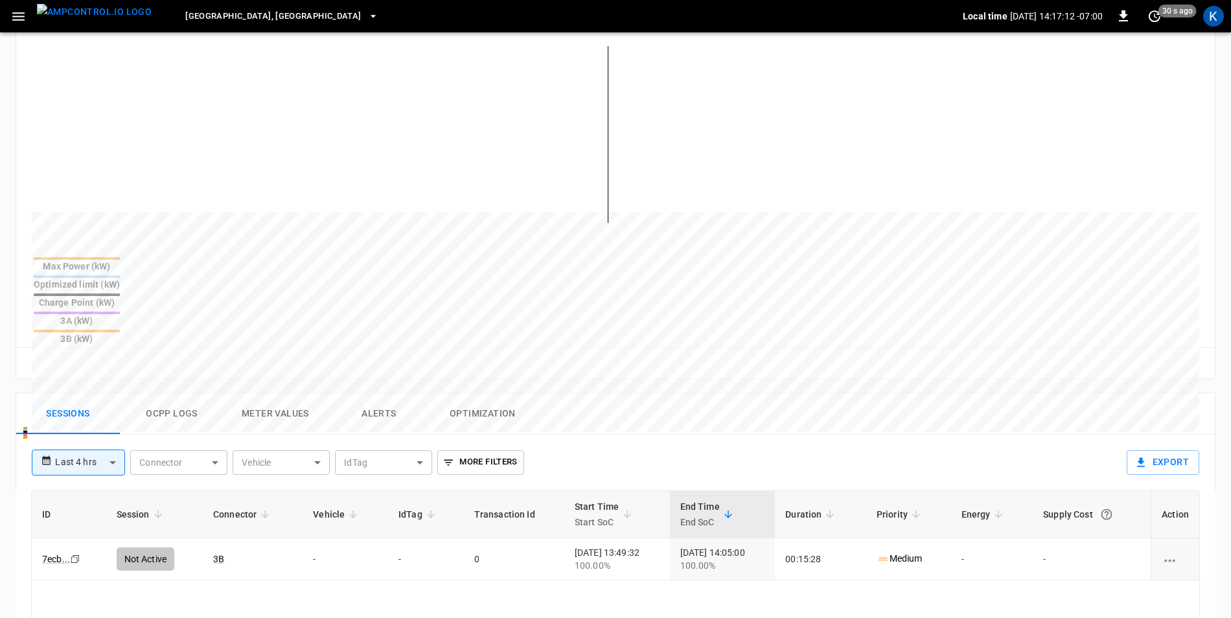
click at [165, 393] on button "Ocpp logs" at bounding box center [172, 413] width 104 height 41
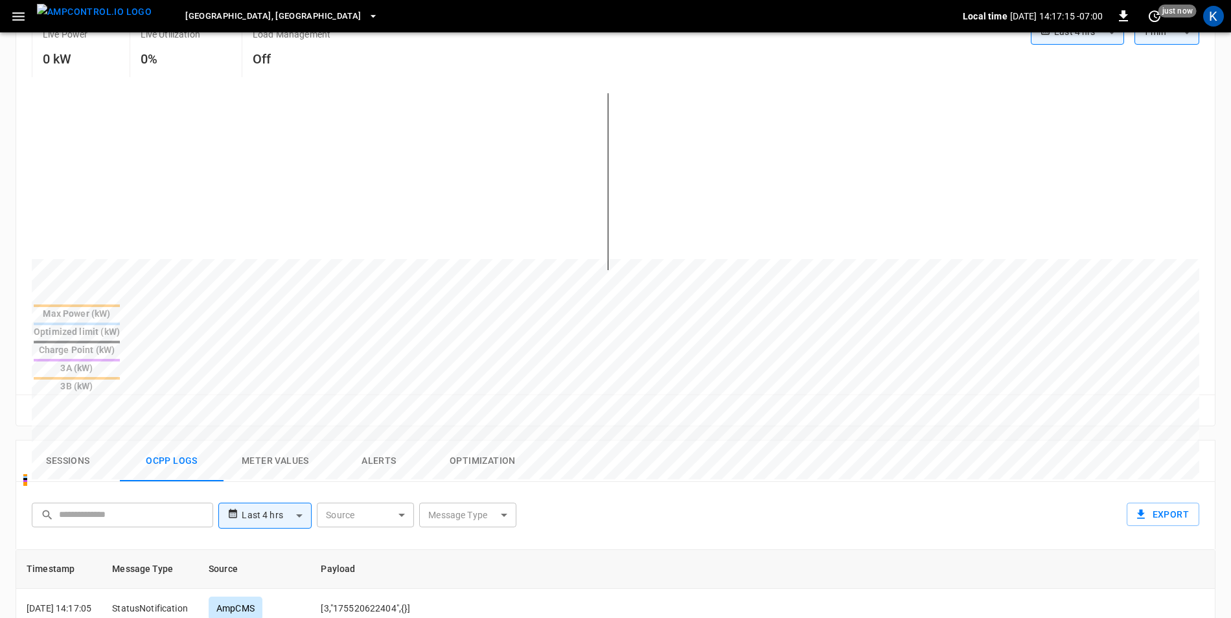
scroll to position [0, 0]
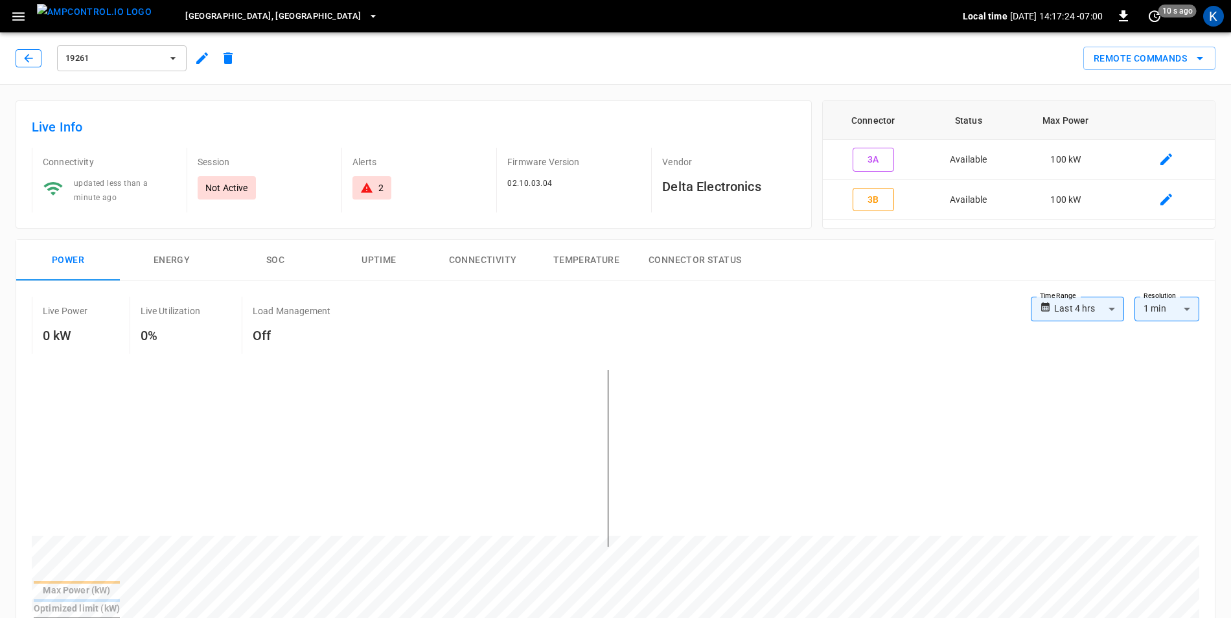
click at [28, 57] on icon "button" at bounding box center [28, 58] width 13 height 13
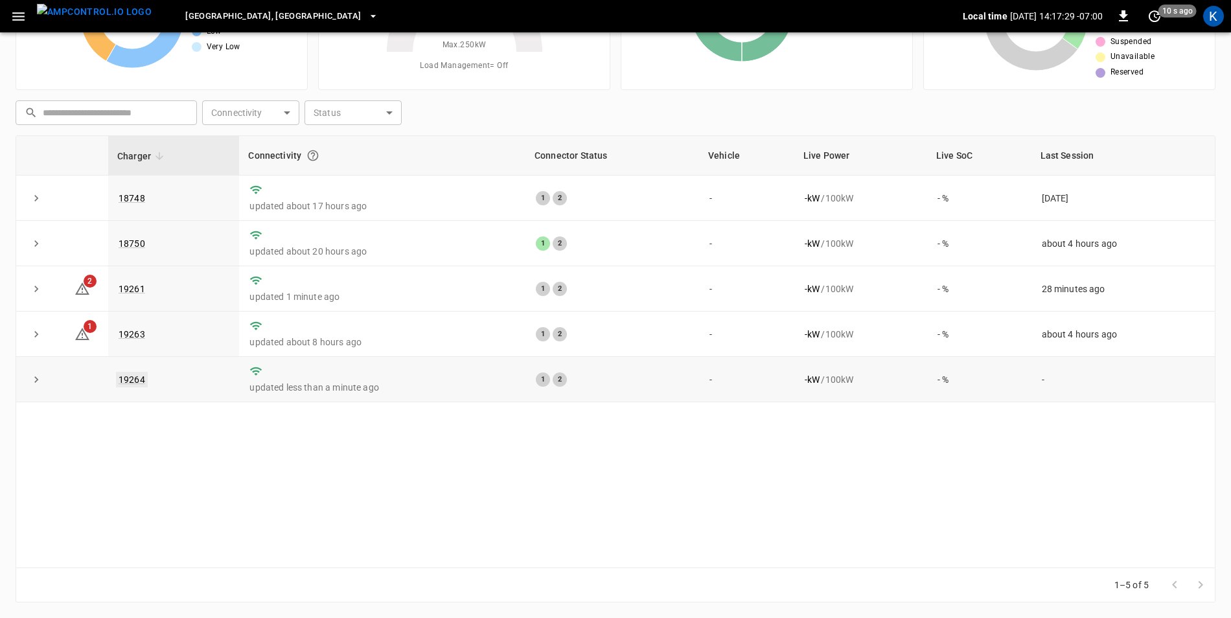
click at [130, 382] on link "19264" at bounding box center [132, 380] width 32 height 16
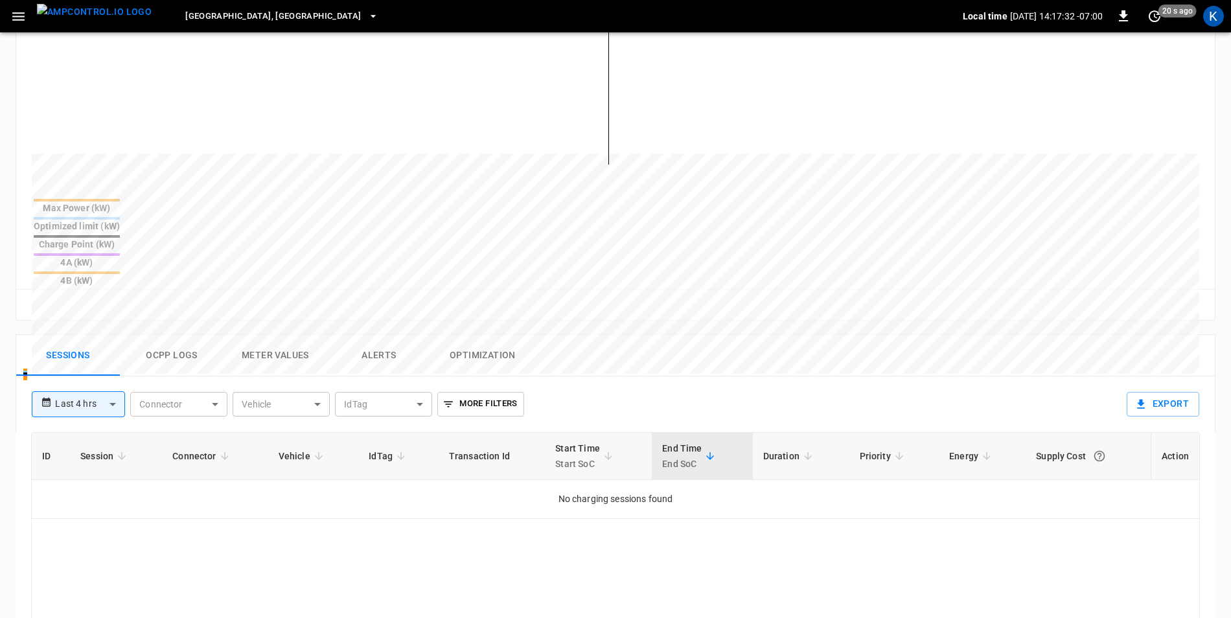
scroll to position [389, 0]
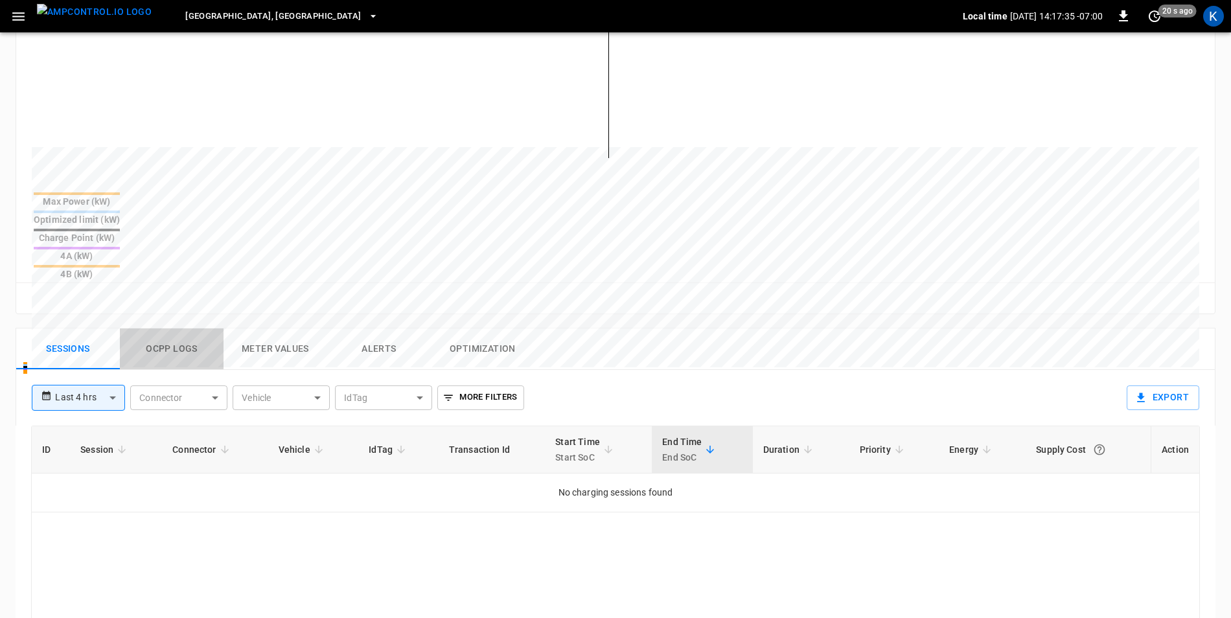
click at [167, 329] on button "Ocpp logs" at bounding box center [172, 349] width 104 height 41
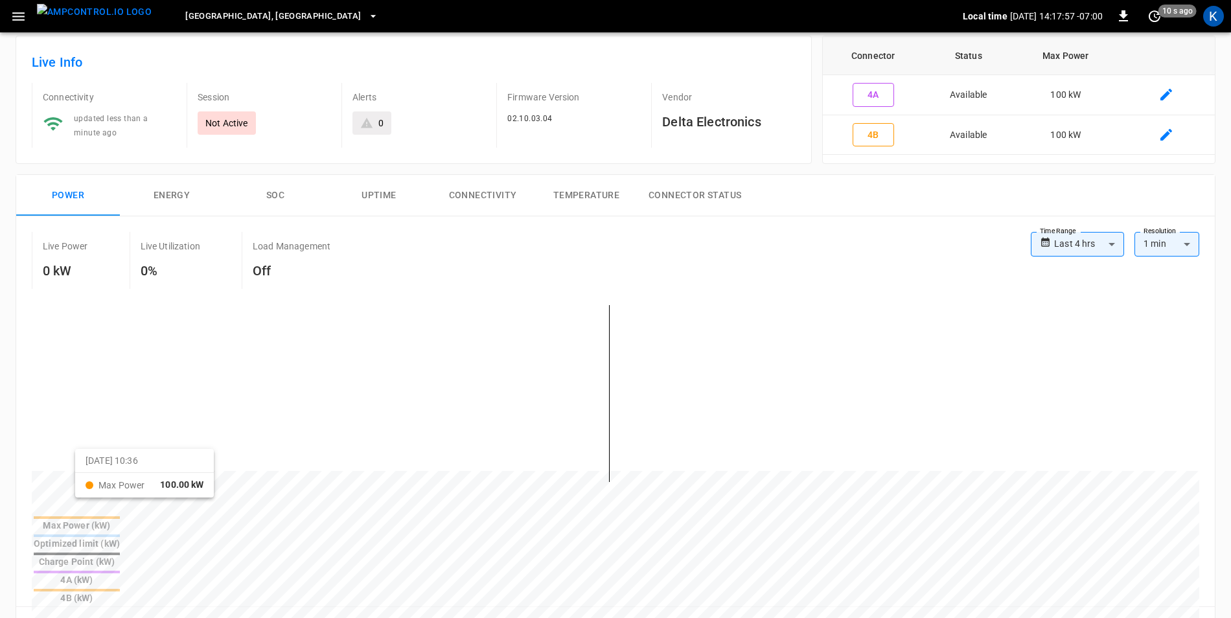
scroll to position [0, 0]
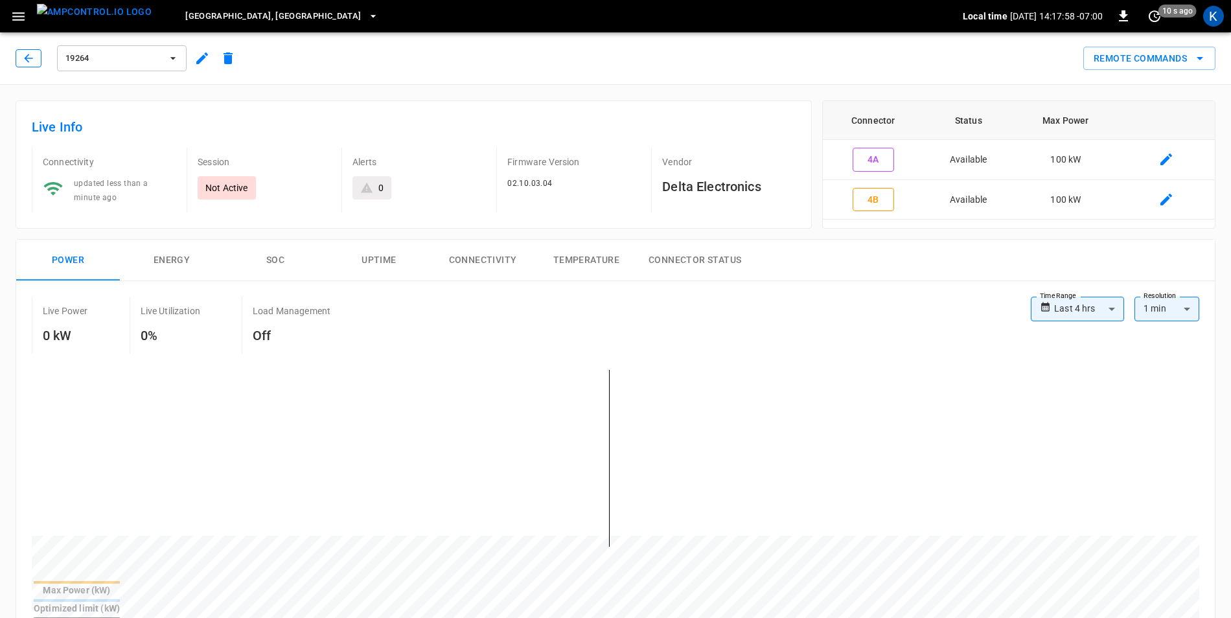
click at [35, 62] on button "button" at bounding box center [29, 58] width 26 height 18
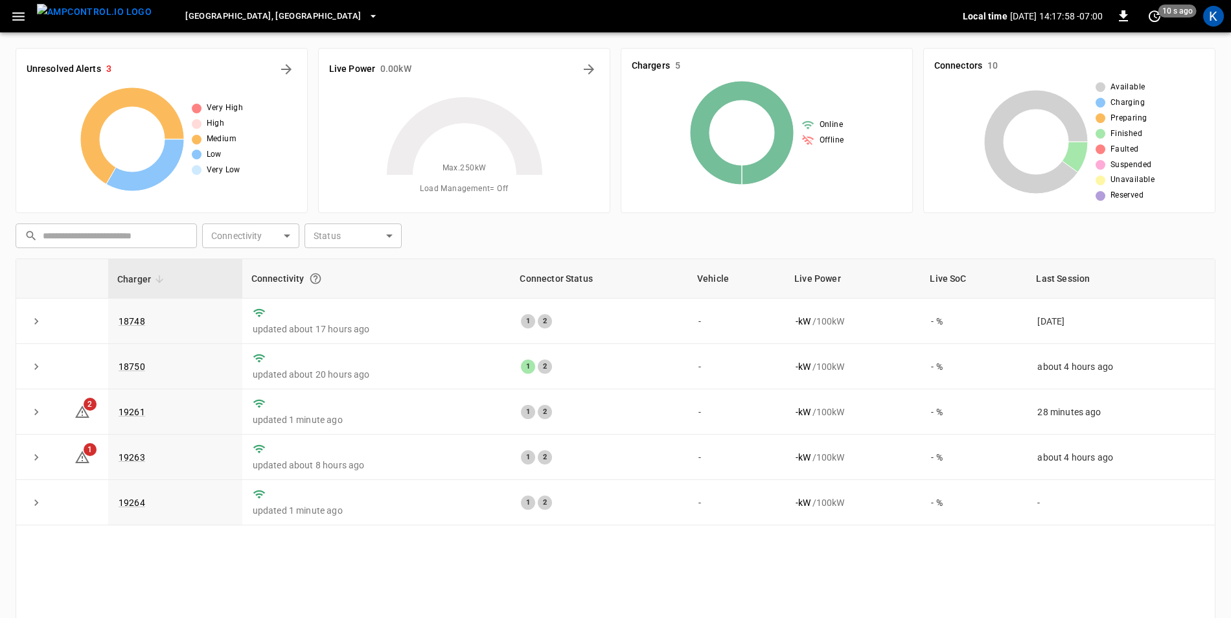
scroll to position [123, 0]
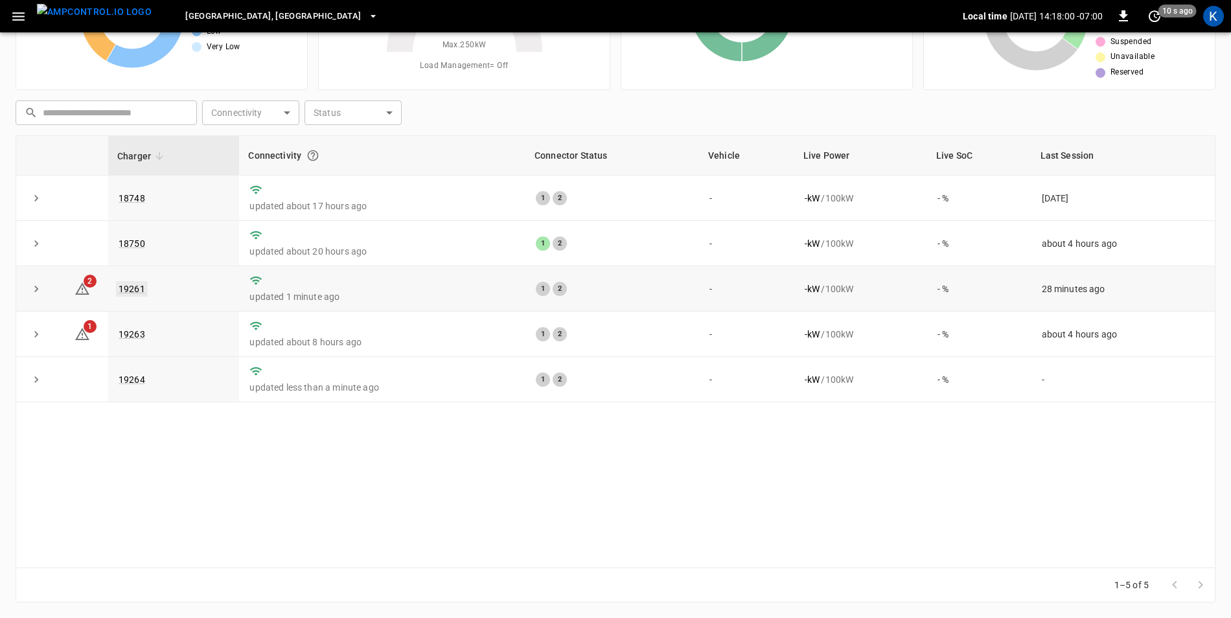
click at [132, 291] on link "19261" at bounding box center [132, 289] width 32 height 16
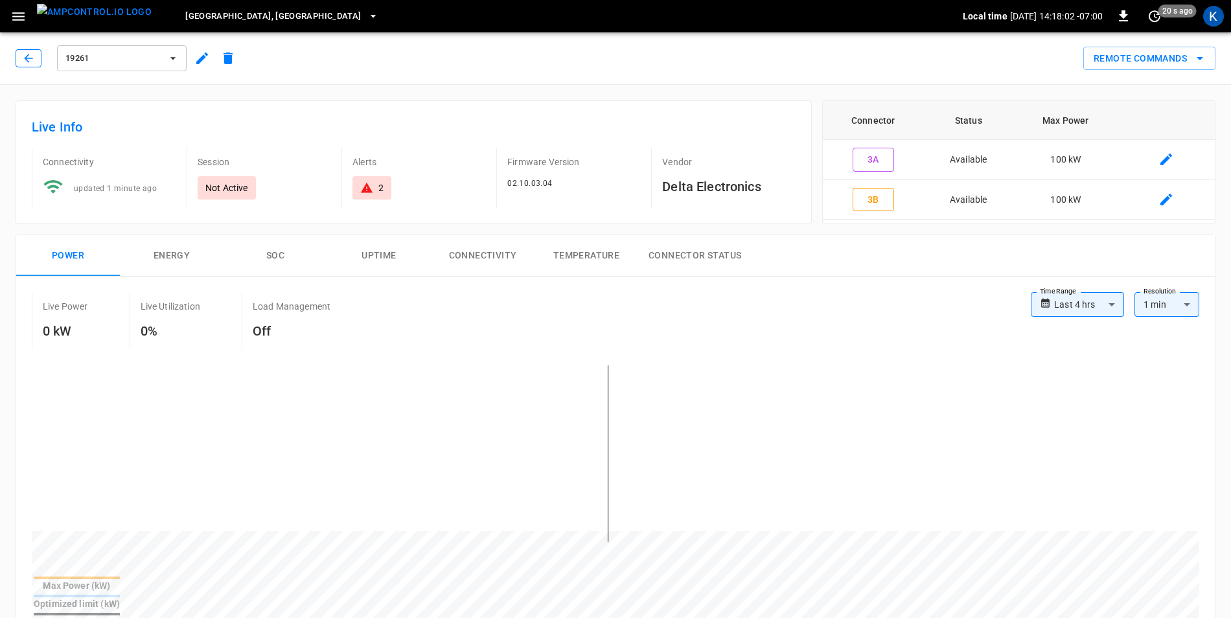
click at [29, 57] on icon "button" at bounding box center [28, 58] width 13 height 13
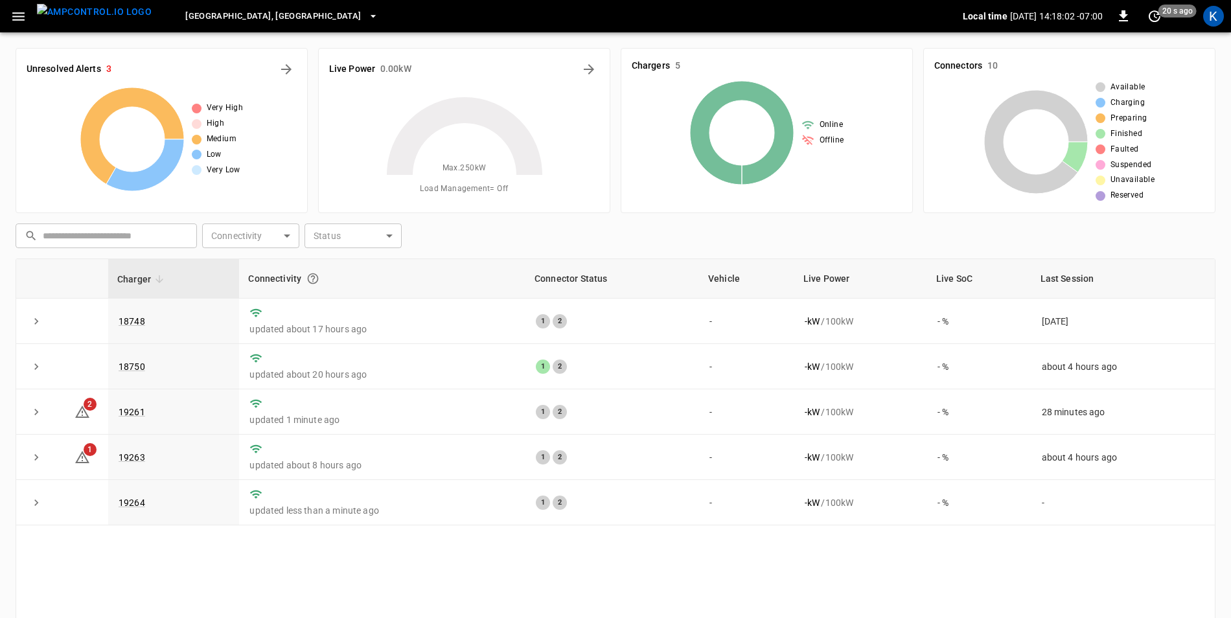
scroll to position [123, 0]
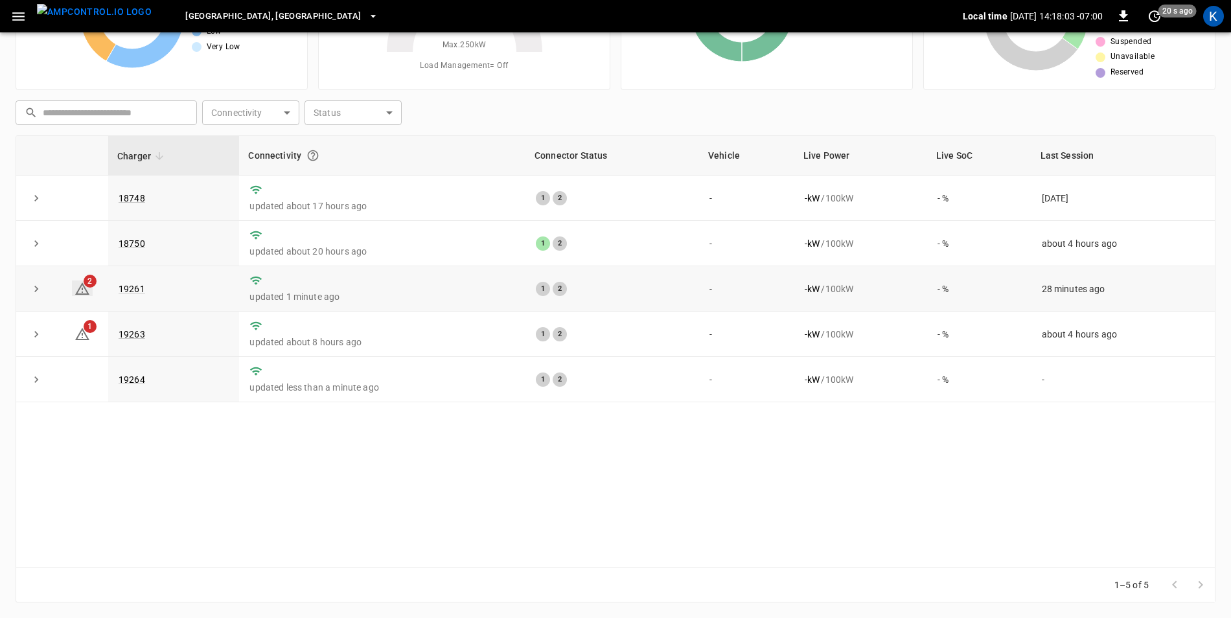
click at [86, 290] on icon at bounding box center [83, 289] width 16 height 16
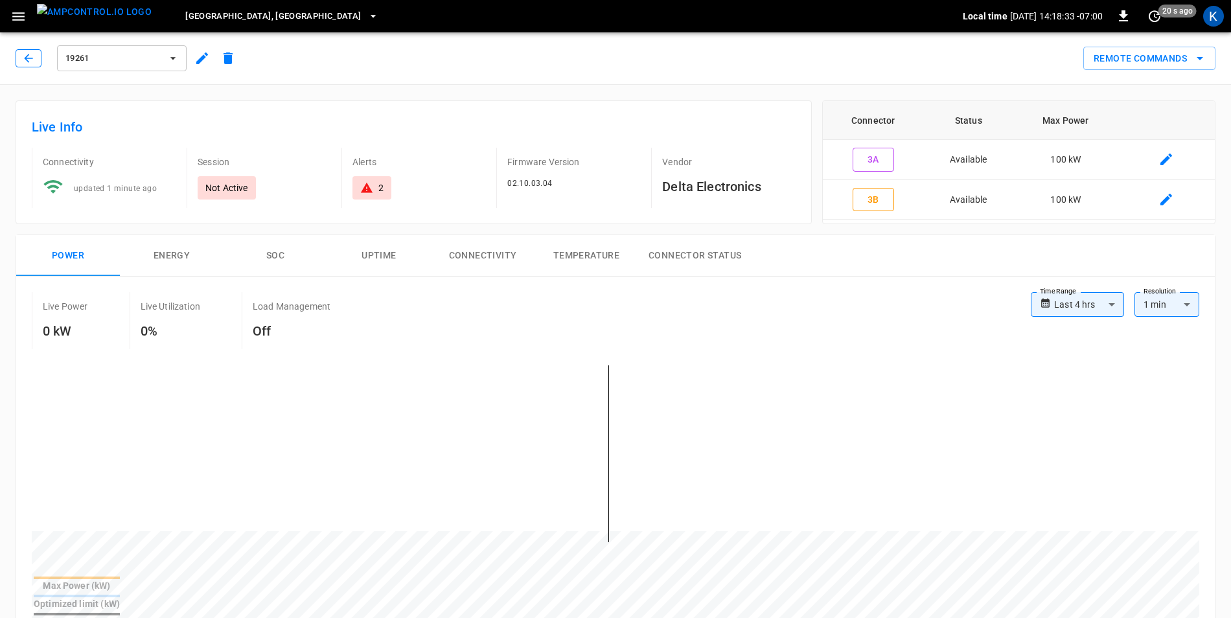
click at [35, 54] on button "button" at bounding box center [29, 58] width 26 height 18
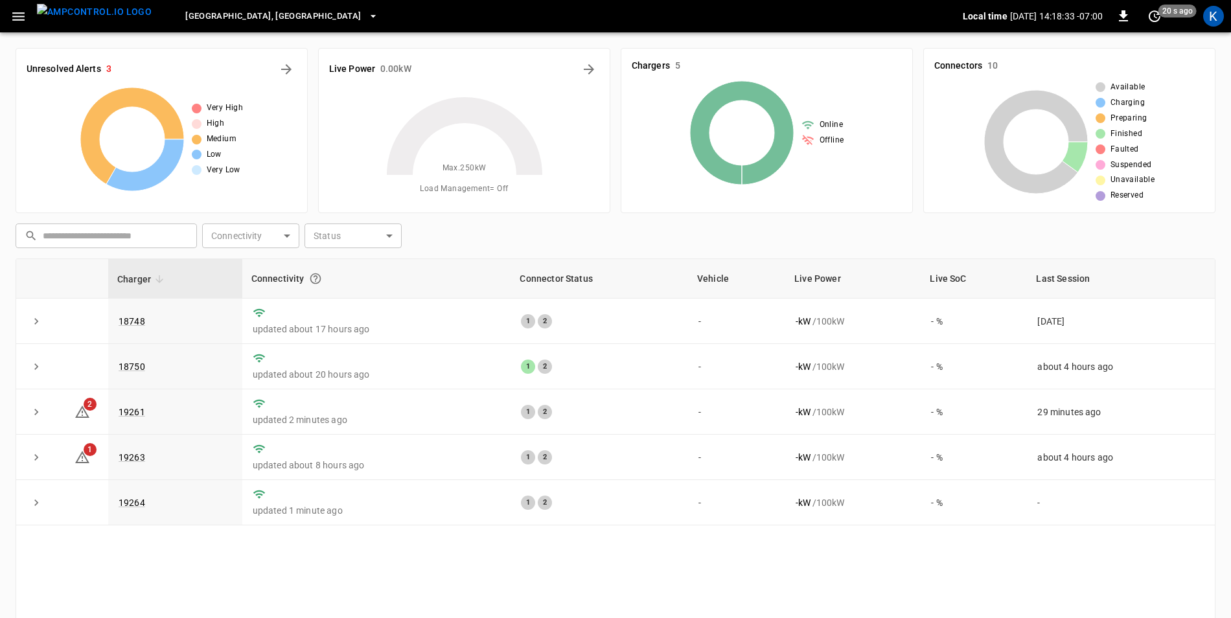
scroll to position [123, 0]
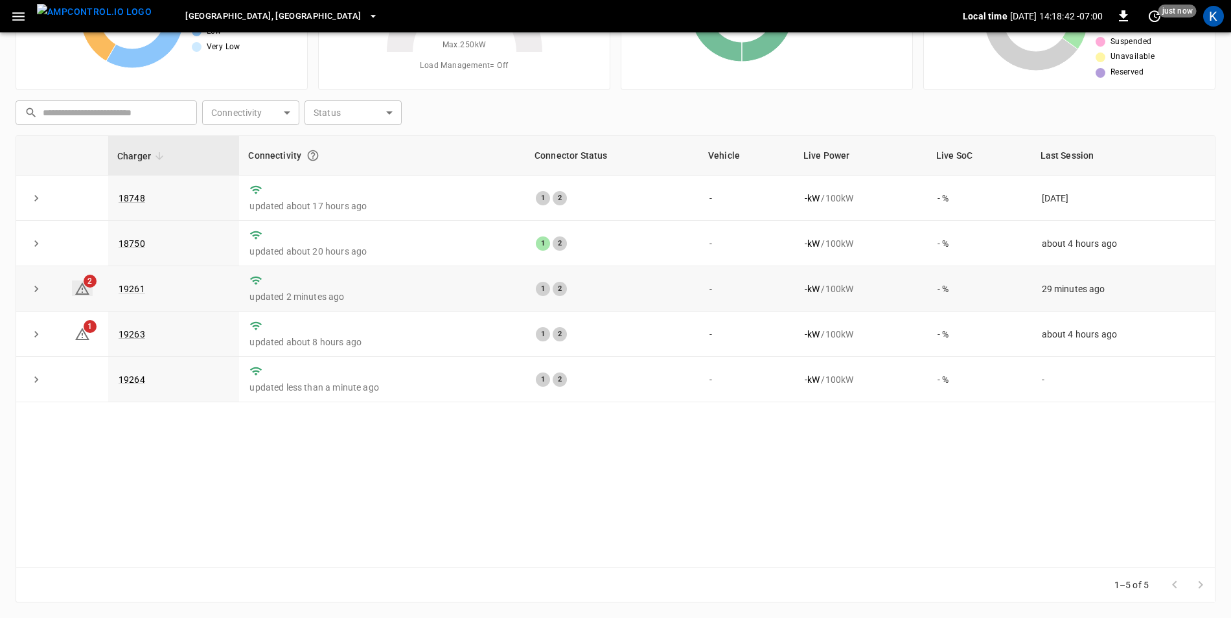
click at [84, 290] on icon at bounding box center [82, 289] width 14 height 12
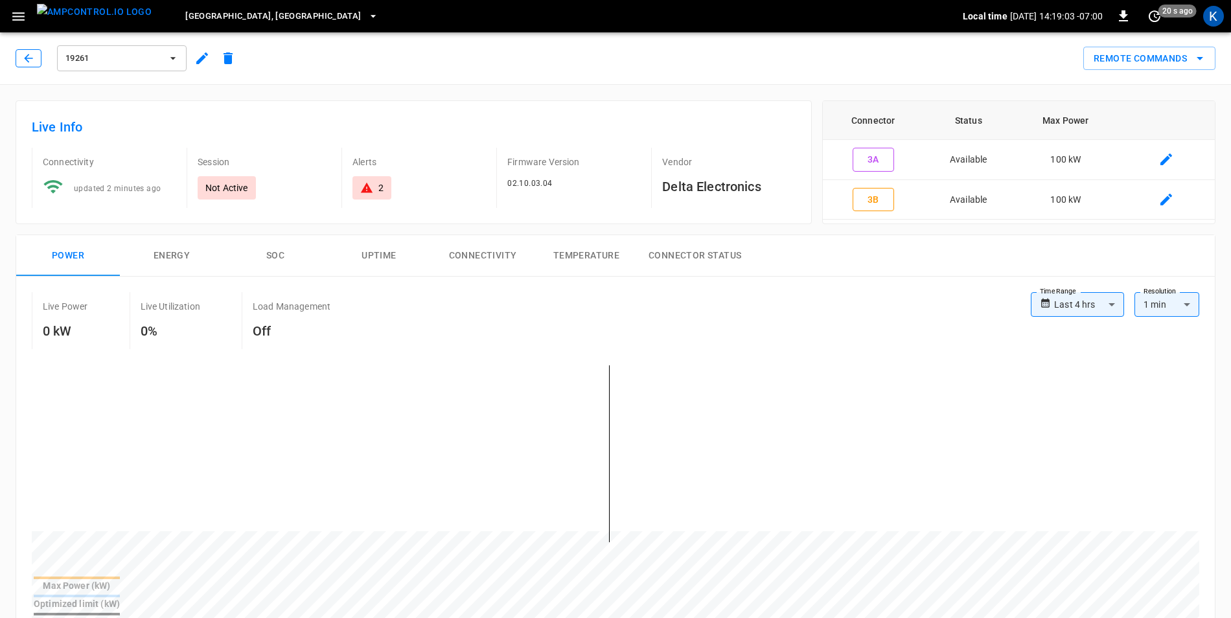
click at [36, 56] on button "button" at bounding box center [29, 58] width 26 height 18
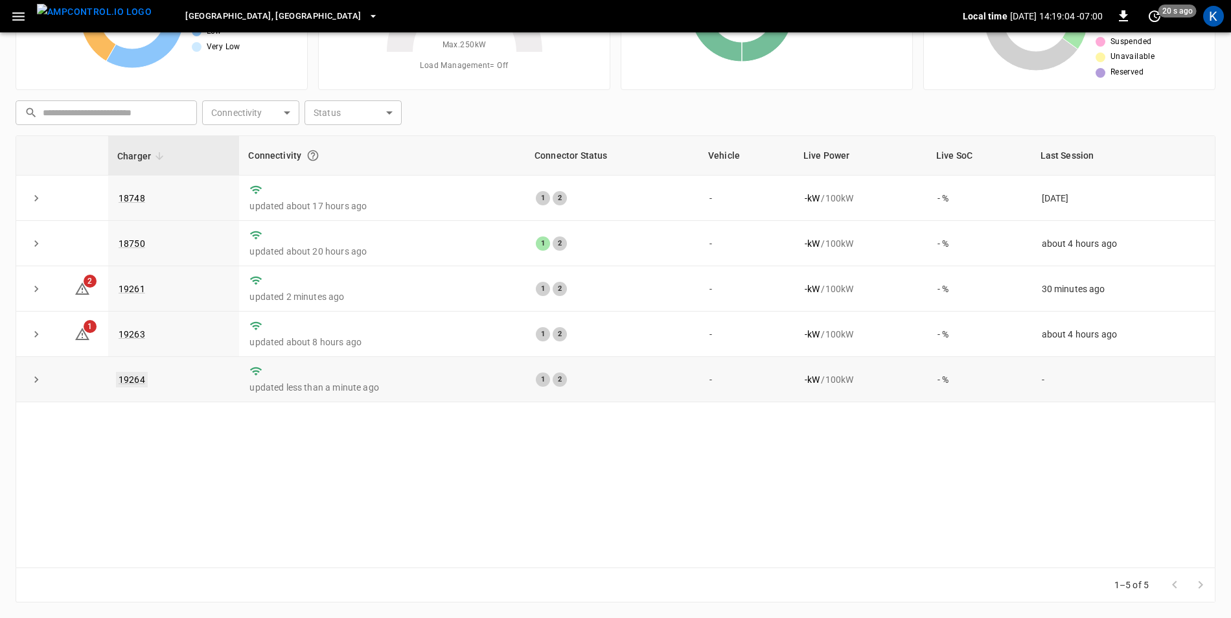
click at [132, 382] on link "19264" at bounding box center [132, 380] width 32 height 16
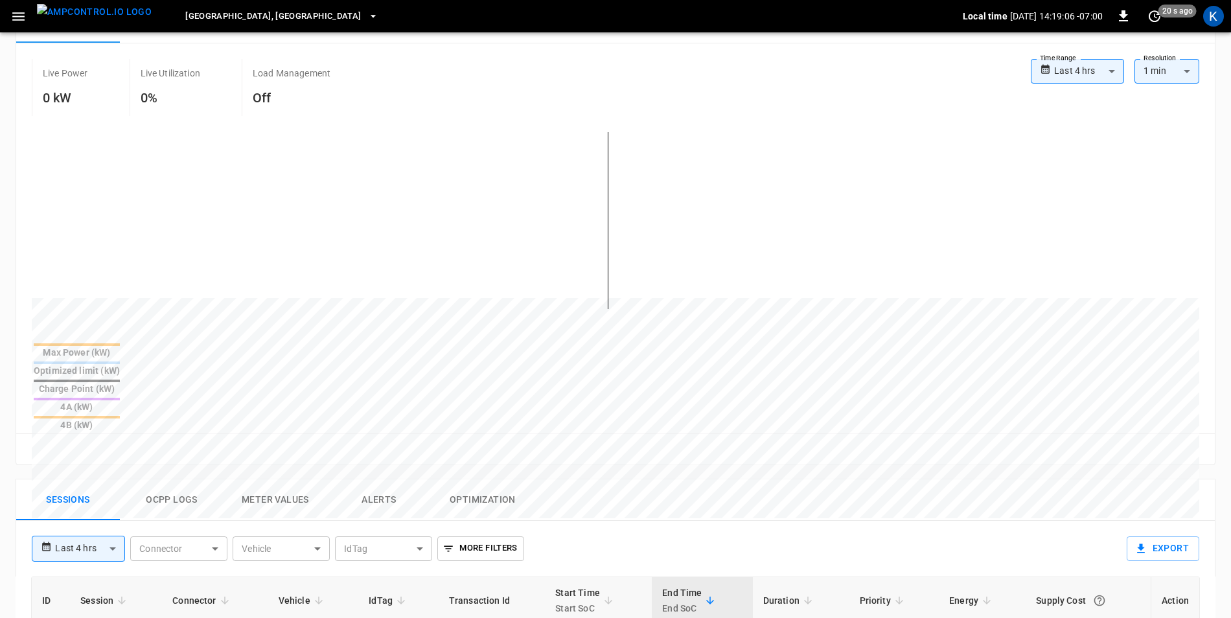
scroll to position [324, 0]
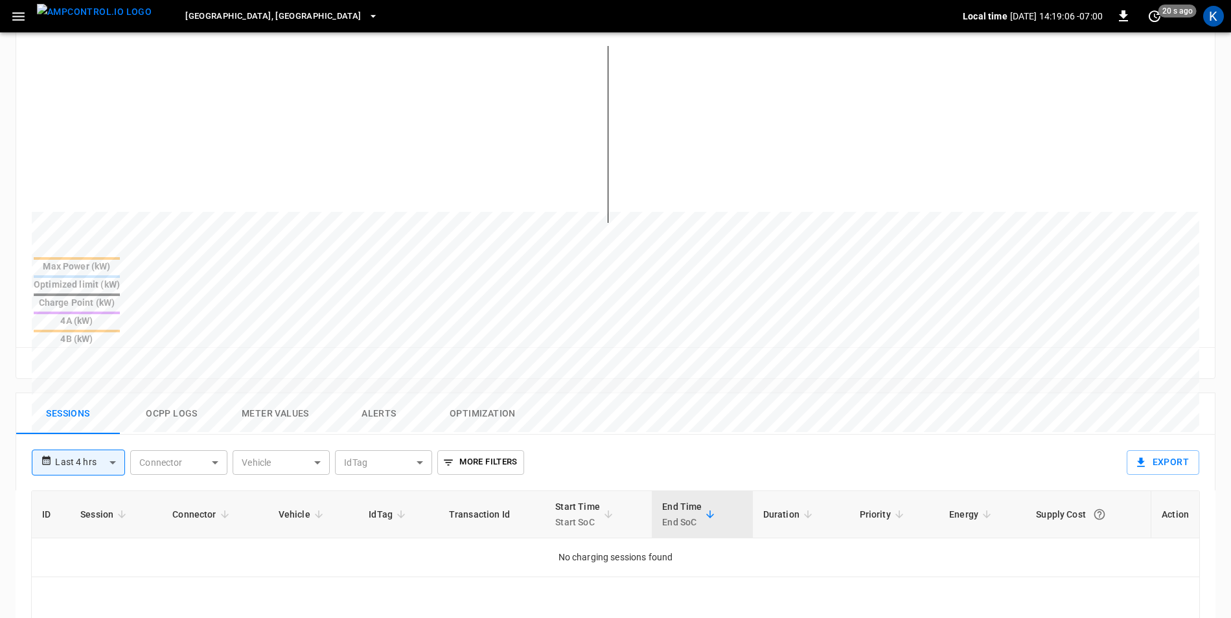
click at [167, 393] on button "Ocpp logs" at bounding box center [172, 413] width 104 height 41
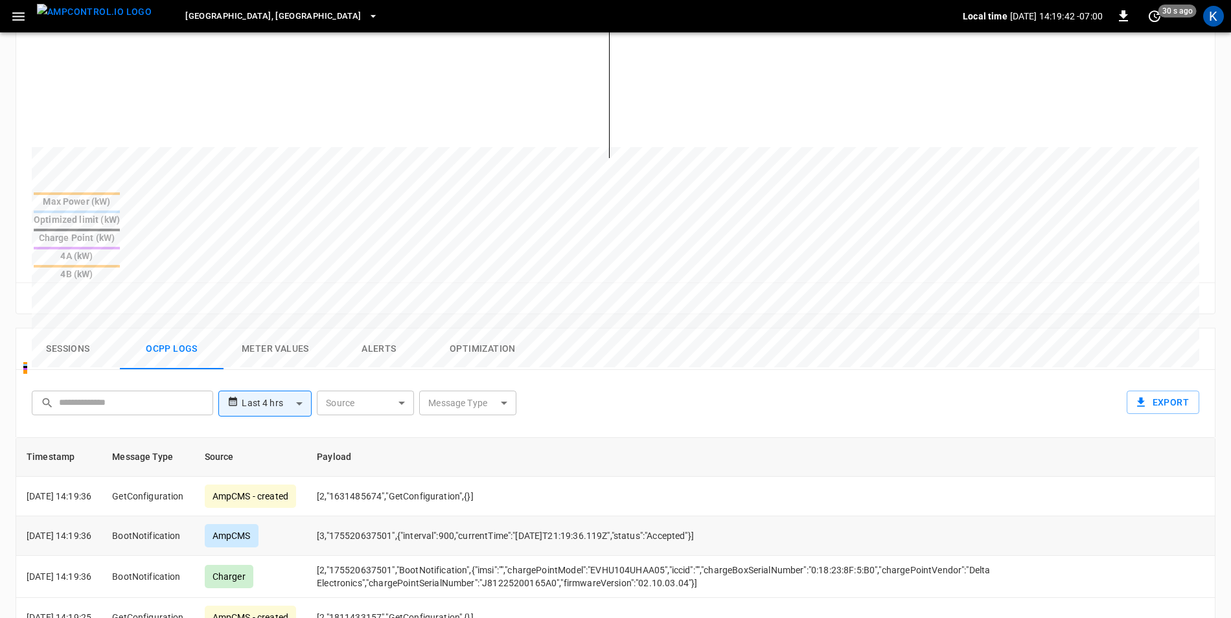
scroll to position [0, 0]
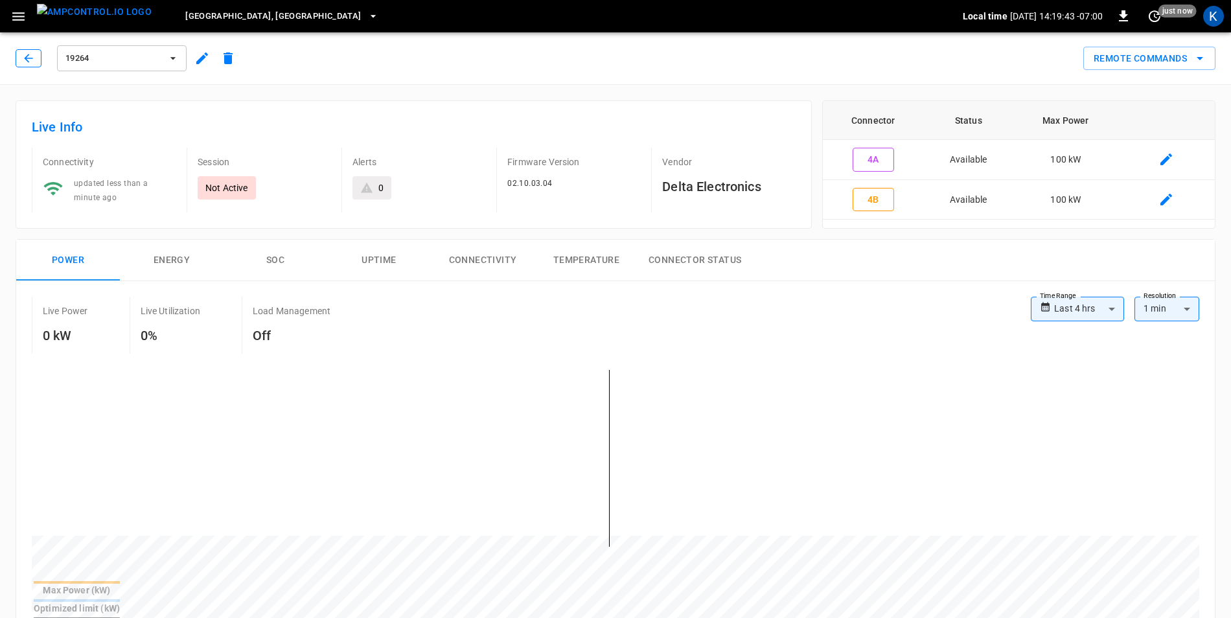
click at [27, 61] on icon "button" at bounding box center [28, 58] width 8 height 8
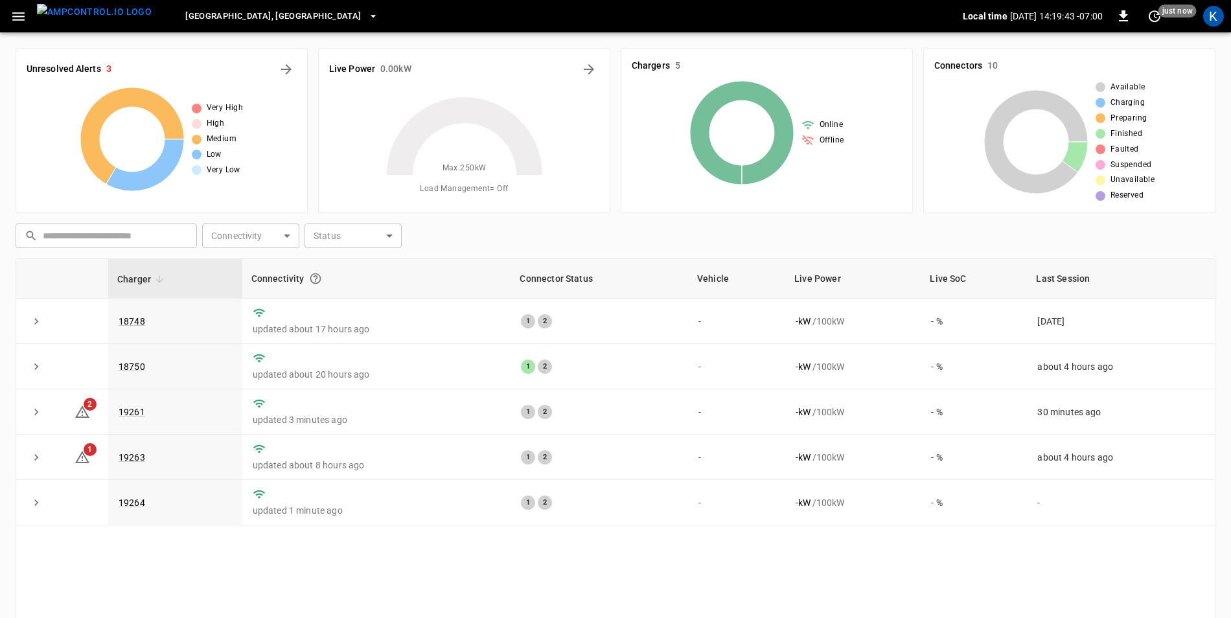
scroll to position [123, 0]
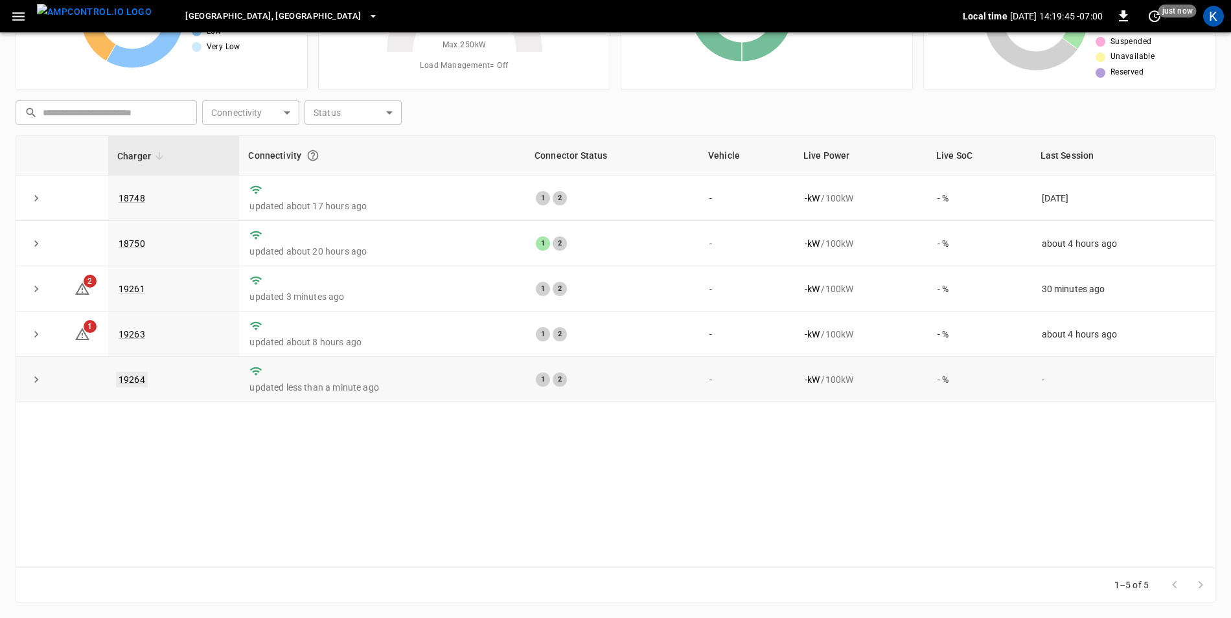
click at [131, 384] on link "19264" at bounding box center [132, 380] width 32 height 16
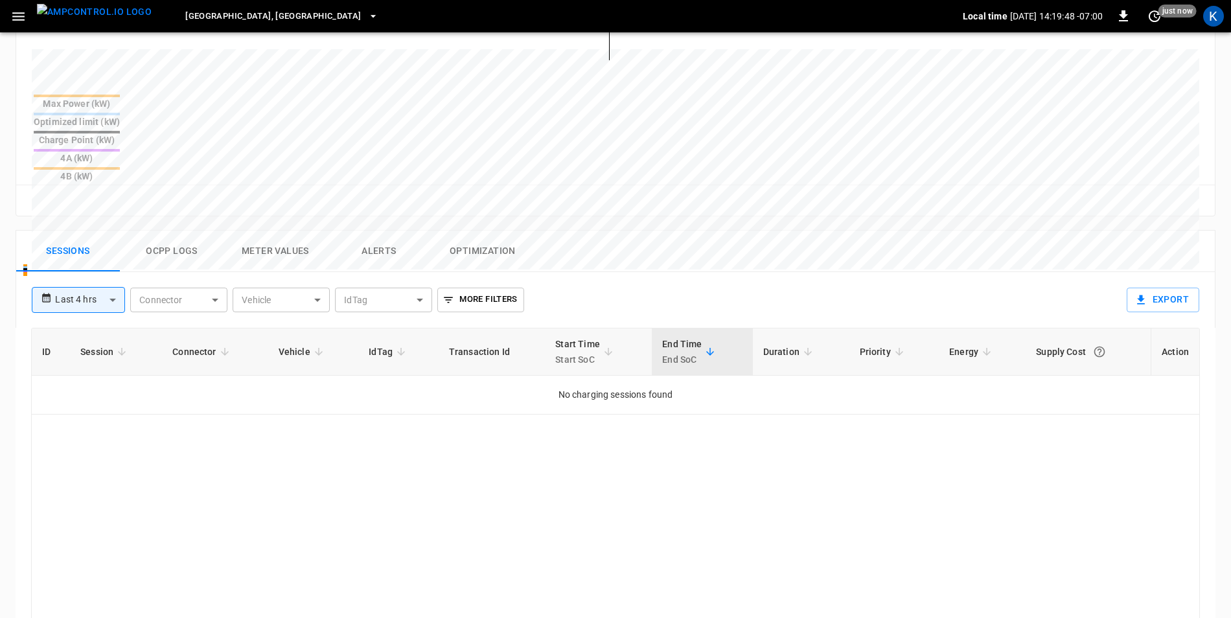
scroll to position [486, 0]
click at [179, 231] on button "Ocpp logs" at bounding box center [172, 251] width 104 height 41
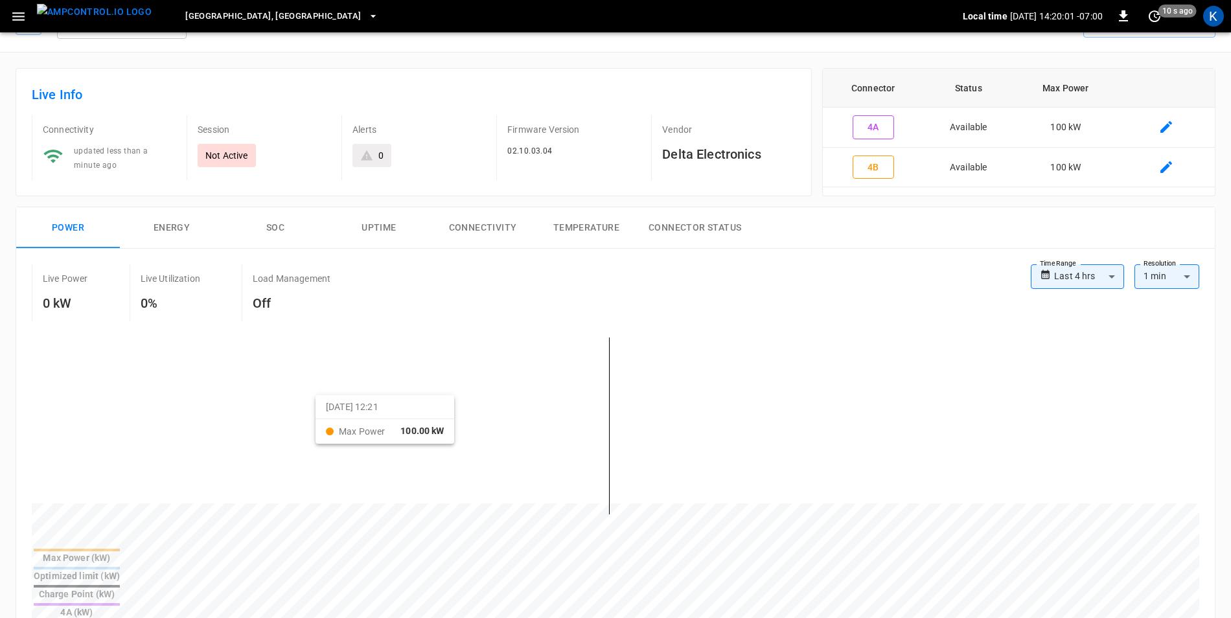
scroll to position [0, 0]
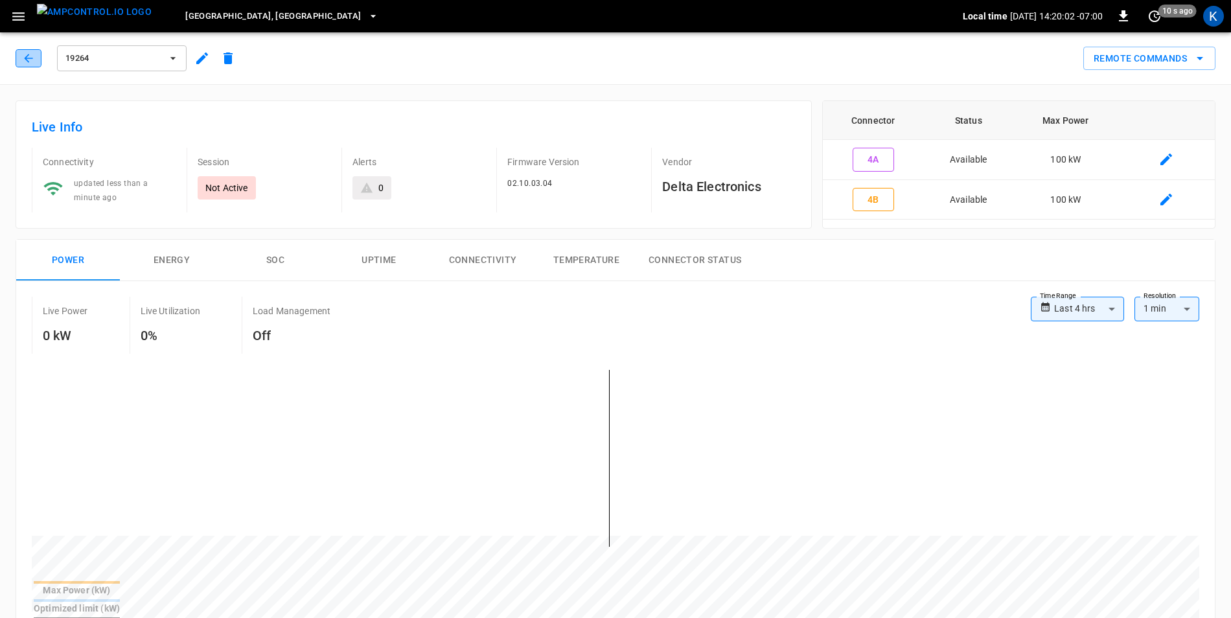
click at [30, 53] on icon "button" at bounding box center [28, 58] width 13 height 13
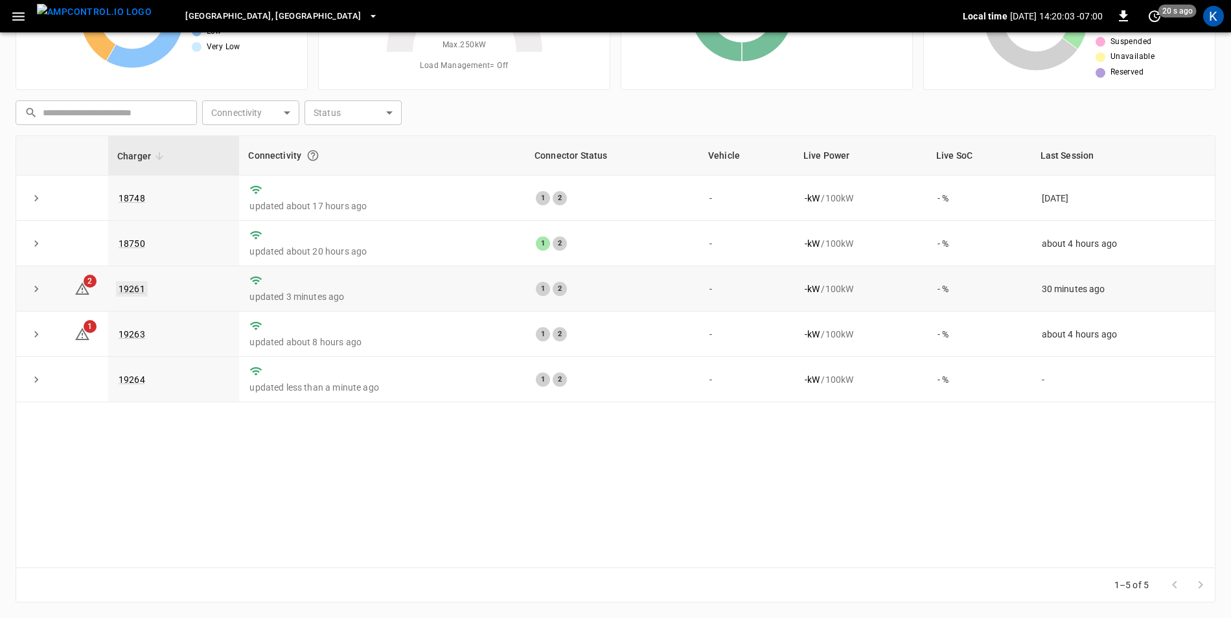
click at [130, 293] on link "19261" at bounding box center [132, 289] width 32 height 16
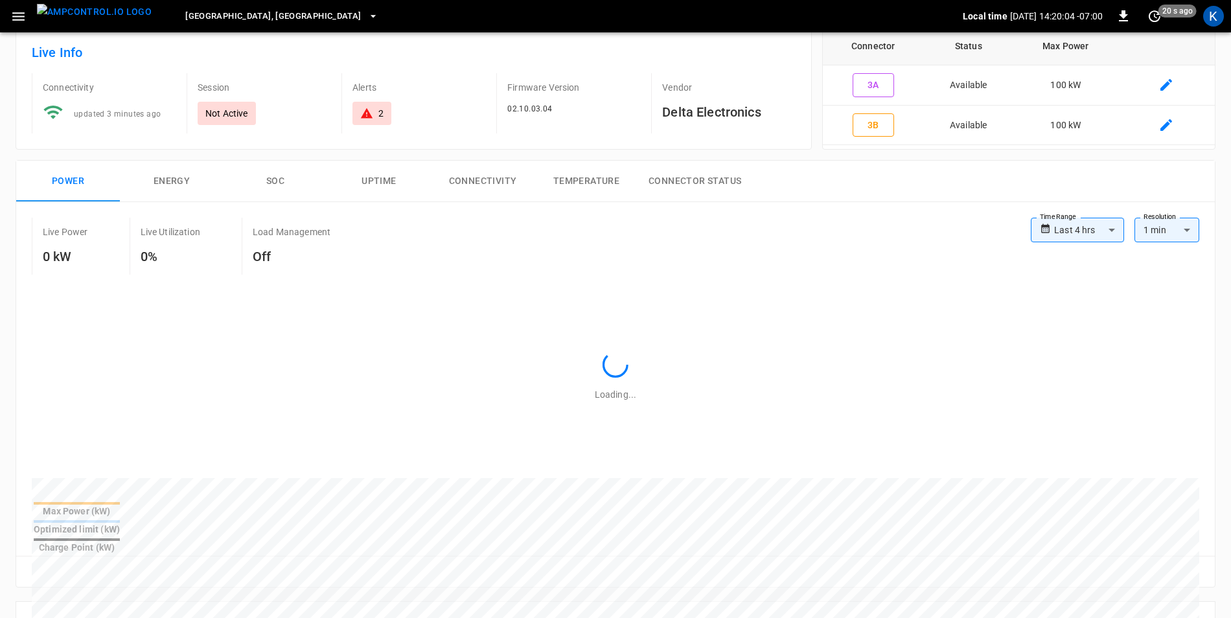
scroll to position [324, 0]
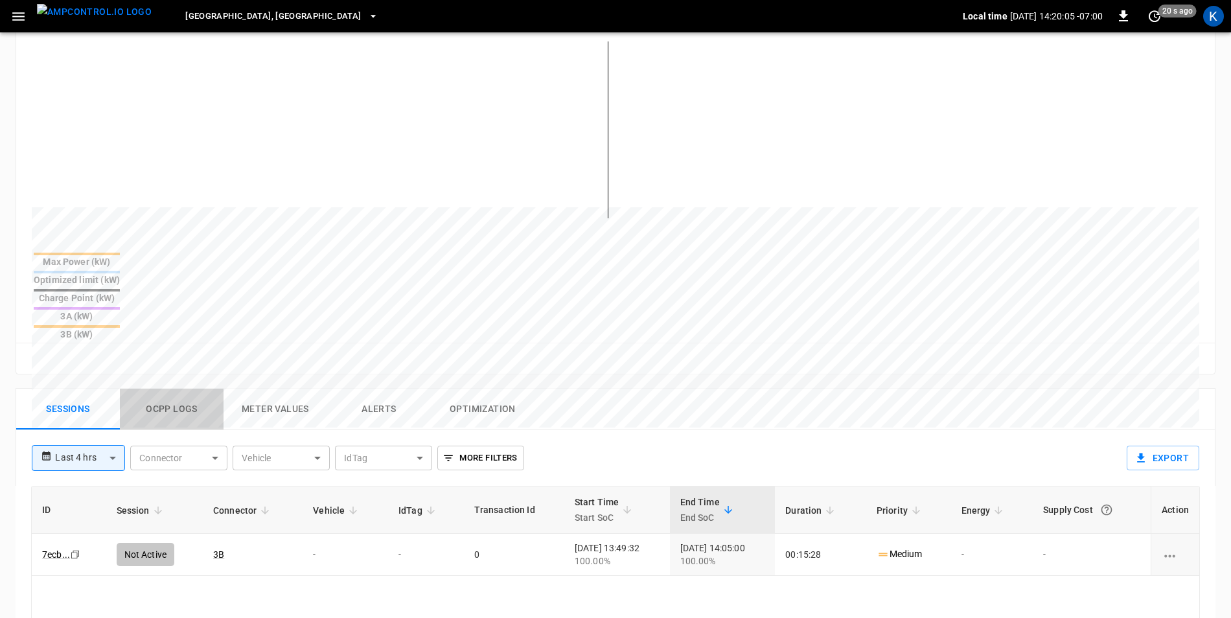
click at [175, 389] on button "Ocpp logs" at bounding box center [172, 409] width 104 height 41
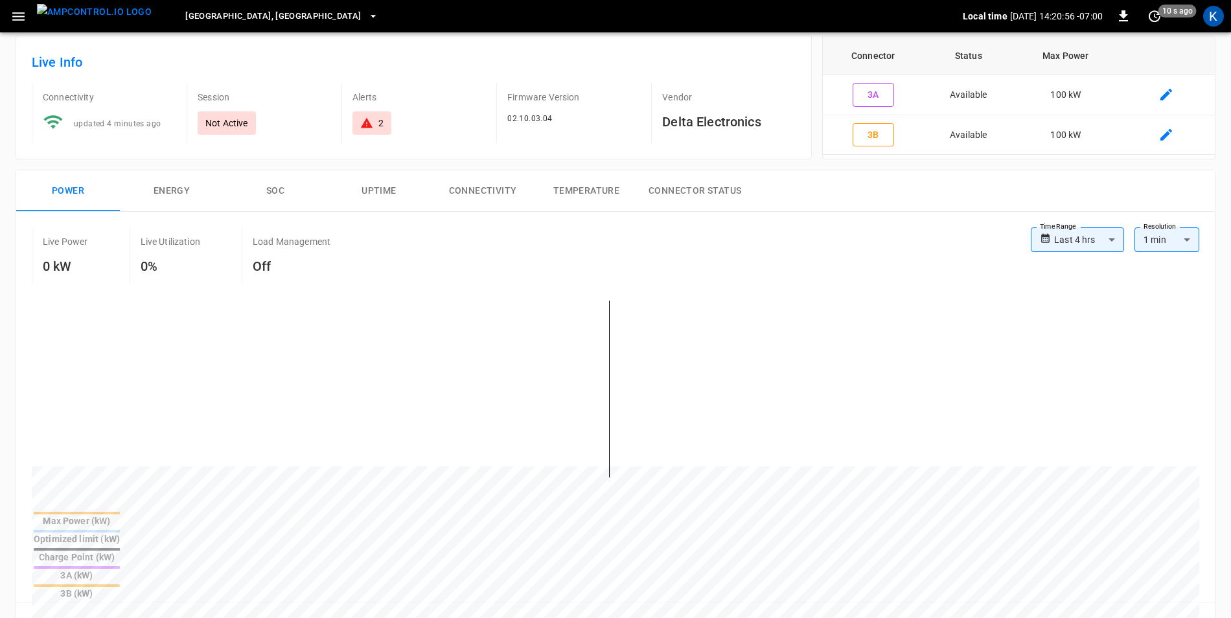
scroll to position [0, 0]
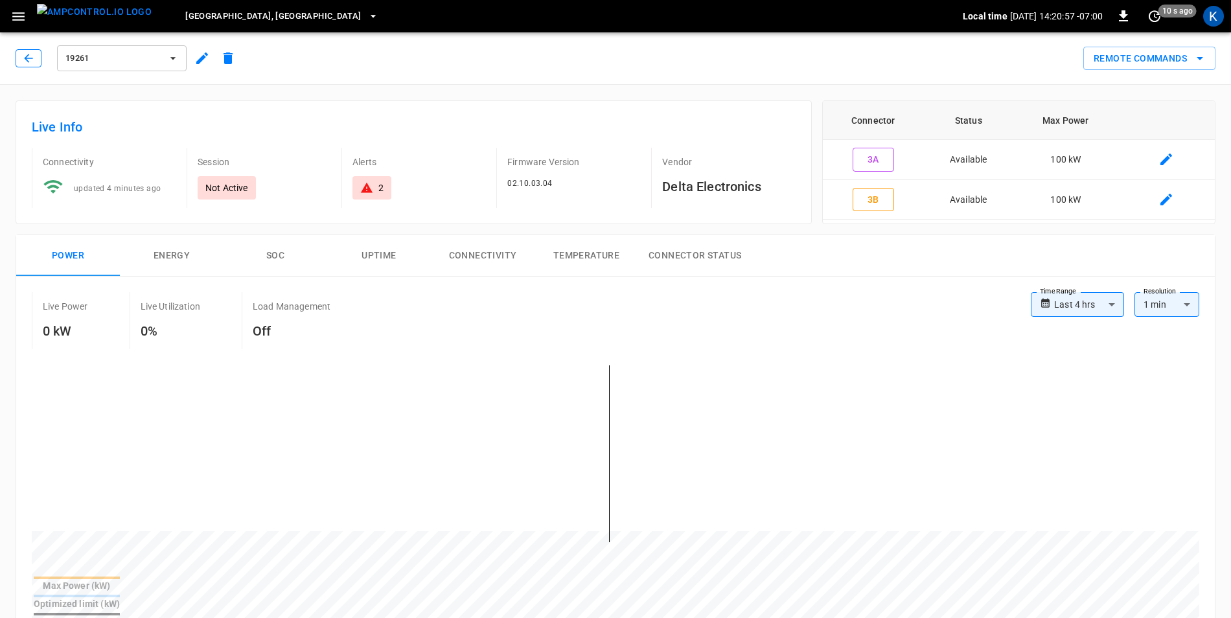
click at [34, 58] on icon "button" at bounding box center [28, 58] width 13 height 13
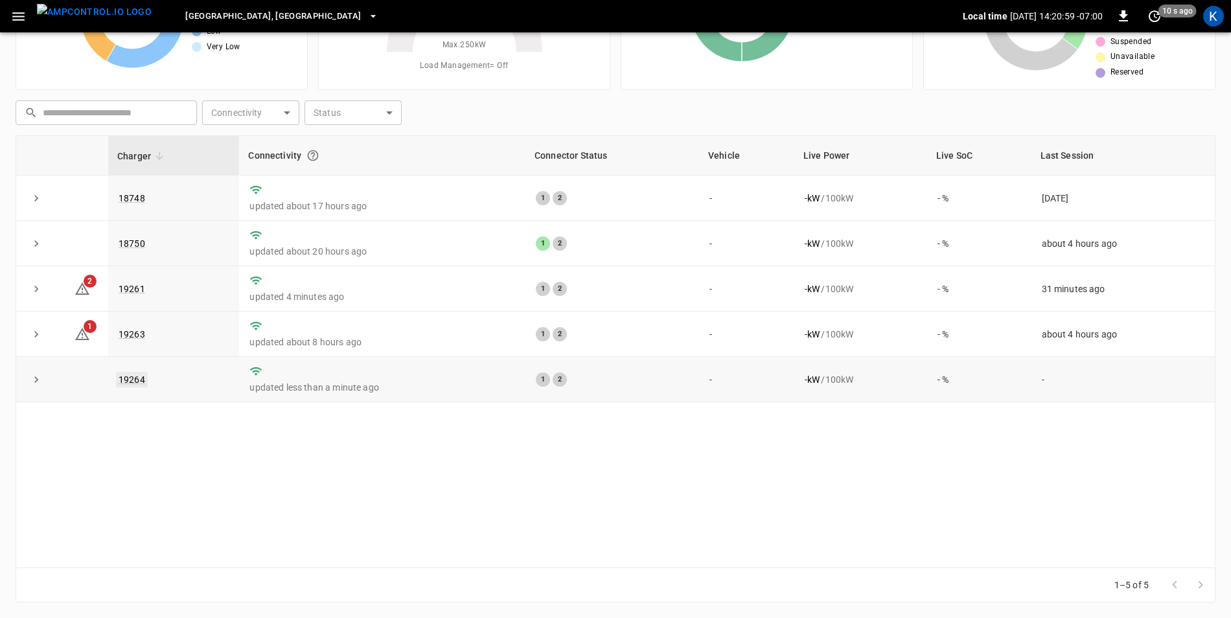
click at [130, 380] on link "19264" at bounding box center [132, 380] width 32 height 16
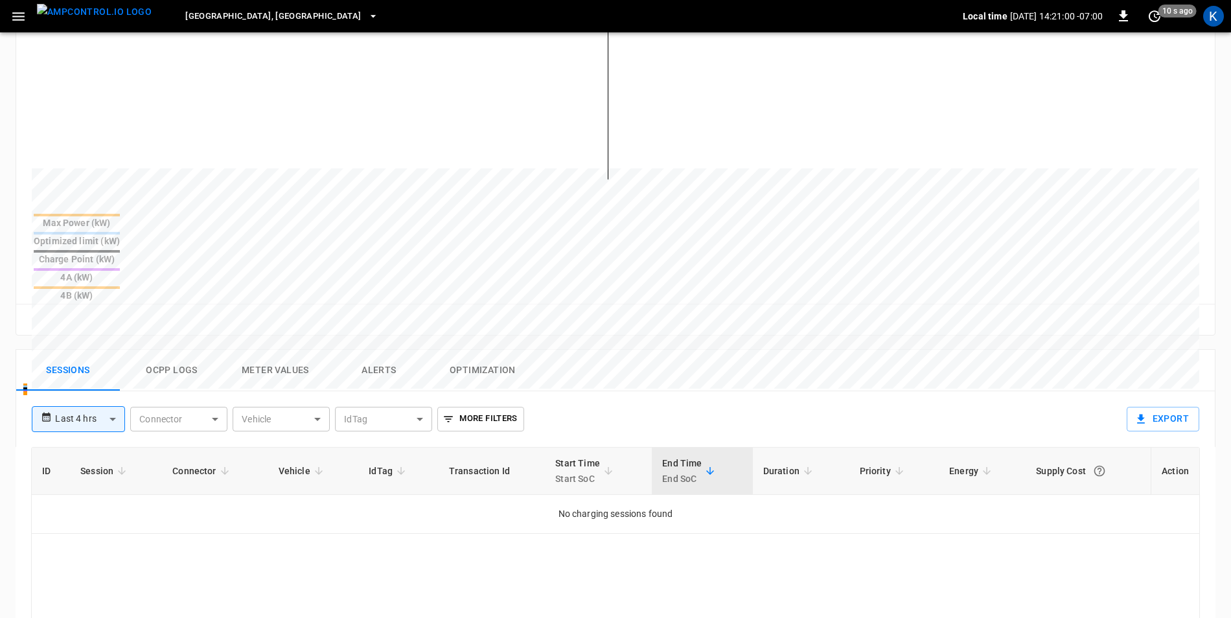
scroll to position [389, 0]
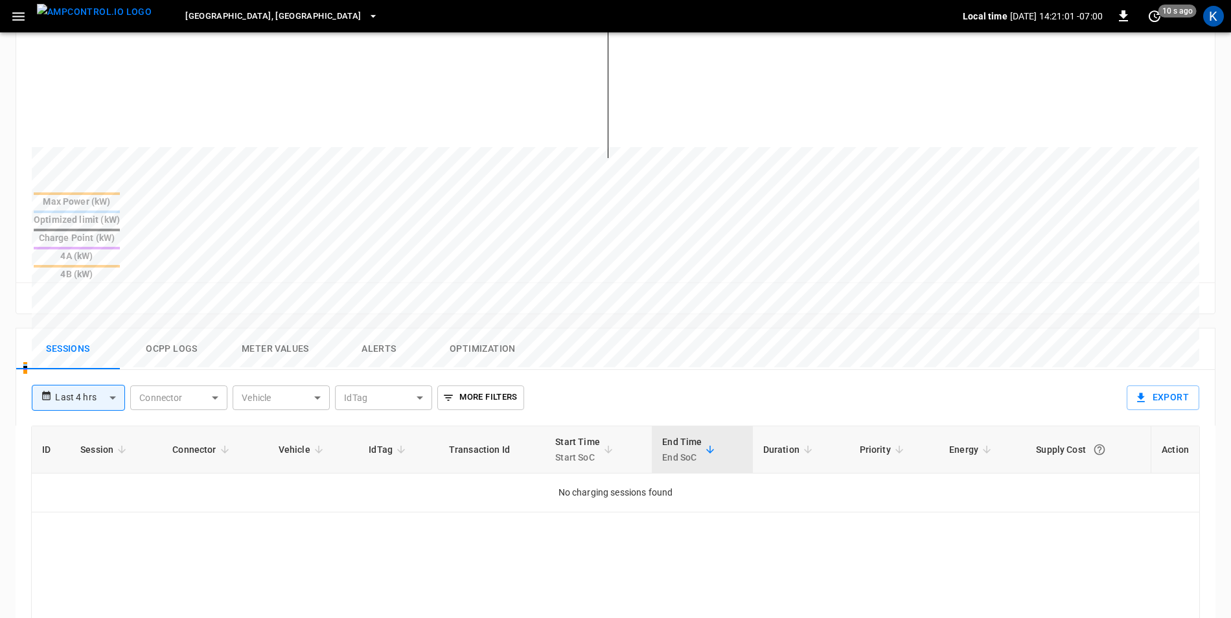
click at [158, 329] on button "Ocpp logs" at bounding box center [172, 349] width 104 height 41
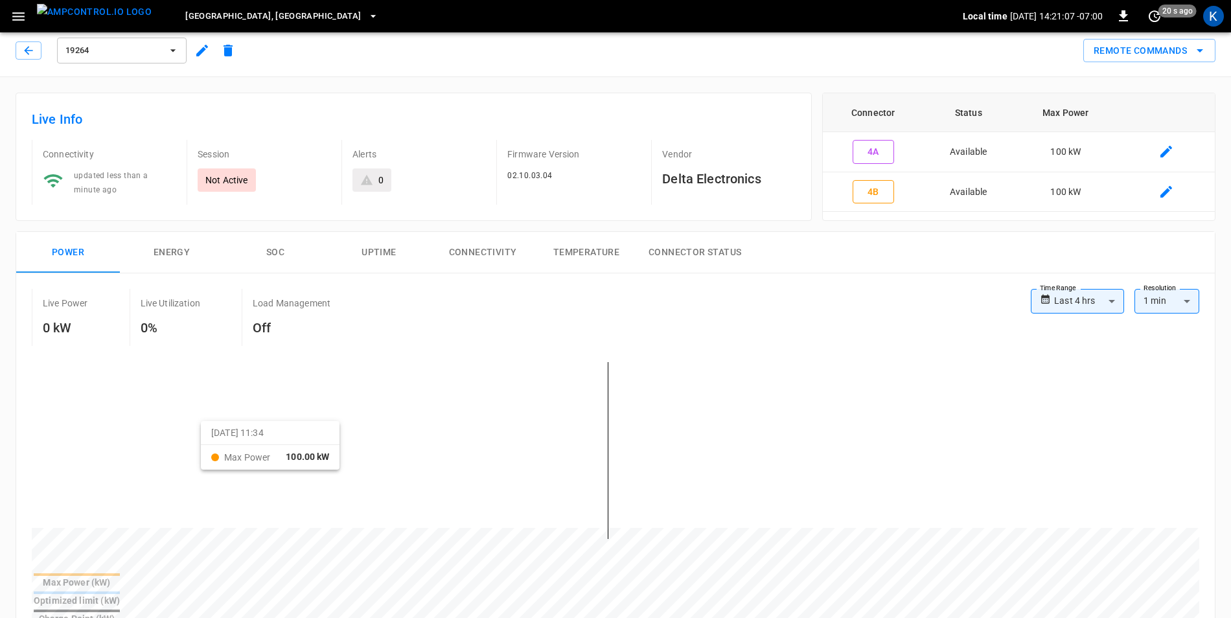
scroll to position [0, 0]
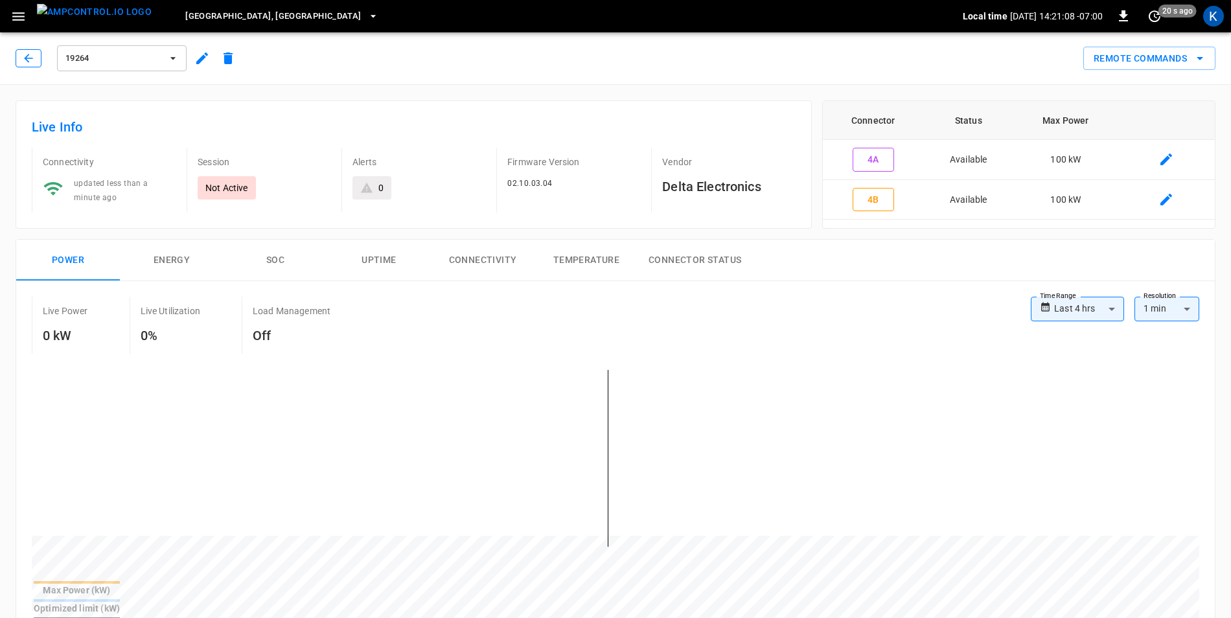
click at [33, 56] on icon "button" at bounding box center [28, 58] width 13 height 13
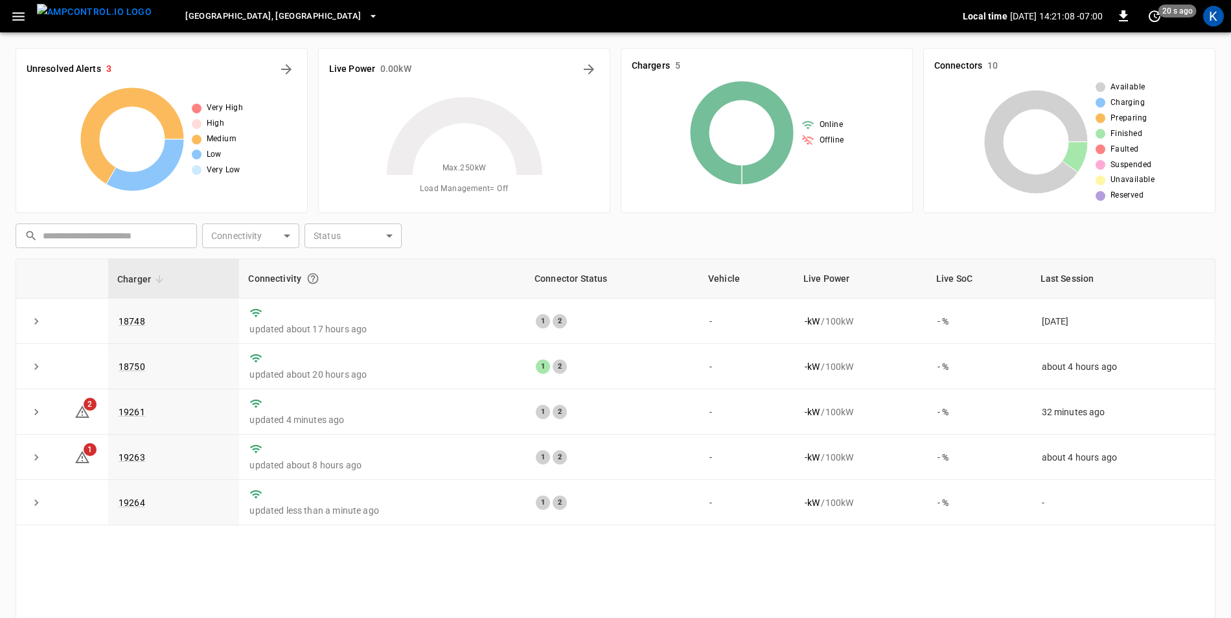
scroll to position [123, 0]
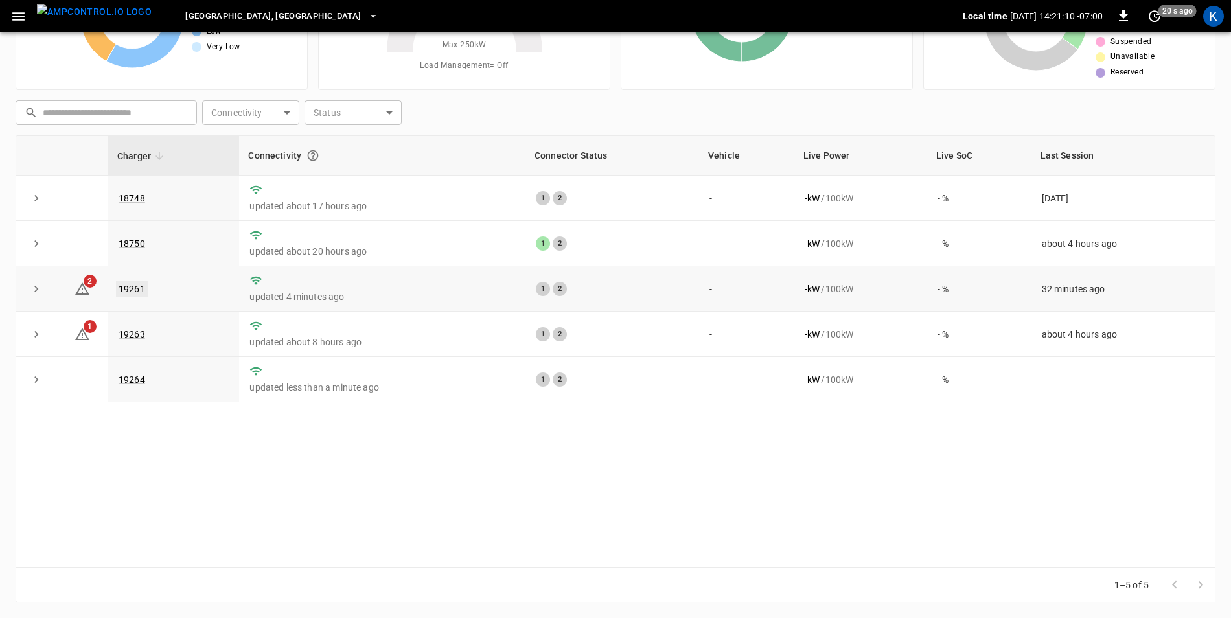
click at [132, 293] on link "19261" at bounding box center [132, 289] width 32 height 16
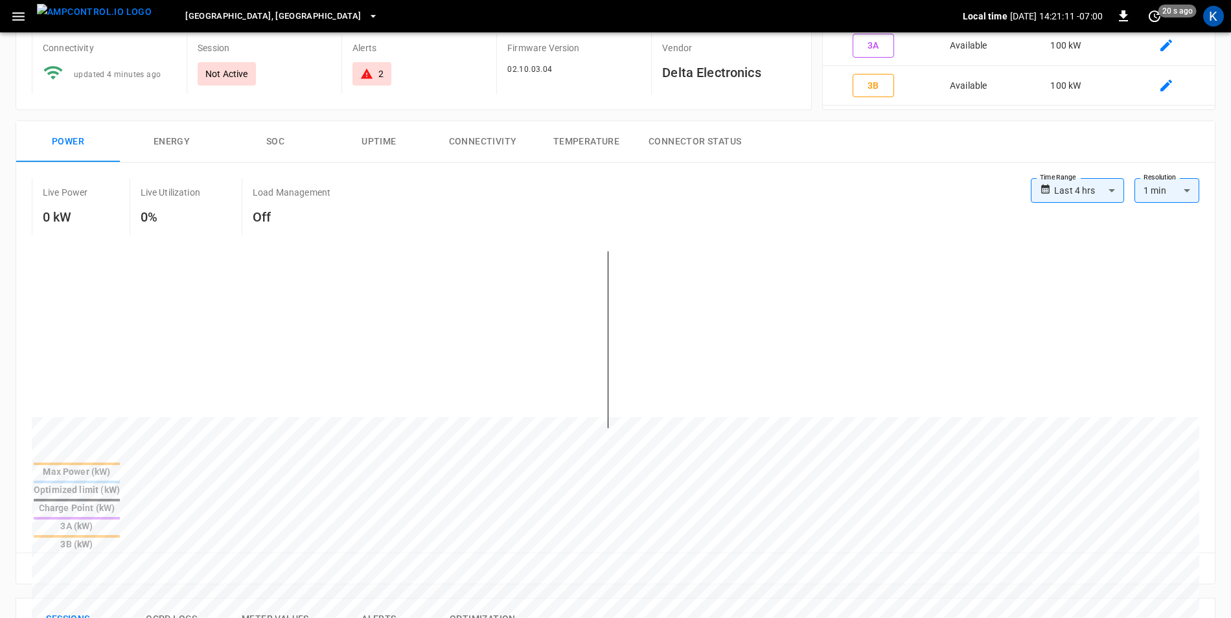
scroll to position [324, 0]
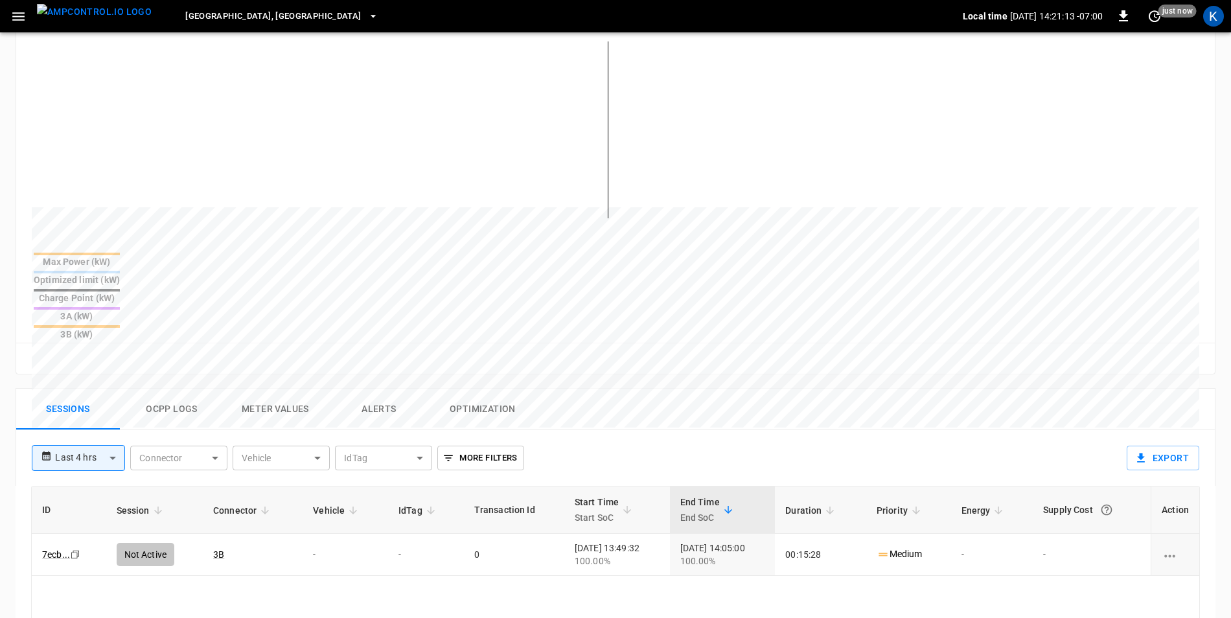
click at [379, 389] on button "Alerts" at bounding box center [379, 409] width 104 height 41
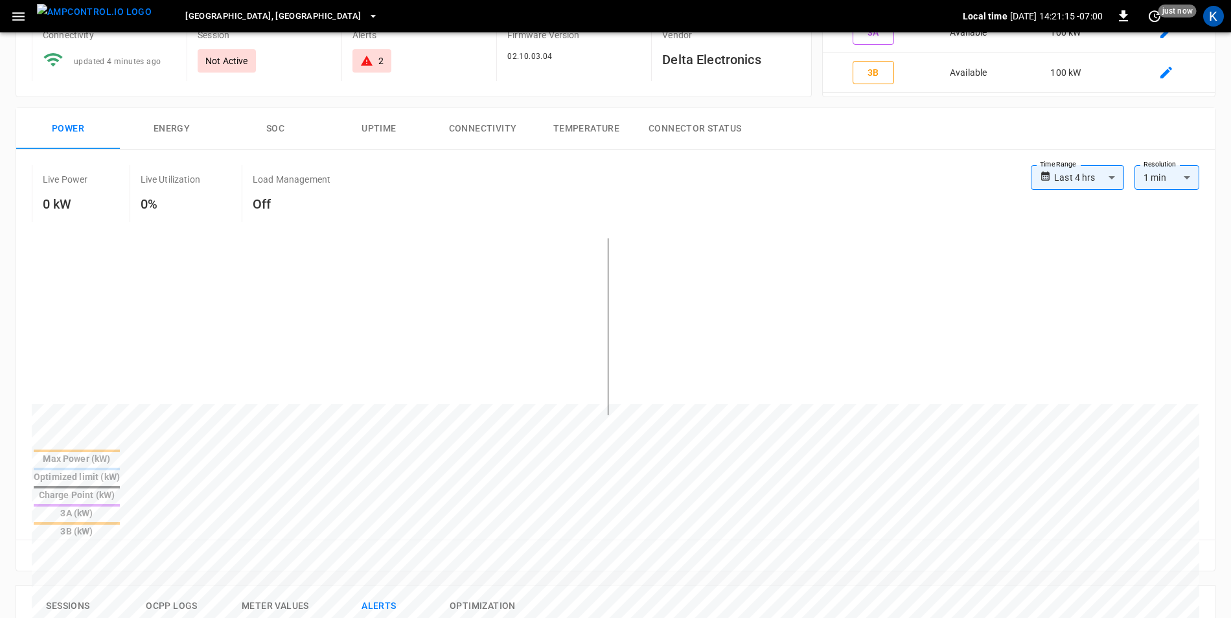
scroll to position [0, 0]
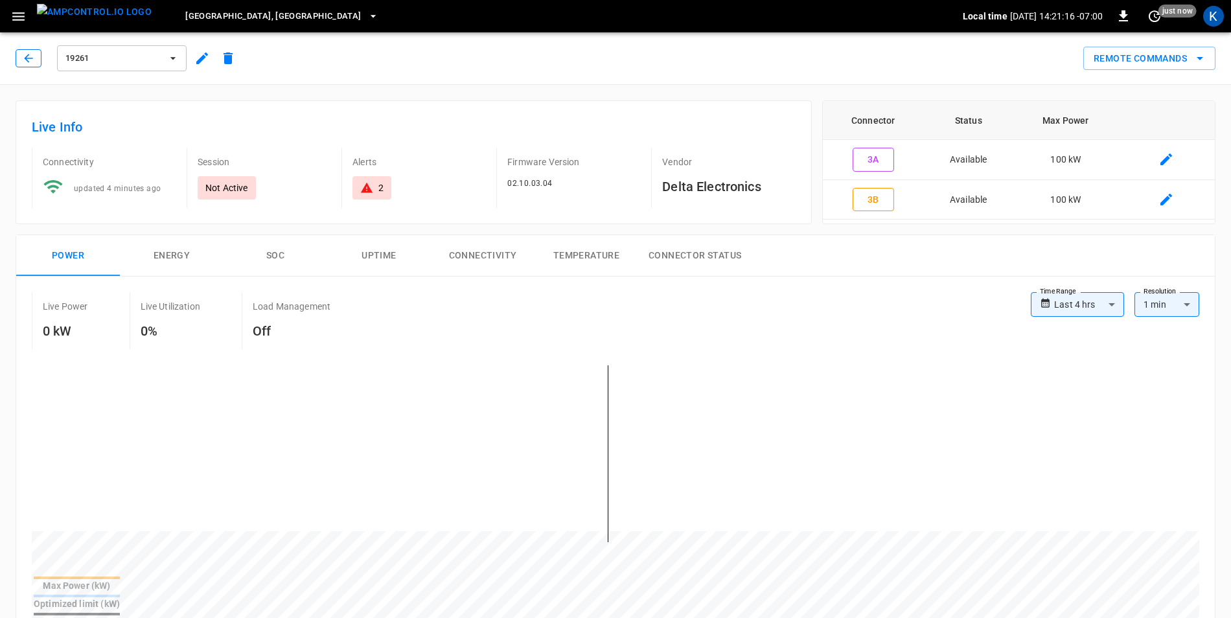
click at [23, 56] on icon "button" at bounding box center [28, 58] width 13 height 13
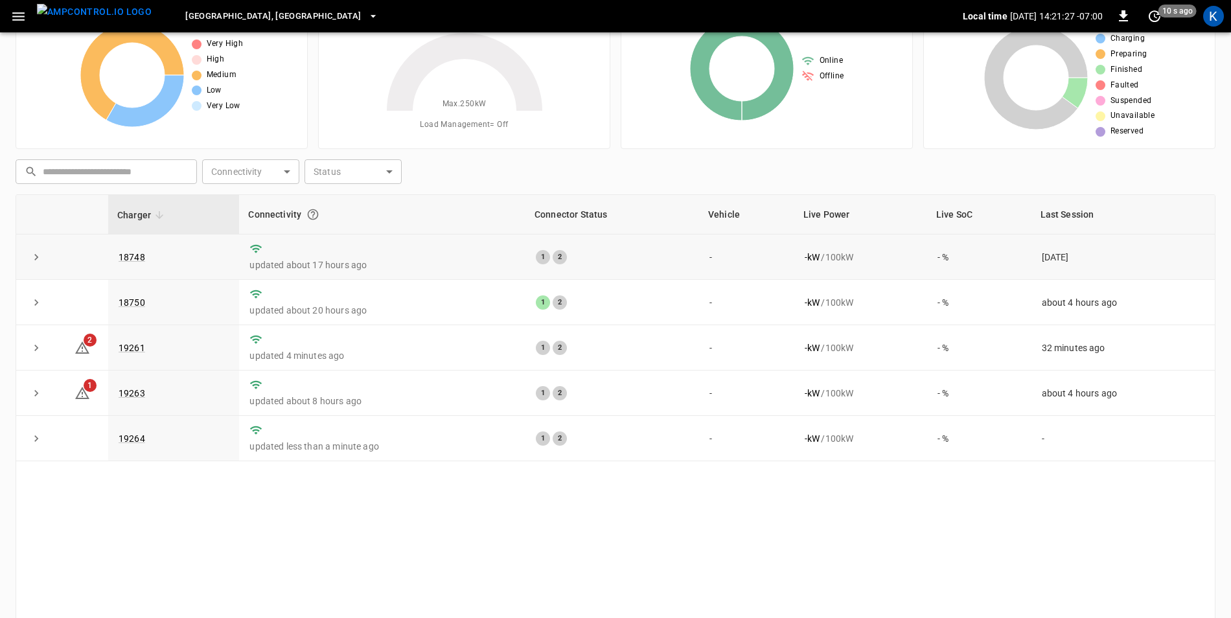
scroll to position [123, 0]
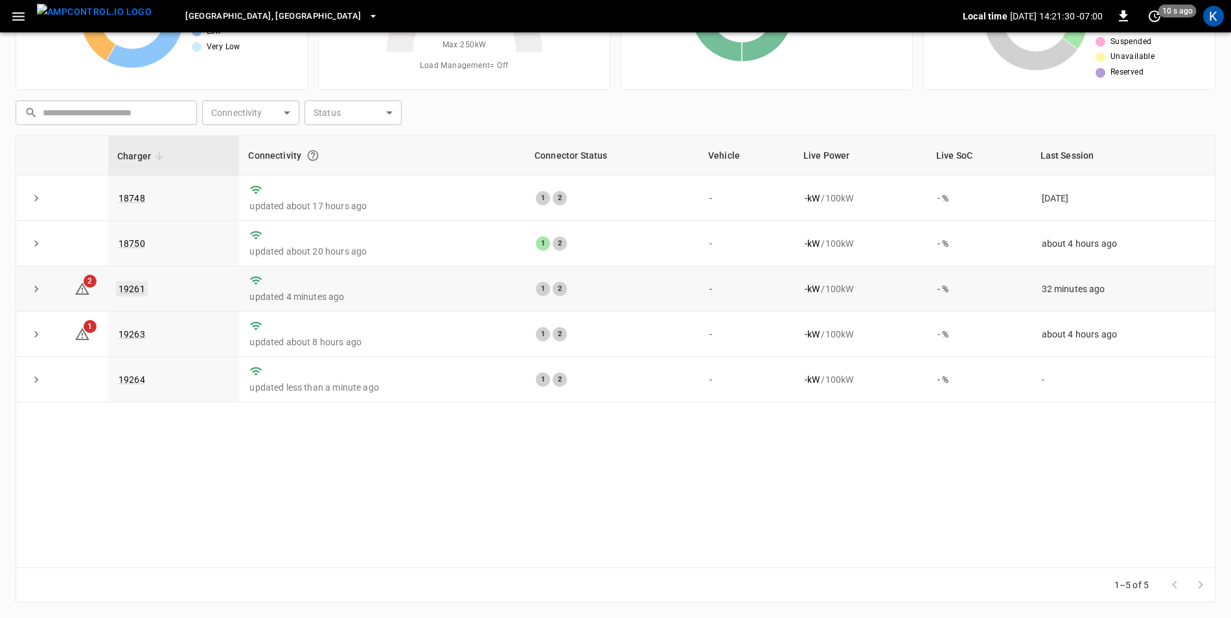
click at [139, 290] on link "19261" at bounding box center [132, 289] width 32 height 16
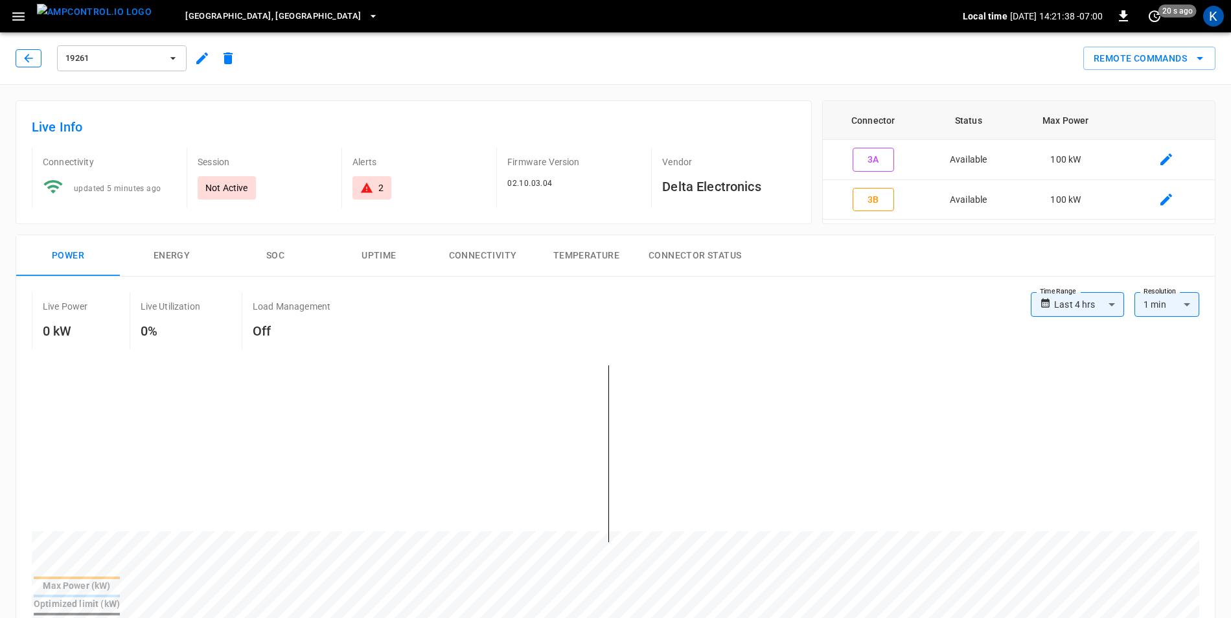
click at [28, 58] on icon "button" at bounding box center [28, 58] width 13 height 13
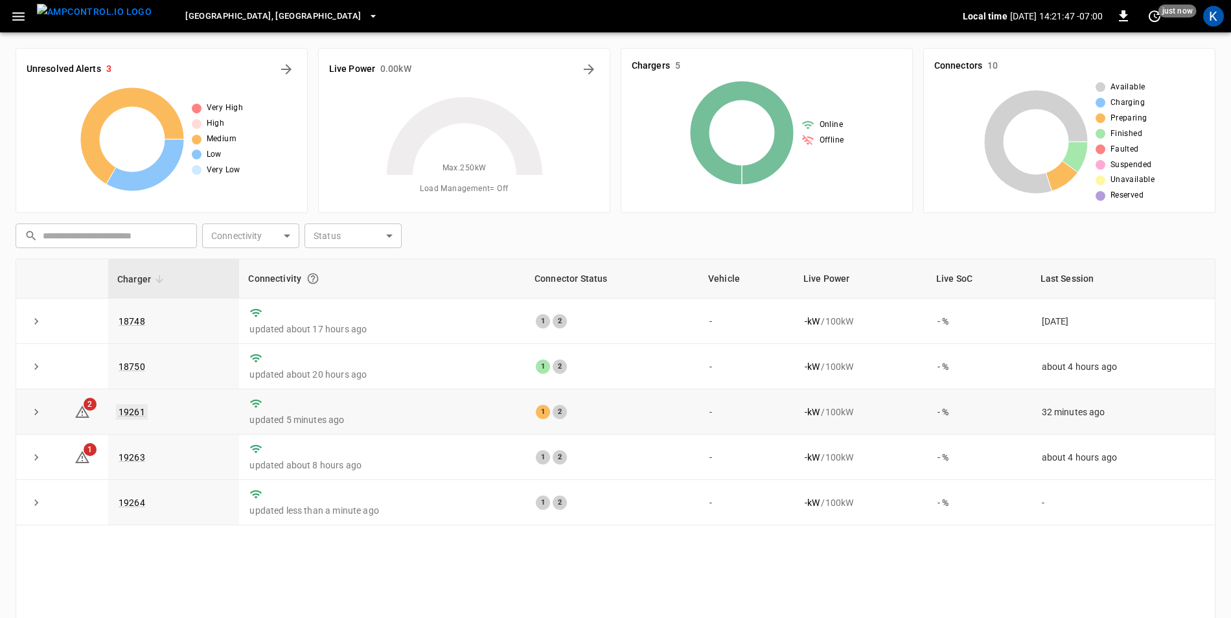
click at [134, 410] on link "19261" at bounding box center [132, 412] width 32 height 16
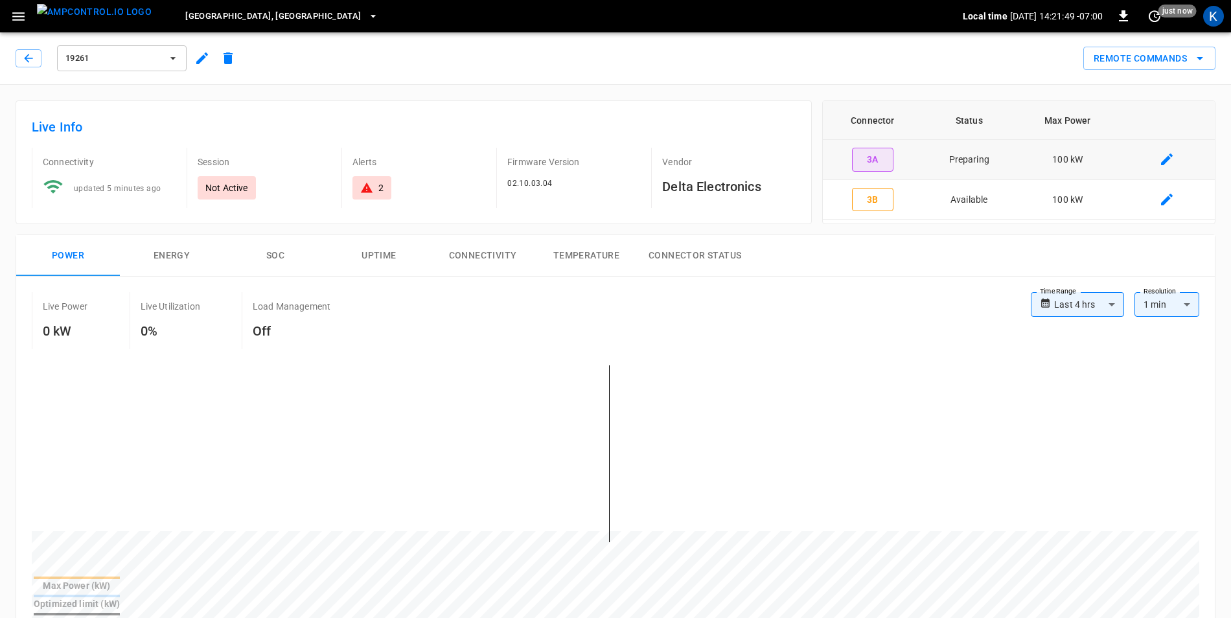
click at [871, 161] on button "3A" at bounding box center [872, 160] width 41 height 24
type input "**********"
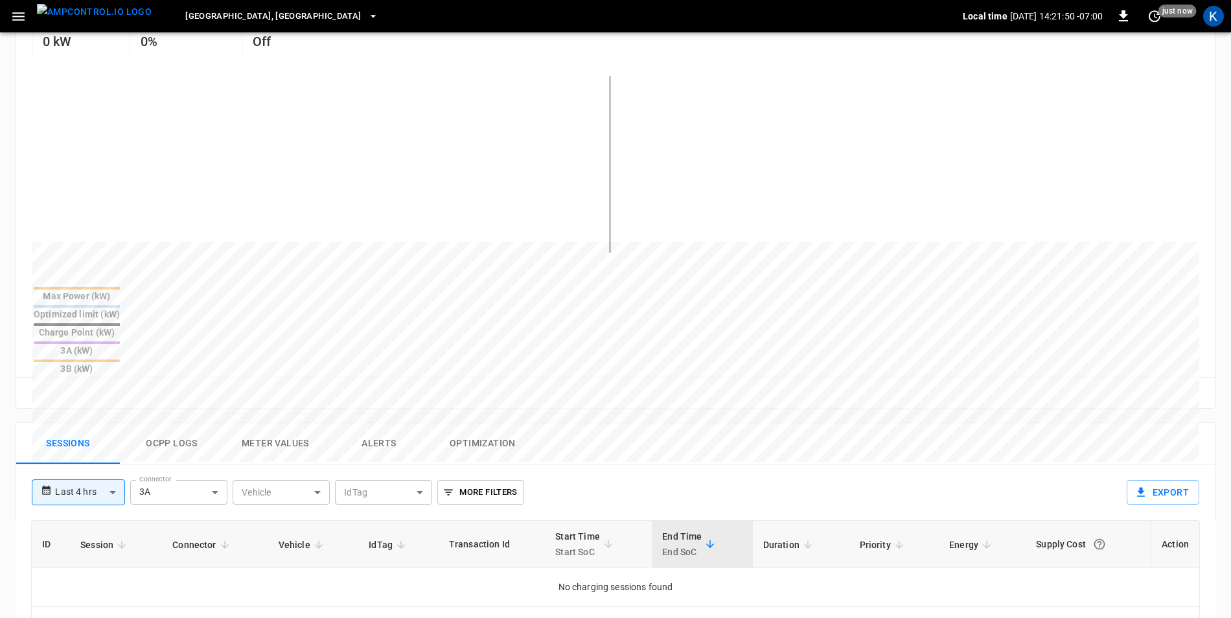
scroll to position [324, 0]
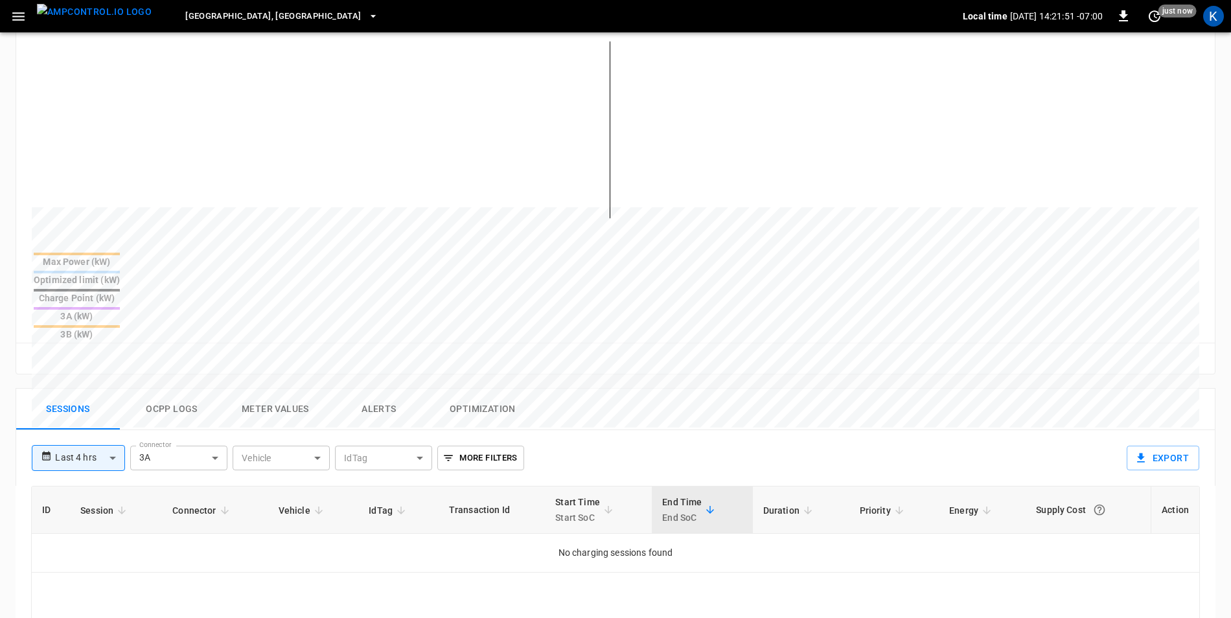
click at [183, 389] on button "Ocpp logs" at bounding box center [172, 409] width 104 height 41
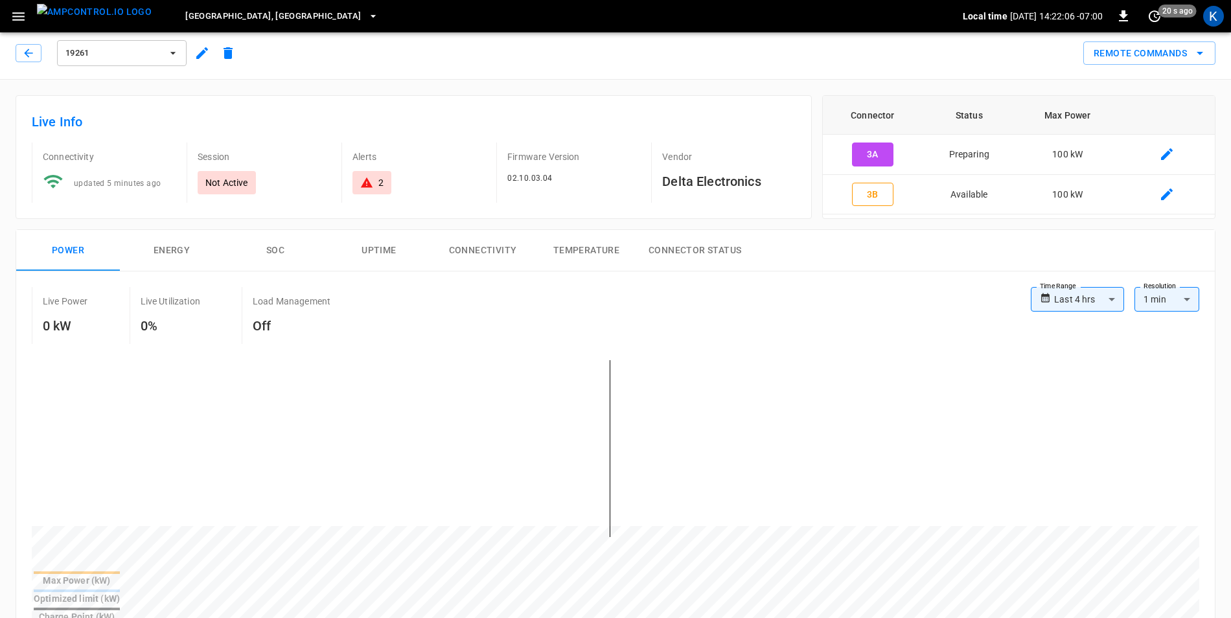
scroll to position [0, 0]
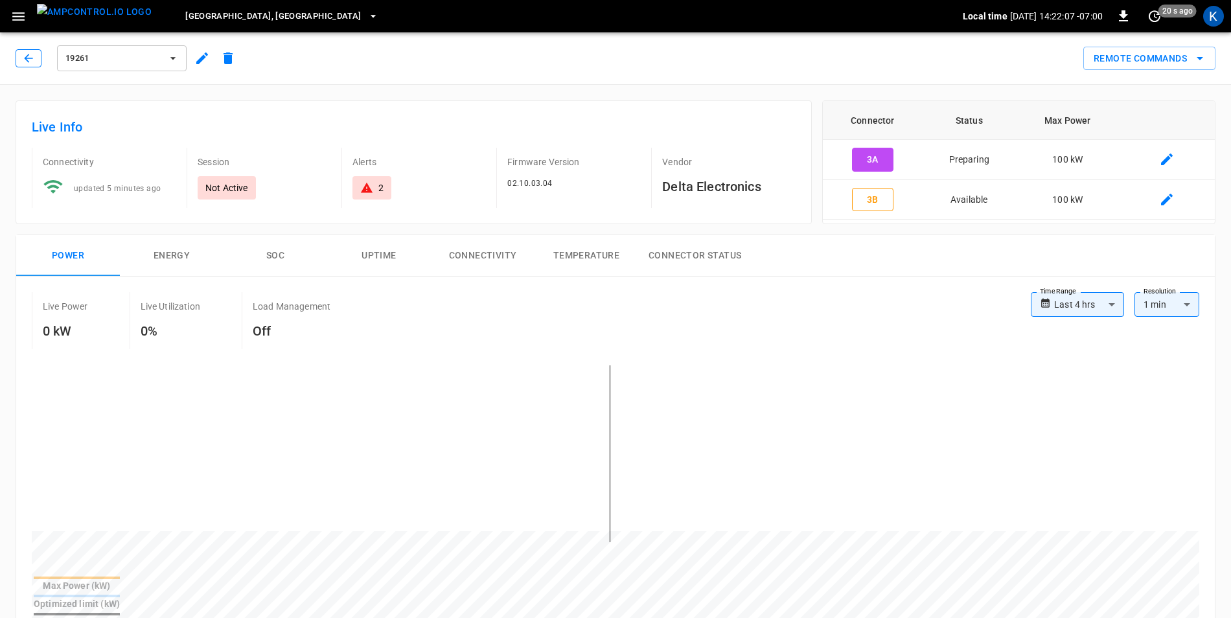
click at [25, 52] on icon "button" at bounding box center [28, 58] width 13 height 13
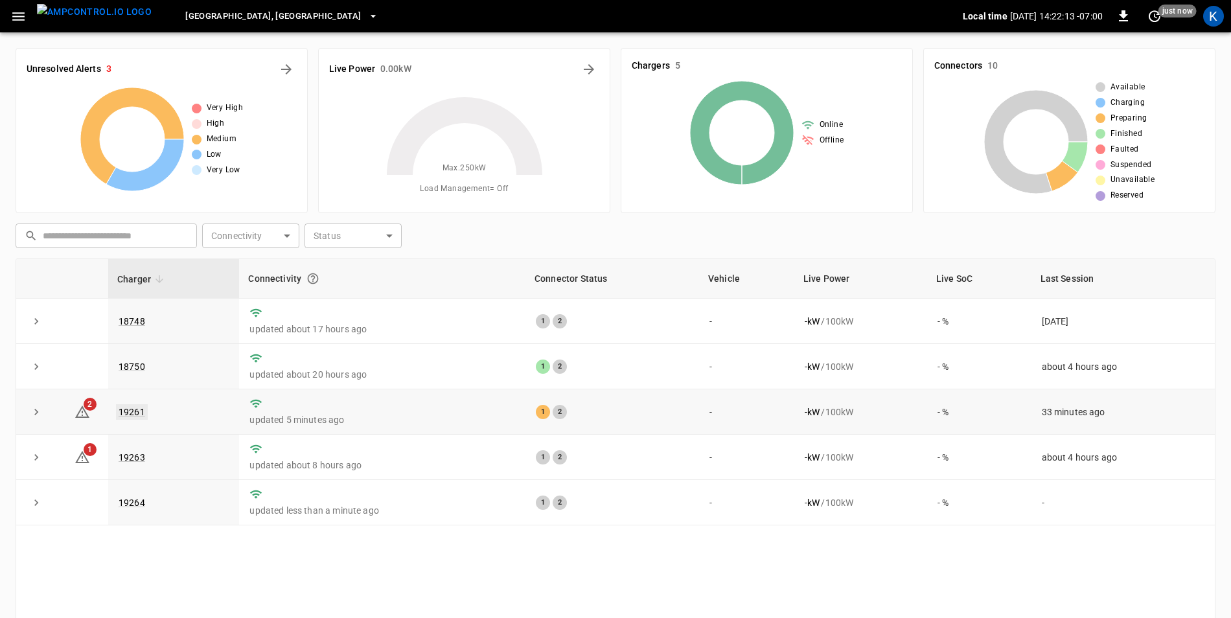
click at [134, 415] on link "19261" at bounding box center [132, 412] width 32 height 16
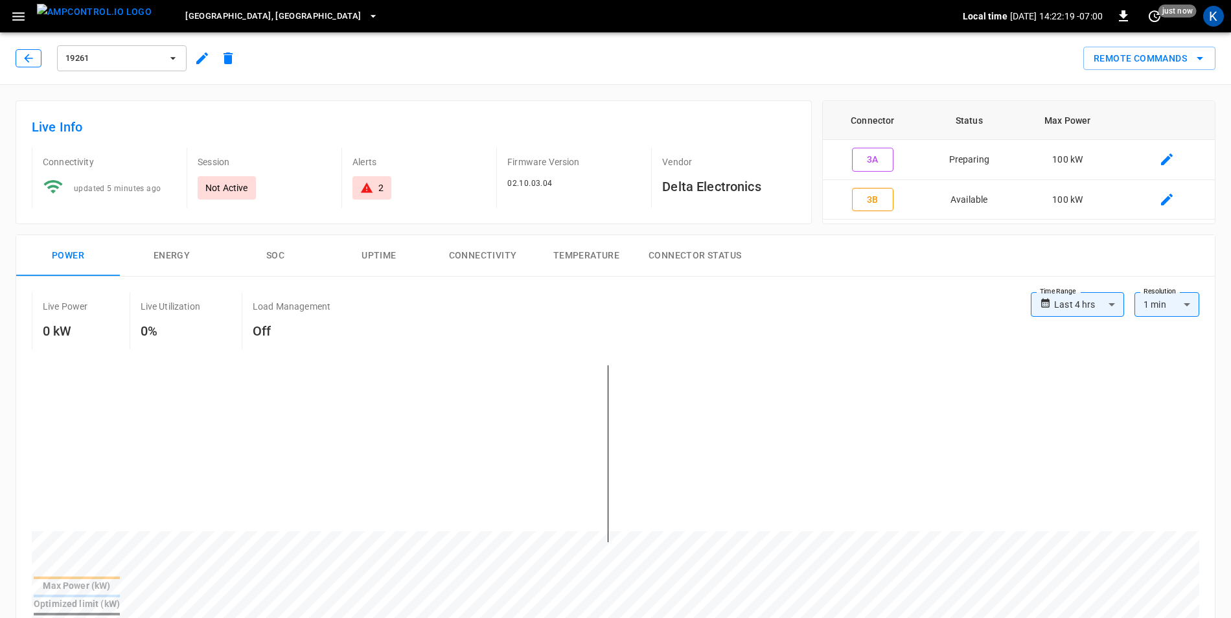
click at [33, 58] on icon "button" at bounding box center [28, 58] width 13 height 13
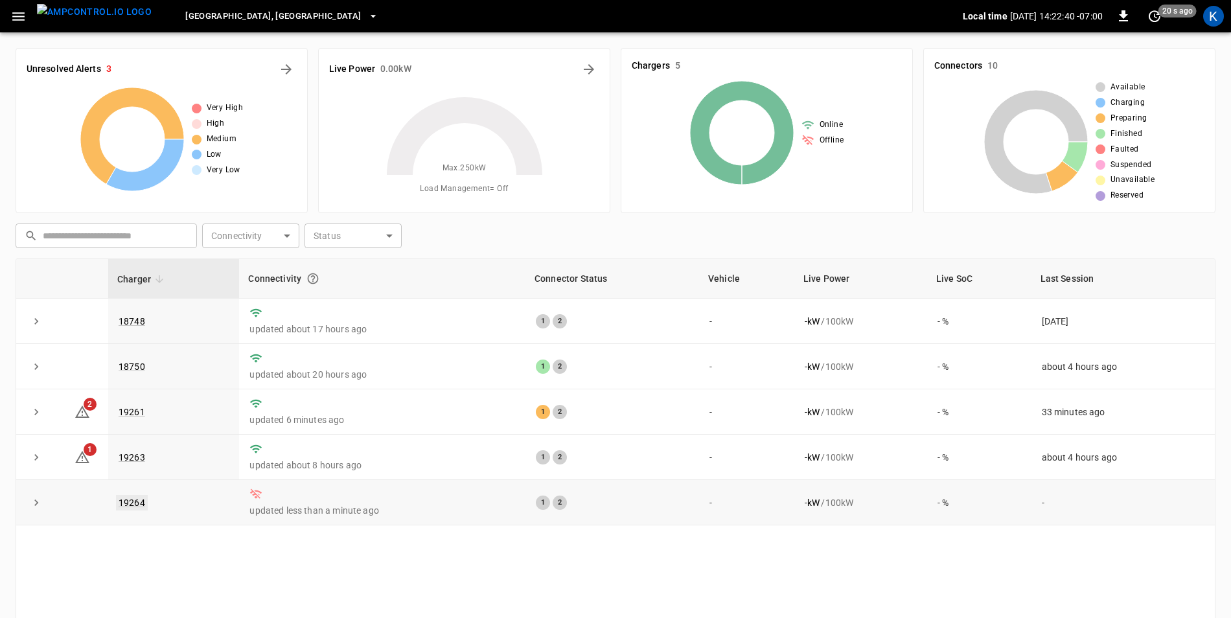
click at [134, 502] on link "19264" at bounding box center [132, 503] width 32 height 16
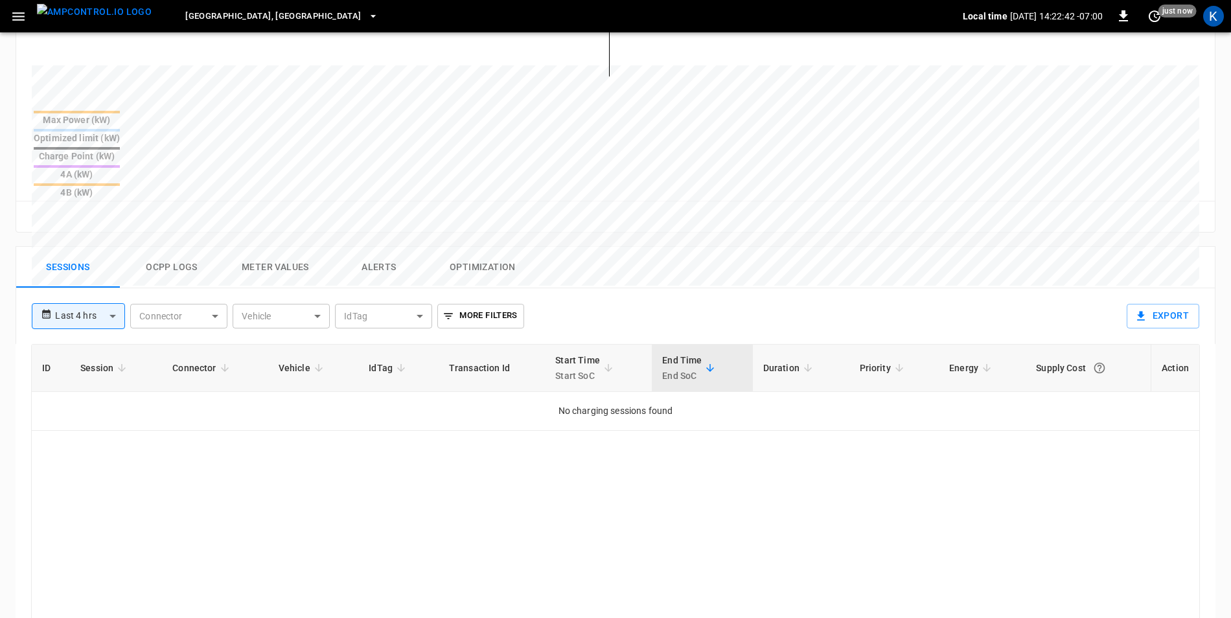
scroll to position [583, 0]
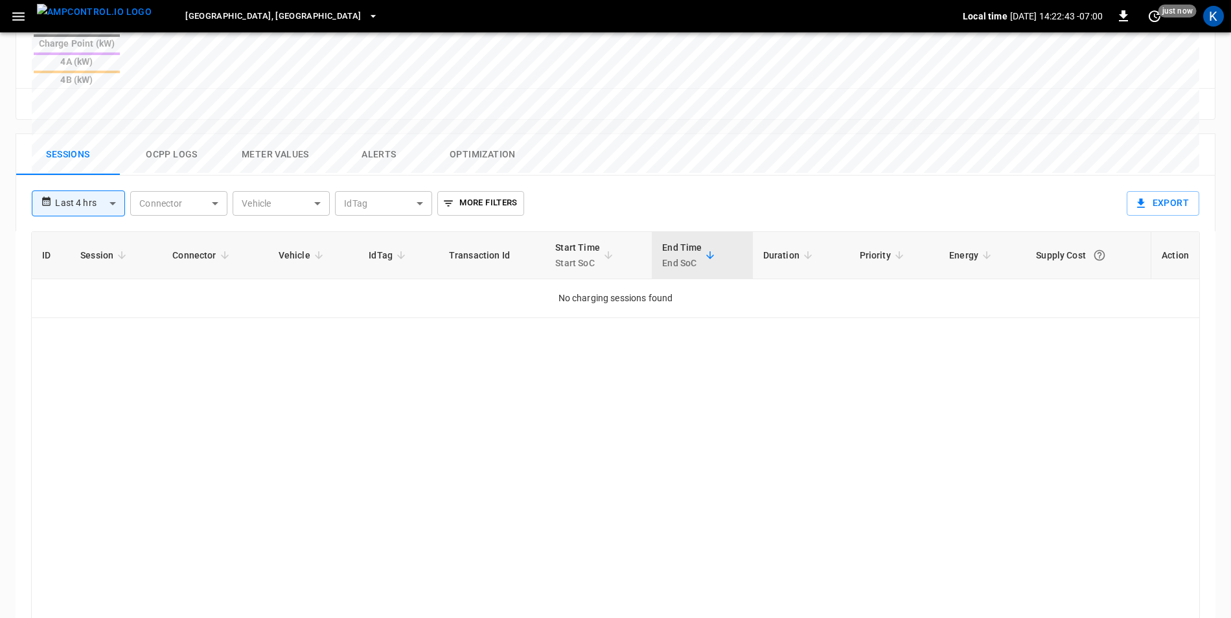
click at [172, 134] on button "Ocpp logs" at bounding box center [172, 154] width 104 height 41
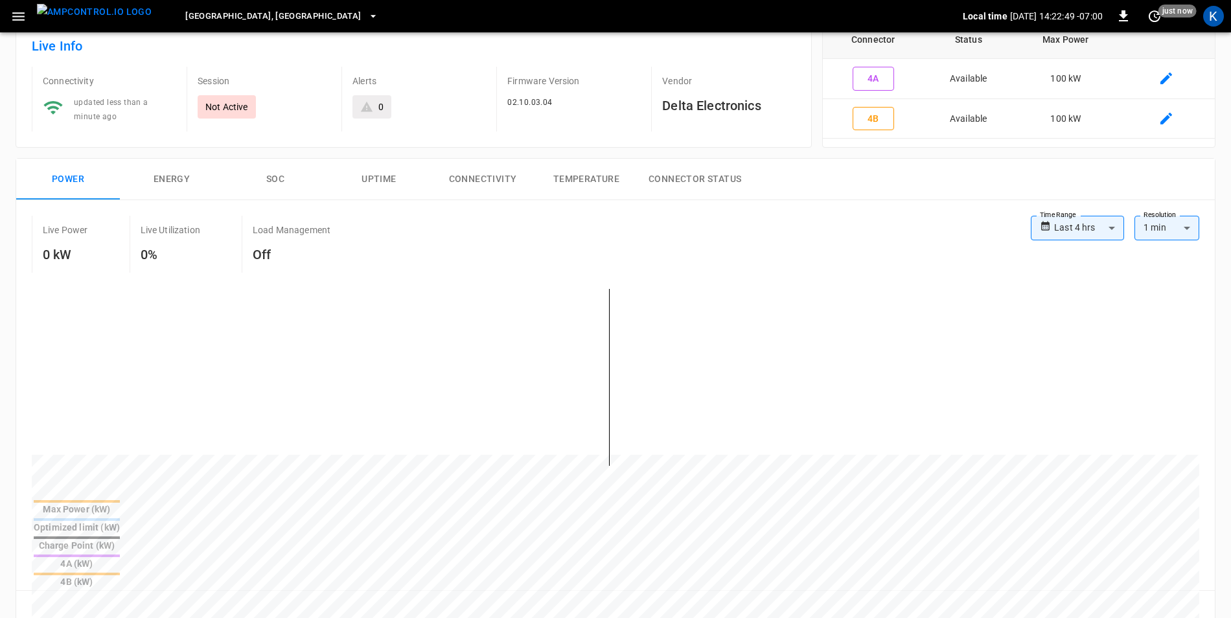
scroll to position [0, 0]
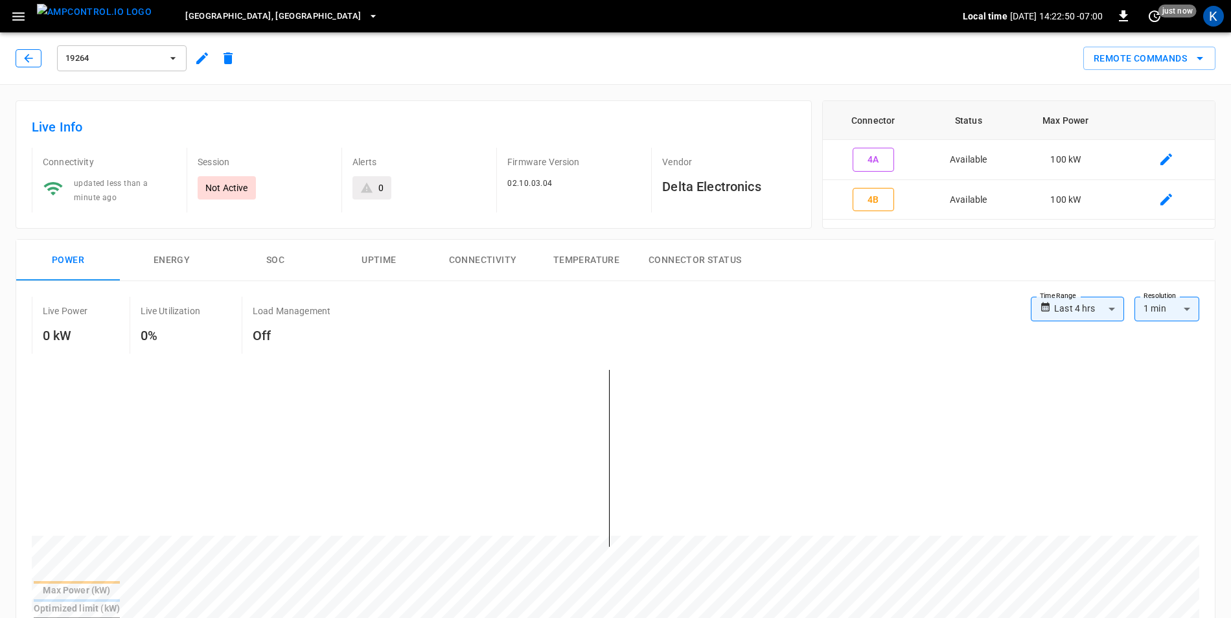
click at [24, 60] on icon "button" at bounding box center [28, 58] width 13 height 13
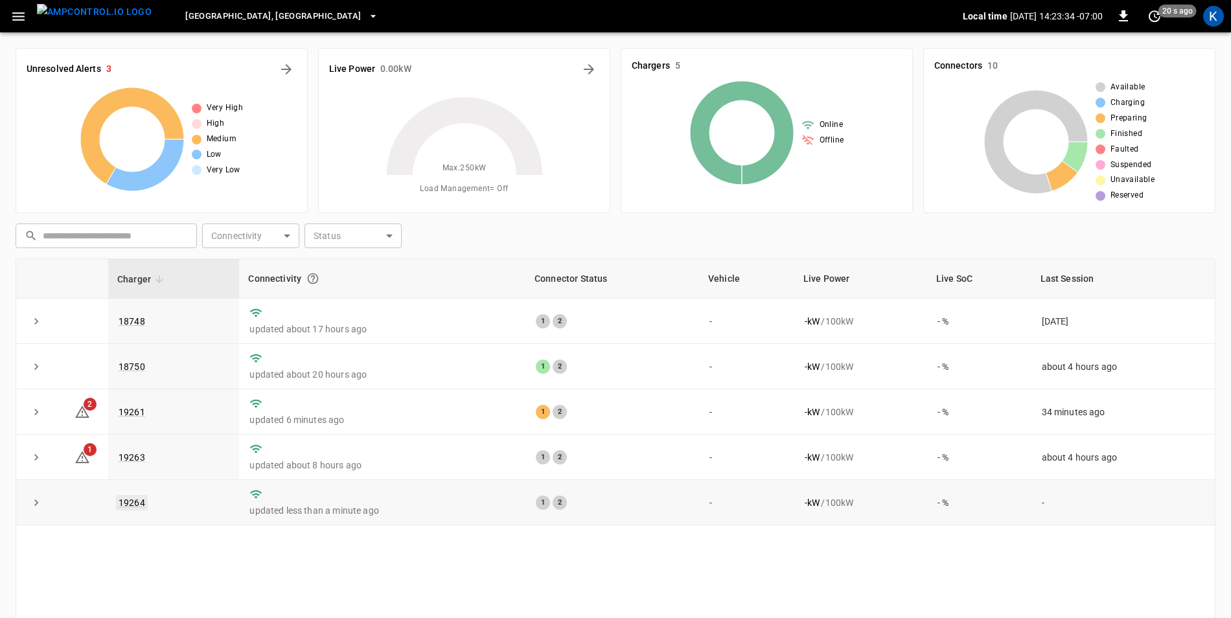
click at [130, 507] on link "19264" at bounding box center [132, 503] width 32 height 16
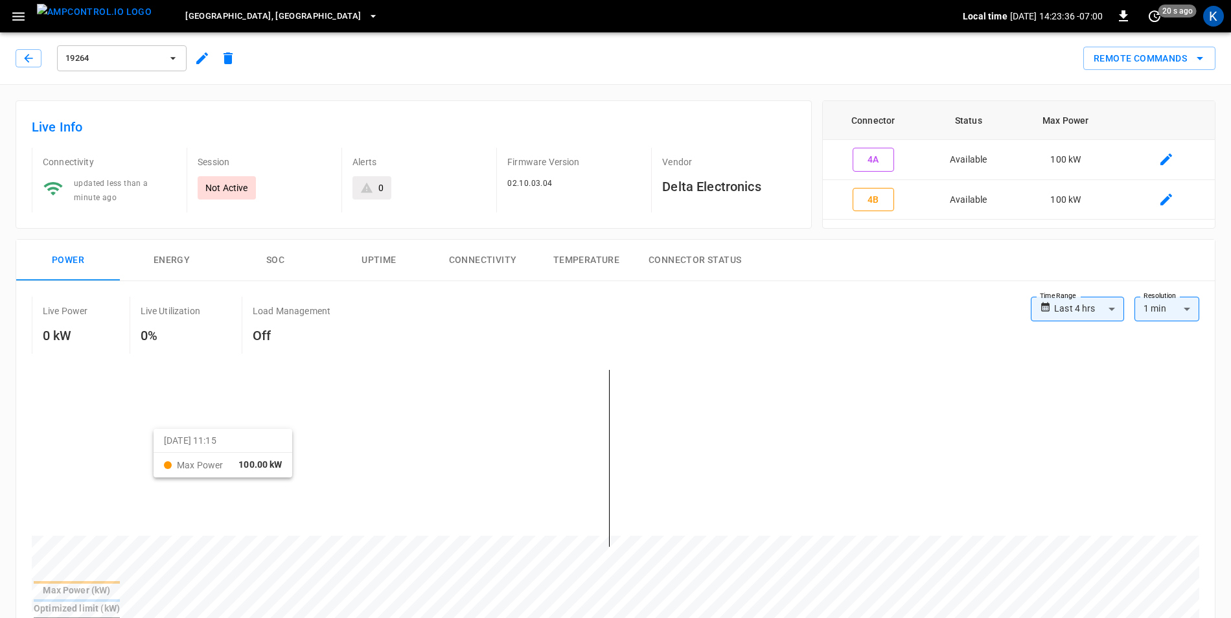
scroll to position [259, 0]
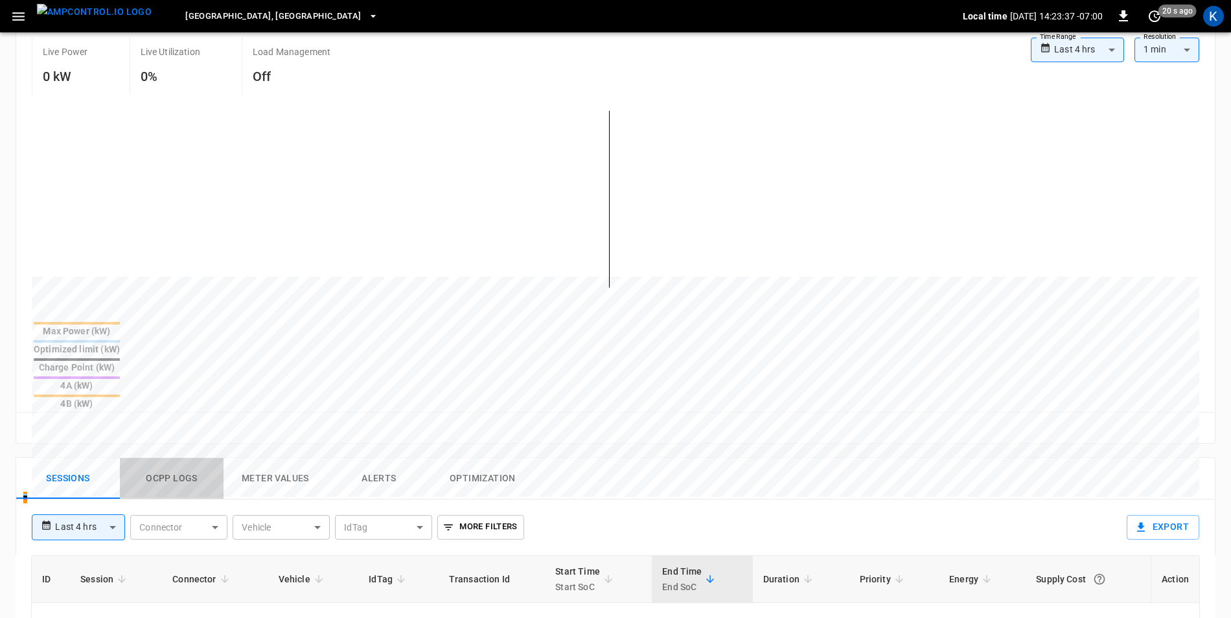
click at [176, 458] on button "Ocpp logs" at bounding box center [172, 478] width 104 height 41
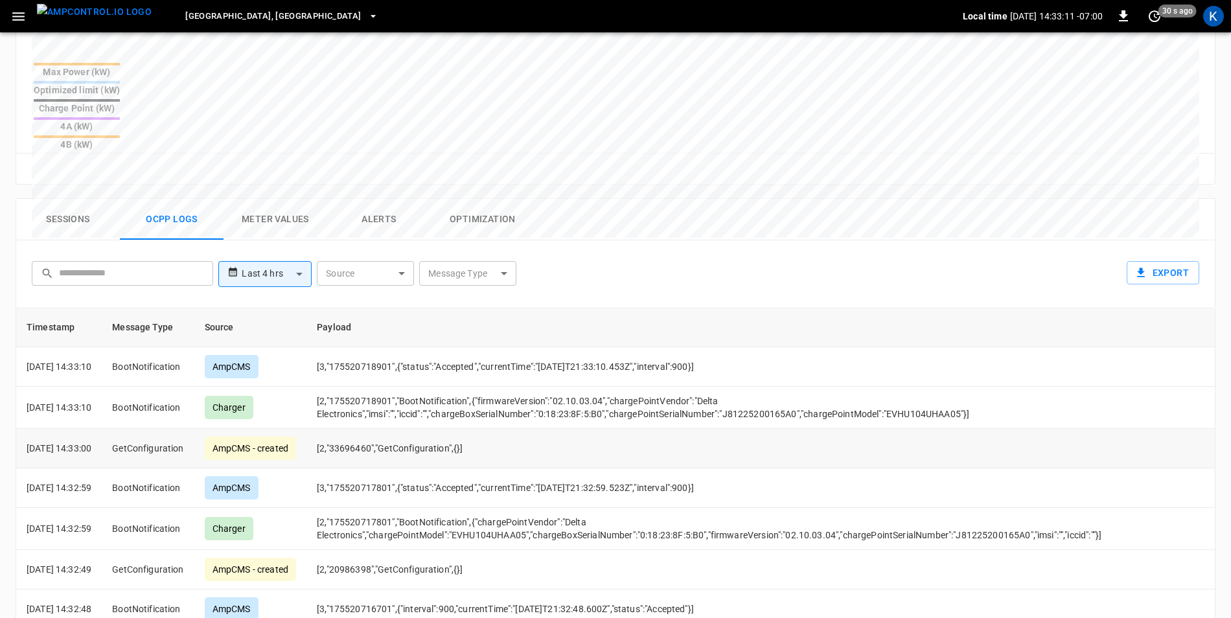
scroll to position [521, 0]
